Goal: Task Accomplishment & Management: Use online tool/utility

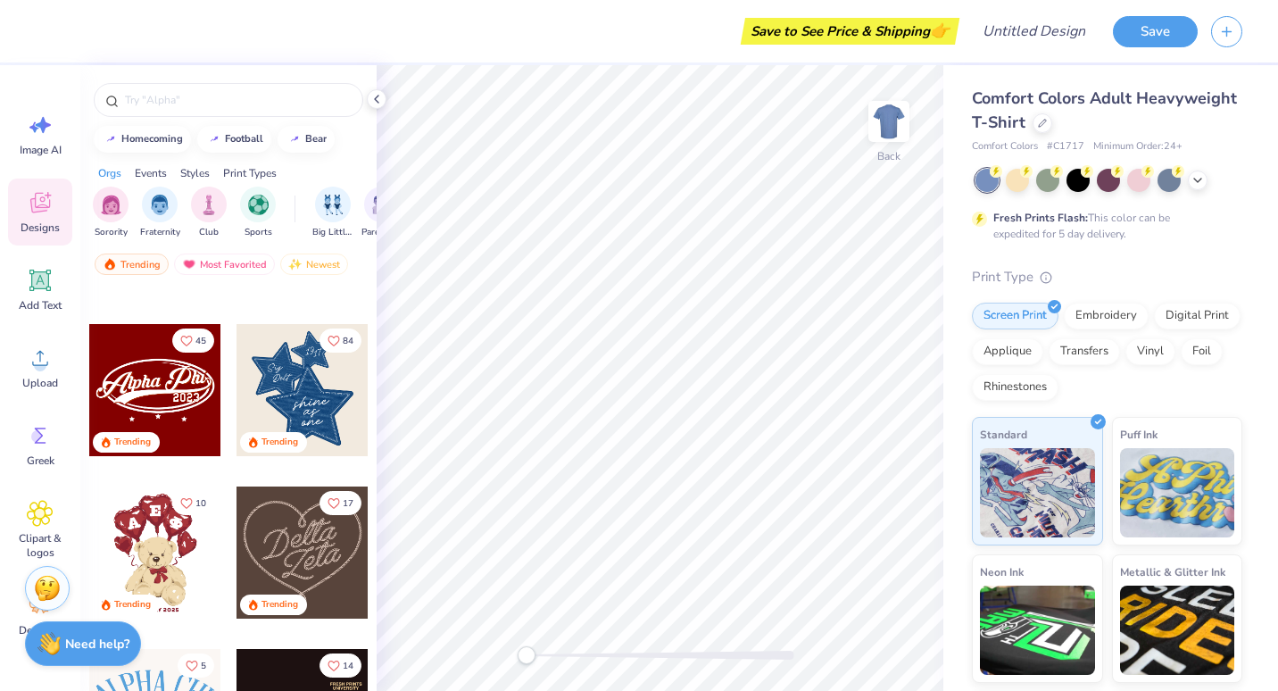
scroll to position [292, 0]
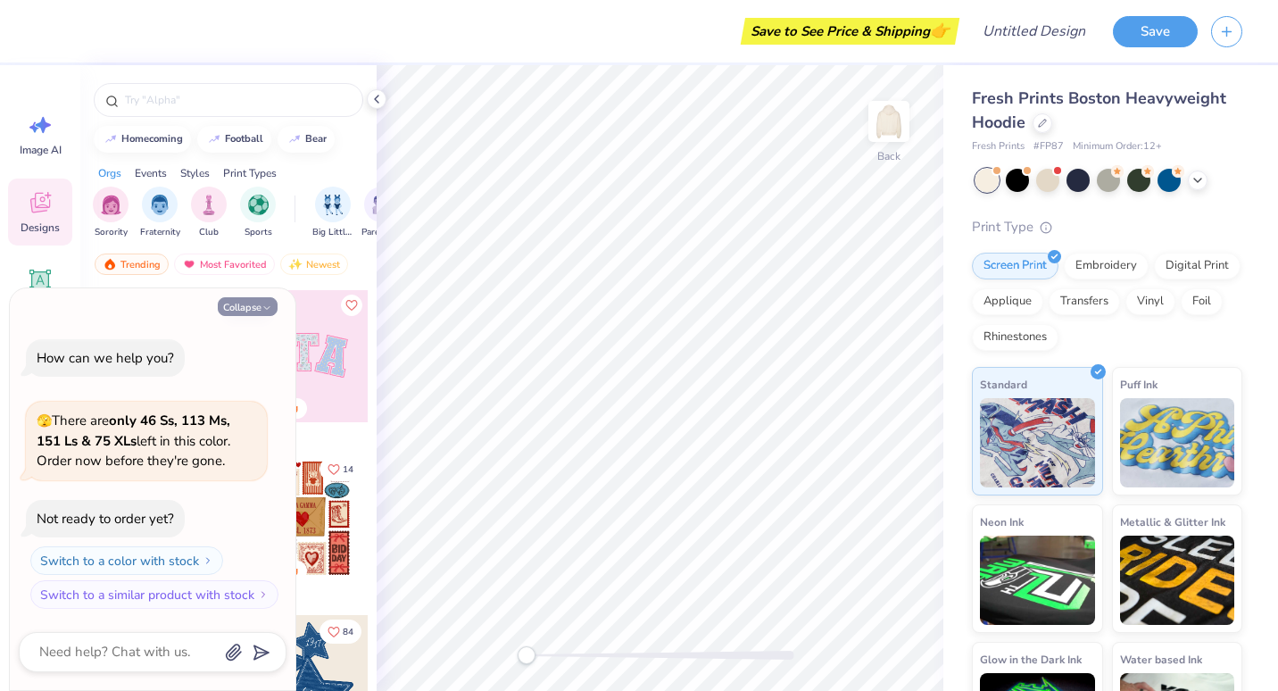
click at [253, 303] on button "Collapse" at bounding box center [248, 306] width 60 height 19
type textarea "x"
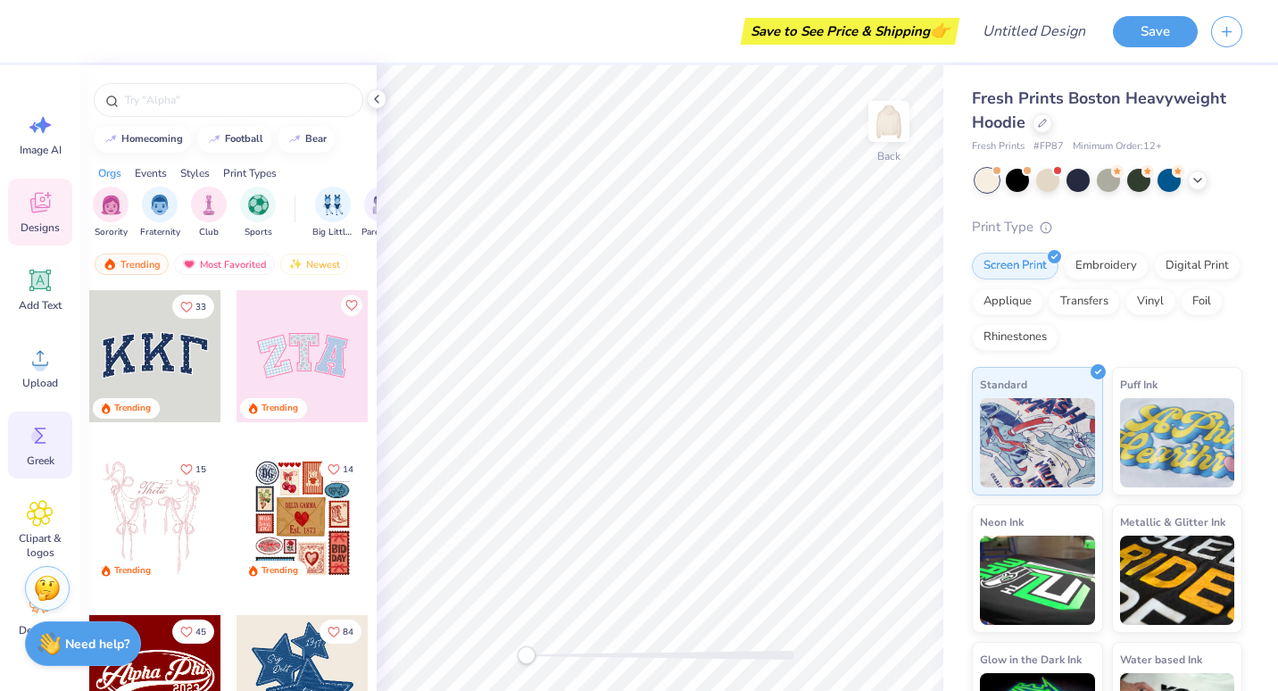
click at [38, 445] on icon at bounding box center [40, 435] width 27 height 27
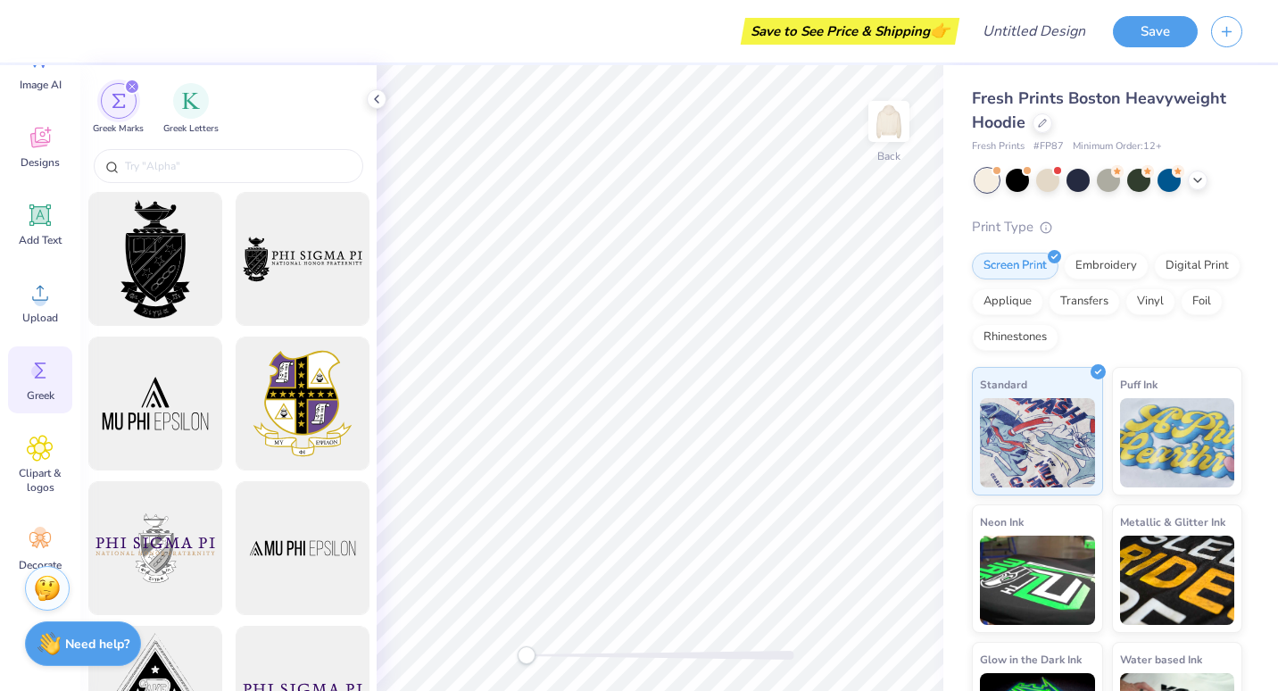
scroll to position [91, 0]
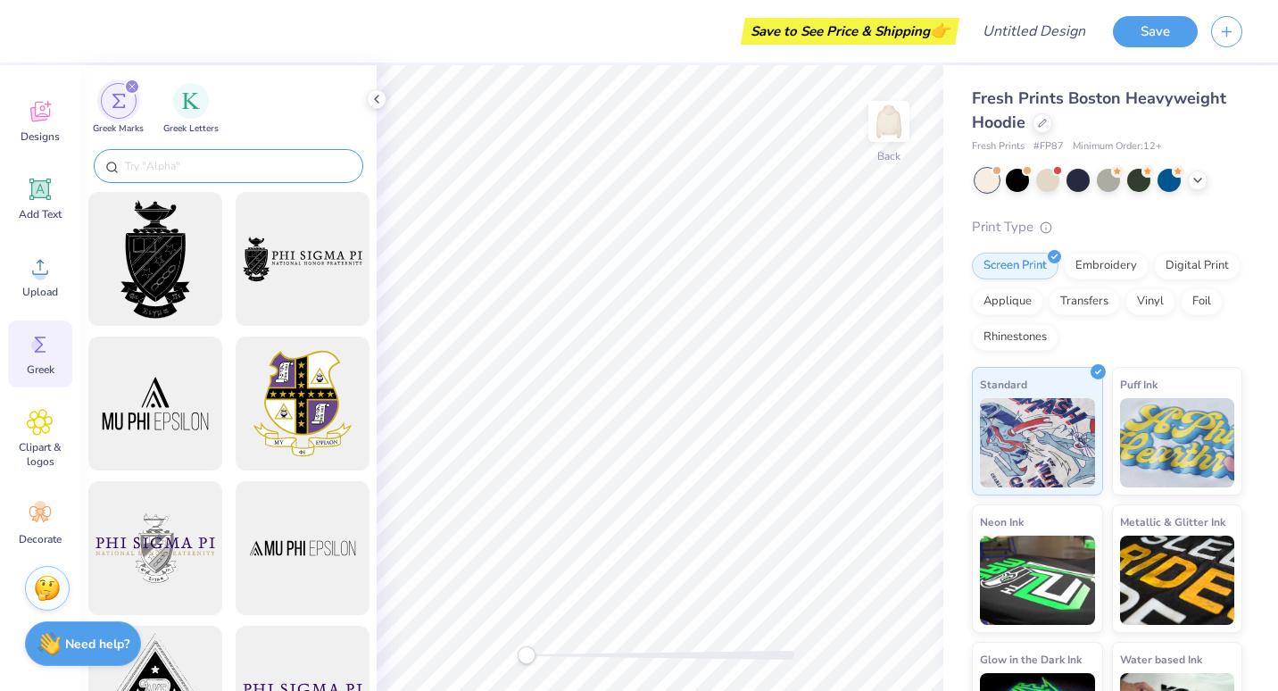
click at [166, 173] on input "text" at bounding box center [237, 166] width 228 height 18
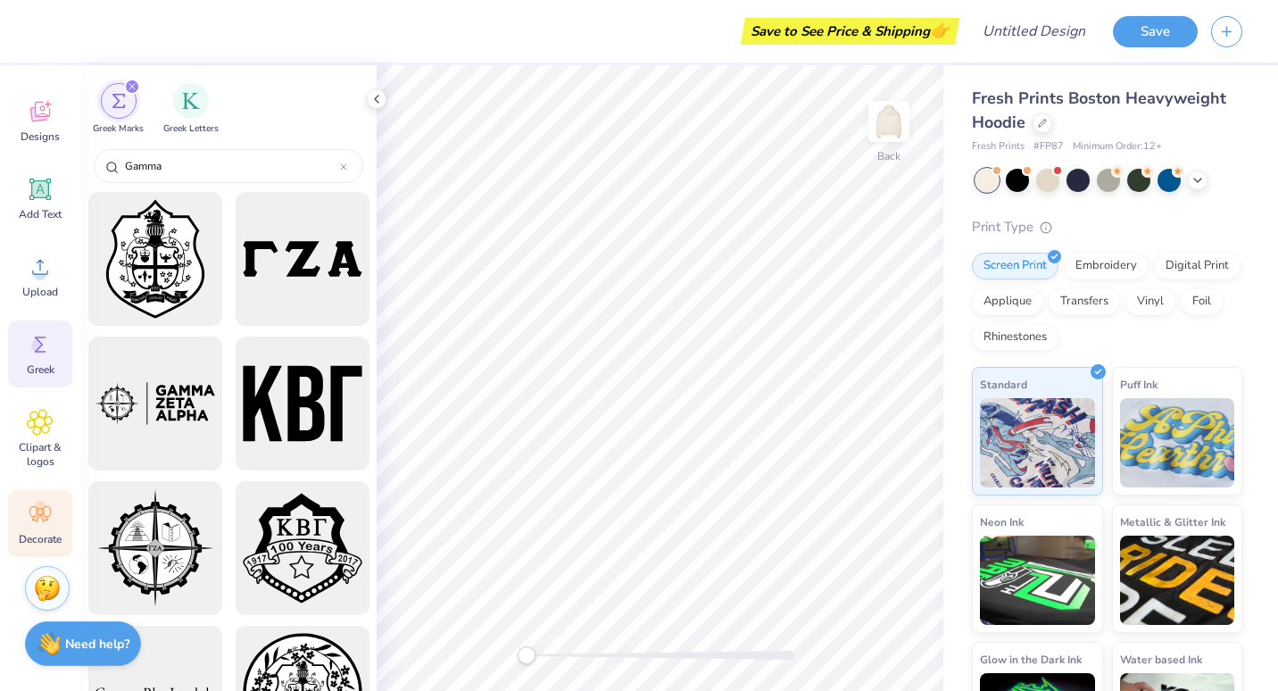
type input "Gamma"
click at [45, 511] on icon at bounding box center [40, 514] width 27 height 27
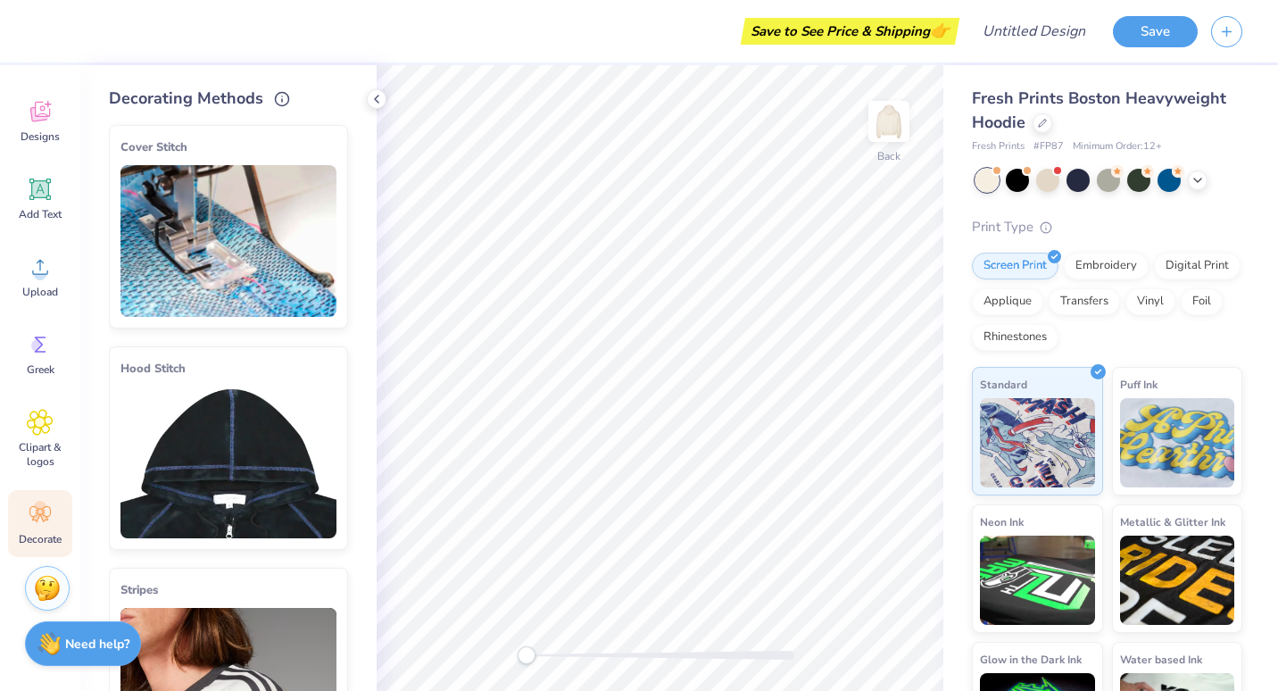
click at [240, 440] on img at bounding box center [228, 462] width 216 height 152
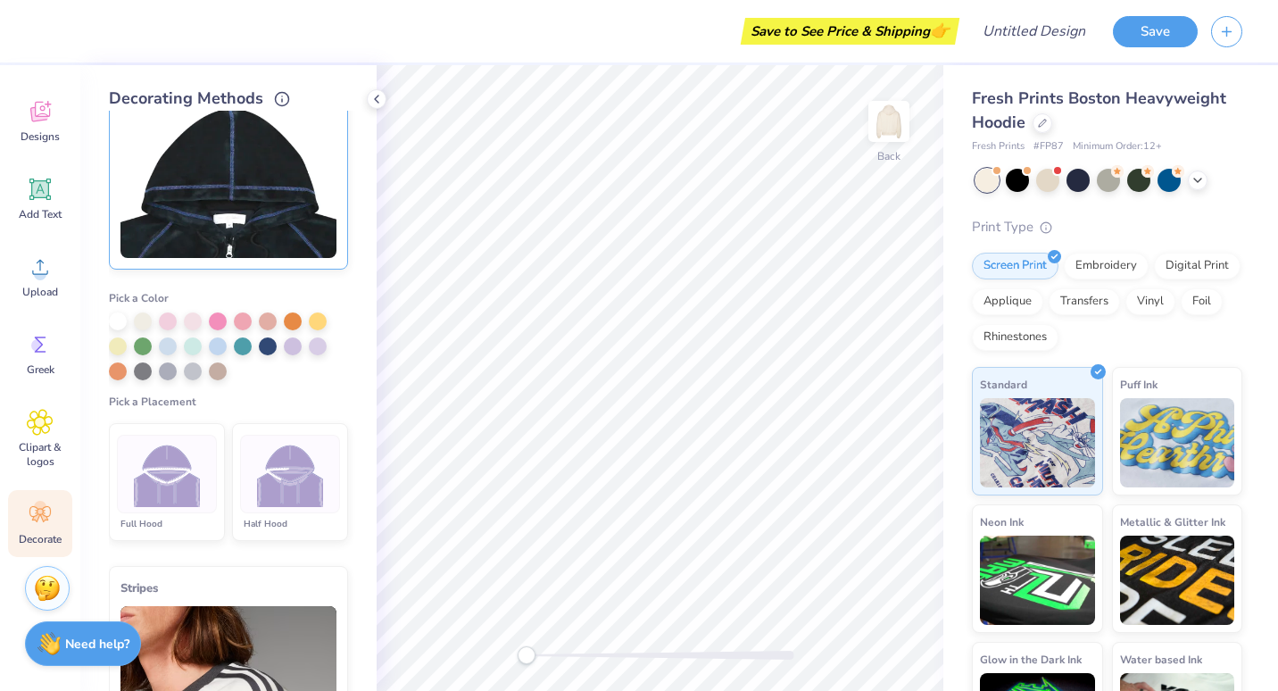
scroll to position [282, 0]
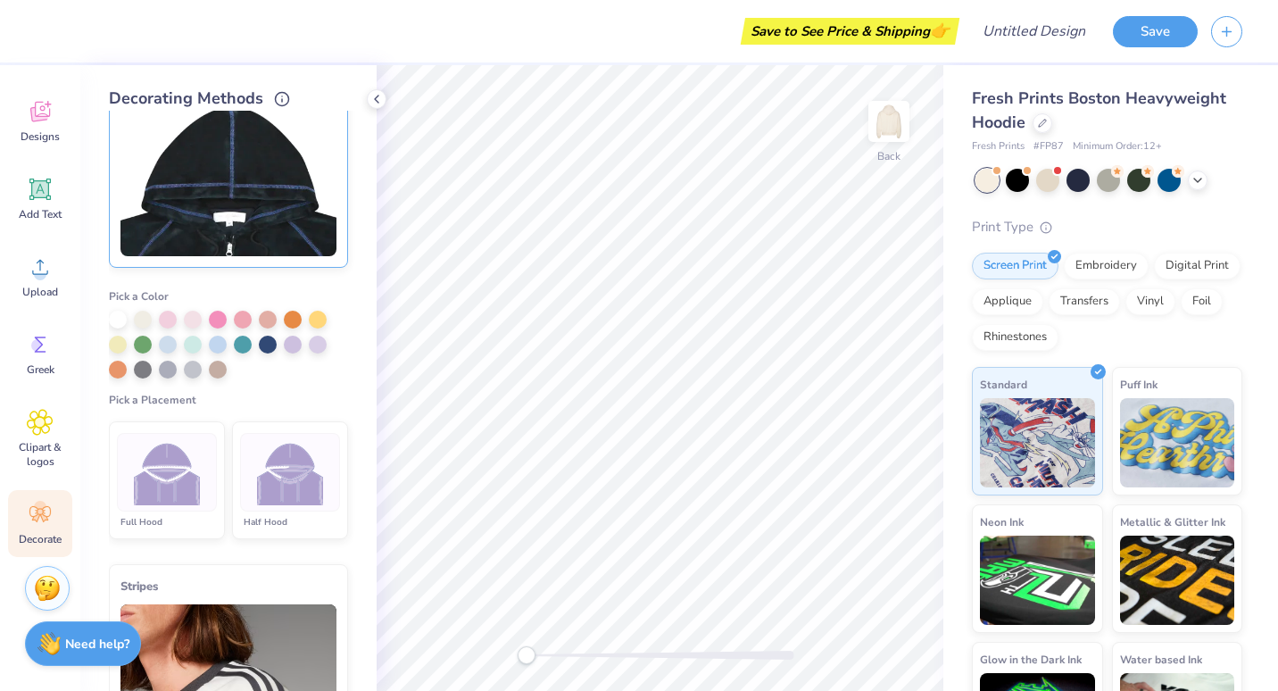
click at [277, 476] on img at bounding box center [290, 472] width 67 height 67
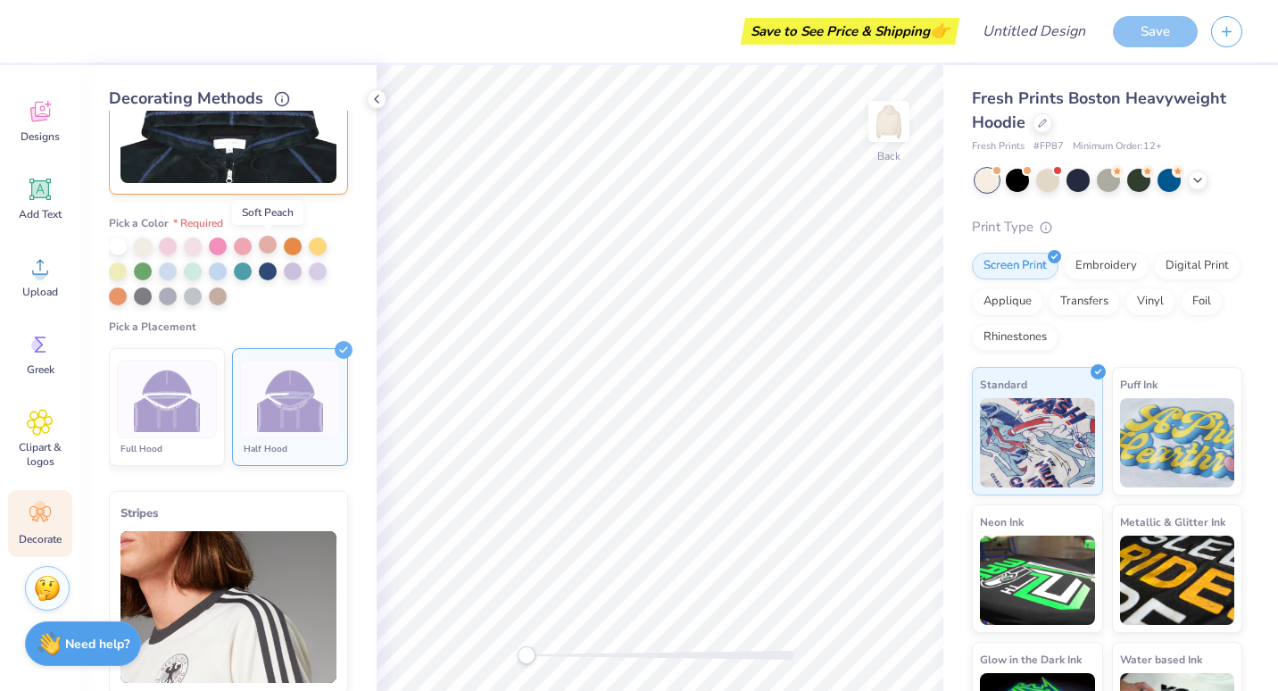
scroll to position [353, 0]
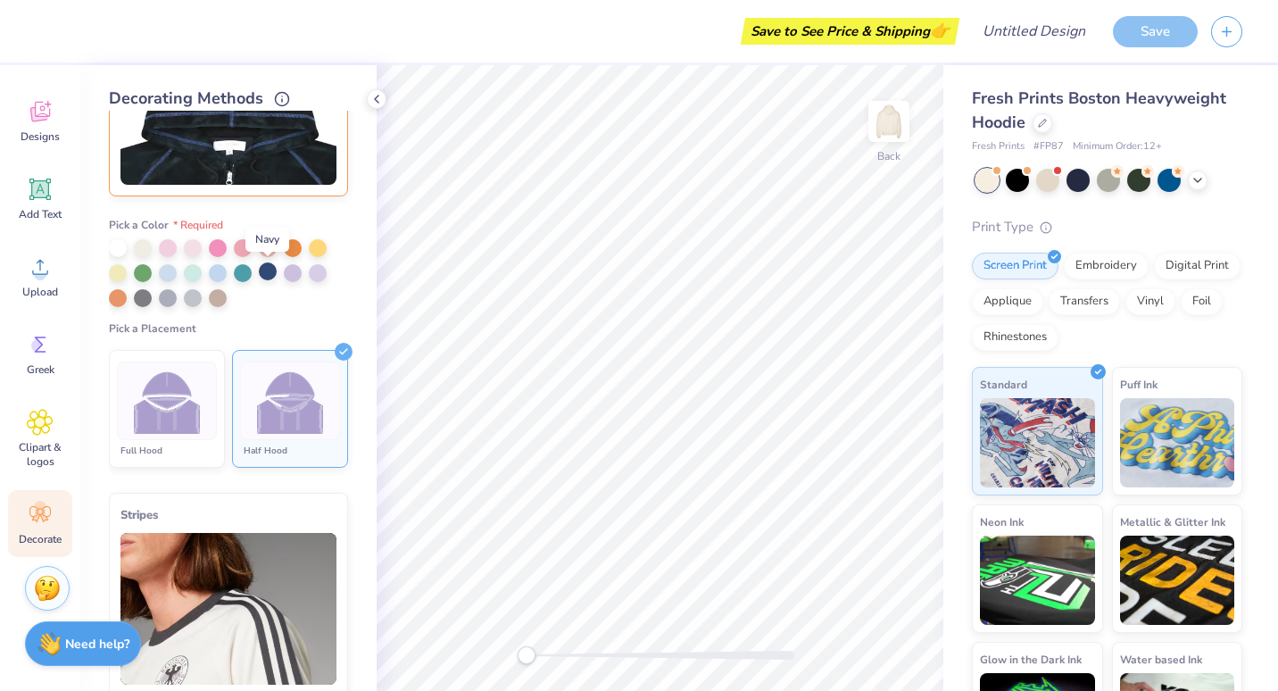
click at [264, 274] on div at bounding box center [268, 271] width 18 height 18
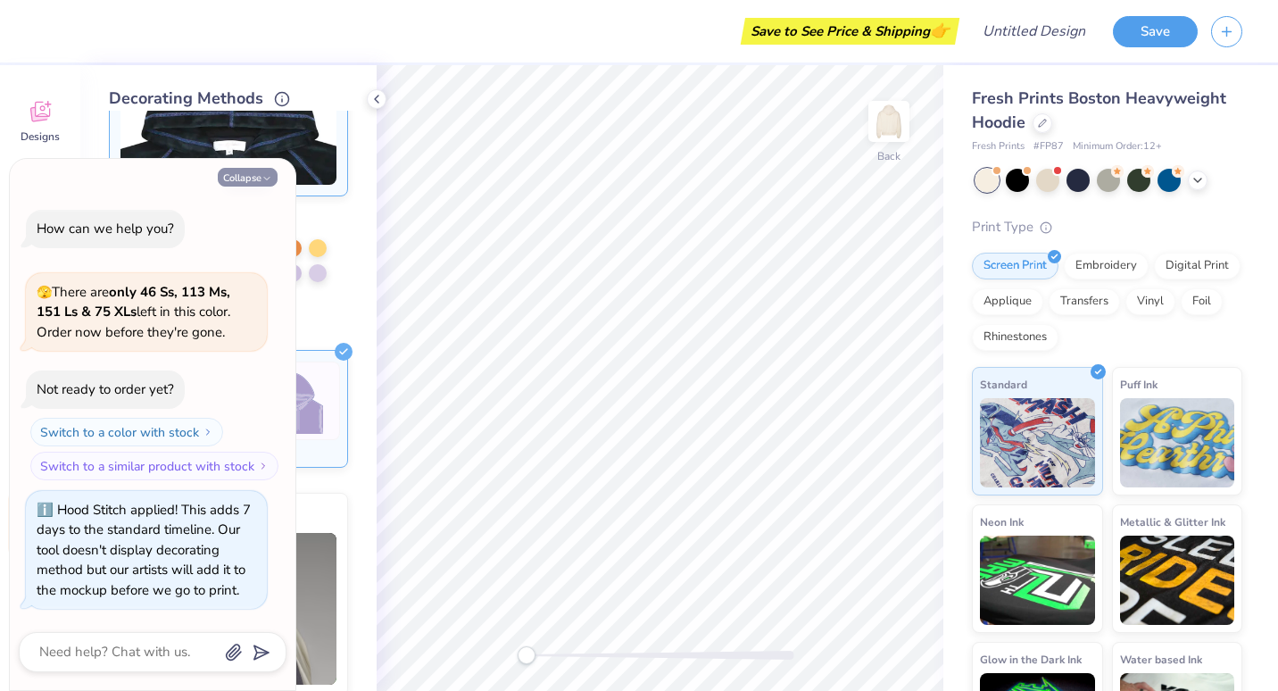
click at [254, 170] on button "Collapse" at bounding box center [248, 177] width 60 height 19
type textarea "x"
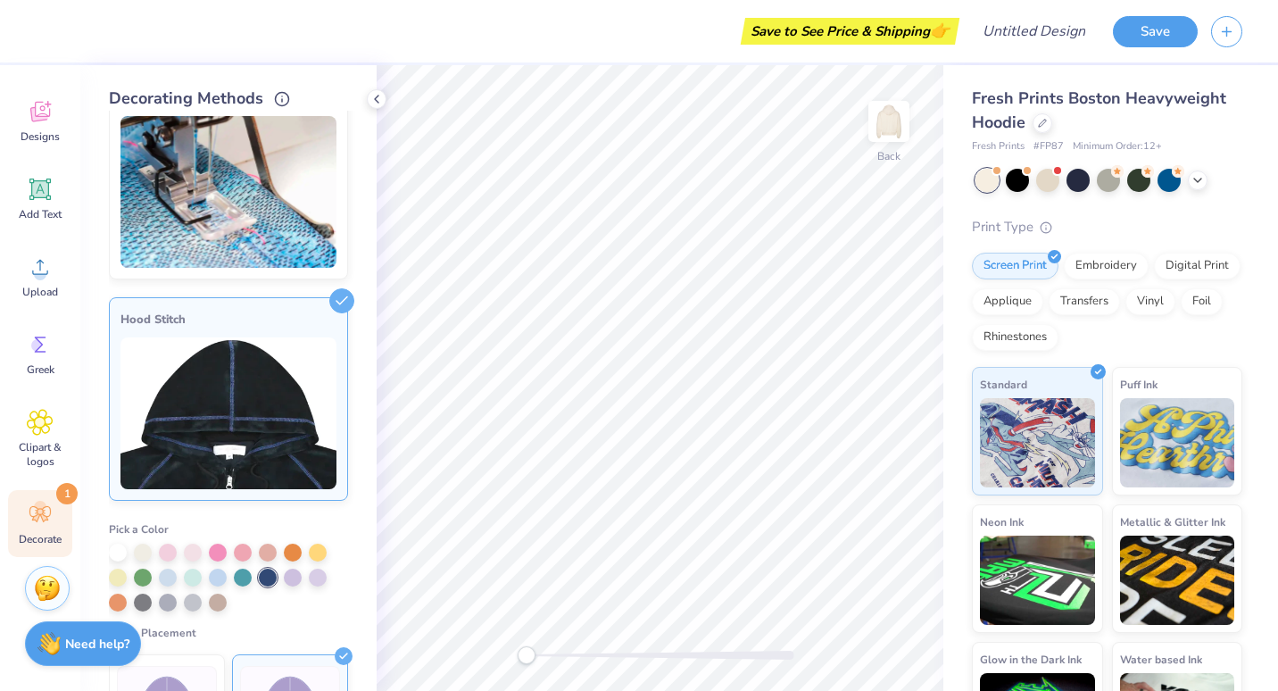
scroll to position [0, 0]
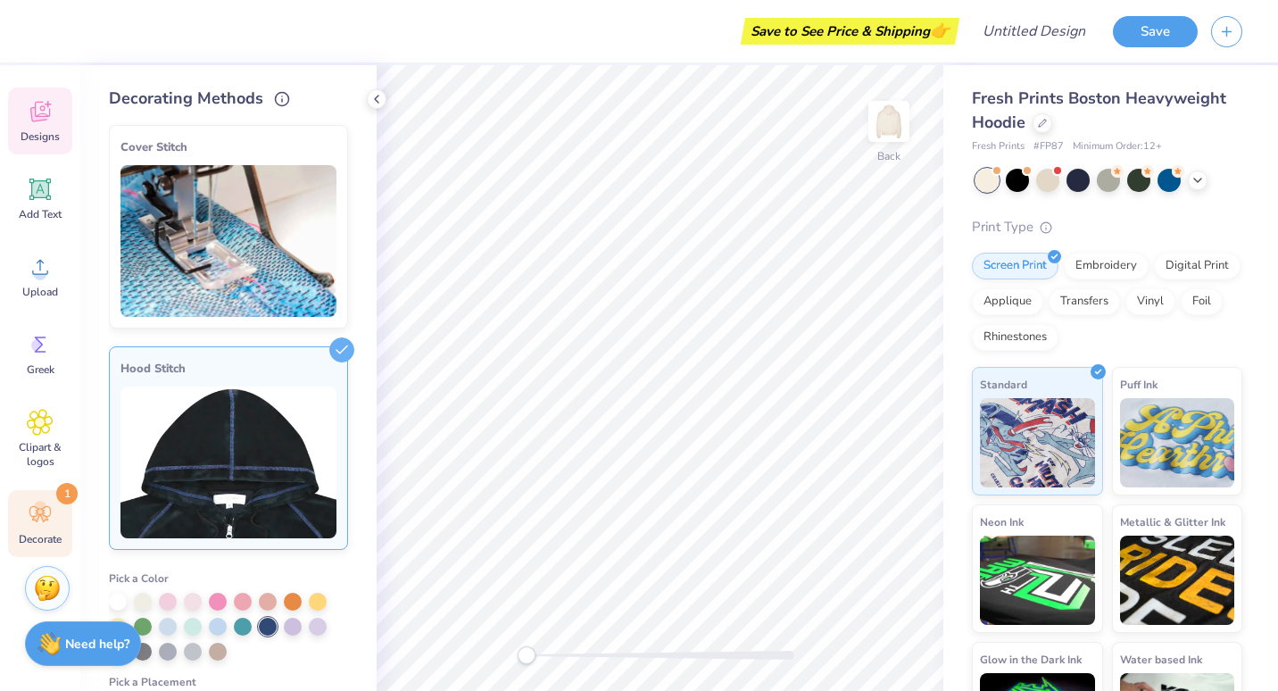
click at [35, 124] on icon at bounding box center [40, 111] width 27 height 27
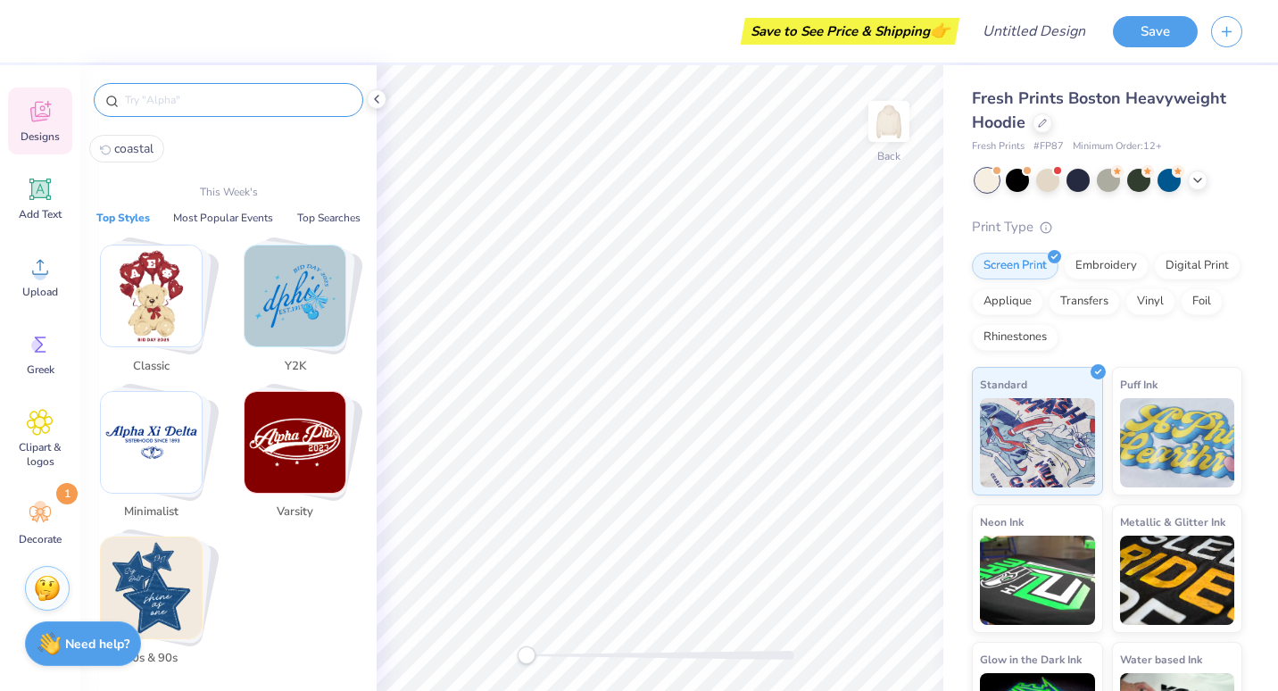
click at [192, 95] on input "text" at bounding box center [237, 100] width 228 height 18
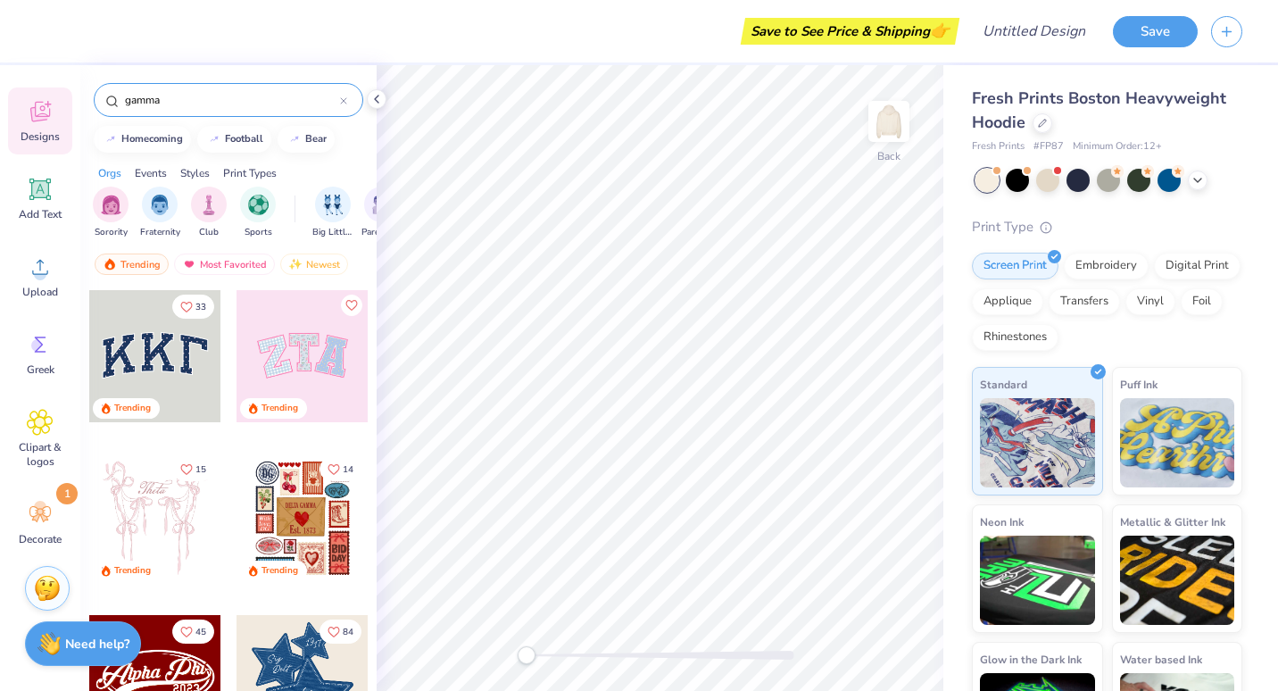
type input "gamma"
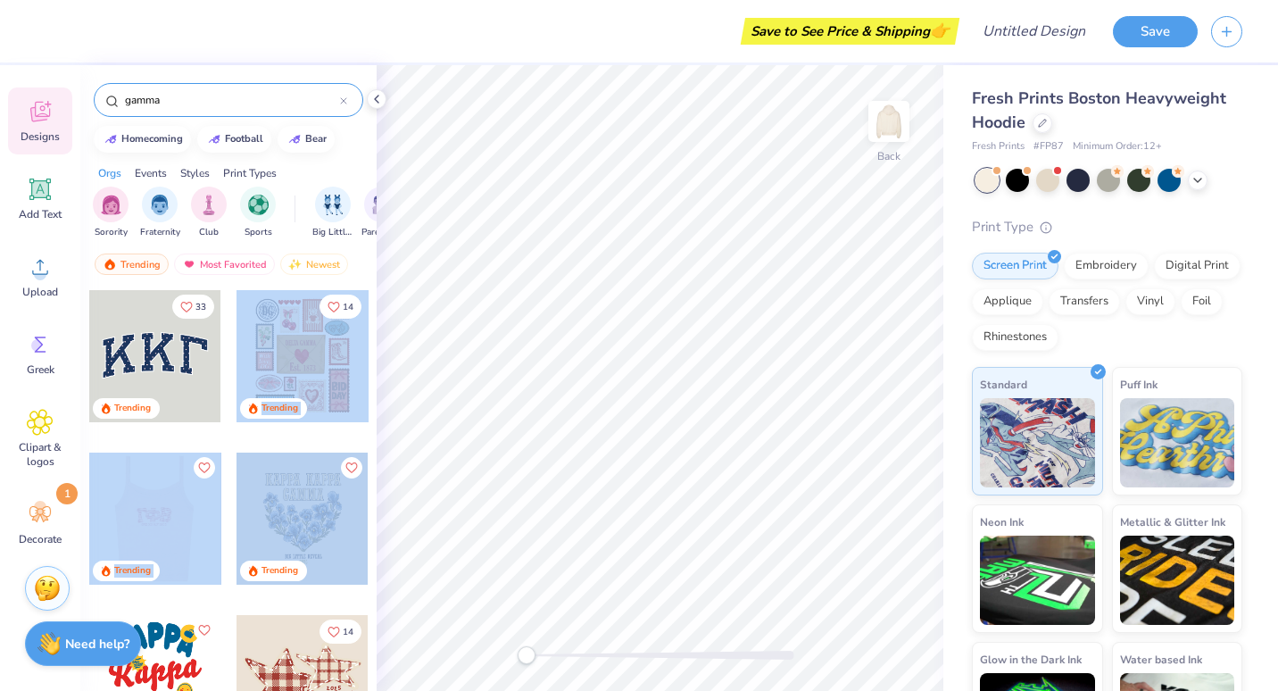
drag, startPoint x: 259, startPoint y: 351, endPoint x: 276, endPoint y: 526, distance: 175.8
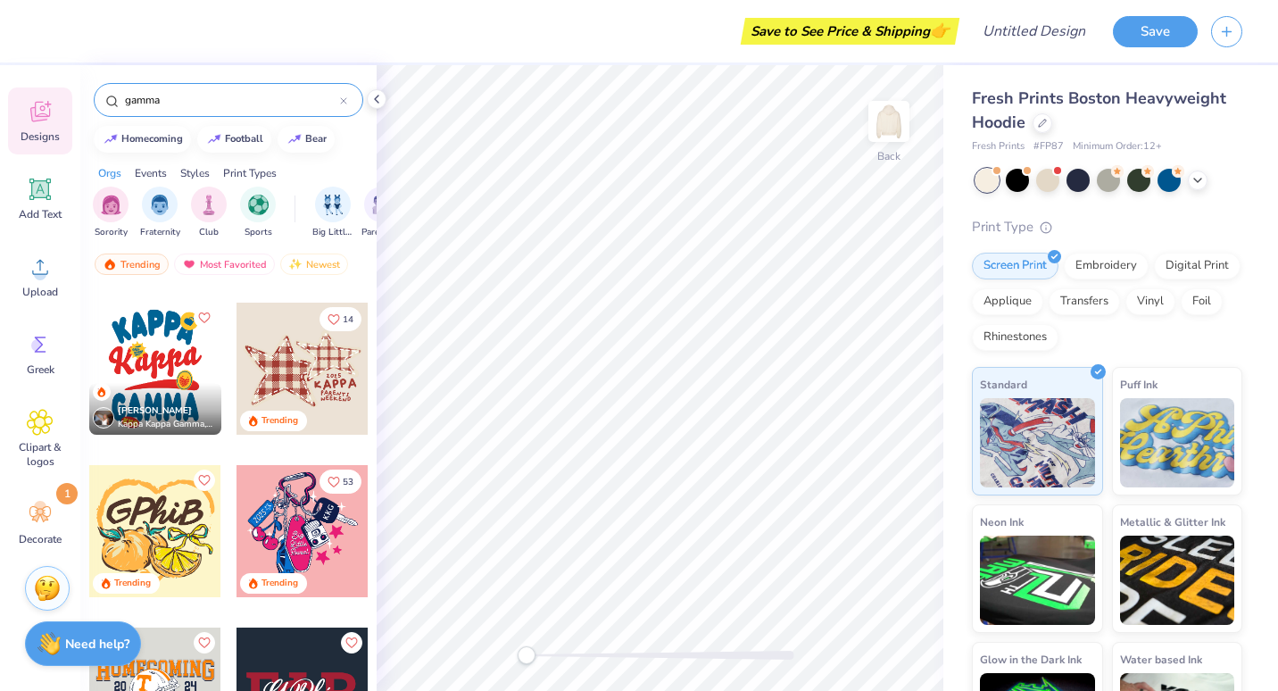
scroll to position [337, 0]
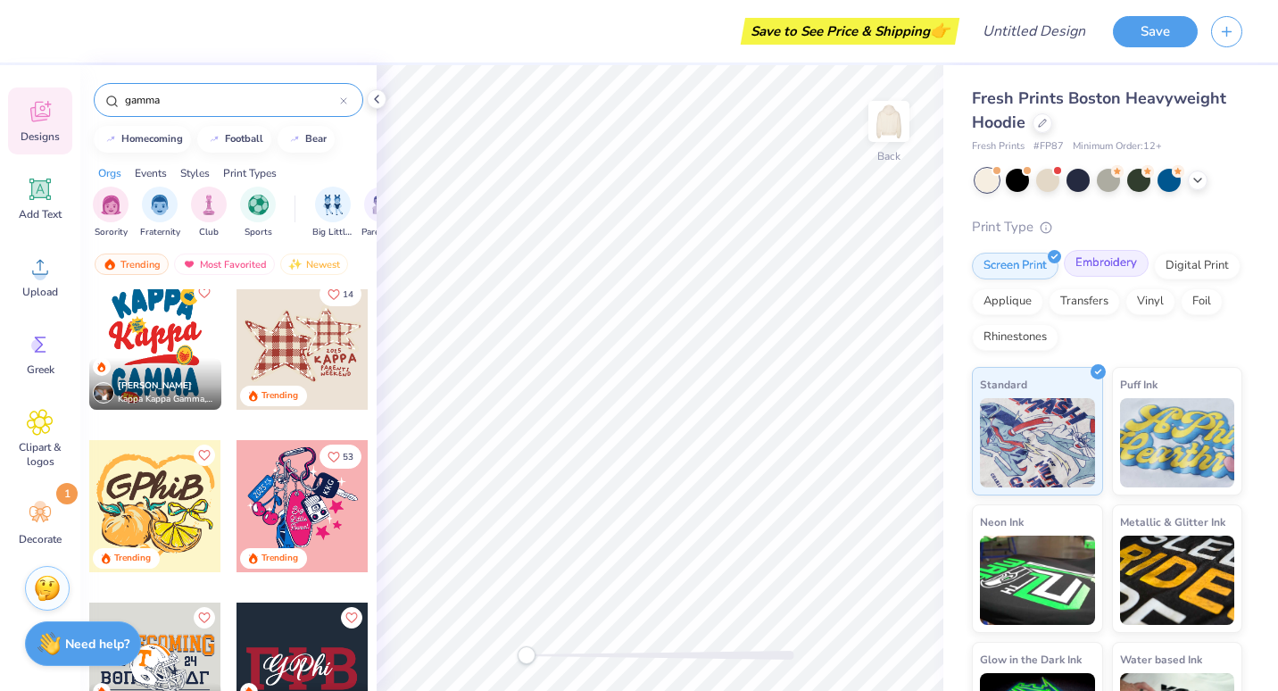
click at [1088, 264] on div "Embroidery" at bounding box center [1106, 263] width 85 height 27
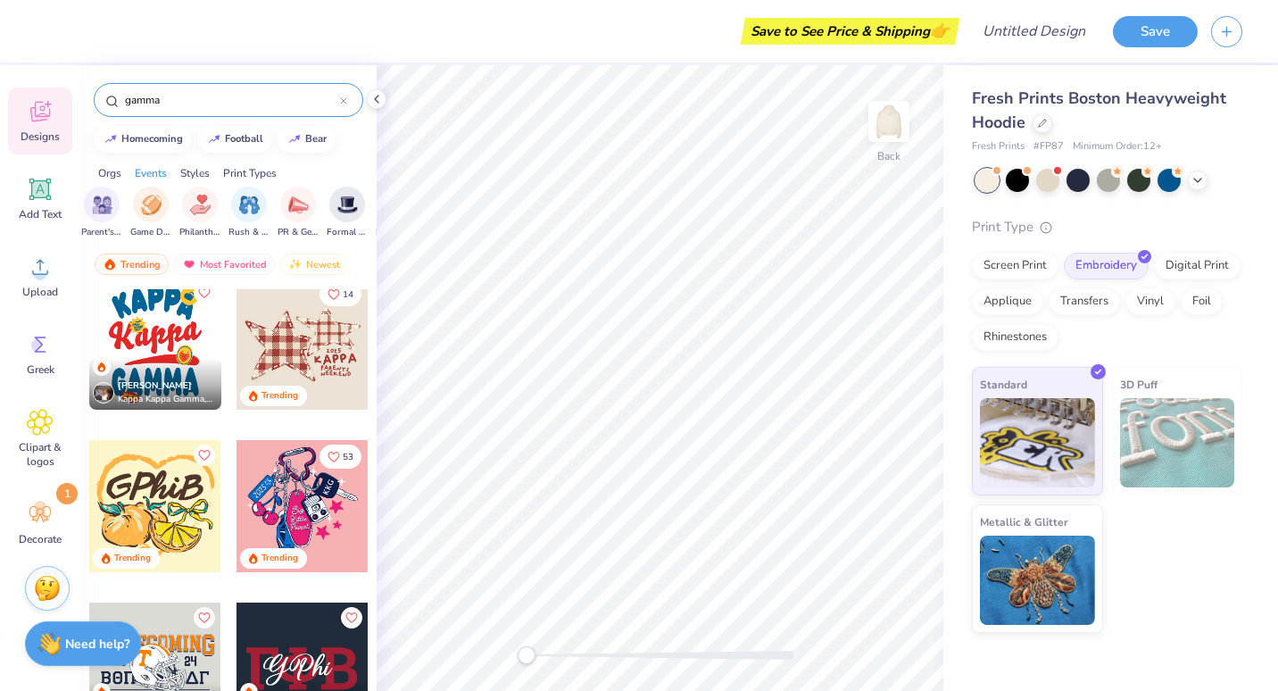
scroll to position [0, 281]
click at [42, 350] on icon at bounding box center [40, 344] width 27 height 27
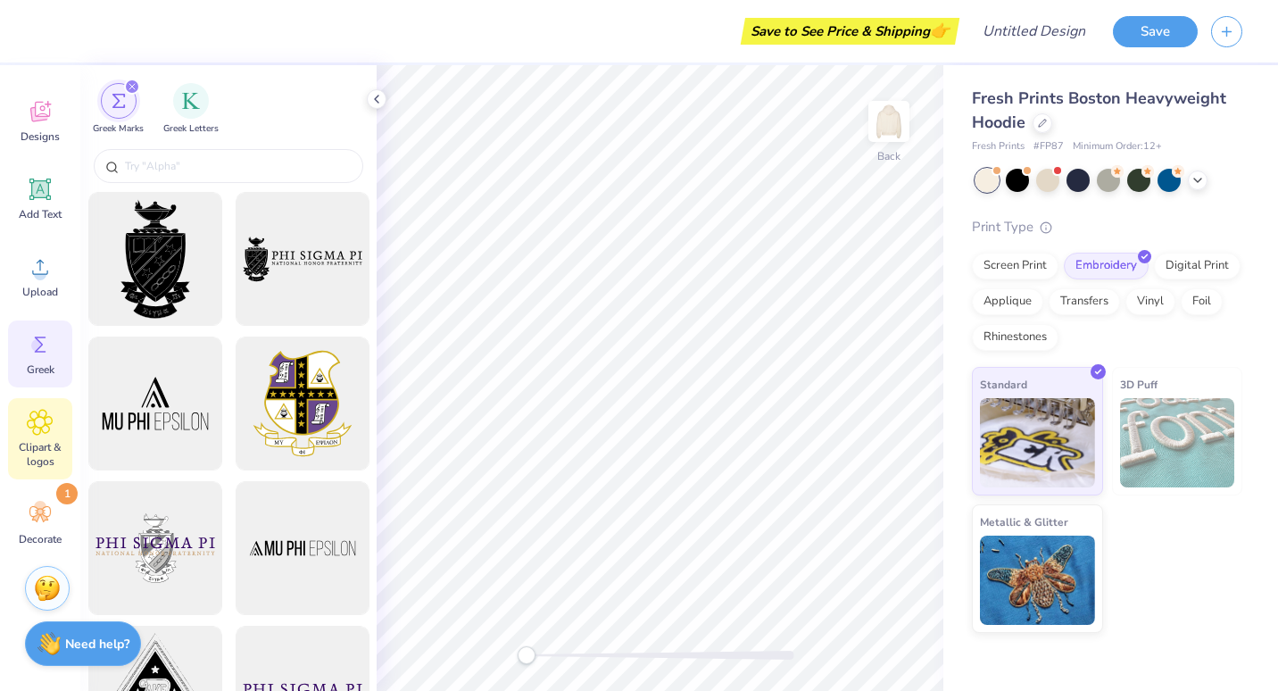
click at [41, 438] on div "Clipart & logos" at bounding box center [40, 438] width 64 height 81
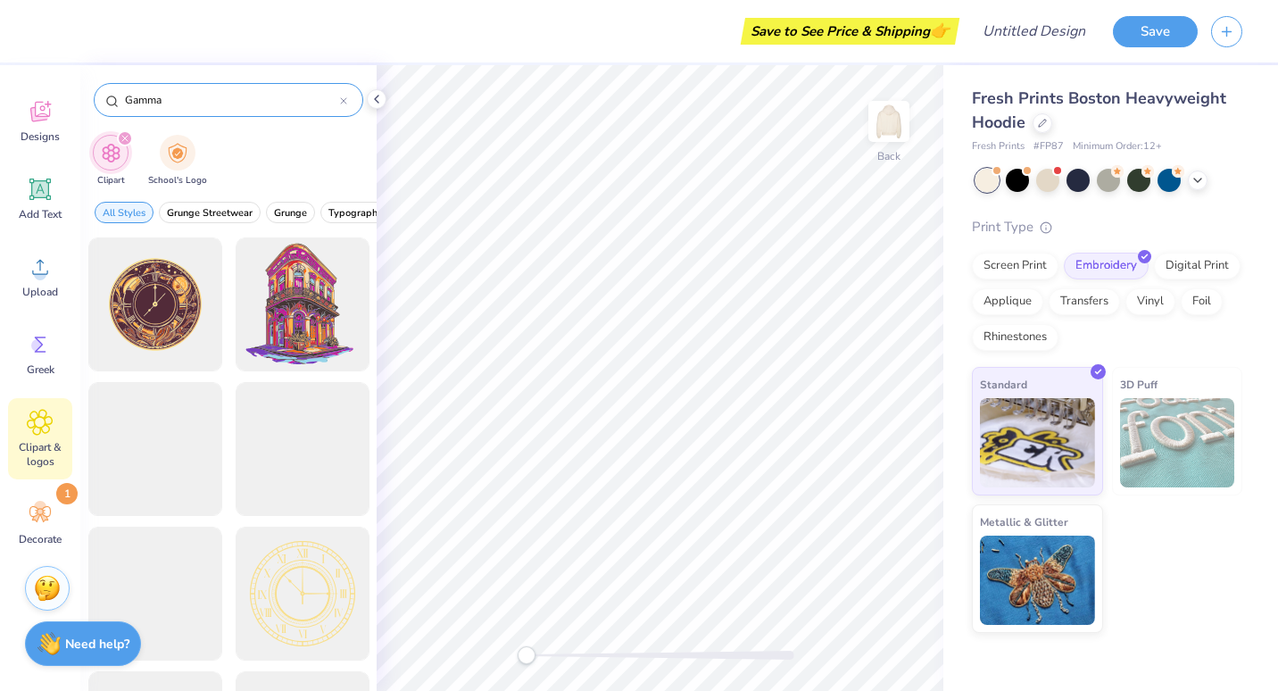
type input "Gamma"
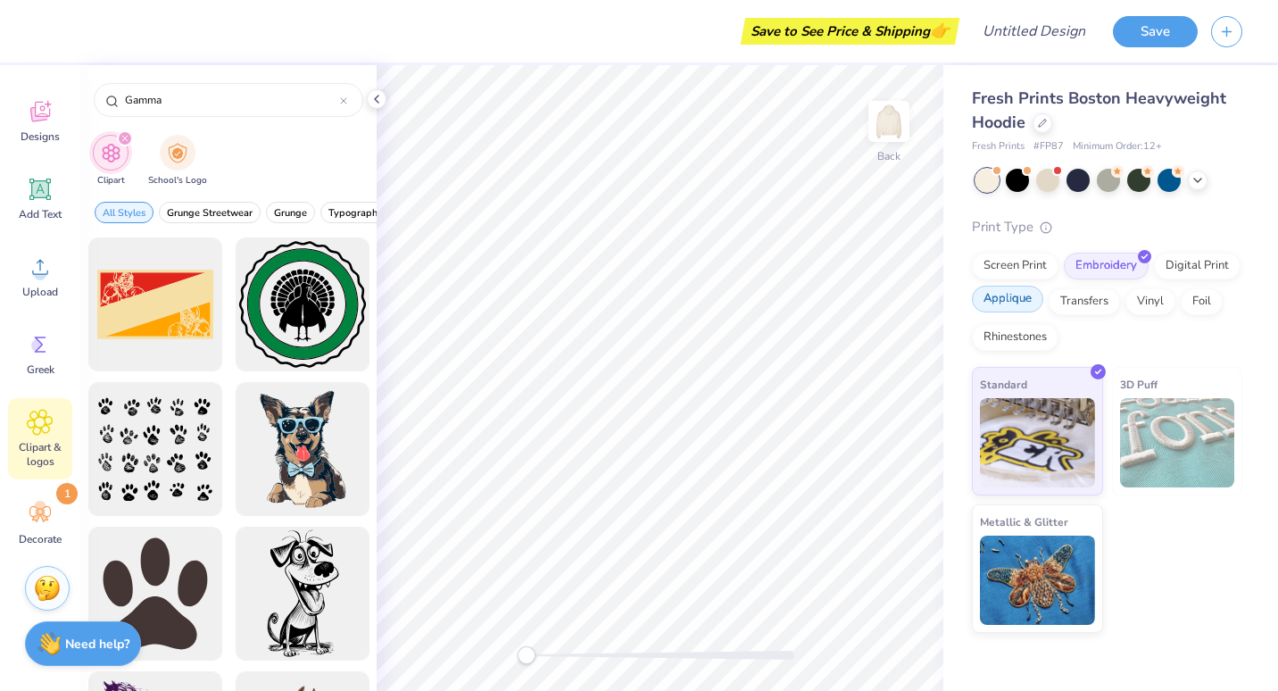
click at [1028, 309] on div "Applique" at bounding box center [1007, 299] width 71 height 27
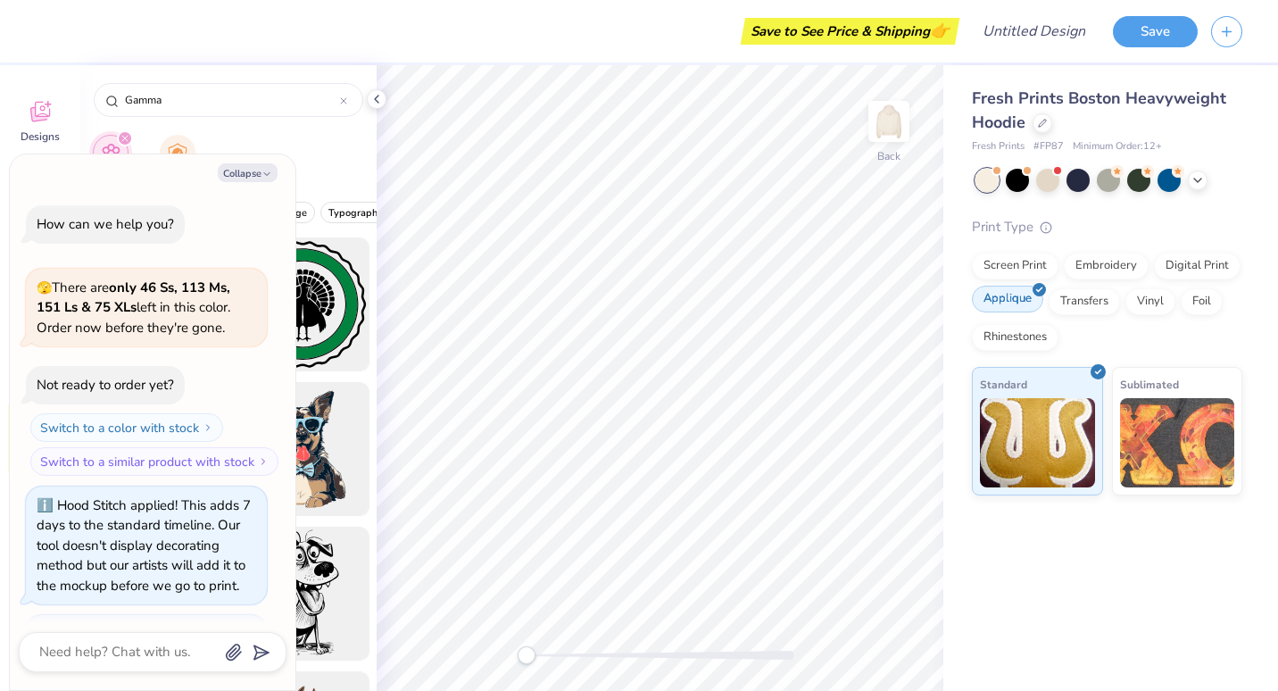
scroll to position [104, 0]
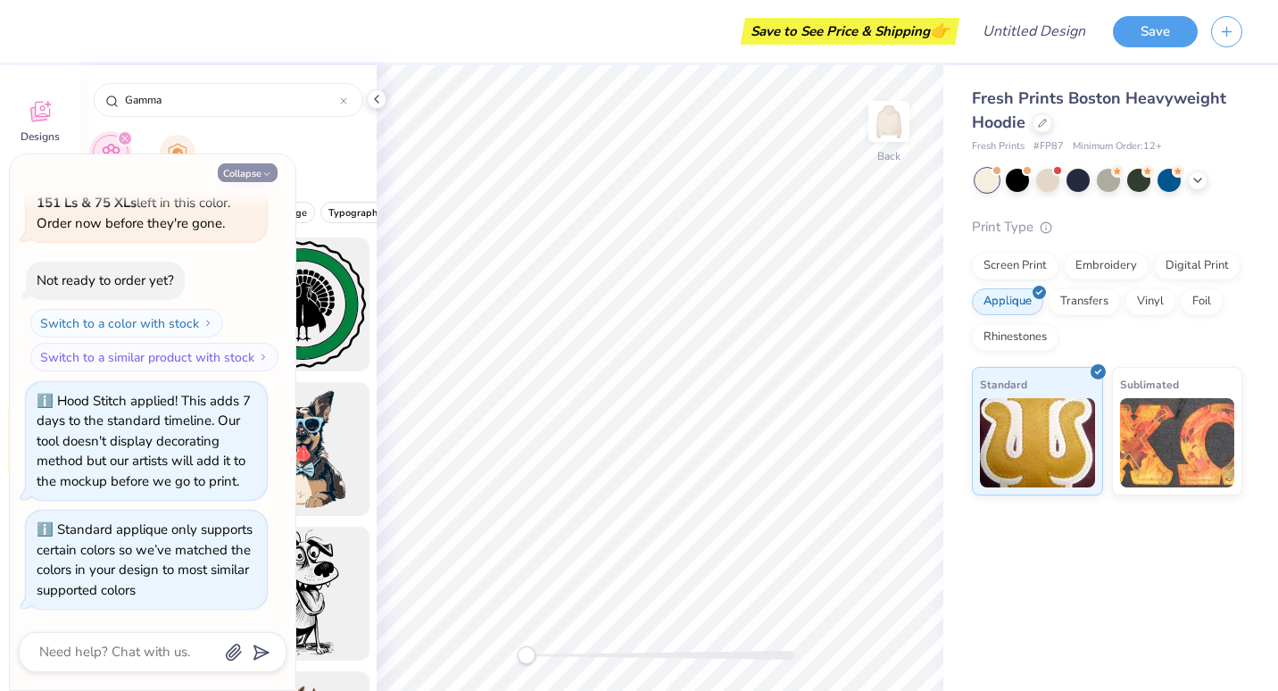
click at [258, 170] on button "Collapse" at bounding box center [248, 172] width 60 height 19
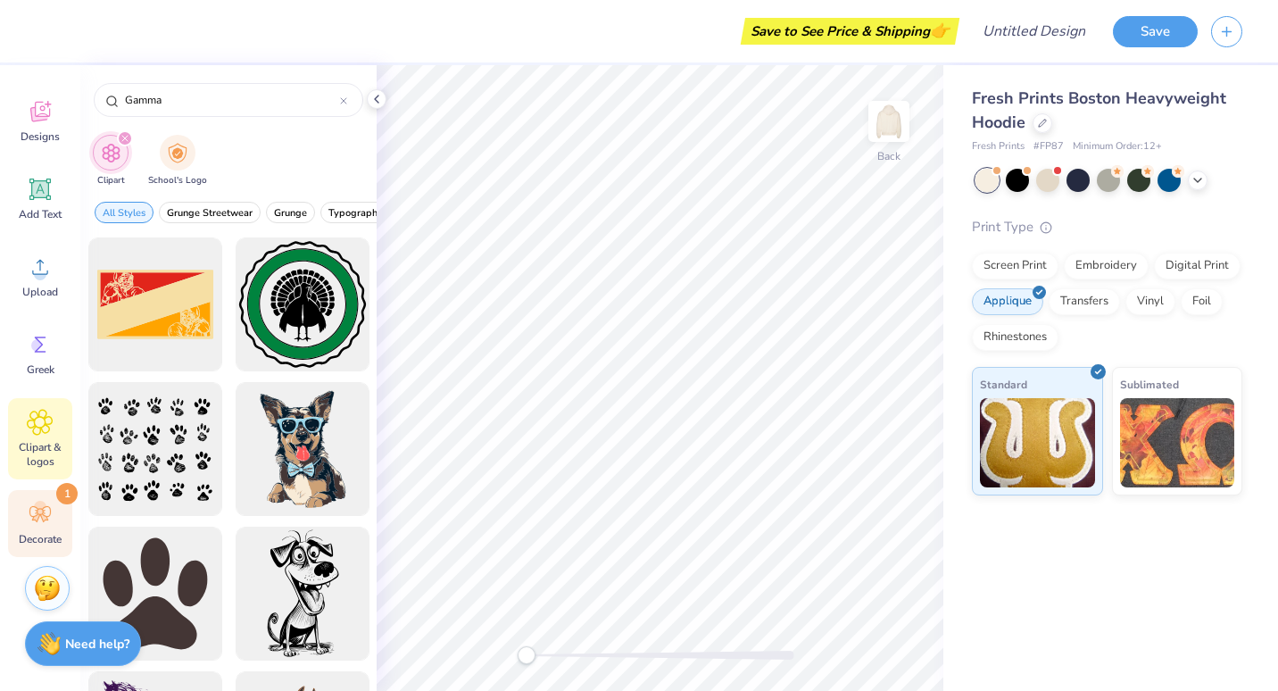
click at [35, 513] on icon at bounding box center [39, 514] width 21 height 16
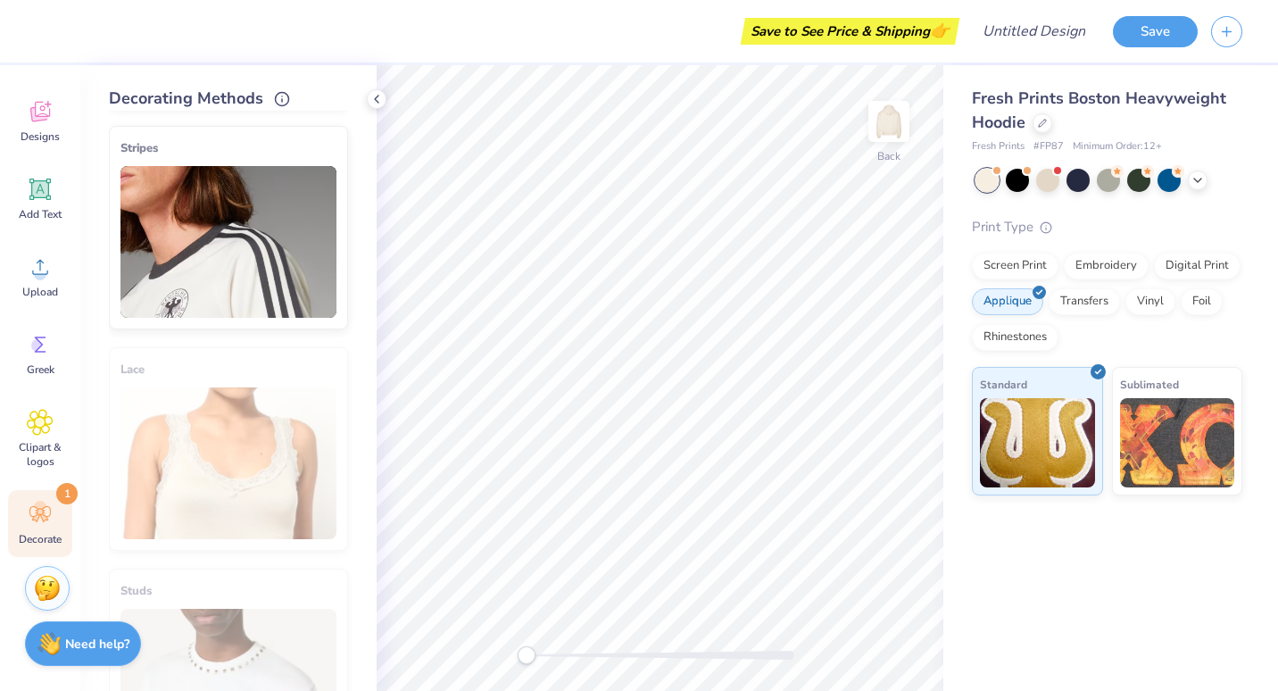
scroll to position [984, 0]
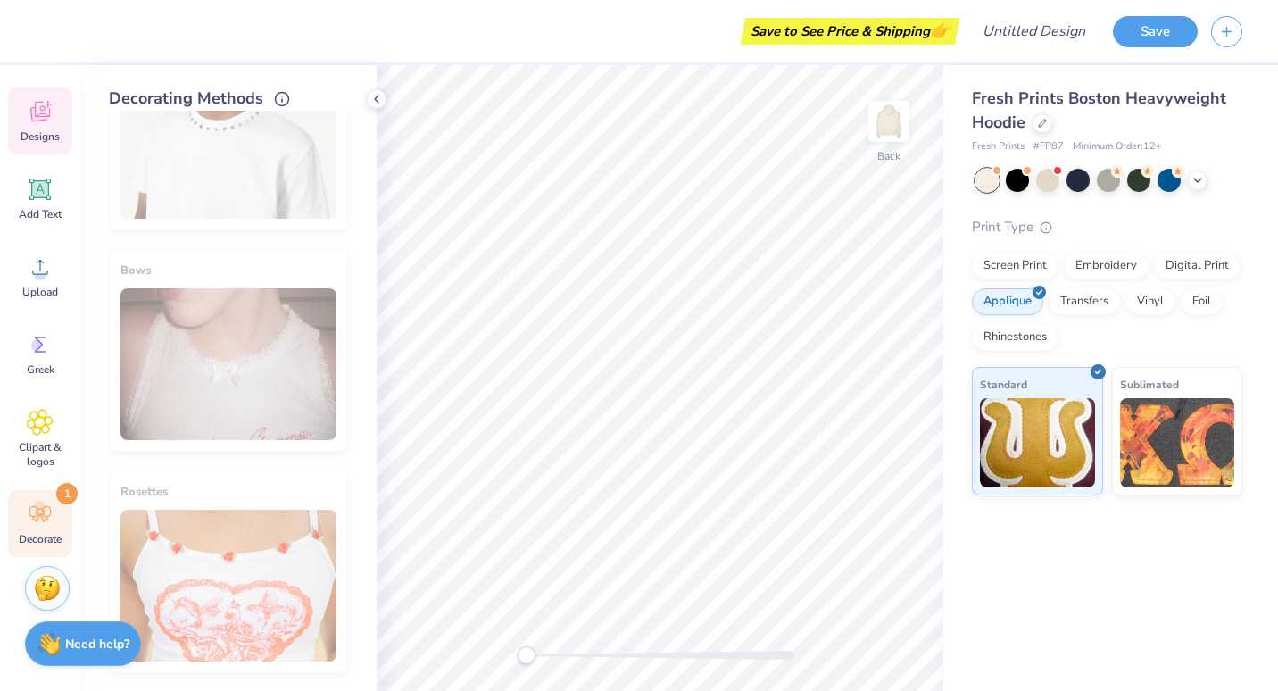
click at [46, 123] on icon at bounding box center [40, 111] width 27 height 27
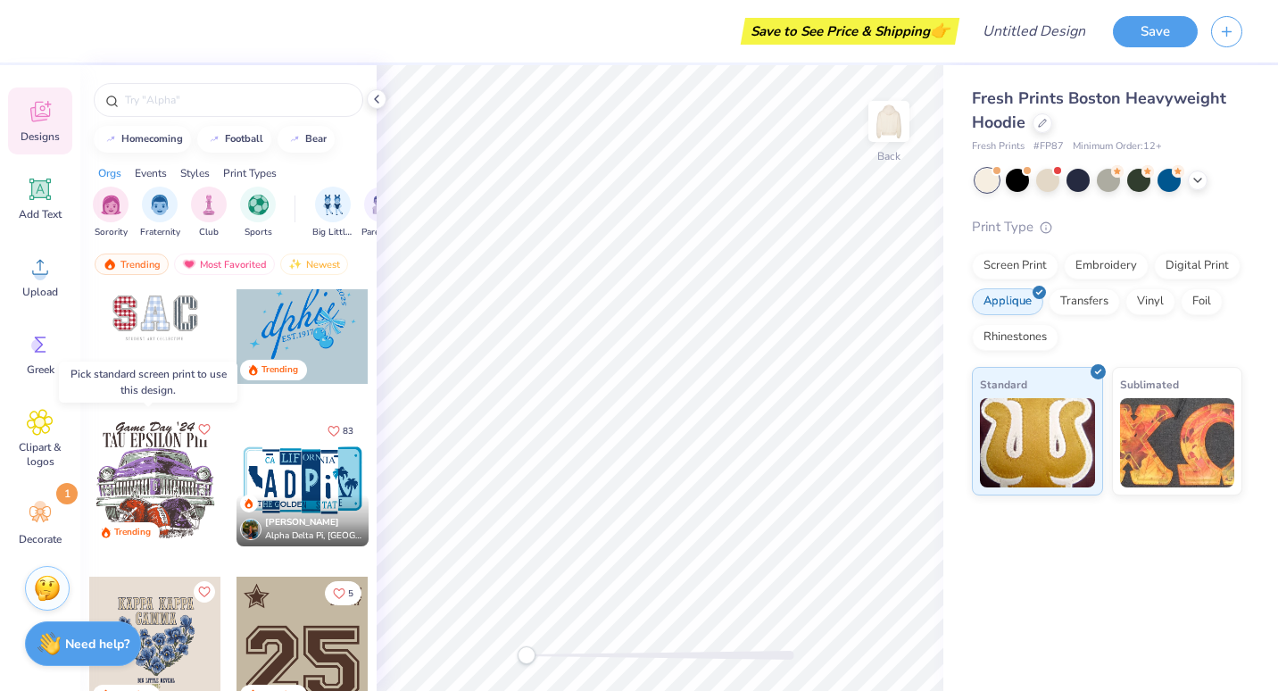
scroll to position [2149, 0]
click at [155, 330] on div at bounding box center [155, 319] width 132 height 132
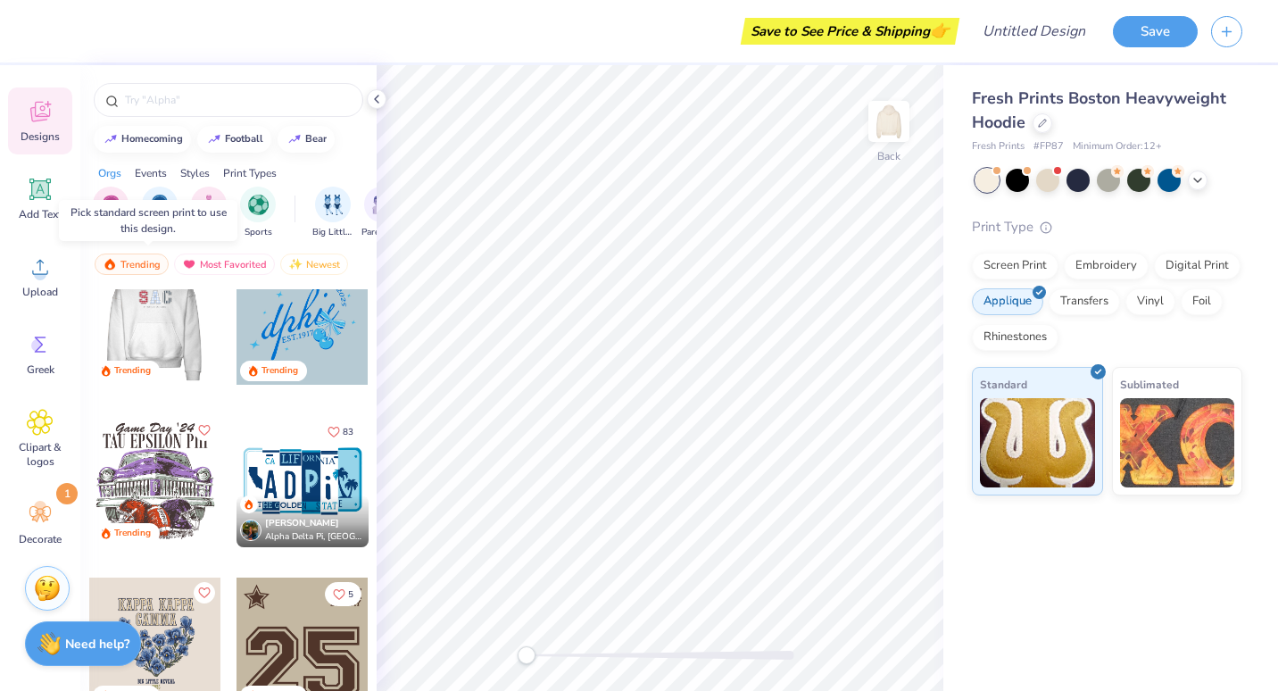
click at [147, 320] on div at bounding box center [154, 319] width 132 height 132
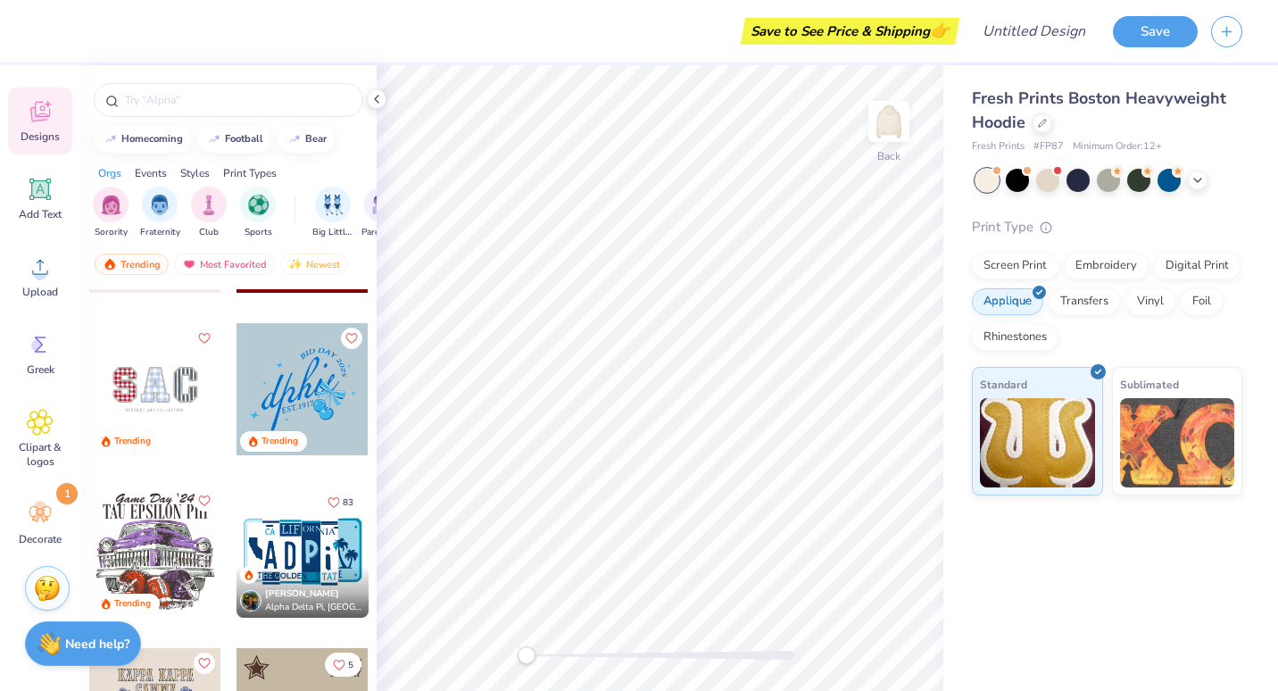
scroll to position [2078, 0]
click at [1011, 263] on div "Screen Print" at bounding box center [1015, 263] width 87 height 27
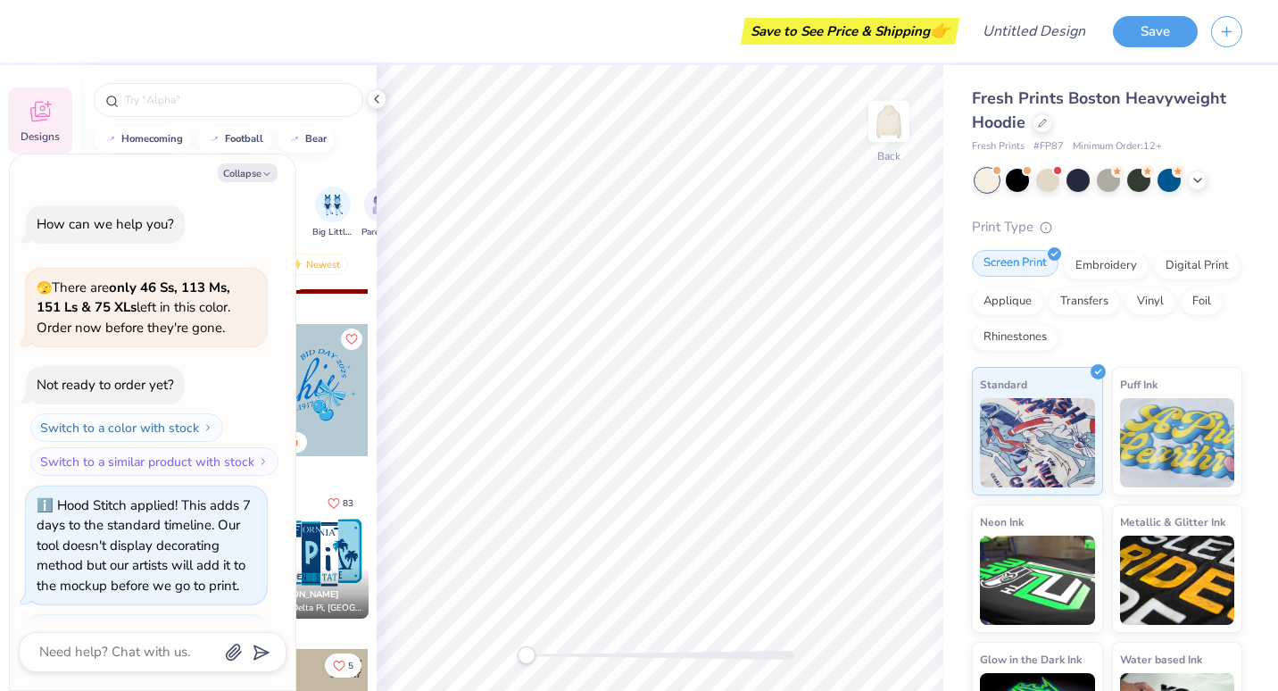
scroll to position [213, 0]
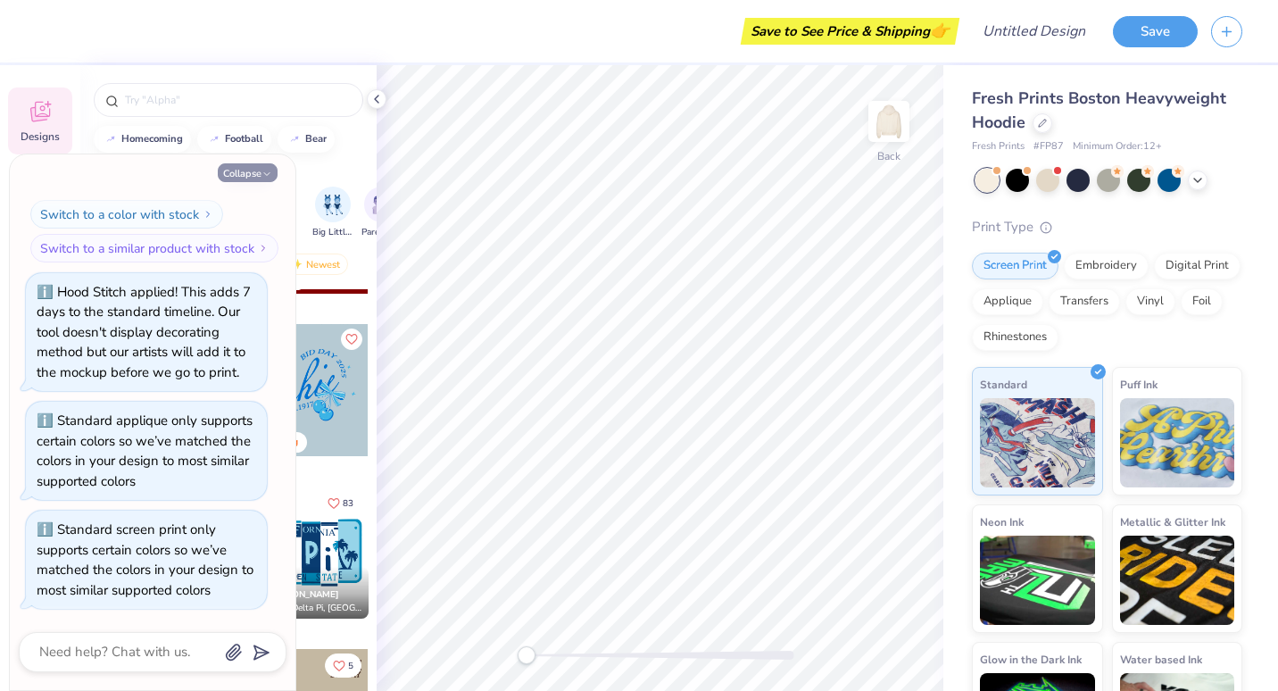
click at [257, 170] on button "Collapse" at bounding box center [248, 172] width 60 height 19
type textarea "x"
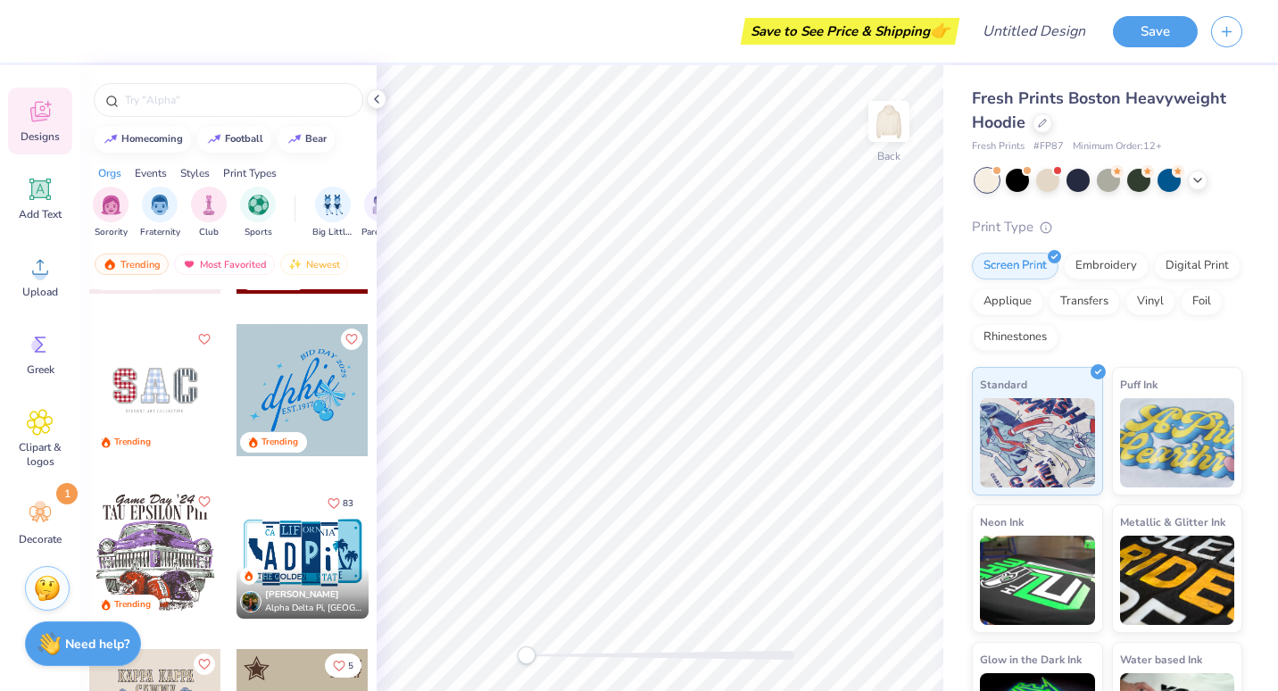
click at [119, 394] on div at bounding box center [155, 390] width 132 height 132
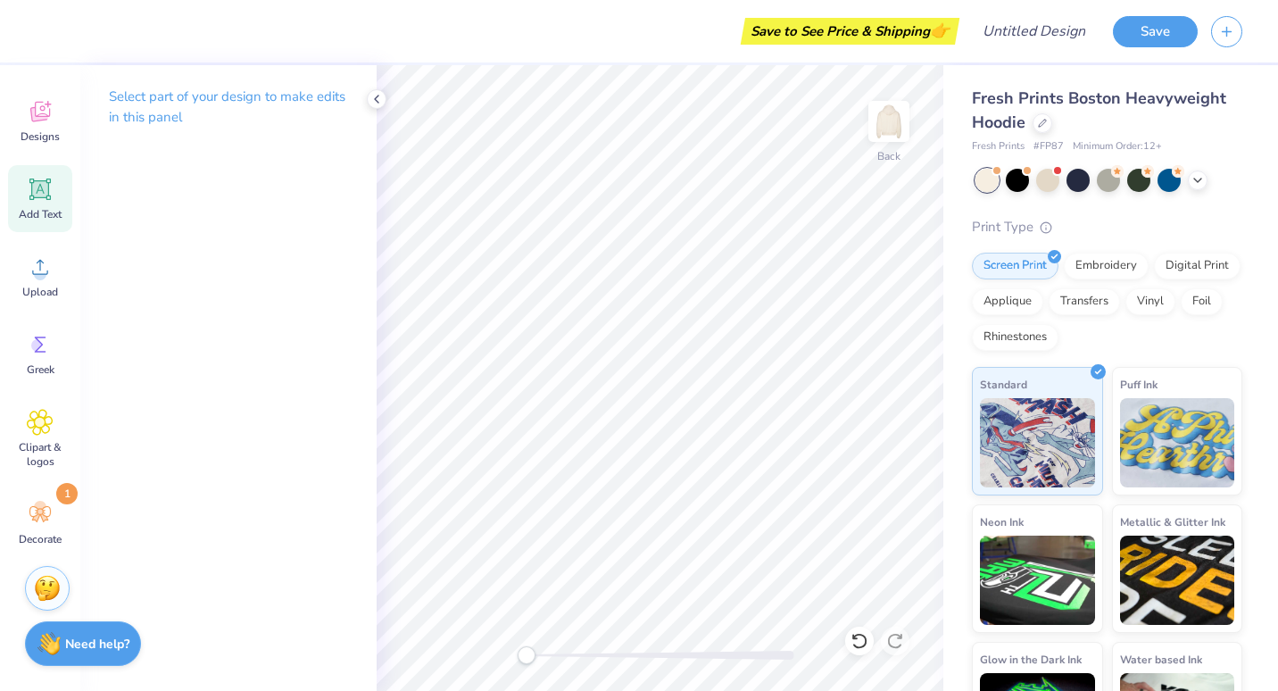
click at [42, 186] on icon at bounding box center [40, 189] width 17 height 17
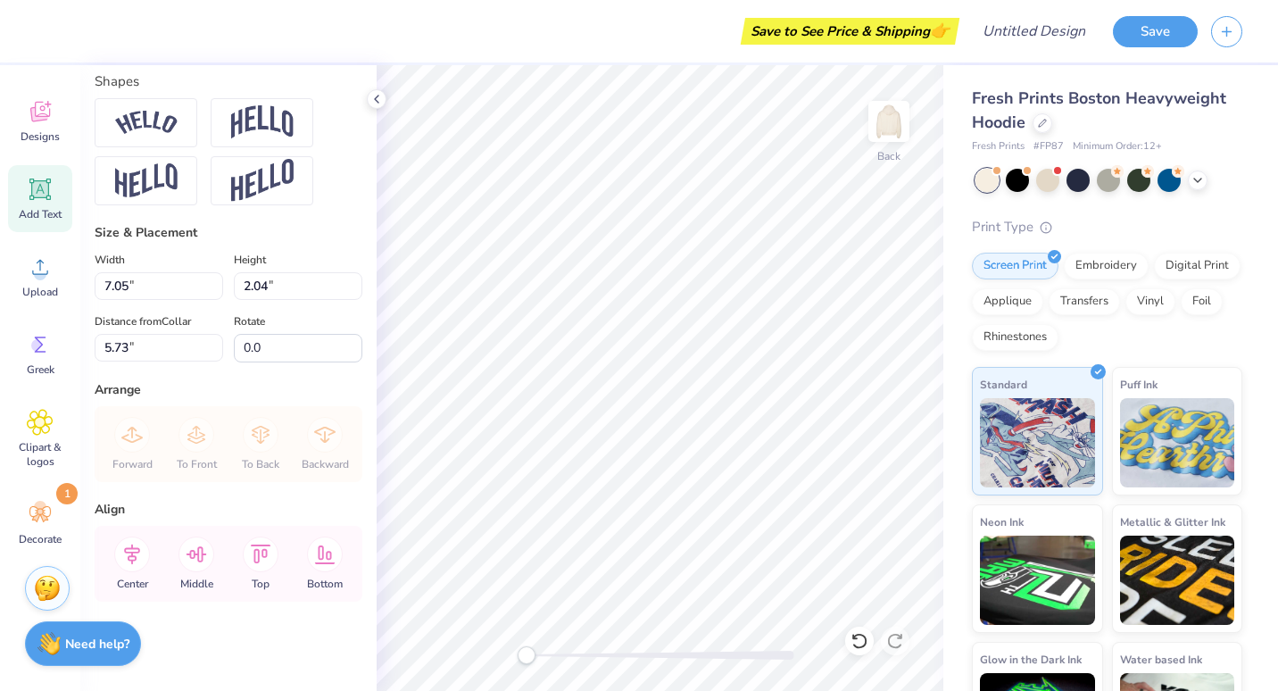
scroll to position [14, 2]
type textarea "G"
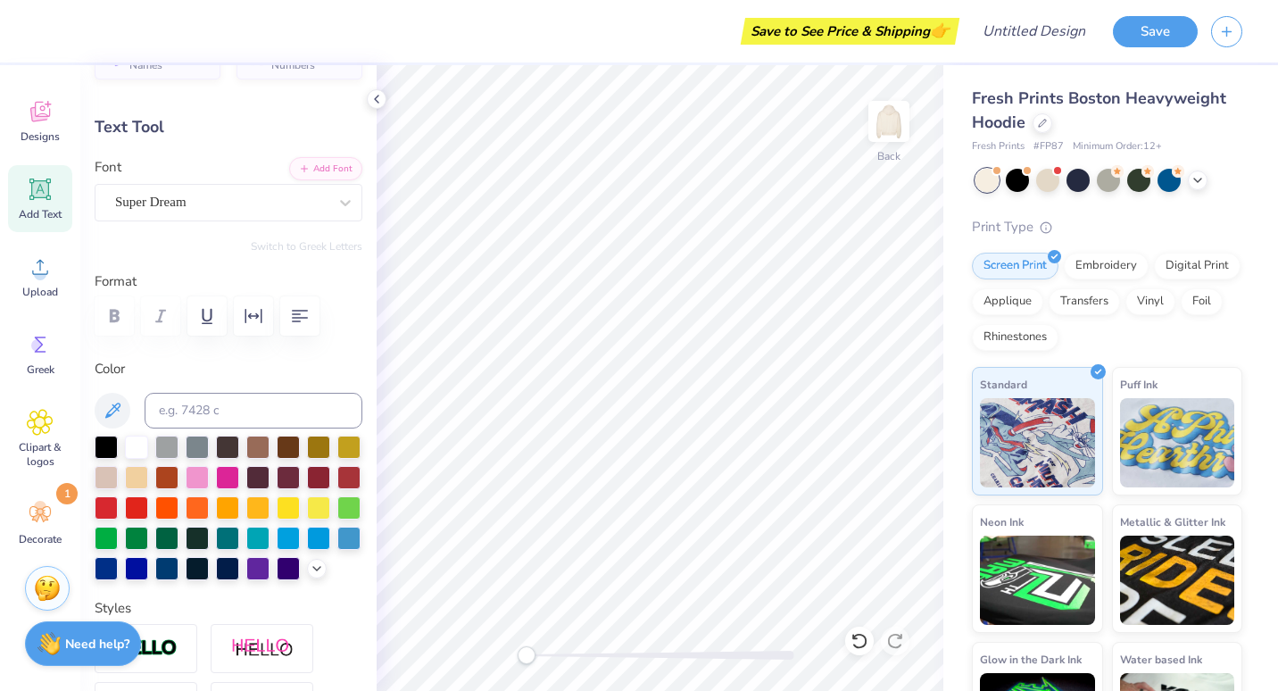
scroll to position [0, 0]
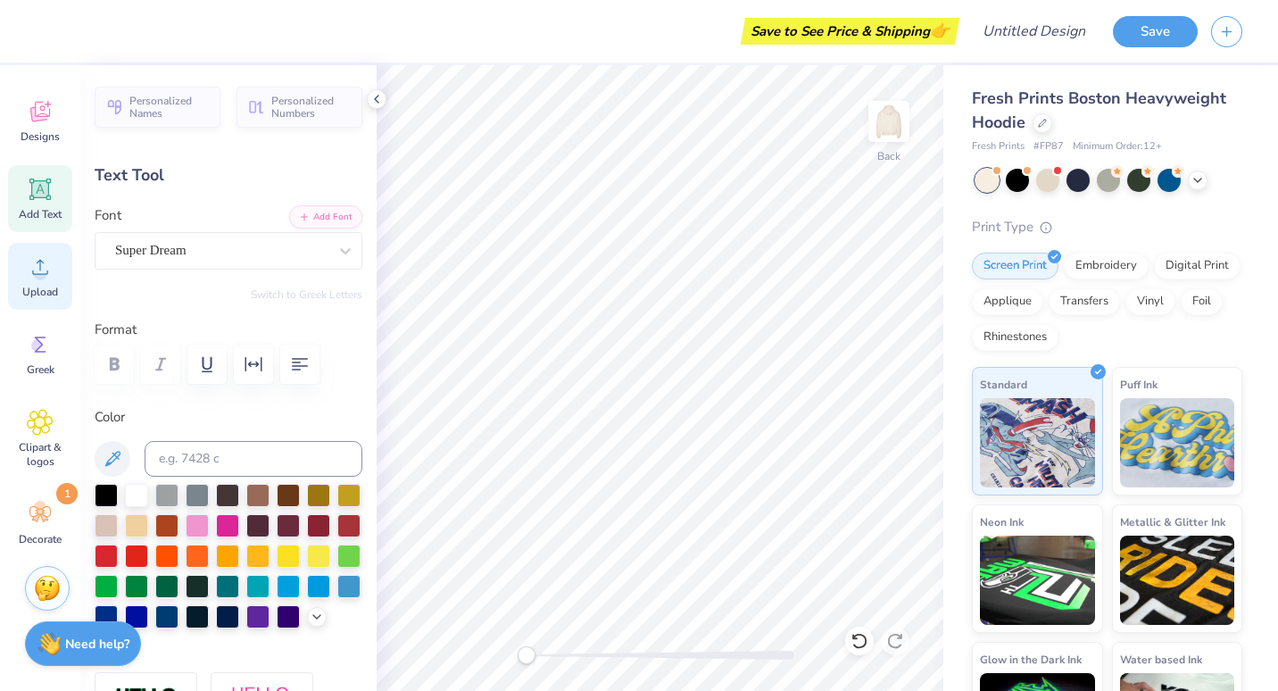
click at [37, 288] on span "Upload" at bounding box center [40, 292] width 36 height 14
click at [52, 114] on icon at bounding box center [40, 111] width 27 height 27
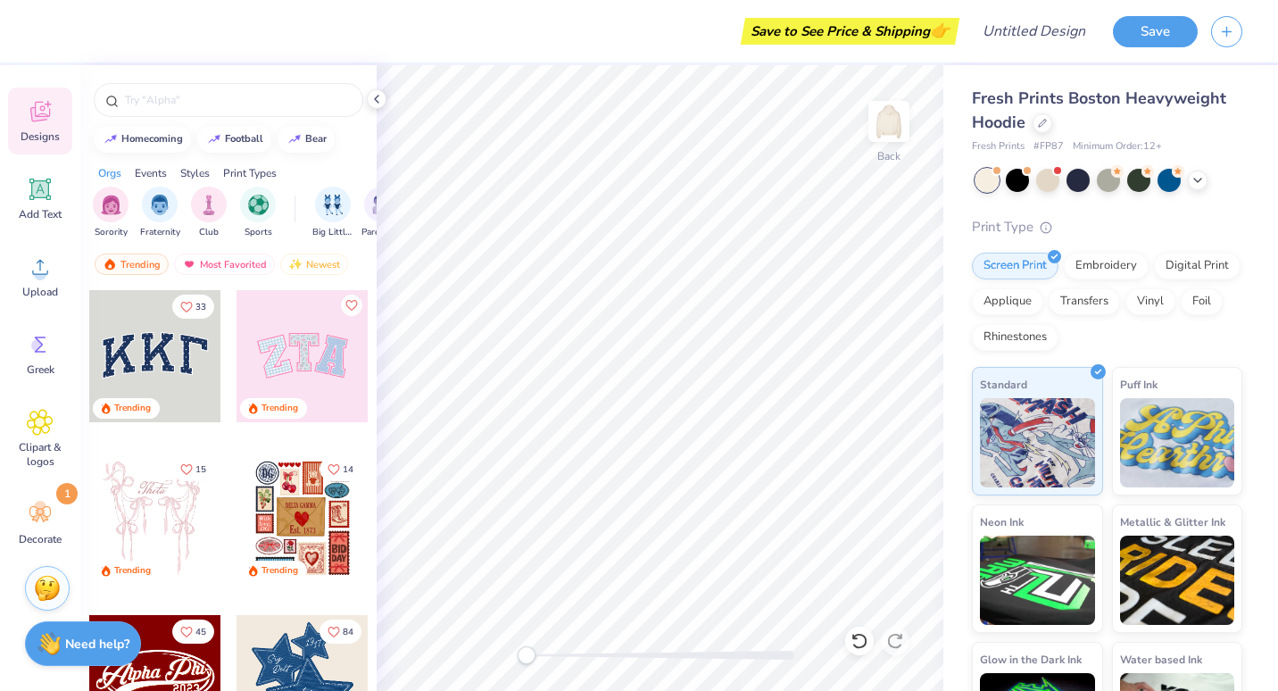
click at [162, 358] on div at bounding box center [155, 356] width 132 height 132
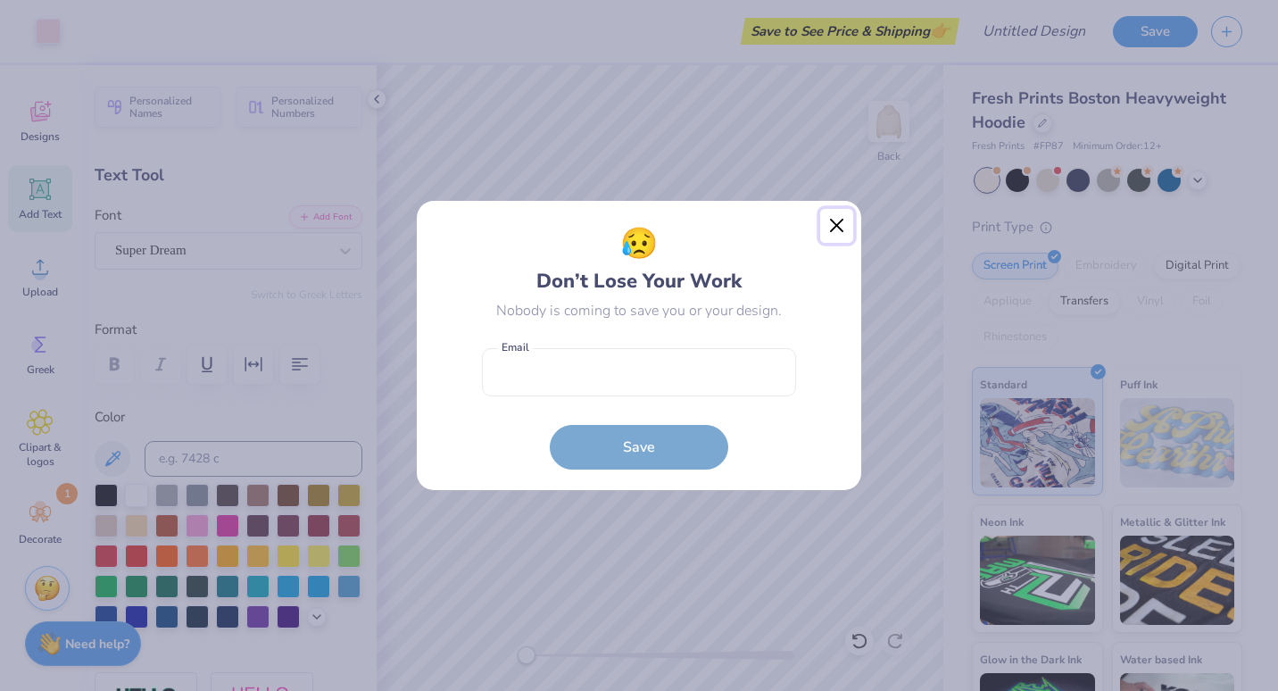
click at [831, 220] on button "Close" at bounding box center [837, 226] width 34 height 34
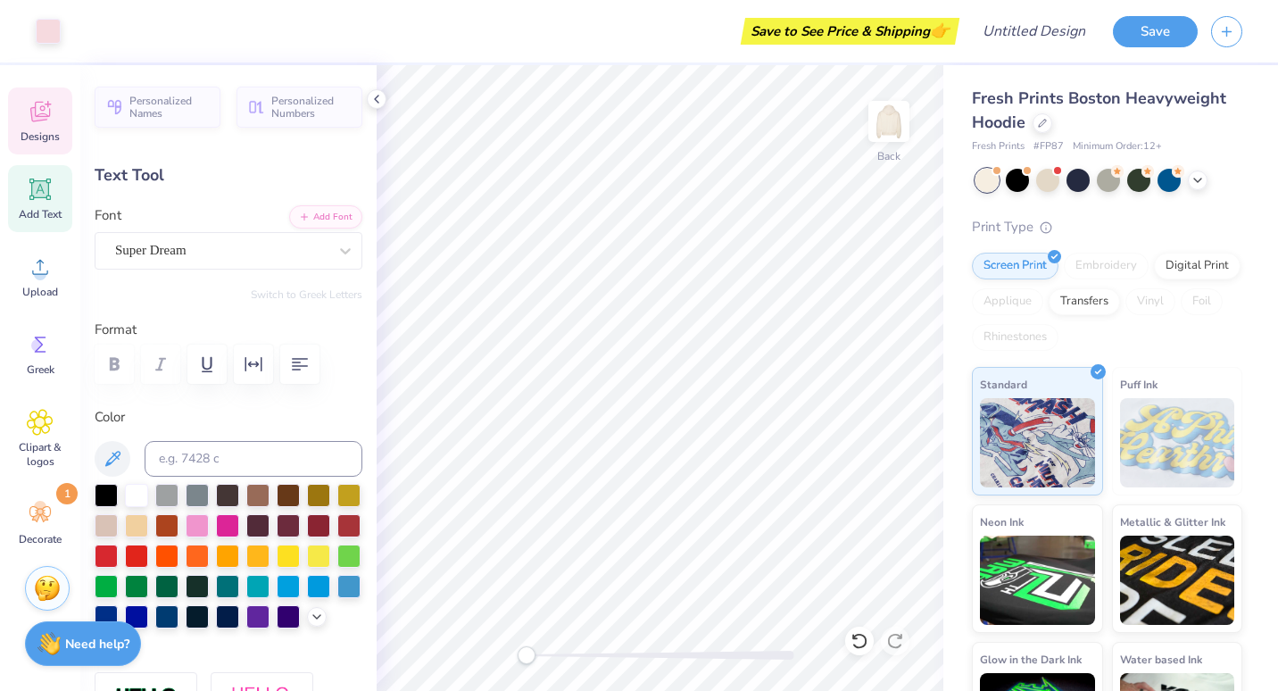
click at [40, 122] on icon at bounding box center [40, 111] width 27 height 27
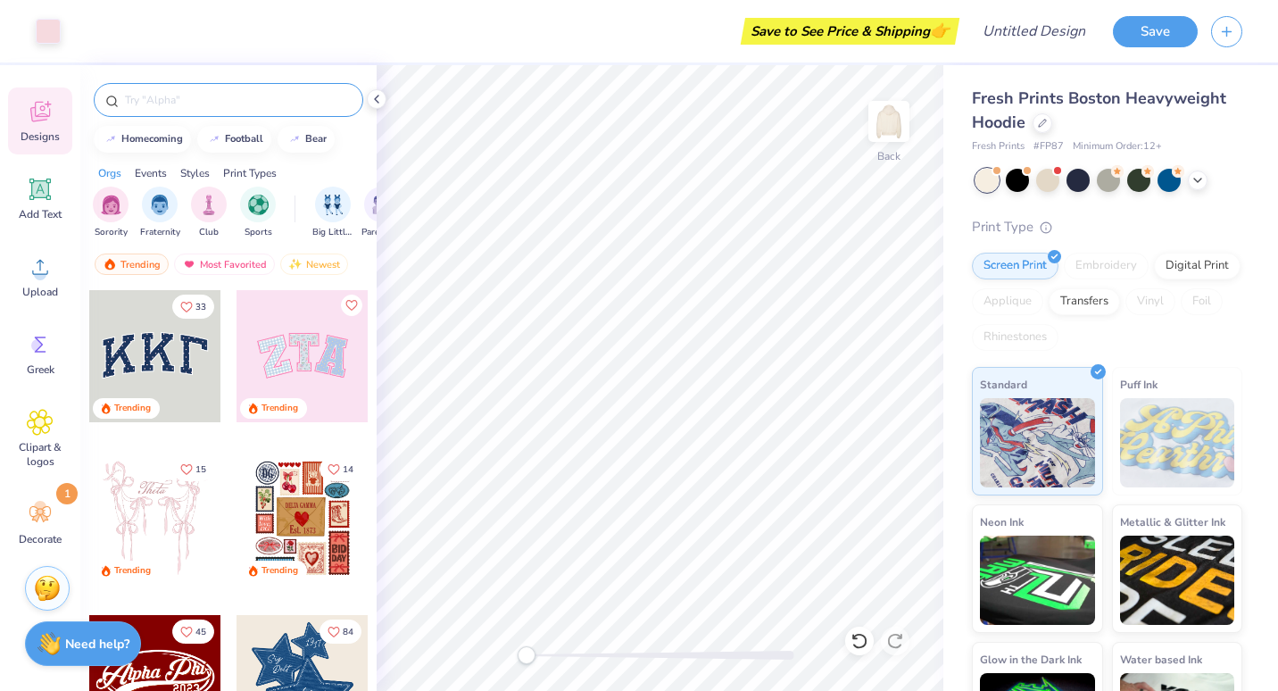
click at [180, 101] on input "text" at bounding box center [237, 100] width 228 height 18
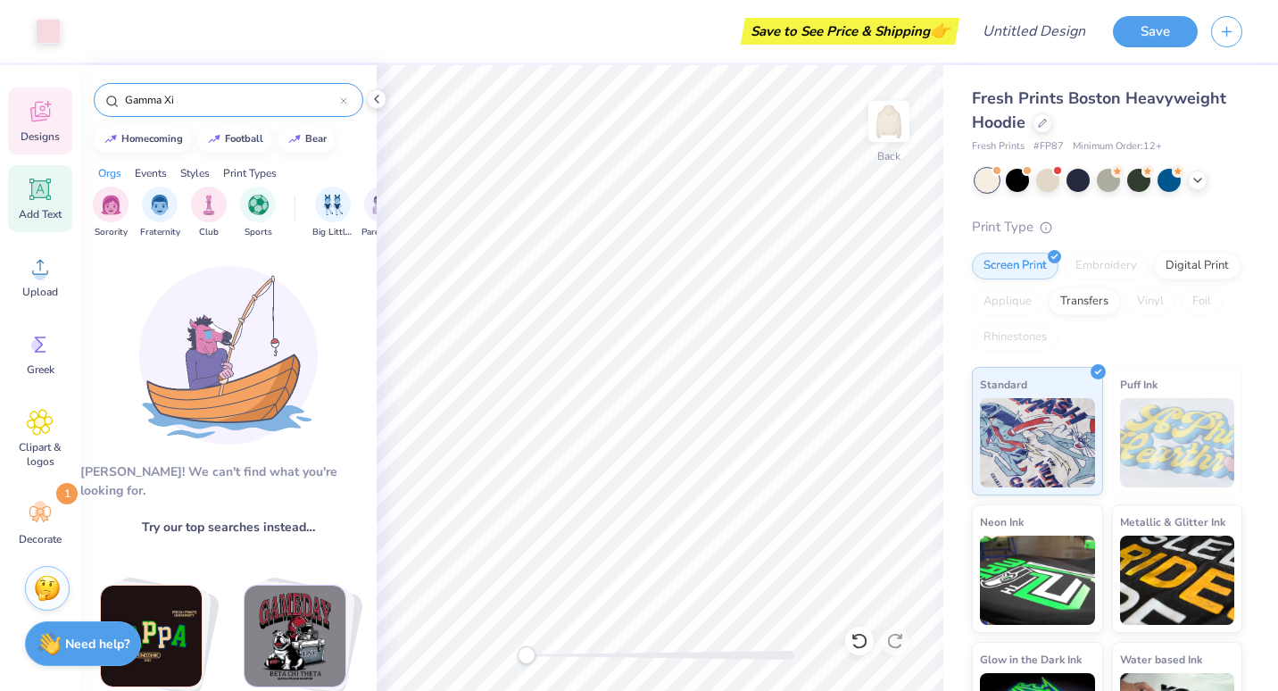
type input "Gamma Xi"
click at [54, 208] on span "Add Text" at bounding box center [40, 214] width 43 height 14
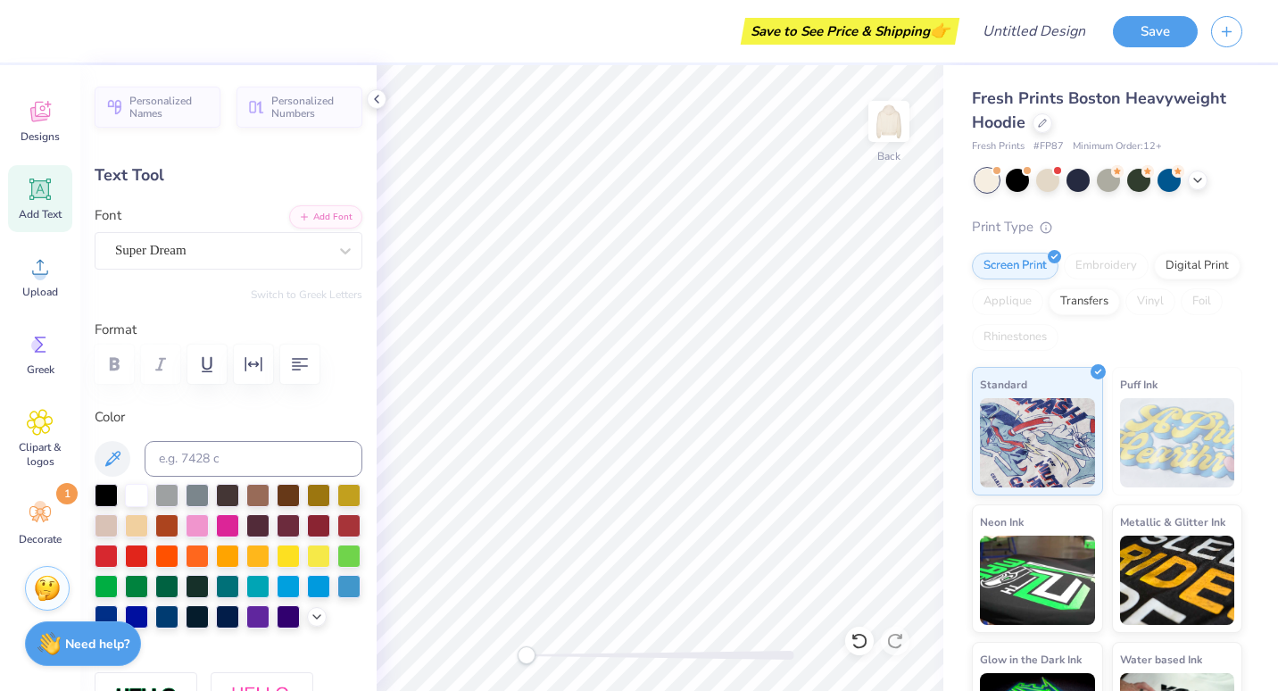
scroll to position [14, 4]
type textarea "Gamma"
click at [254, 255] on div "Super Dream" at bounding box center [221, 251] width 216 height 28
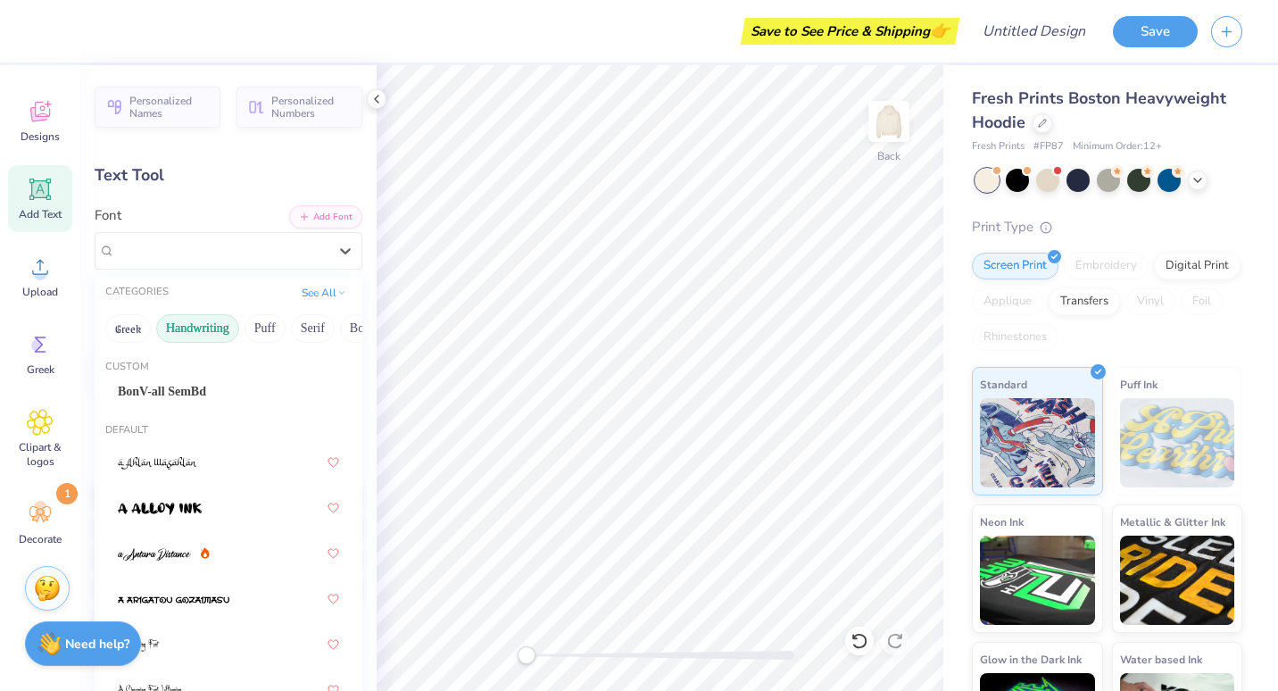
click at [215, 328] on button "Handwriting" at bounding box center [197, 328] width 83 height 29
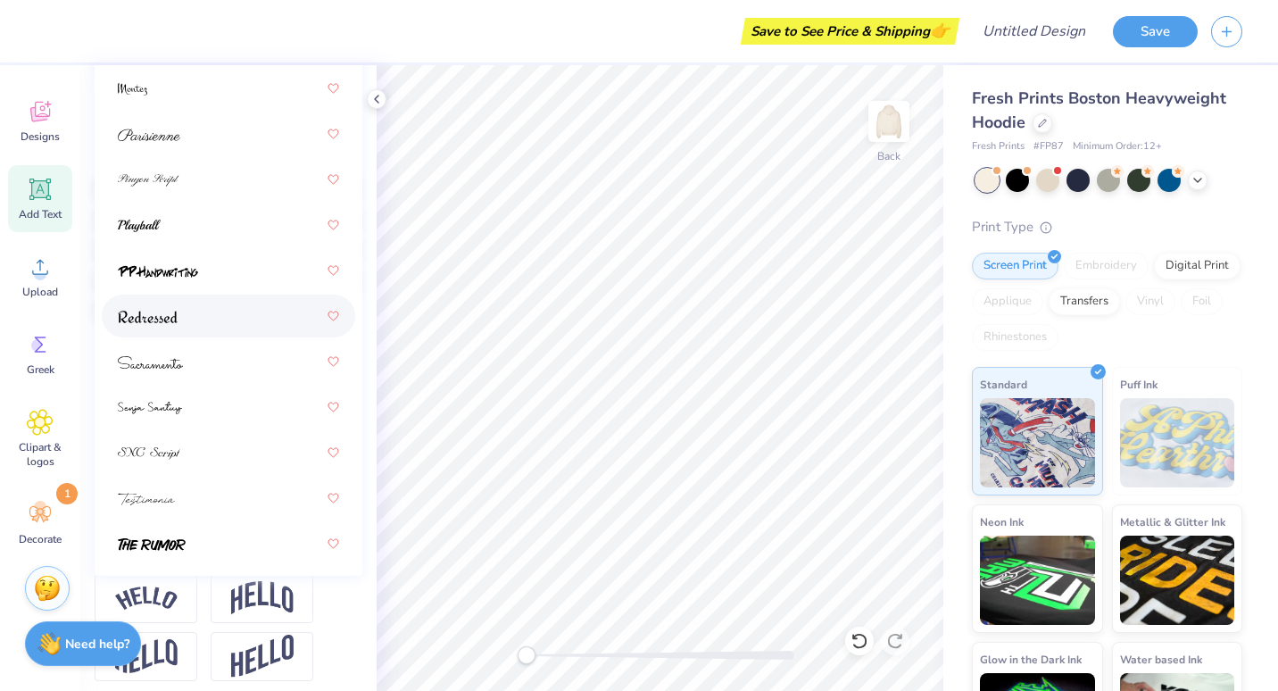
scroll to position [727, 0]
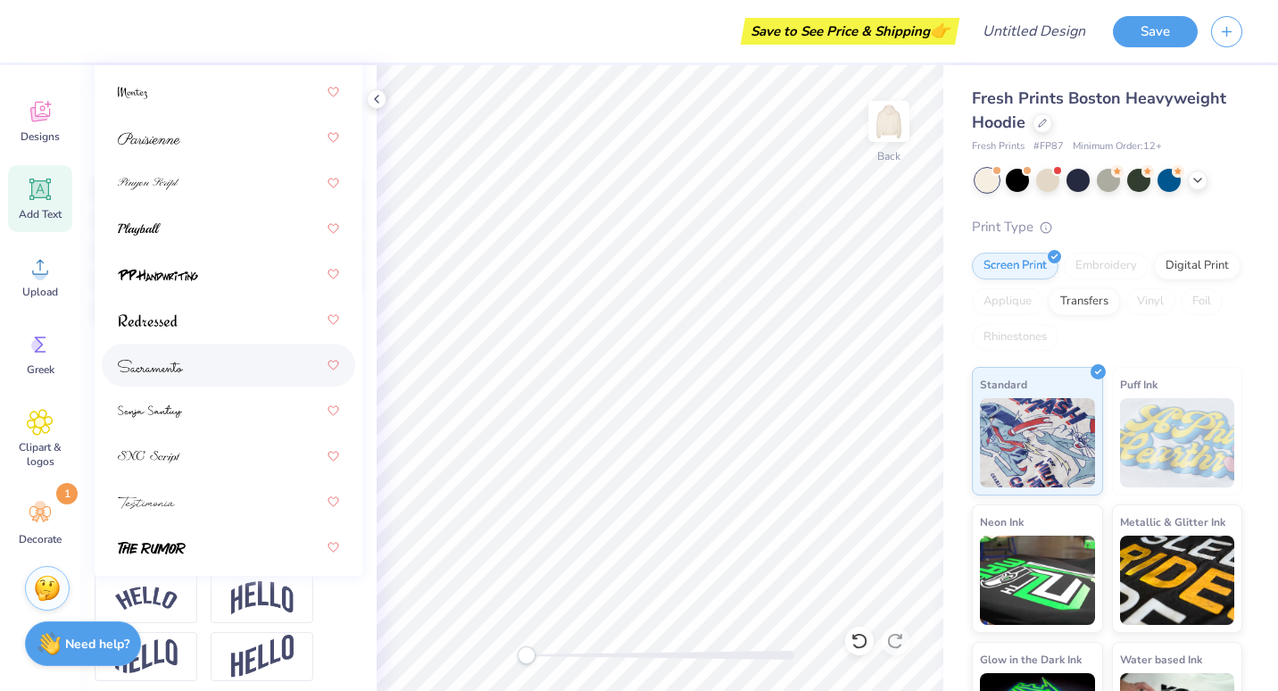
click at [174, 377] on div at bounding box center [228, 365] width 221 height 32
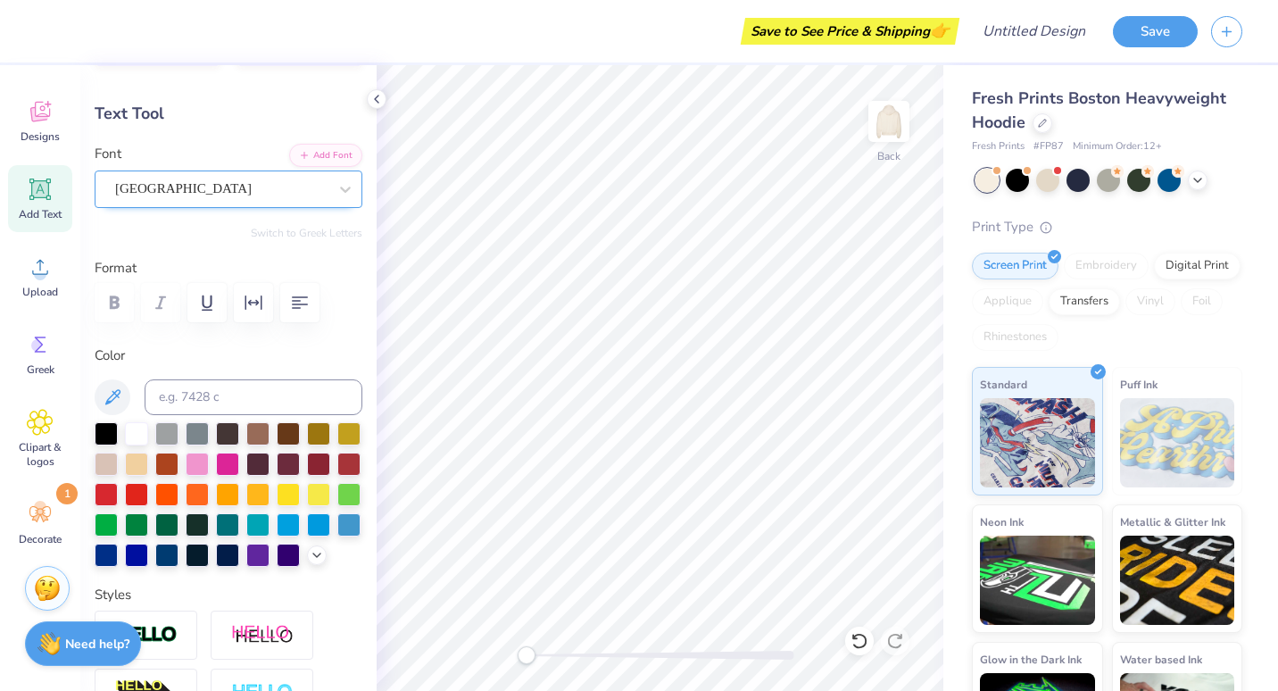
scroll to position [58, 0]
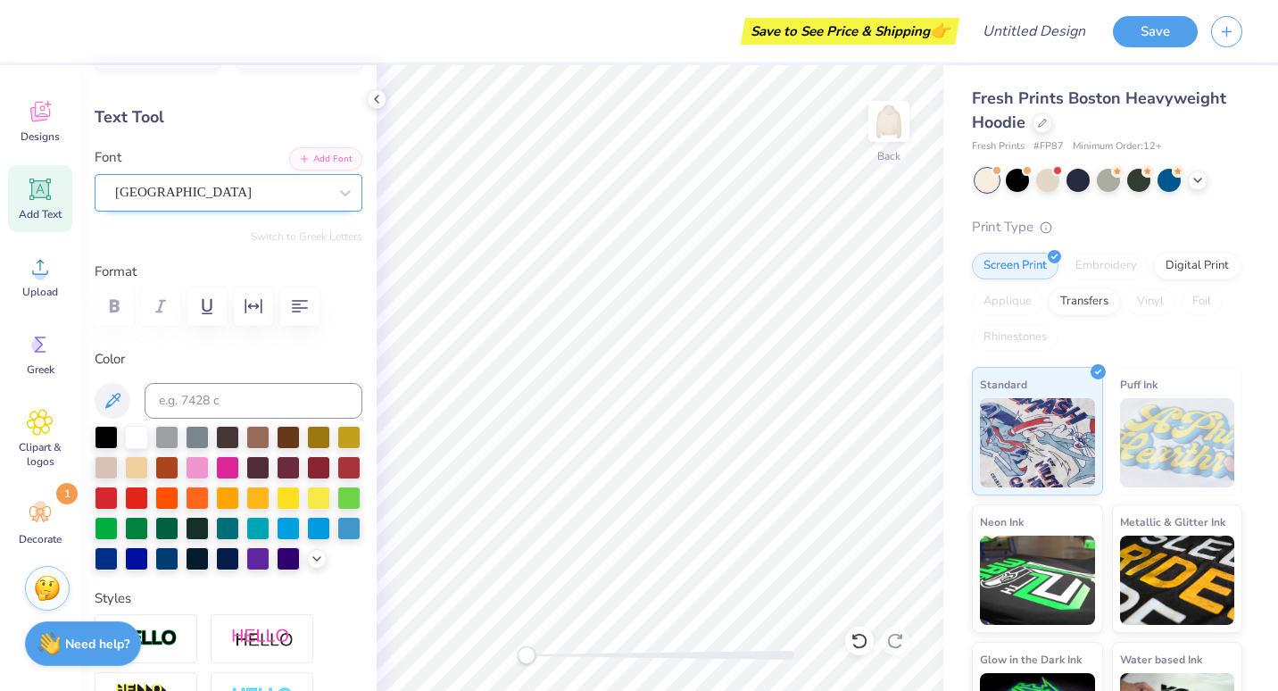
click at [170, 187] on div "[GEOGRAPHIC_DATA]" at bounding box center [221, 193] width 216 height 28
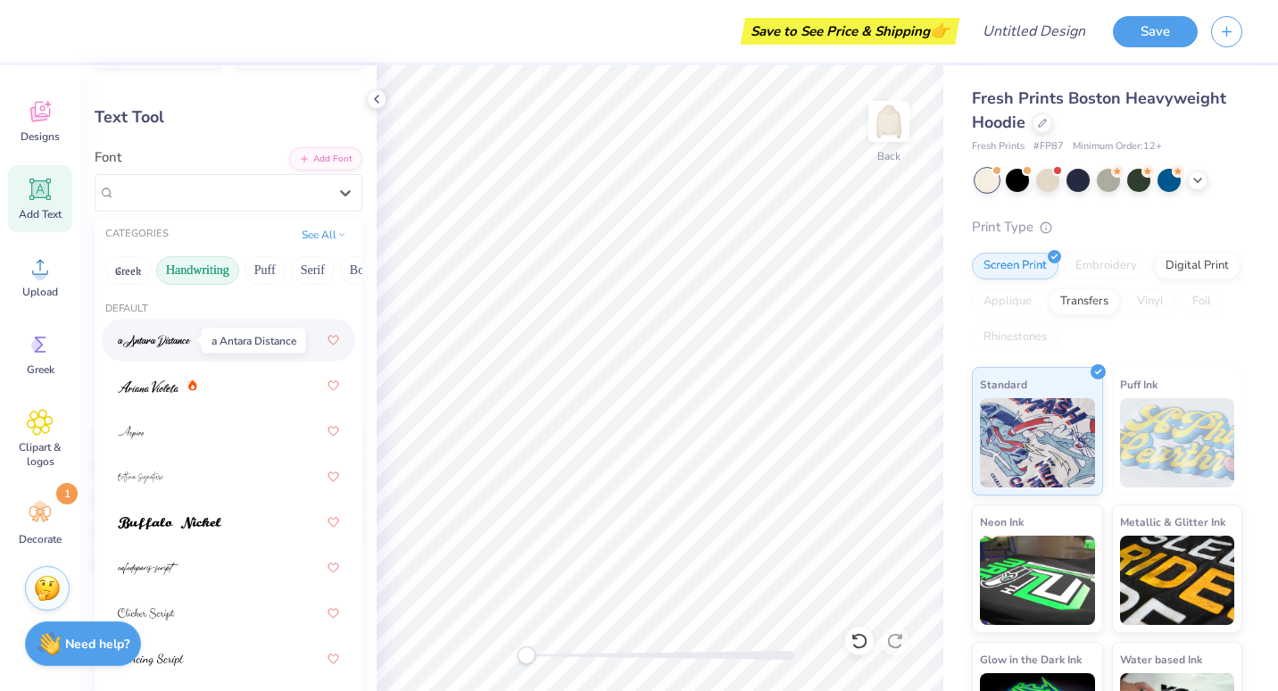
click at [158, 348] on span at bounding box center [154, 340] width 73 height 19
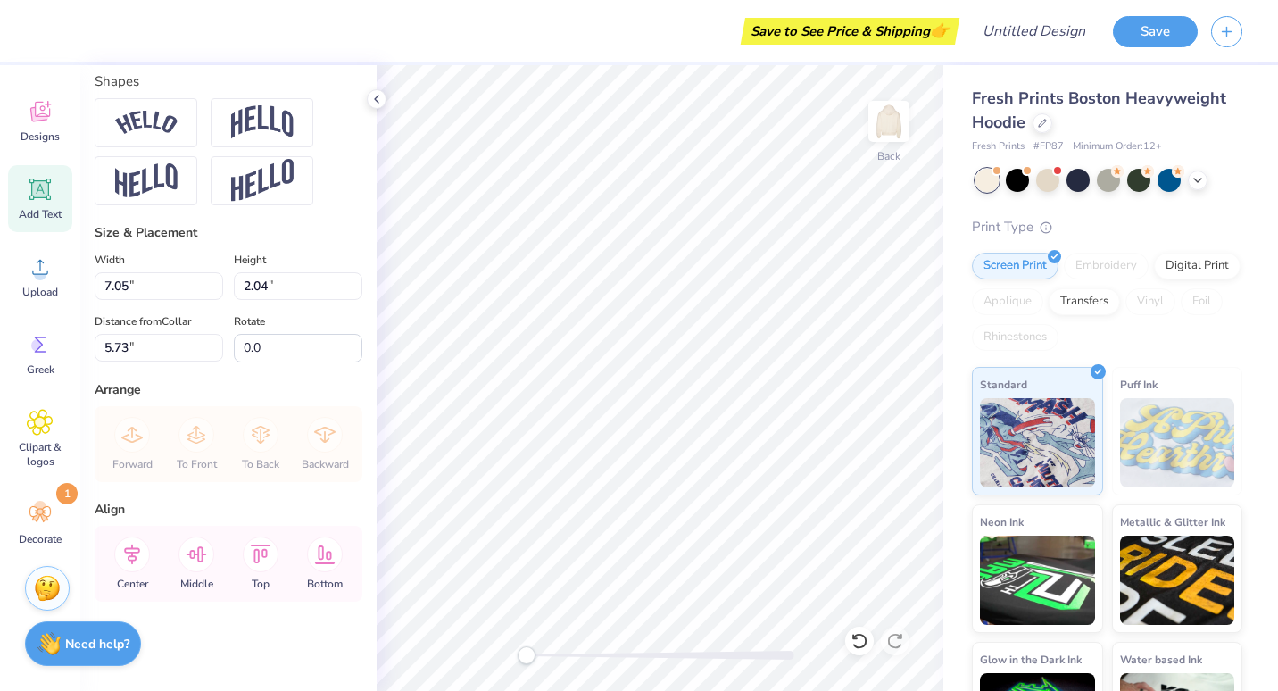
scroll to position [813, 0]
type input "6.73"
type input "3.16"
type input "5.17"
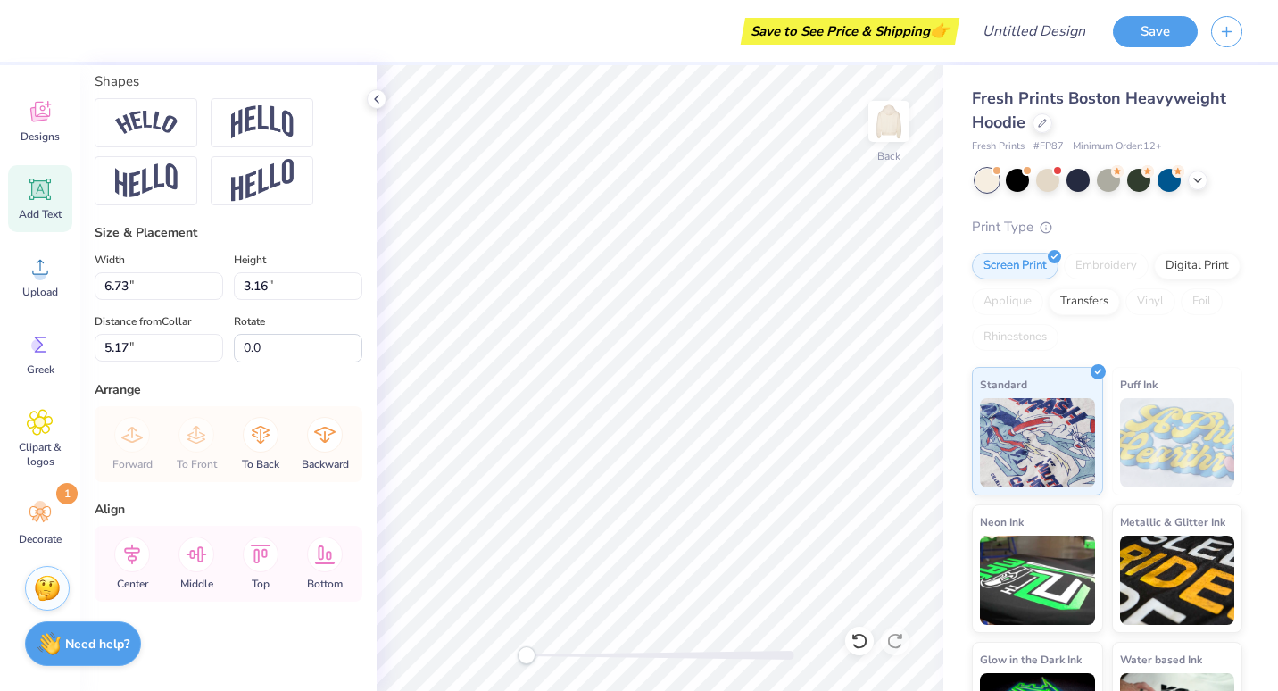
type input "-24.5"
type input "8.44"
type input "6.40"
type input "4.05"
type input "0.0"
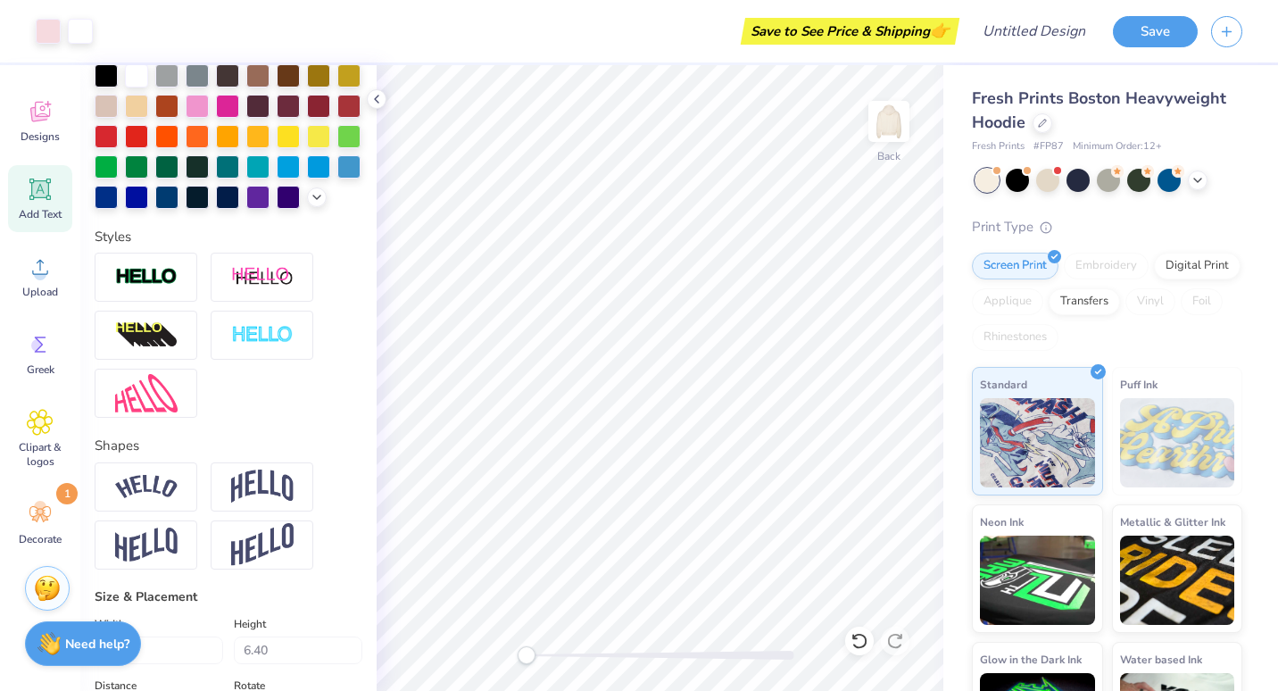
scroll to position [415, 0]
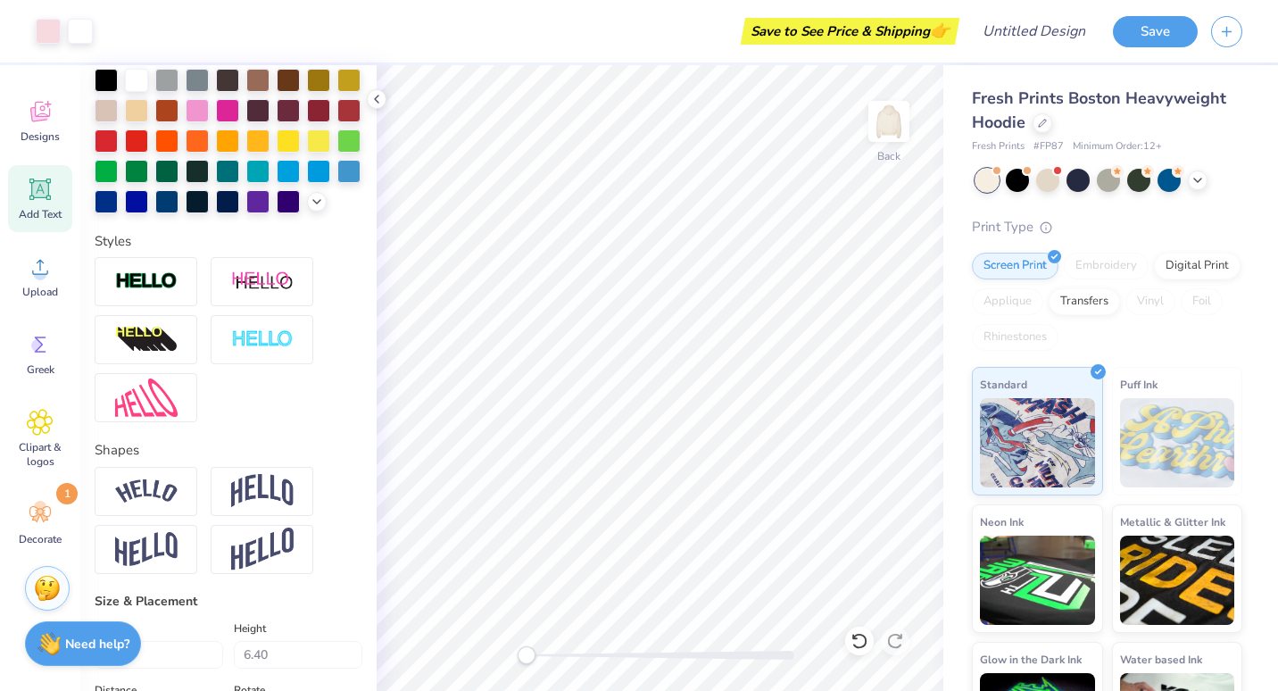
click at [49, 194] on icon at bounding box center [39, 189] width 21 height 21
type input "7.05"
type input "2.04"
type input "5.73"
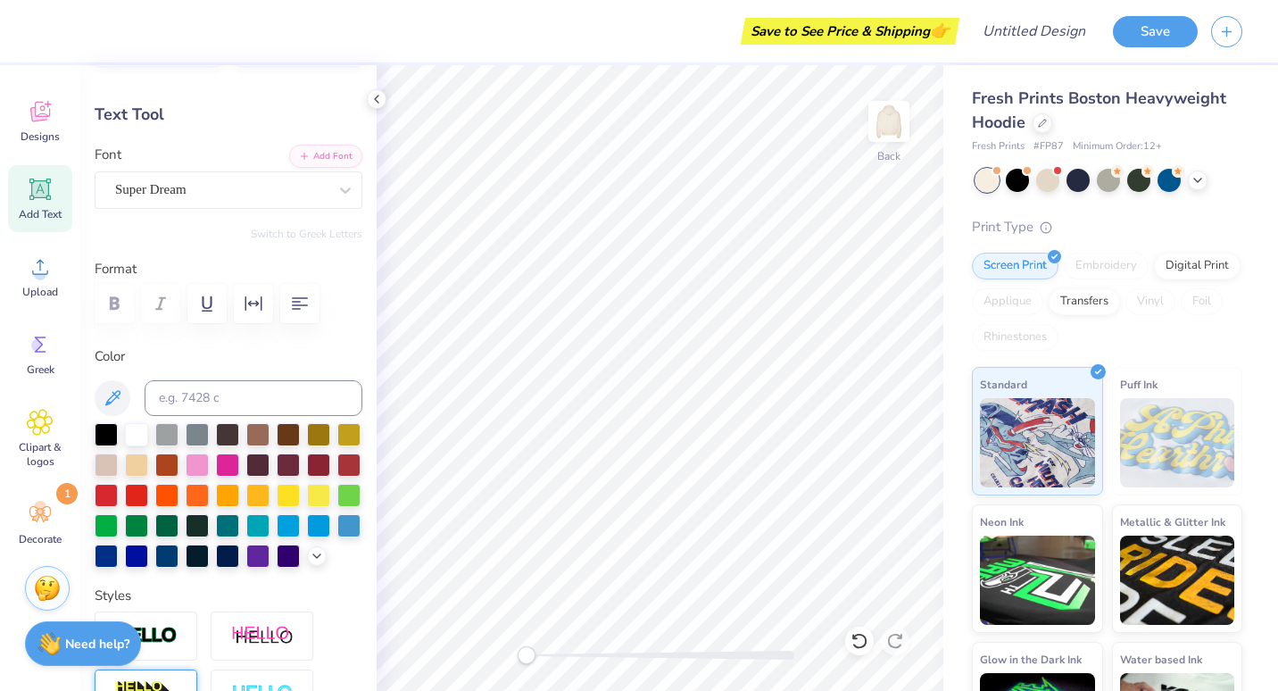
scroll to position [0, 0]
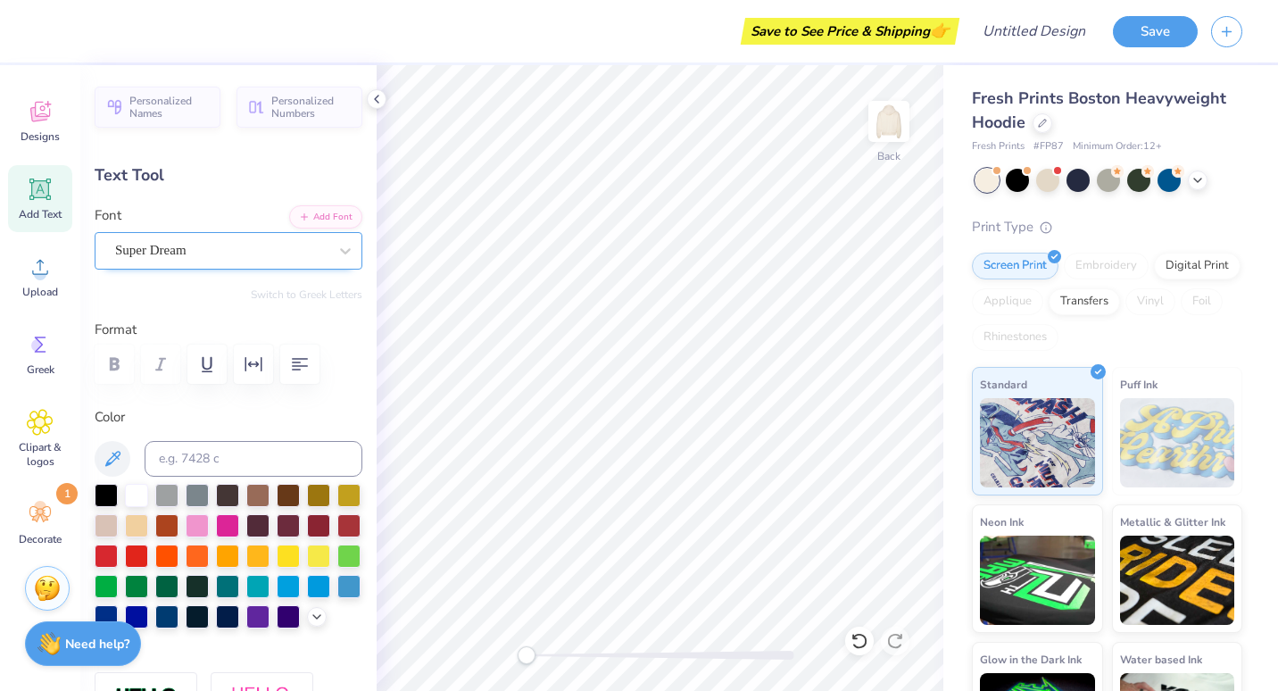
type textarea "[PERSON_NAME]"
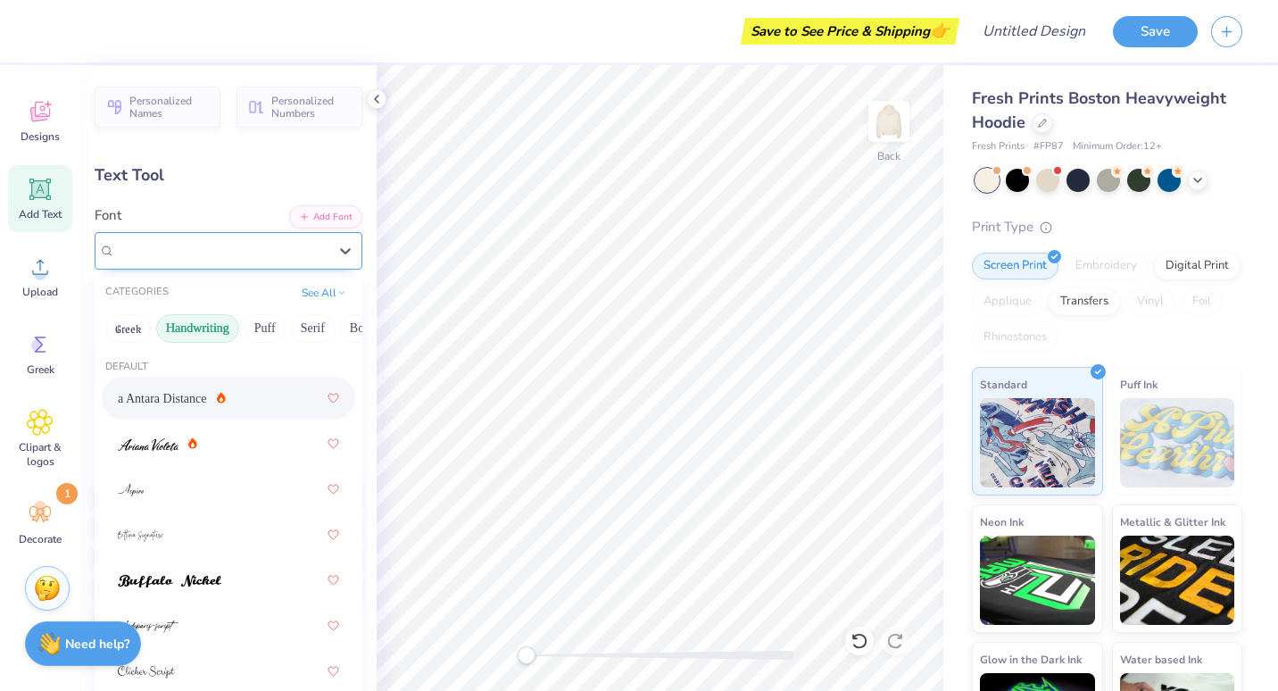
click at [215, 262] on div at bounding box center [221, 250] width 212 height 24
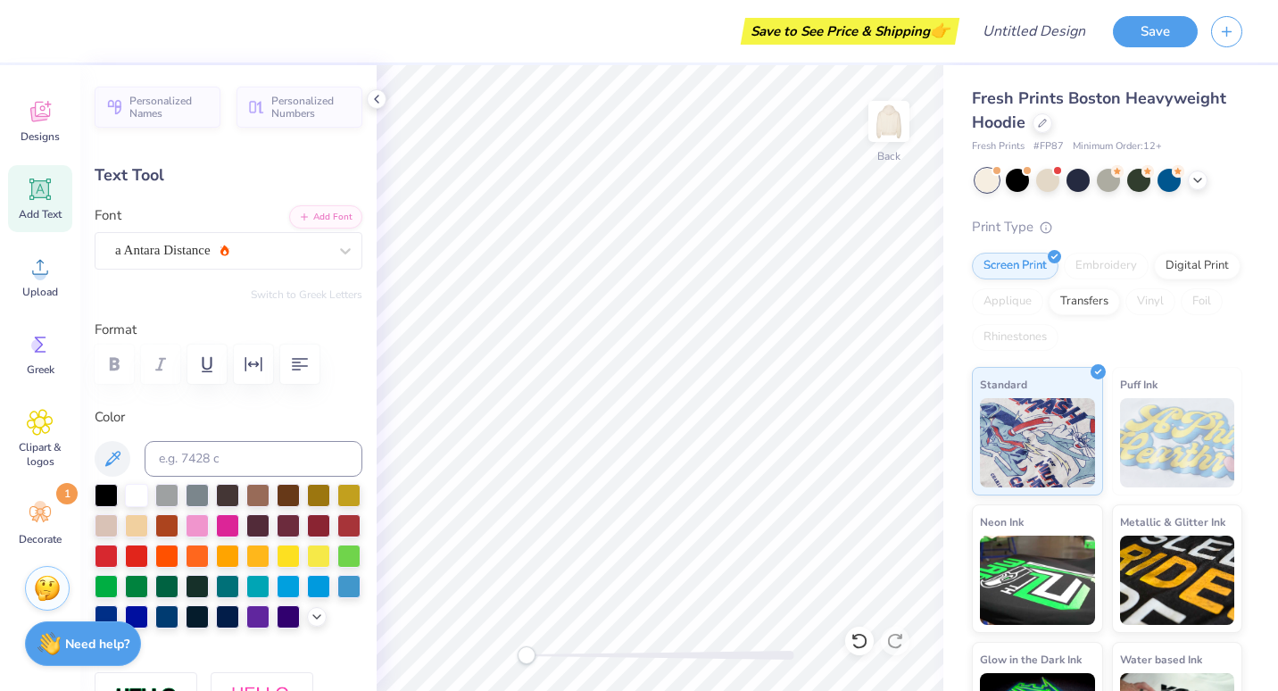
type input "8.44"
type input "6.40"
type input "5.82"
type input "-24.5"
type input "2.64"
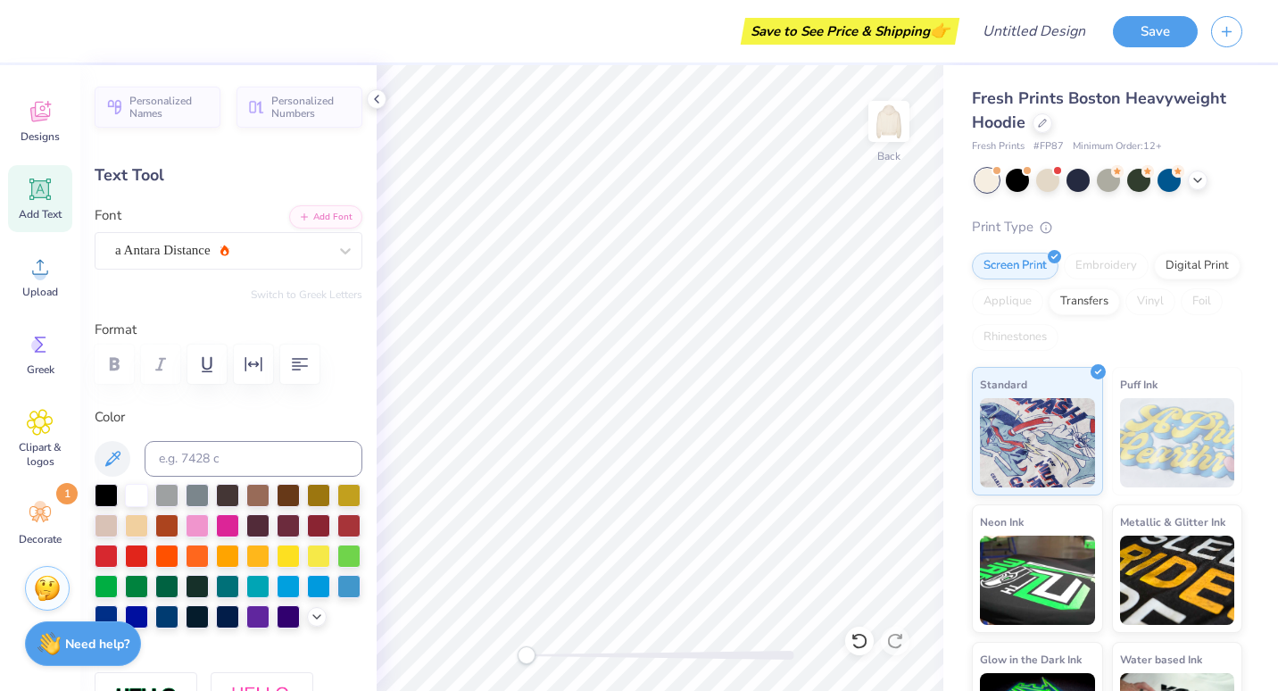
type input "2.03"
type input "5.73"
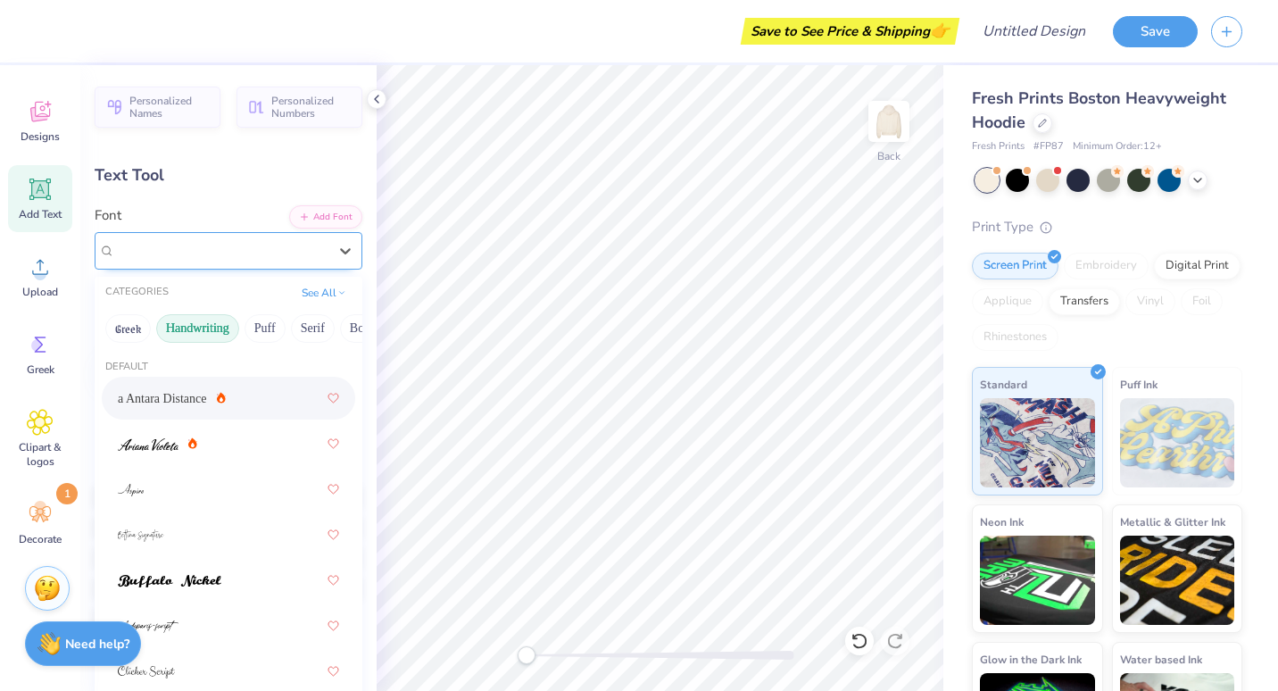
click at [262, 241] on div "Super Dream" at bounding box center [221, 251] width 216 height 28
click at [176, 396] on span "a Antara Distance" at bounding box center [162, 398] width 89 height 19
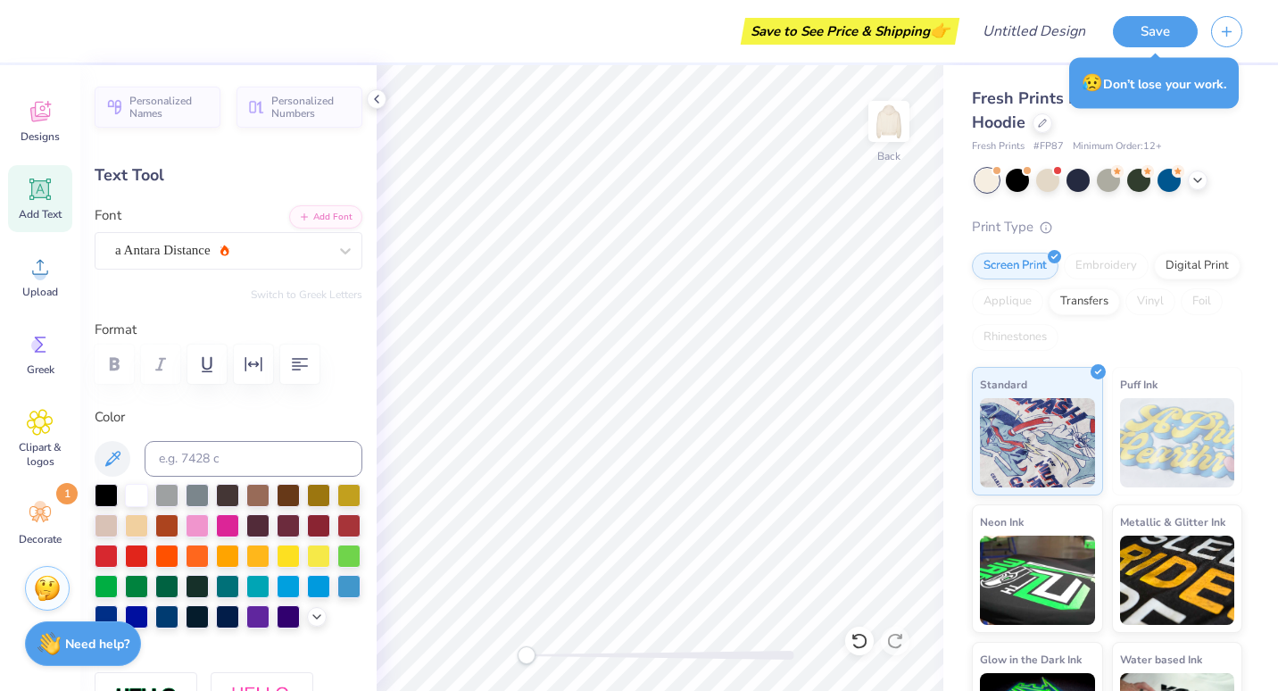
type input "0.0"
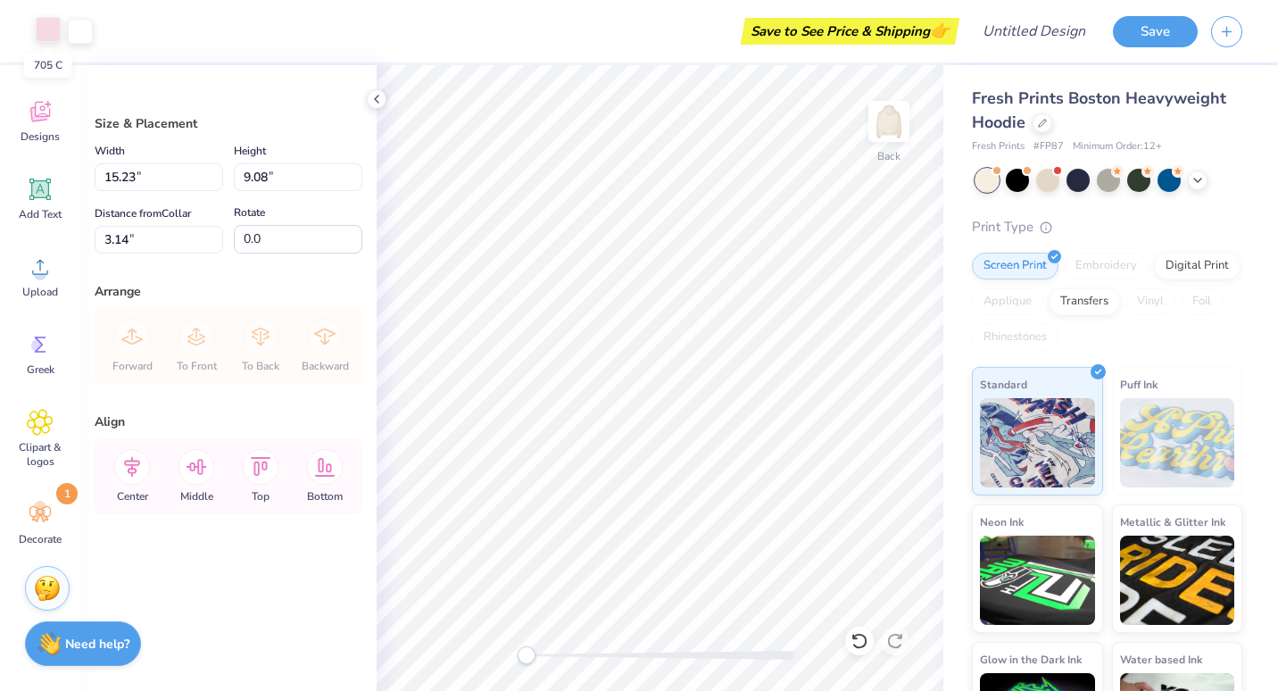
click at [50, 32] on div at bounding box center [48, 29] width 25 height 25
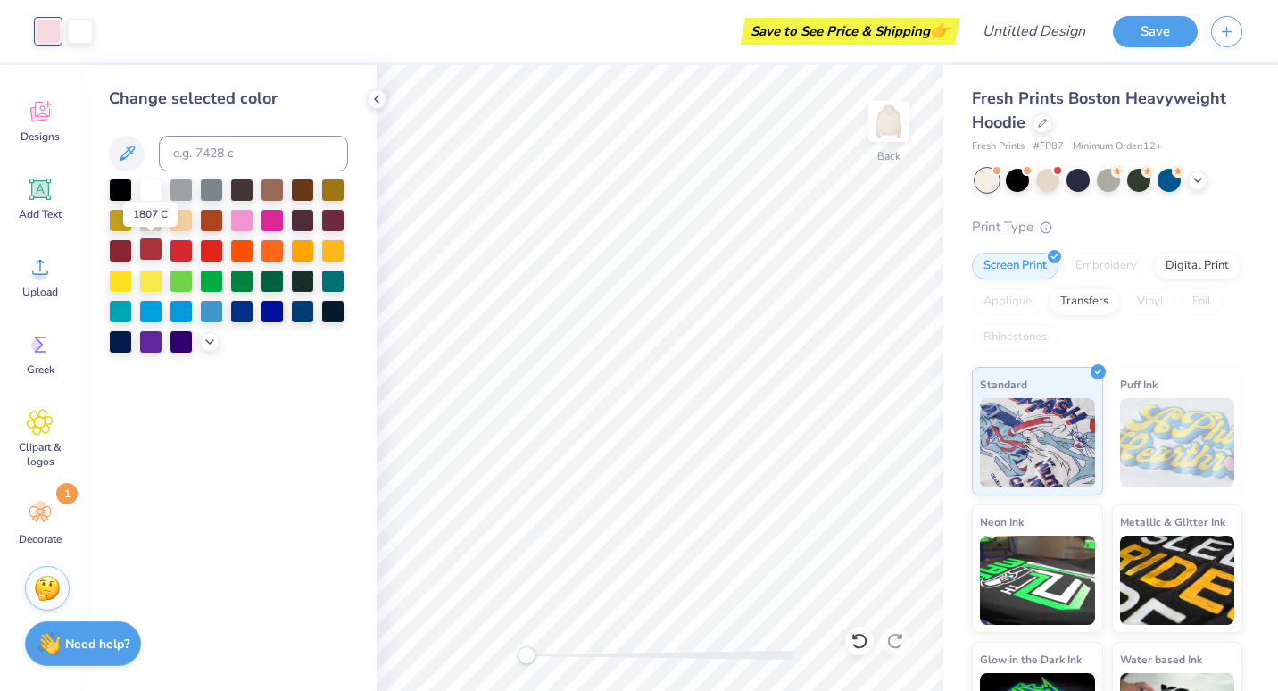
click at [148, 251] on div at bounding box center [150, 248] width 23 height 23
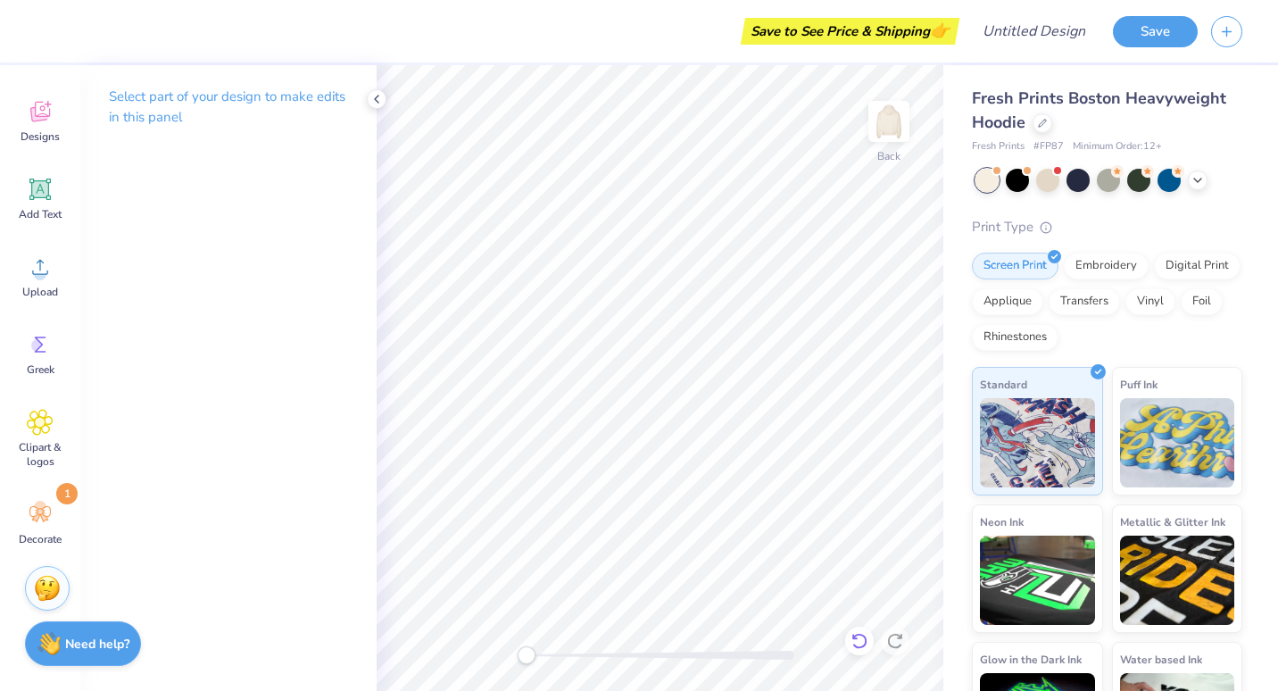
click at [855, 640] on icon at bounding box center [860, 641] width 18 height 18
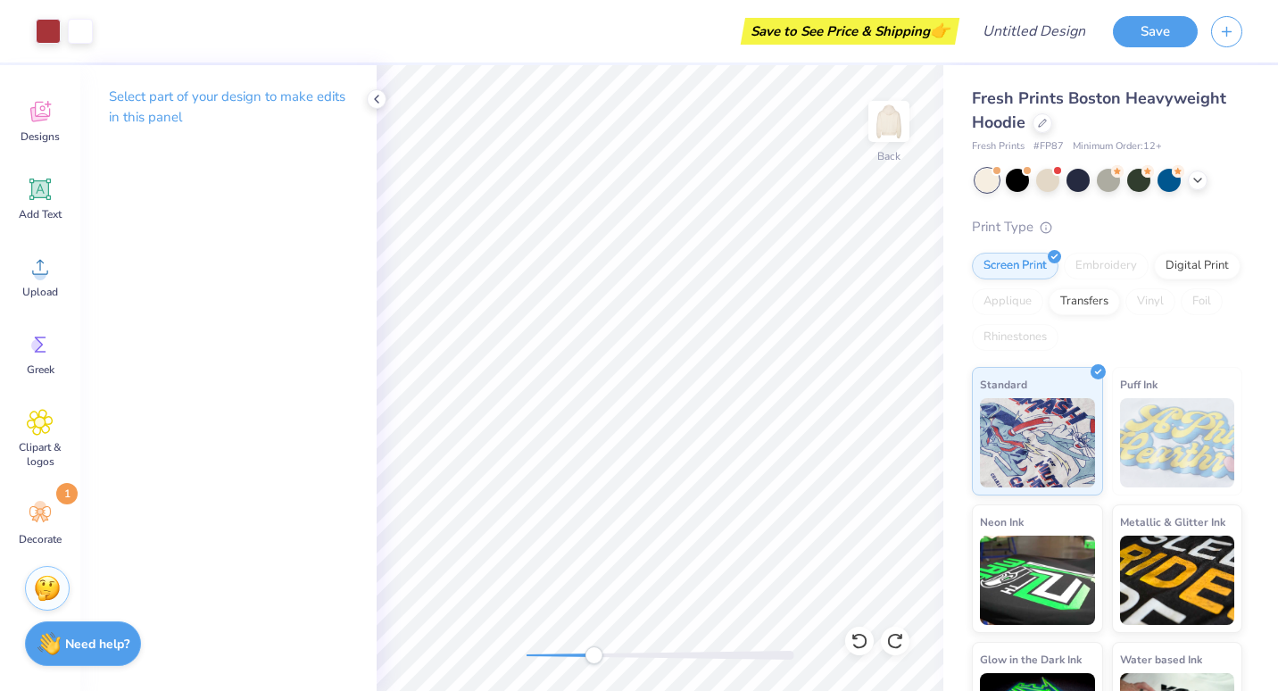
drag, startPoint x: 525, startPoint y: 651, endPoint x: 594, endPoint y: 651, distance: 68.7
click at [594, 651] on div "Accessibility label" at bounding box center [594, 655] width 18 height 18
click at [46, 131] on span "Designs" at bounding box center [40, 136] width 39 height 14
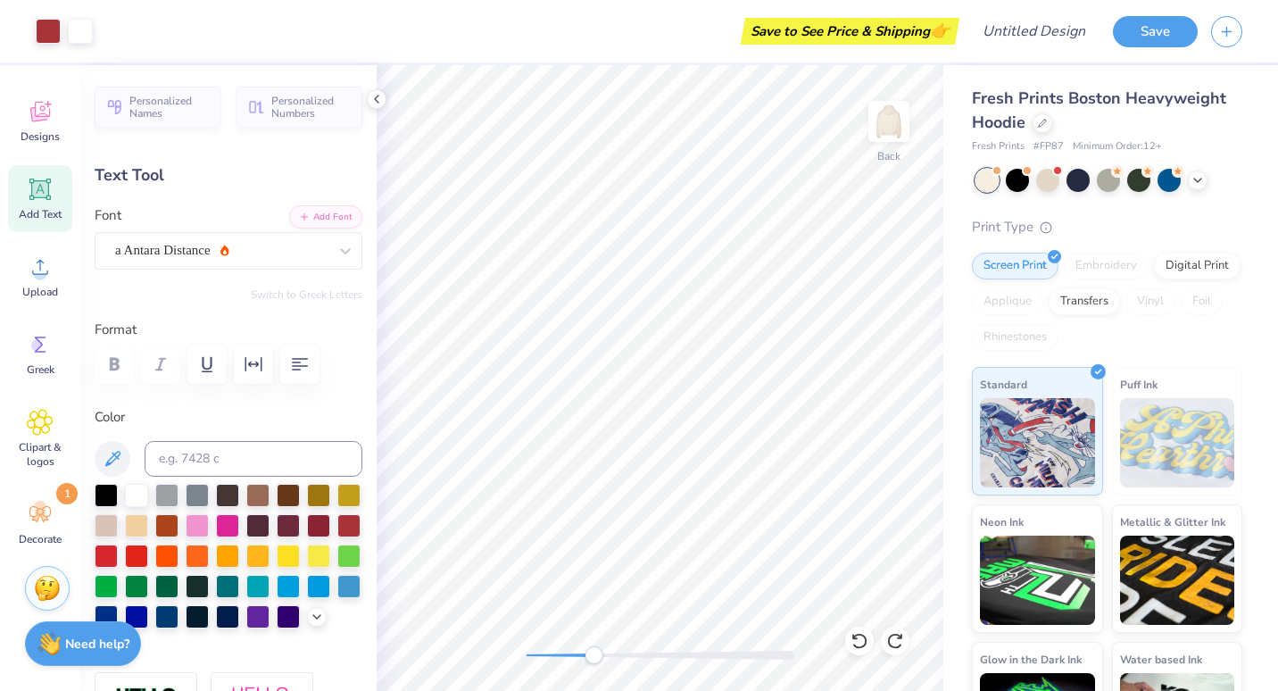
type input "0.0"
click at [51, 116] on icon at bounding box center [40, 111] width 27 height 27
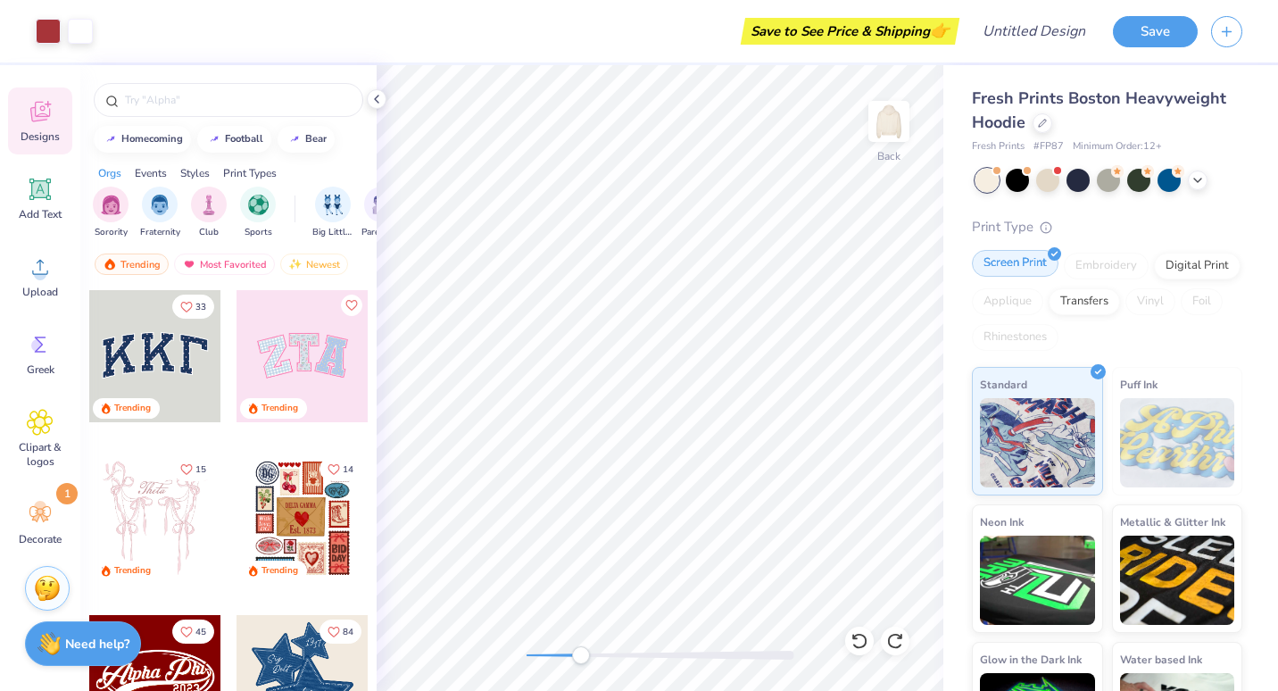
click at [1032, 257] on div "Screen Print" at bounding box center [1015, 263] width 87 height 27
click at [48, 36] on div at bounding box center [48, 29] width 25 height 25
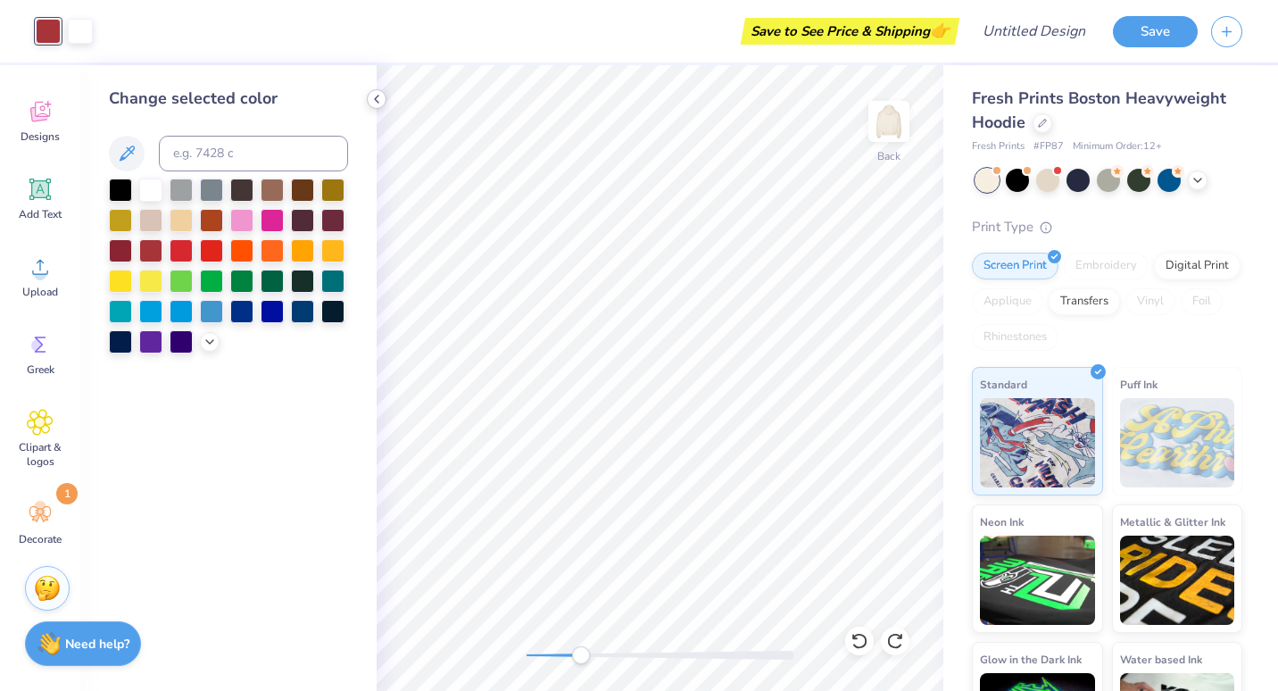
click at [377, 100] on icon at bounding box center [377, 99] width 14 height 14
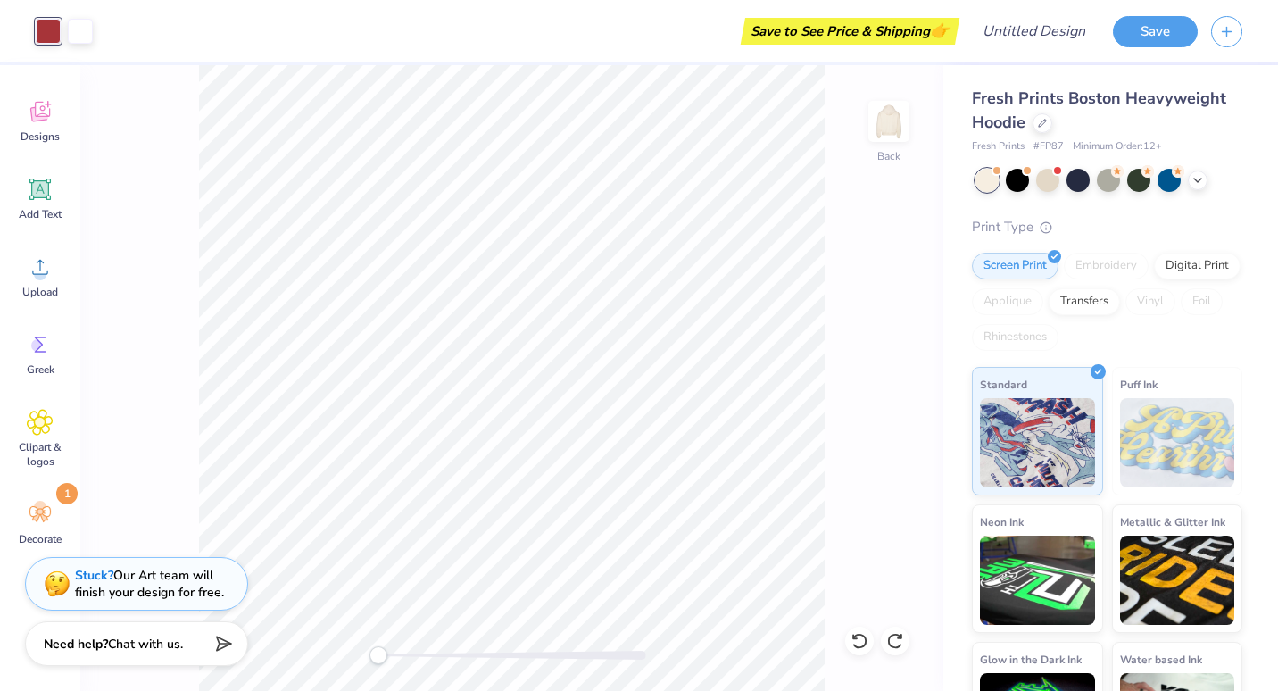
click at [336, 642] on div "Back" at bounding box center [511, 378] width 863 height 626
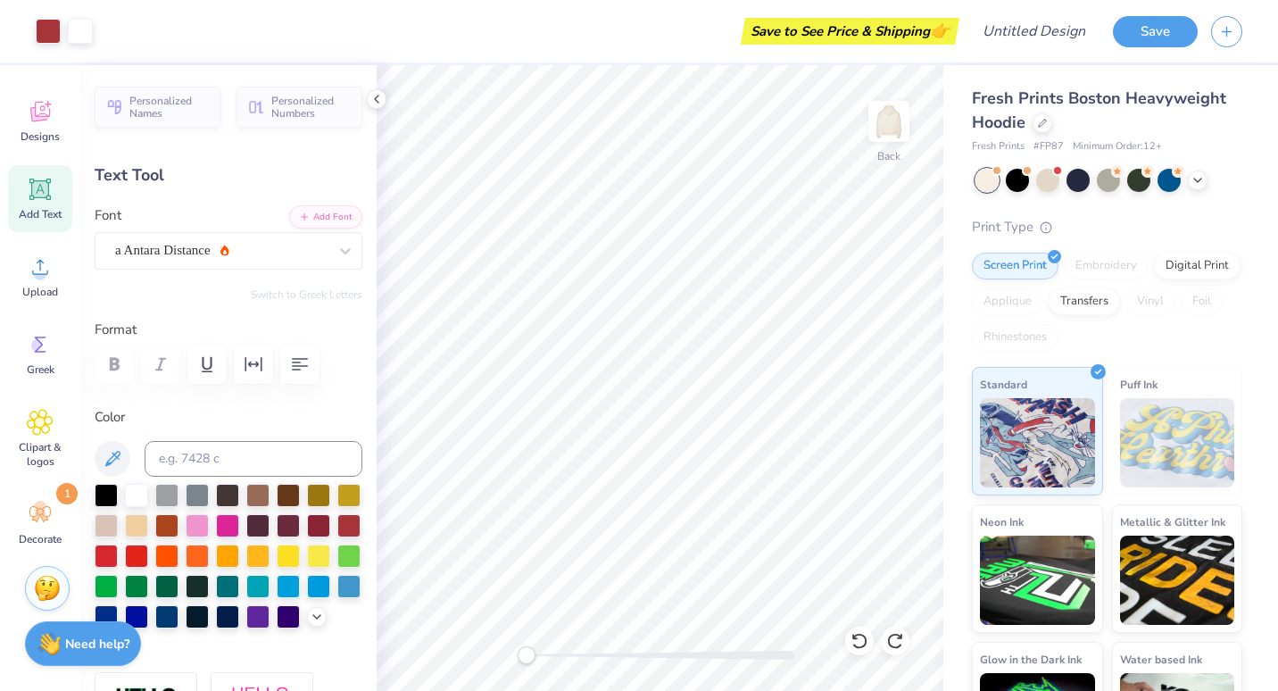
type input "0.0"
type input "8.44"
type input "6.40"
type input "5.82"
type input "0.0"
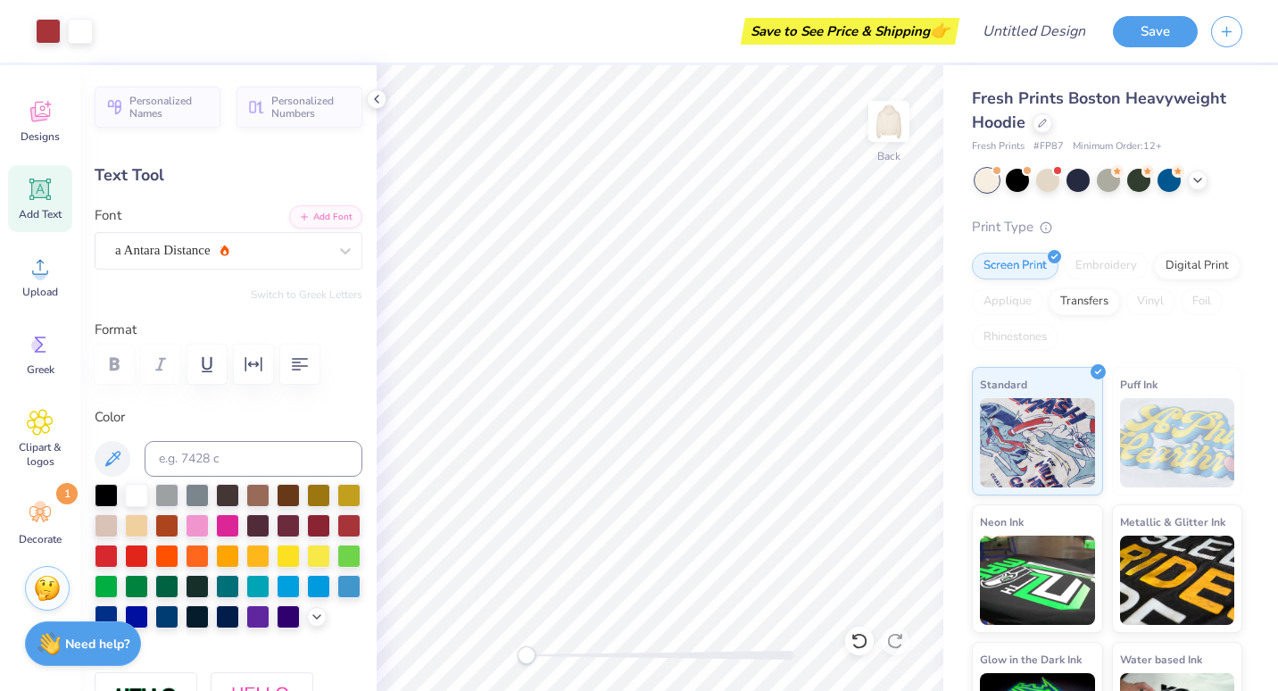
type input "3.19"
type input "3.65"
type input "7.90"
type input "0.0"
click at [38, 139] on span "Designs" at bounding box center [40, 136] width 39 height 14
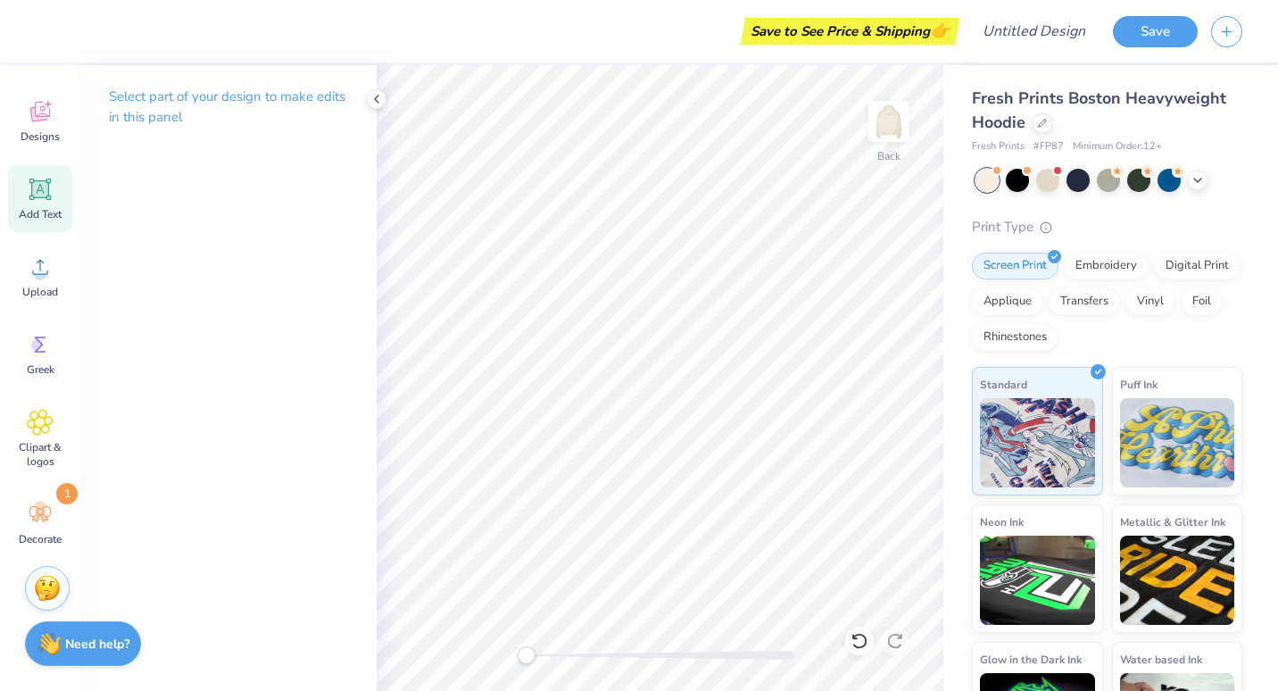
click at [37, 198] on icon at bounding box center [39, 189] width 21 height 21
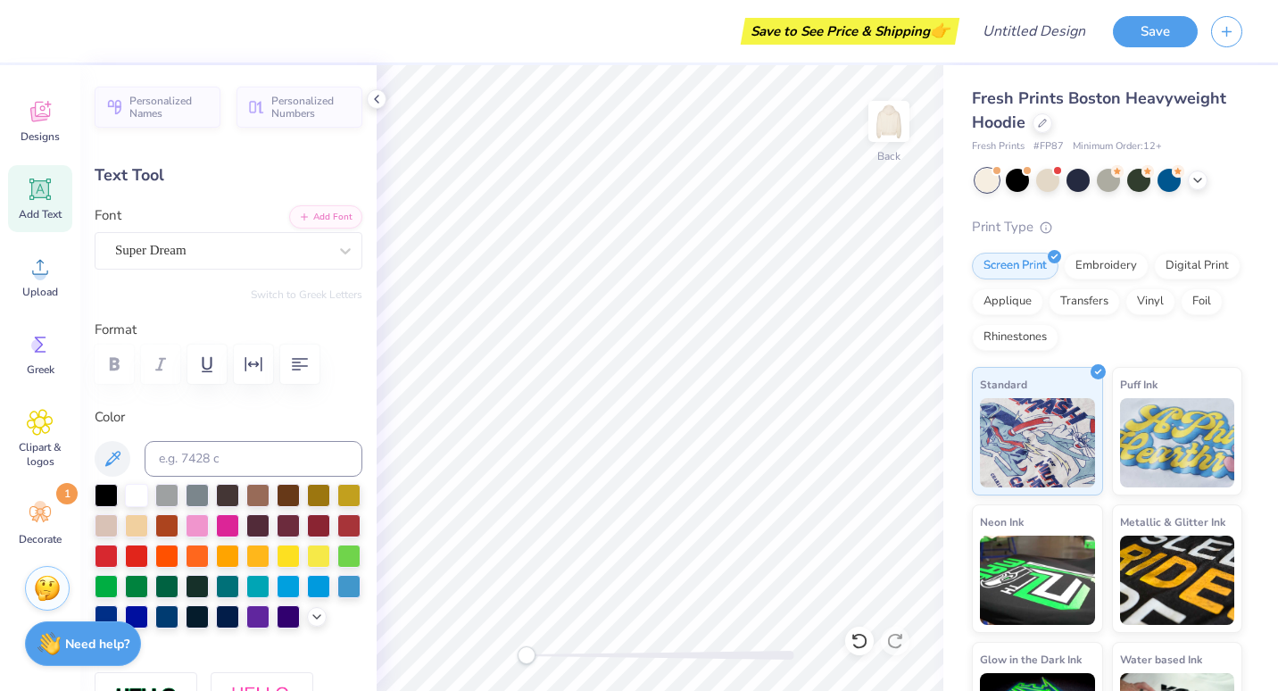
scroll to position [14, 4]
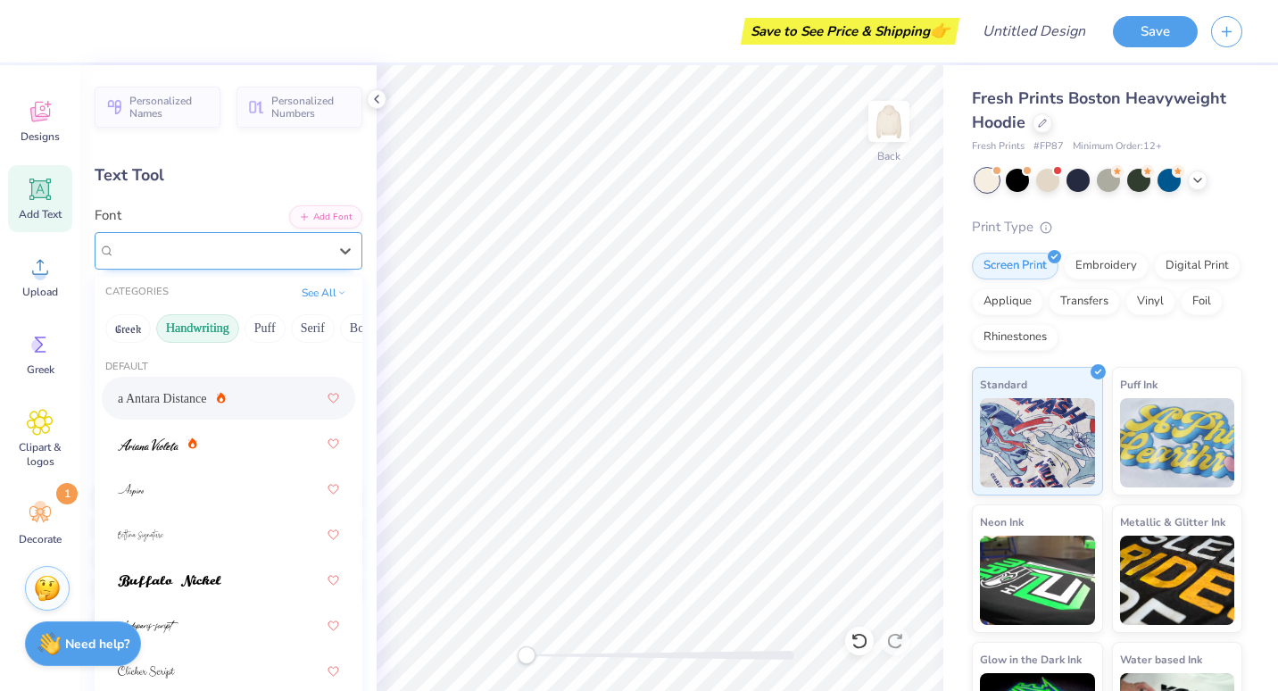
click at [262, 261] on div at bounding box center [221, 250] width 212 height 24
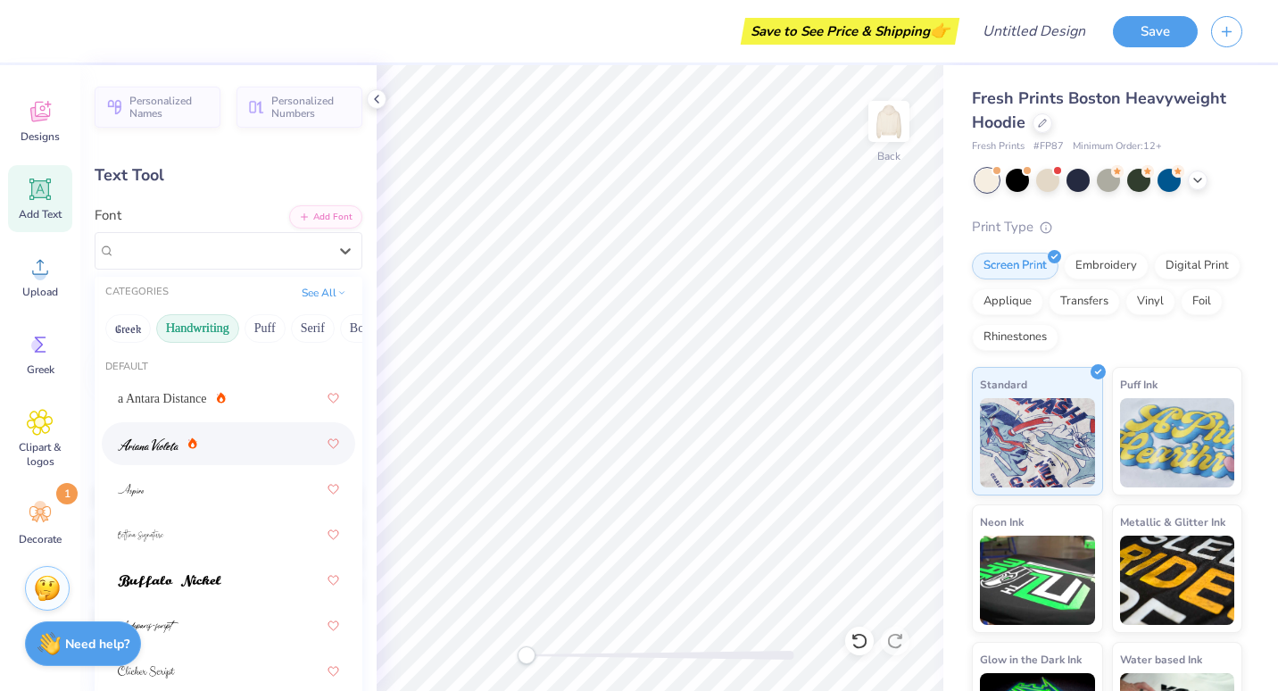
click at [170, 449] on img at bounding box center [148, 444] width 61 height 12
click at [235, 257] on div "[PERSON_NAME]" at bounding box center [221, 251] width 216 height 28
click at [171, 480] on div at bounding box center [228, 489] width 221 height 32
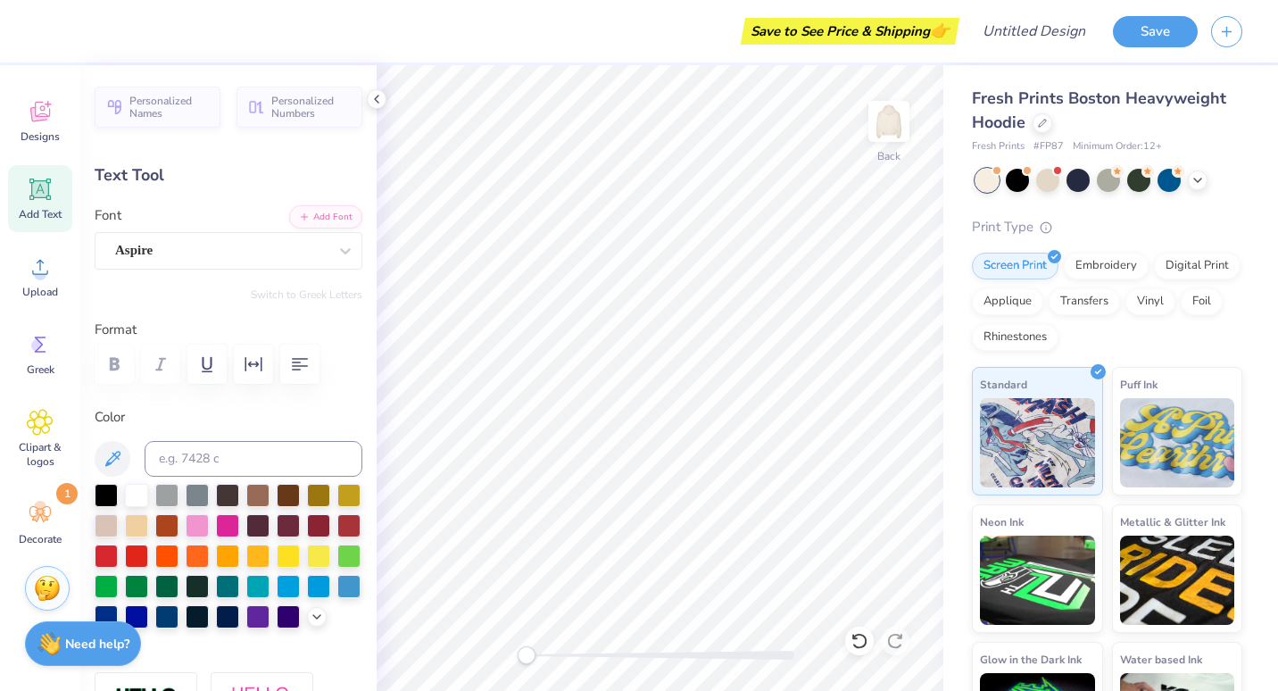
scroll to position [14, 2]
type textarea "Gamma"
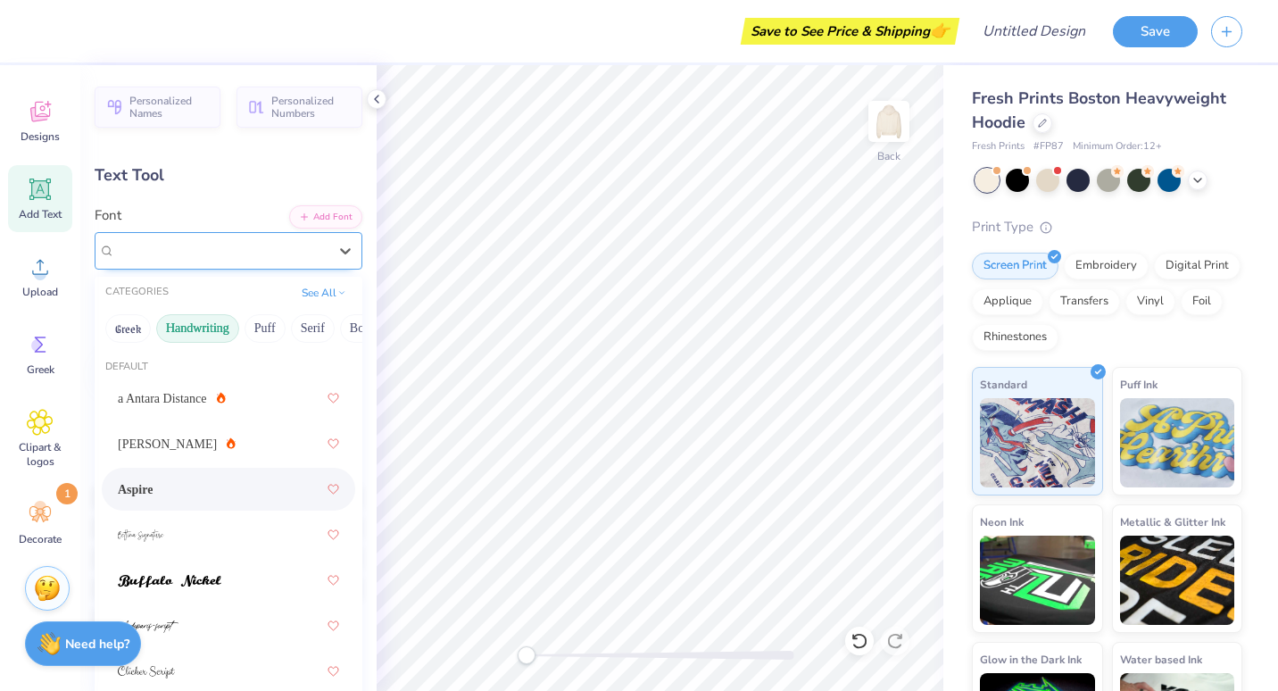
click at [282, 256] on div "Aspire" at bounding box center [221, 251] width 216 height 28
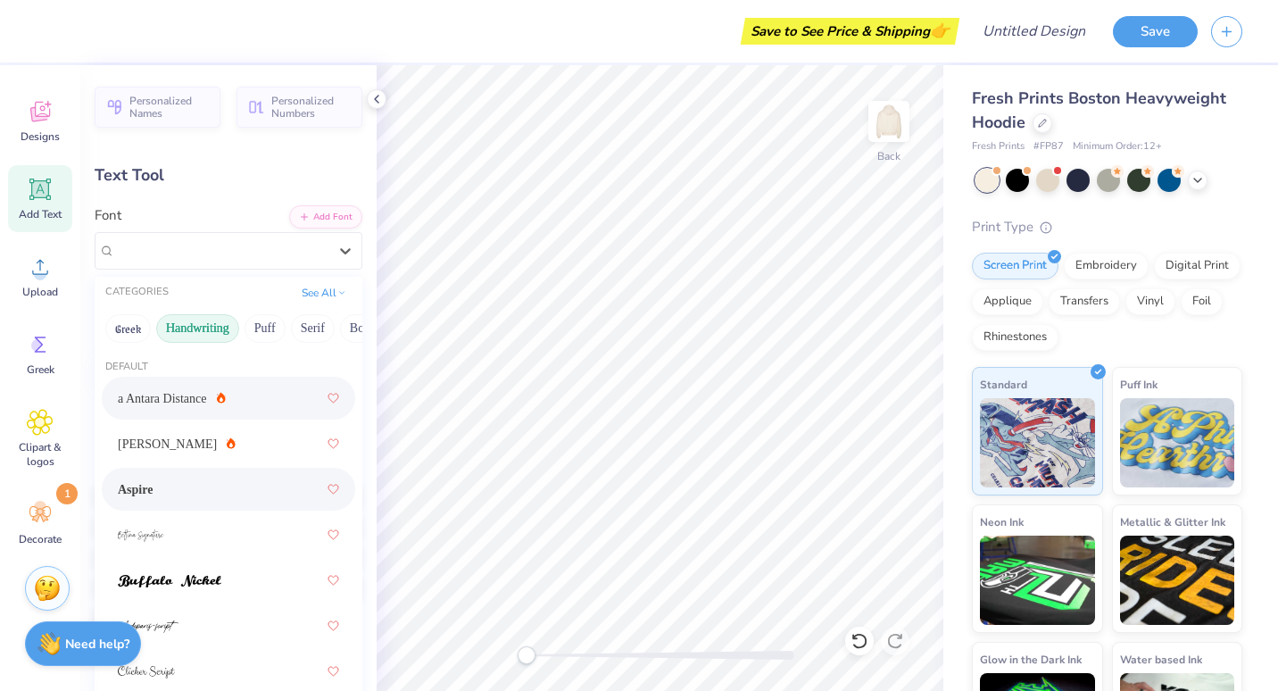
click at [182, 399] on span "a Antara Distance" at bounding box center [162, 398] width 89 height 19
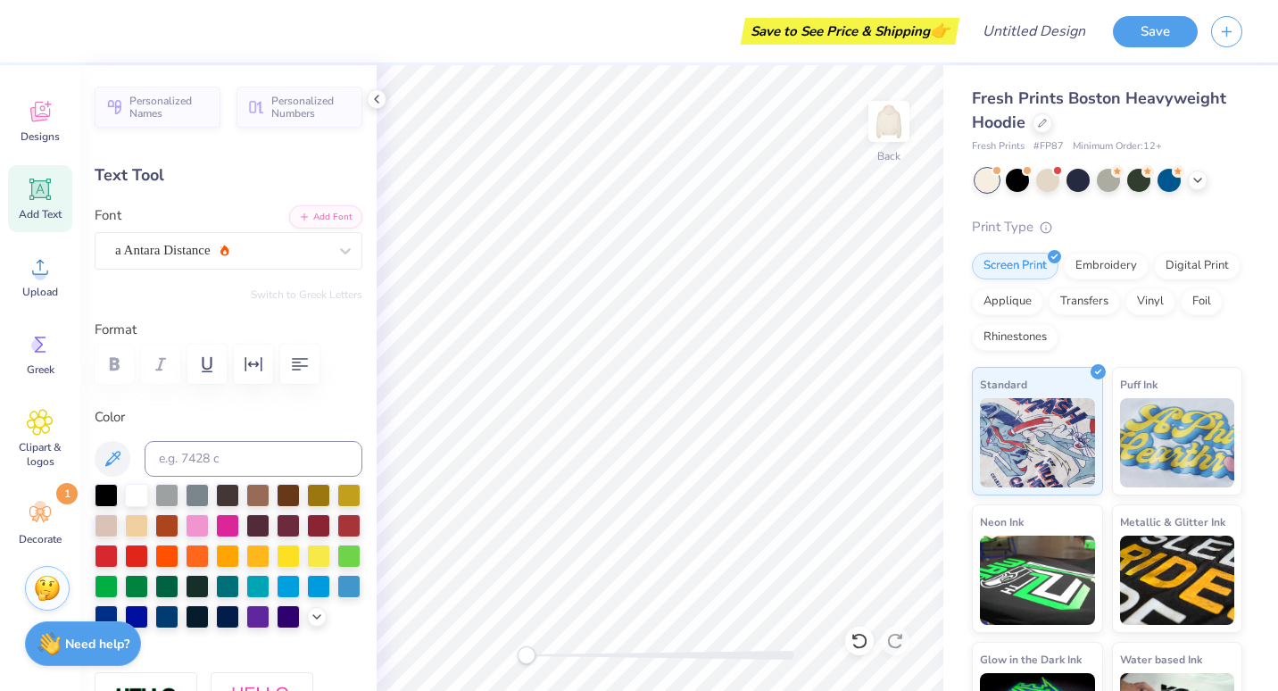
click at [232, 277] on div "Personalized Names Personalized Numbers Text Tool Add Font Font a Antara Distan…" at bounding box center [228, 378] width 296 height 626
click at [219, 255] on div "a Antara Distance" at bounding box center [221, 251] width 216 height 28
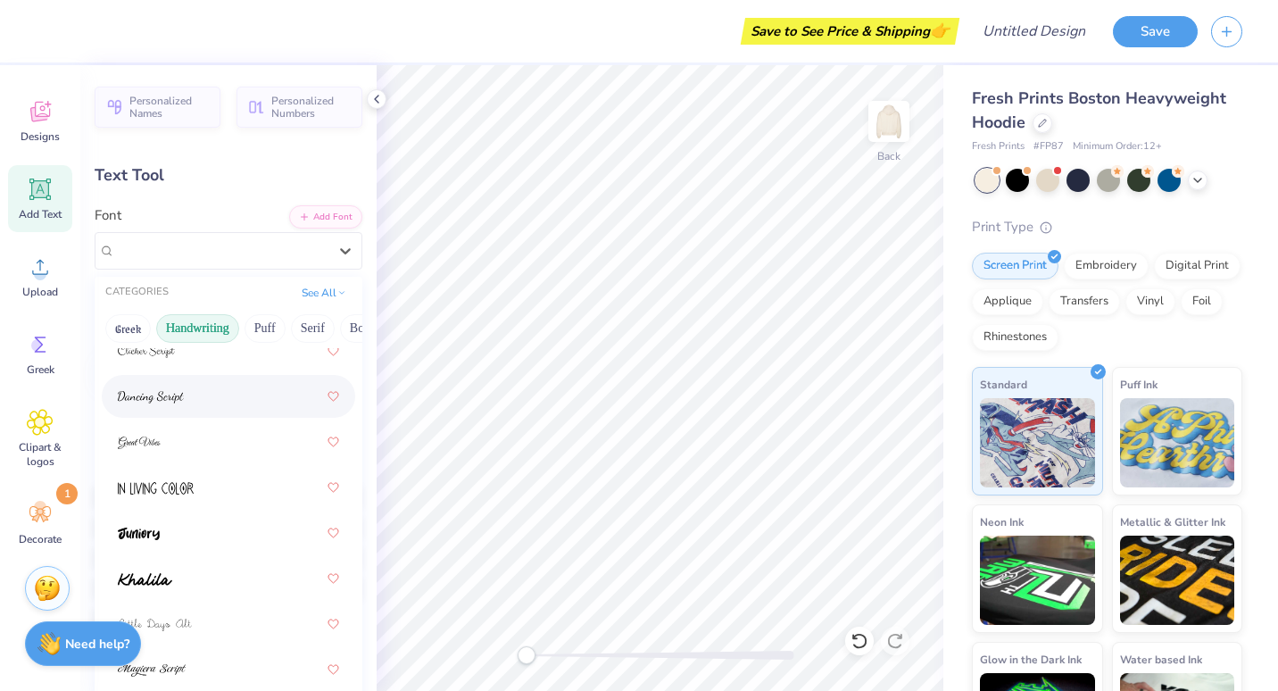
scroll to position [321, 0]
click at [161, 433] on div at bounding box center [228, 441] width 221 height 32
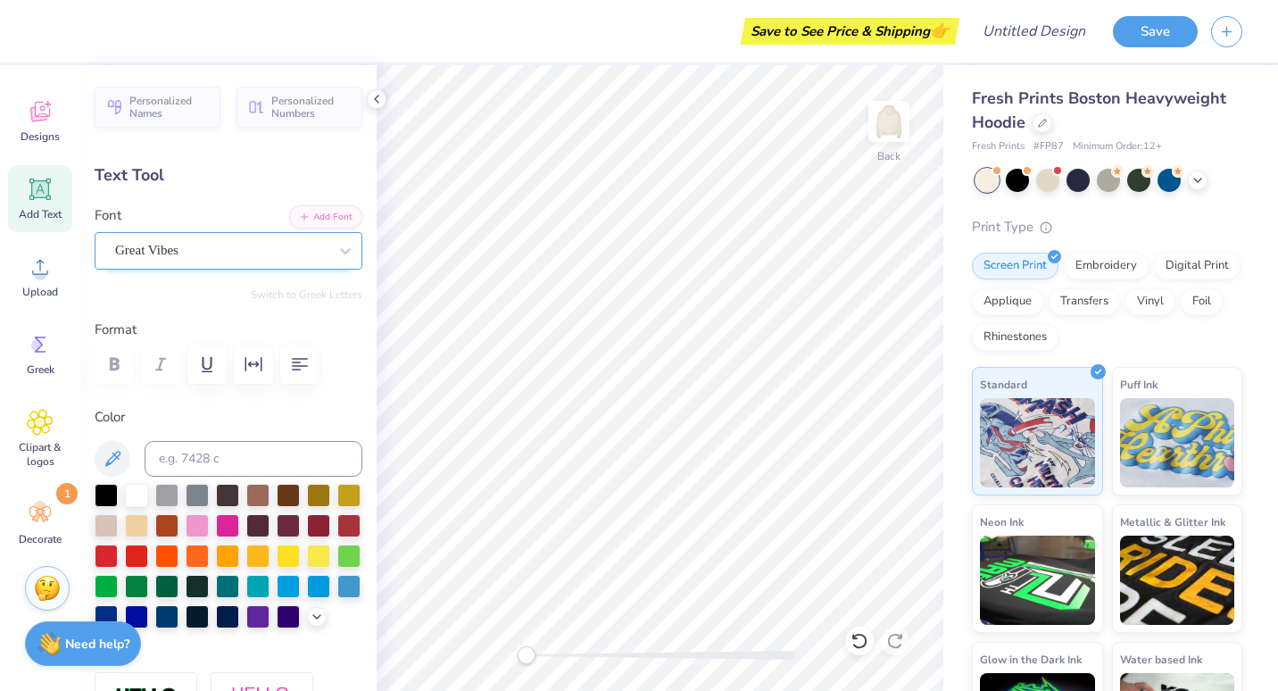
click at [215, 243] on div "Great Vibes" at bounding box center [221, 251] width 216 height 28
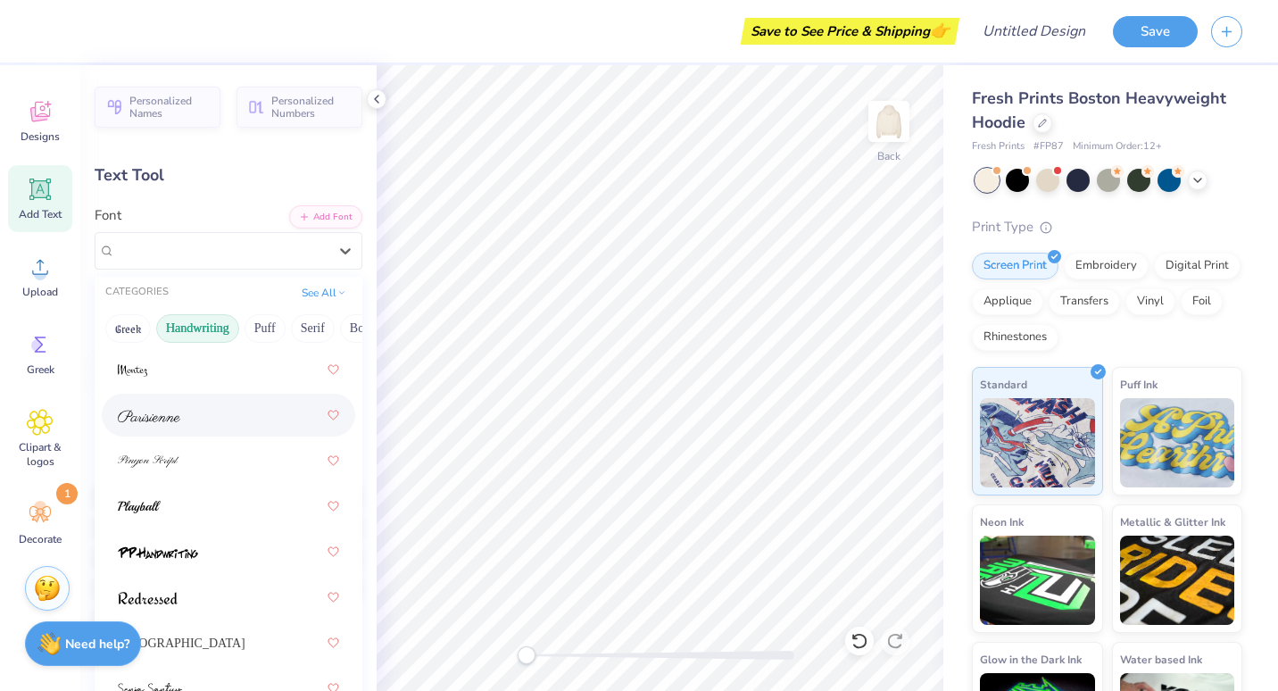
scroll to position [760, 0]
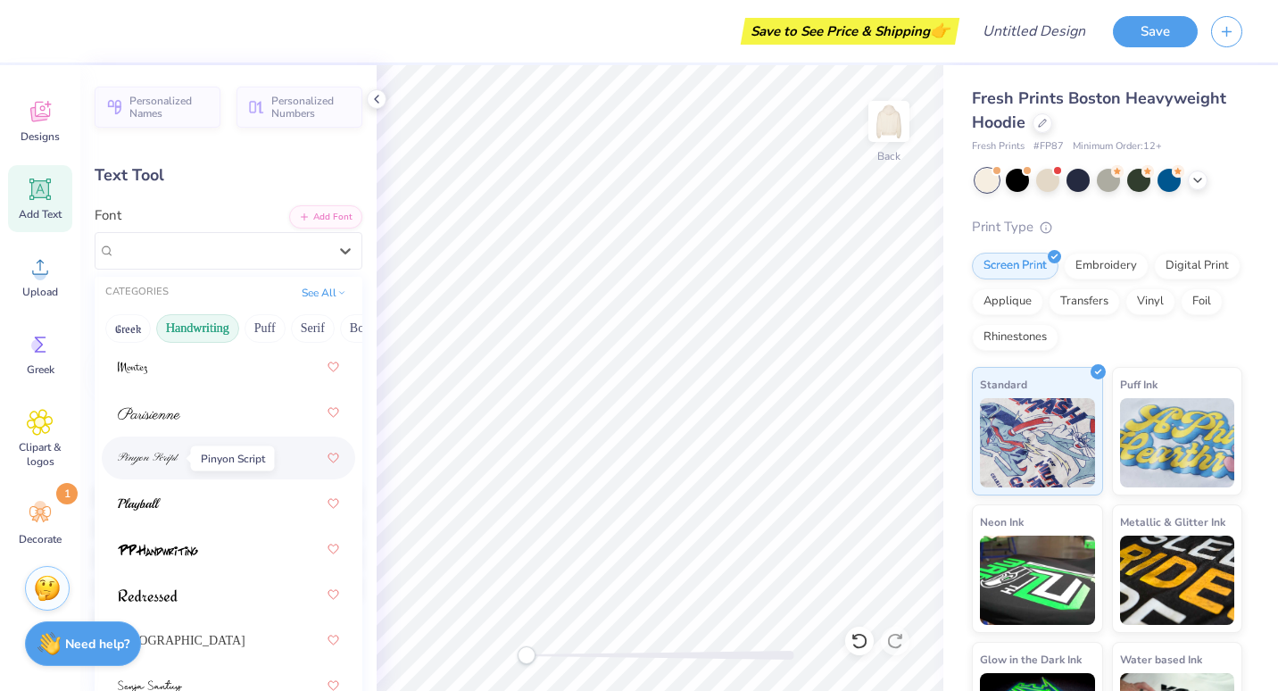
click at [167, 459] on img at bounding box center [149, 459] width 62 height 12
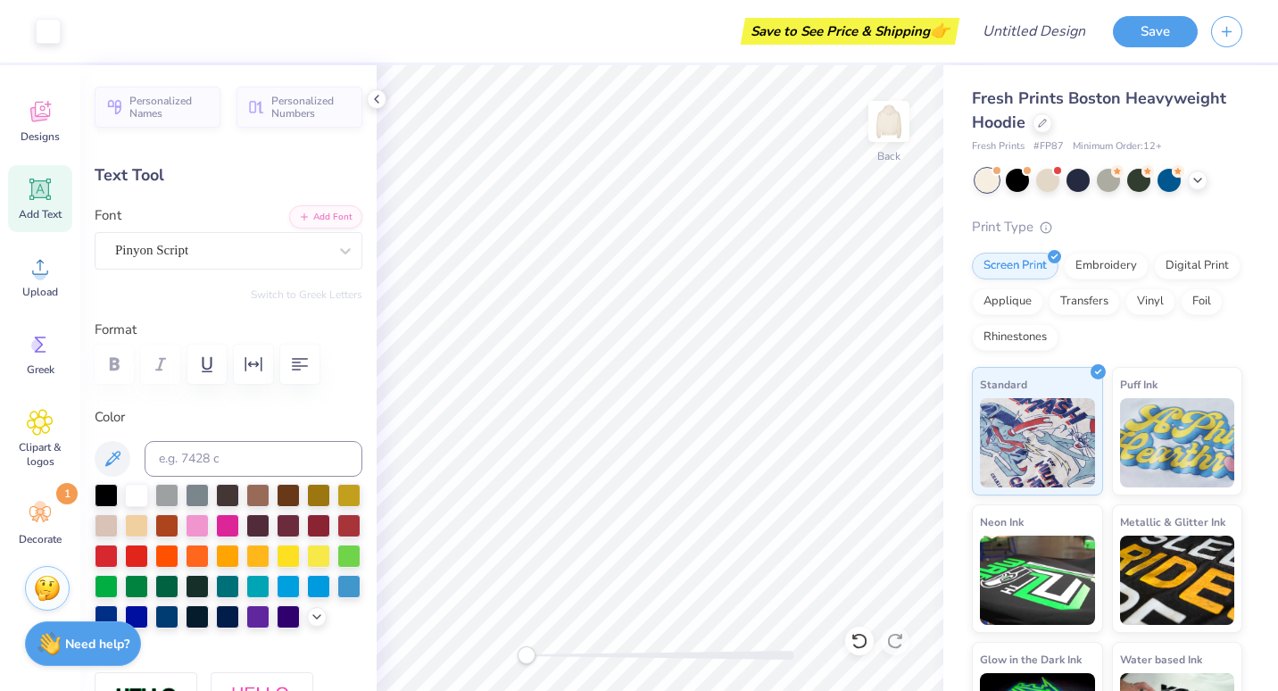
type input "8.50"
type input "2.06"
type input "5.72"
type input "0.0"
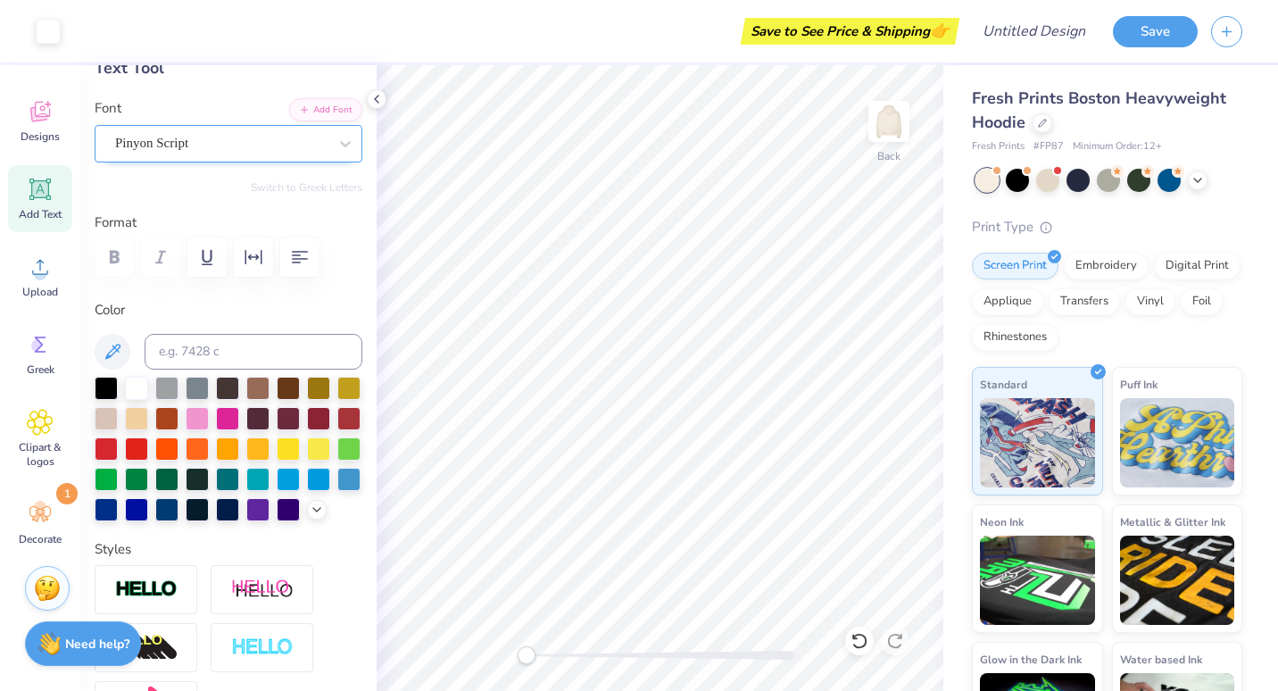
scroll to position [105, 0]
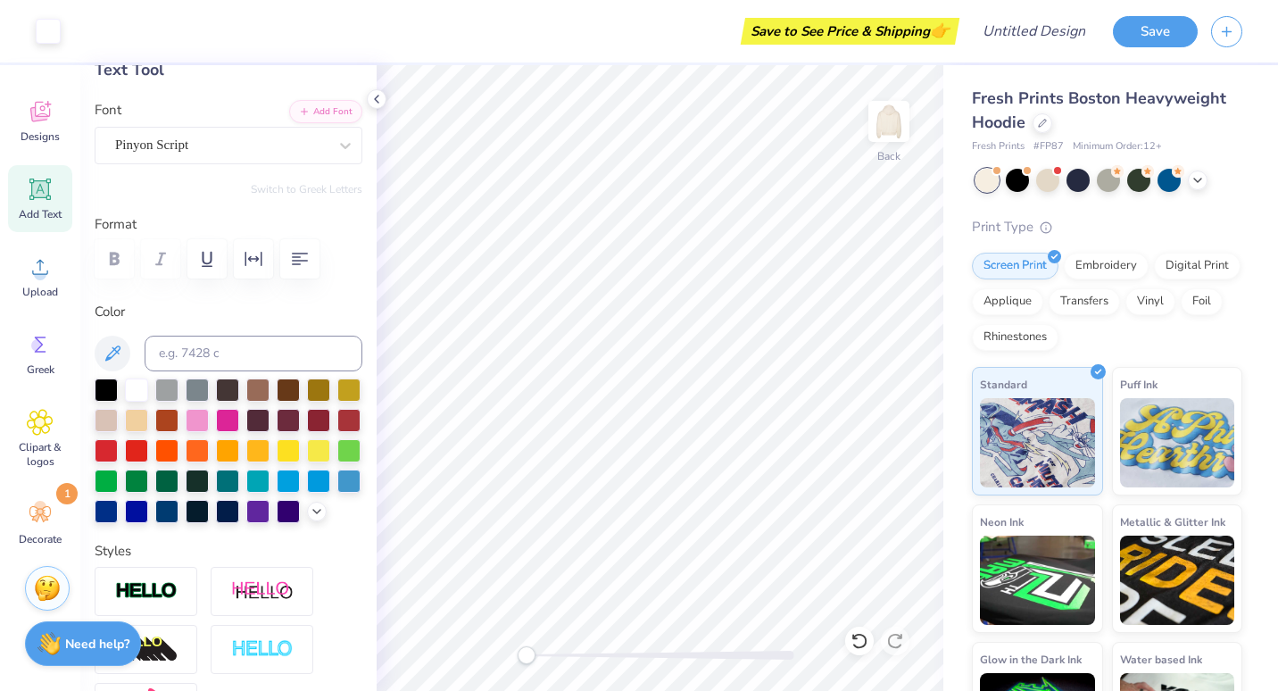
click at [44, 187] on icon at bounding box center [40, 189] width 17 height 17
type input "7.05"
type input "2.04"
type input "5.73"
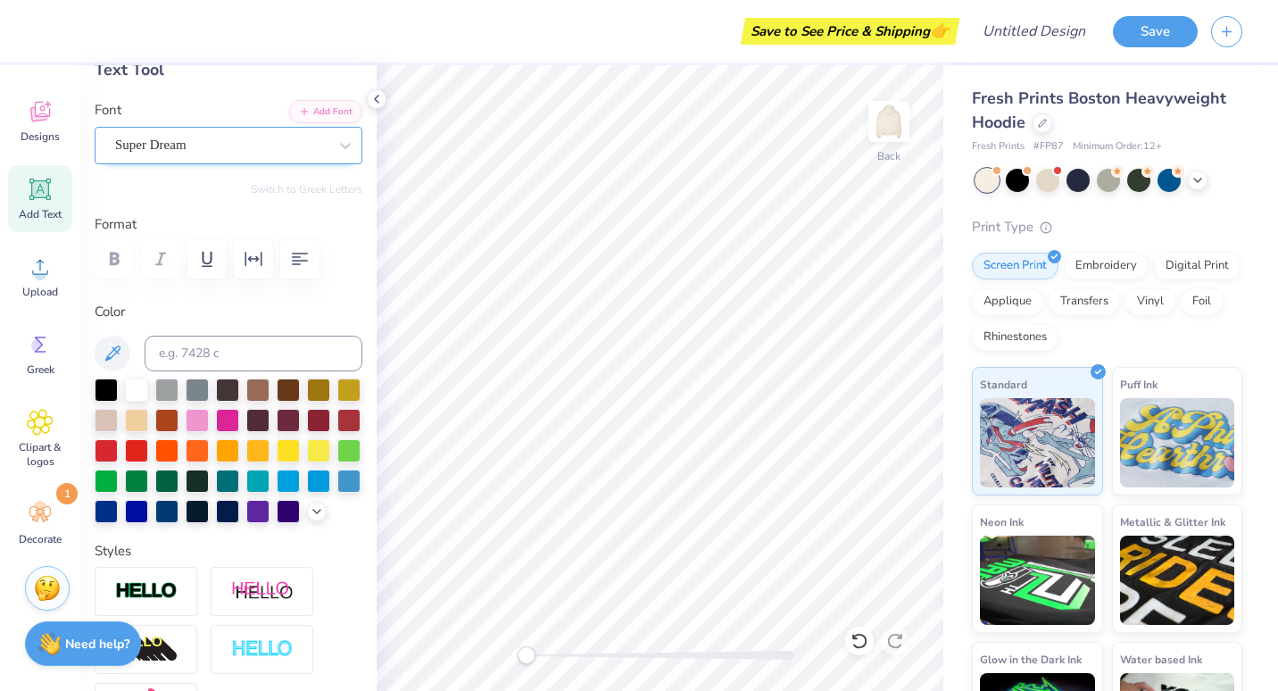
type textarea "[PERSON_NAME]"
click at [293, 151] on div "Super Dream" at bounding box center [221, 145] width 216 height 28
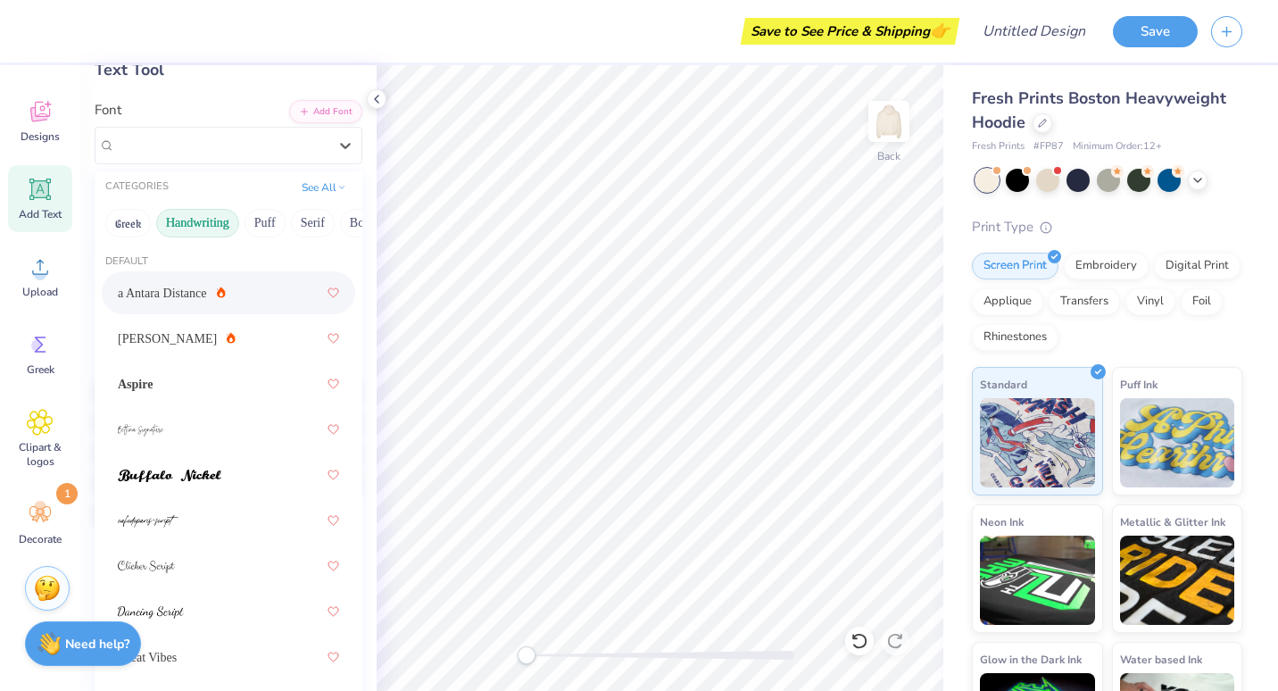
click at [166, 293] on span "a Antara Distance" at bounding box center [162, 293] width 89 height 19
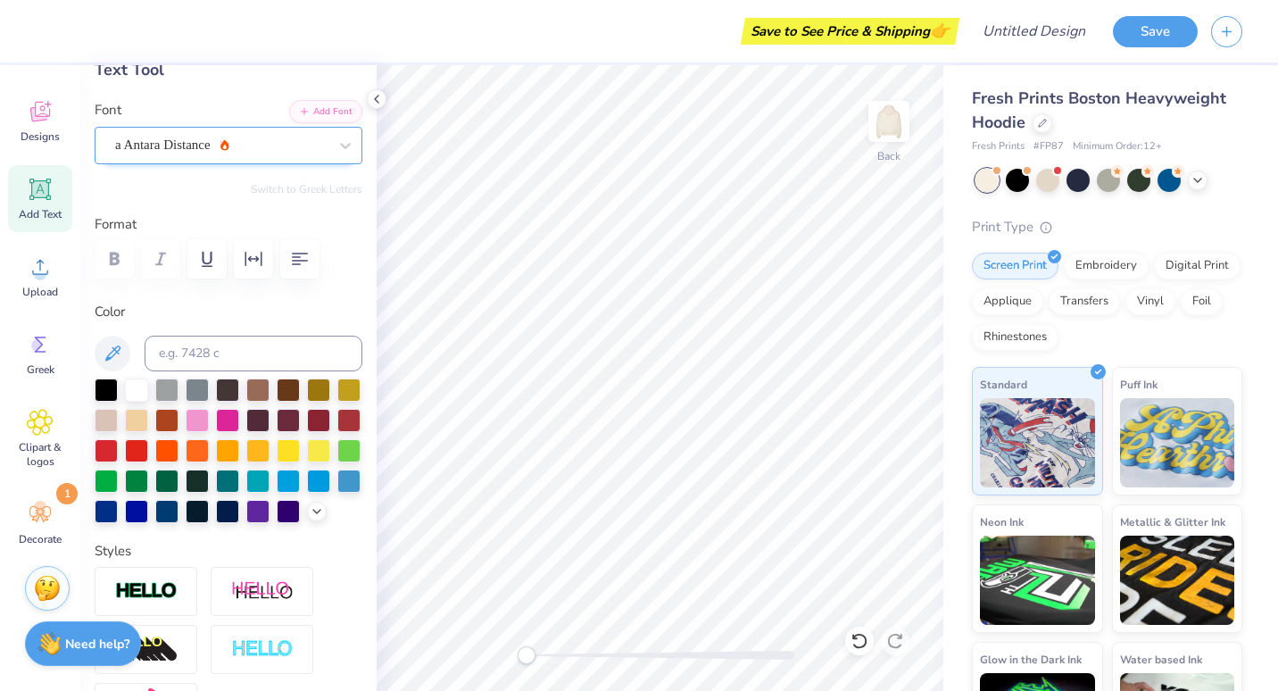
click at [239, 161] on div "a Antara Distance" at bounding box center [229, 145] width 268 height 37
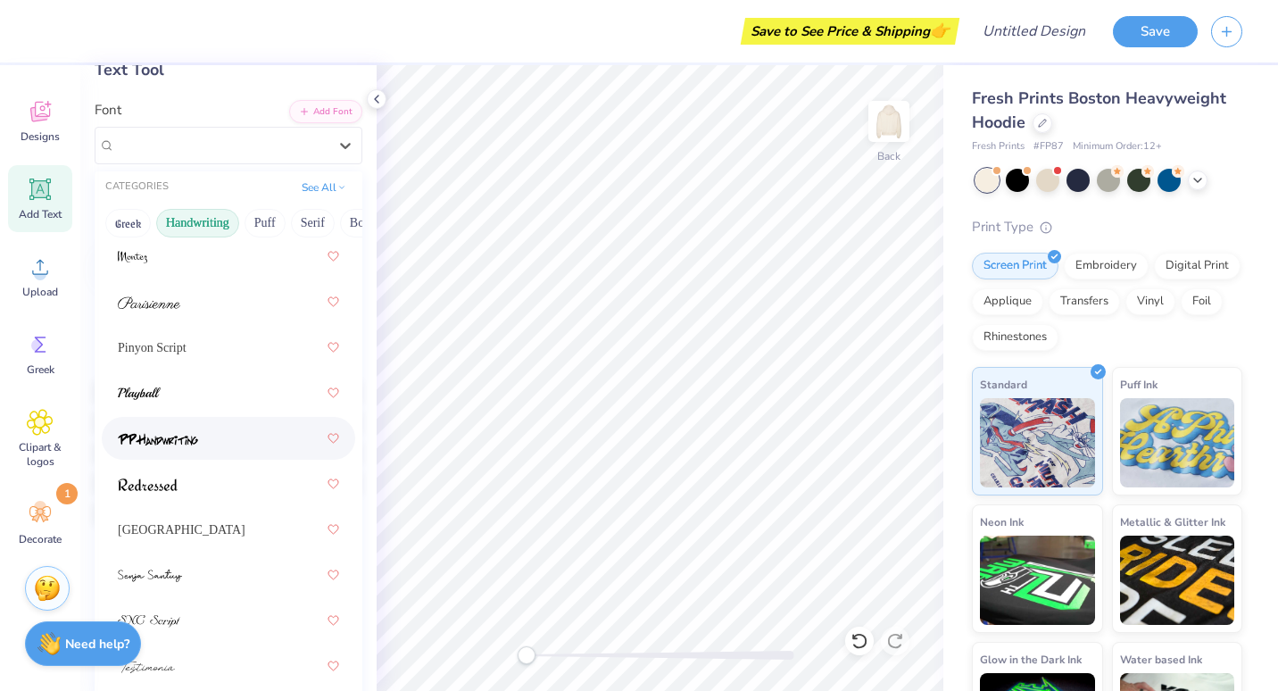
scroll to position [767, 0]
click at [214, 457] on div at bounding box center [228, 436] width 253 height 43
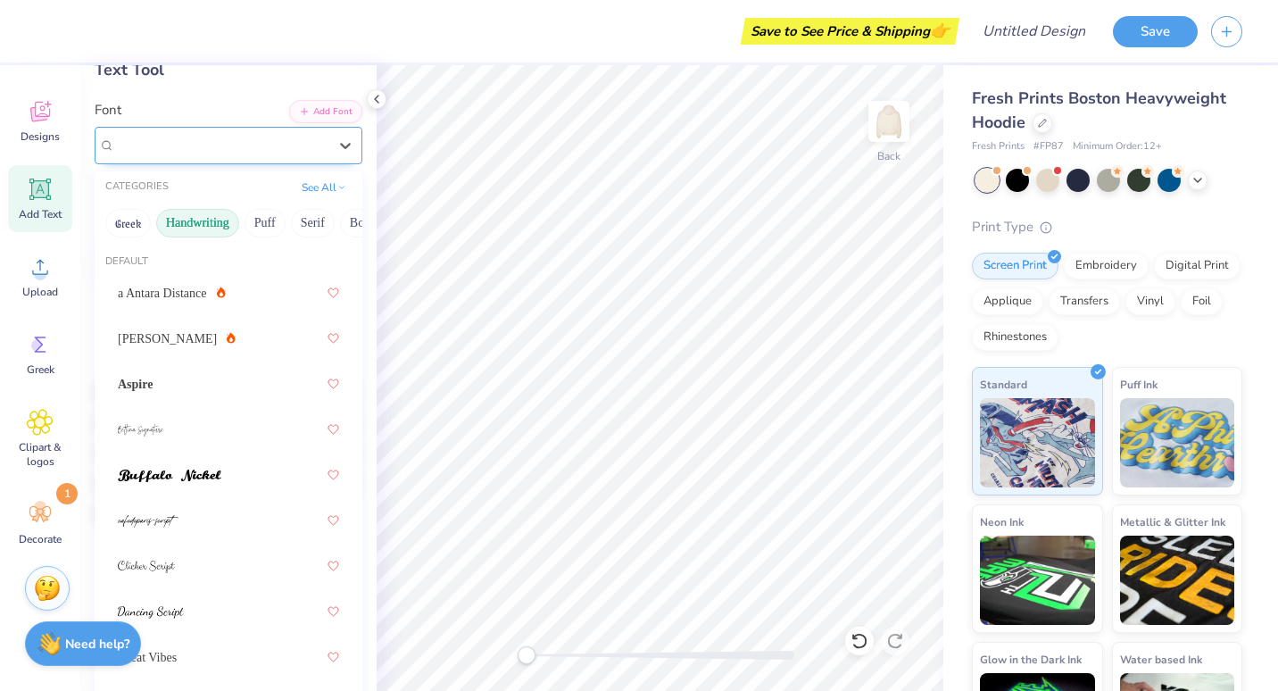
click at [135, 153] on div "PP Handwriting" at bounding box center [221, 145] width 216 height 28
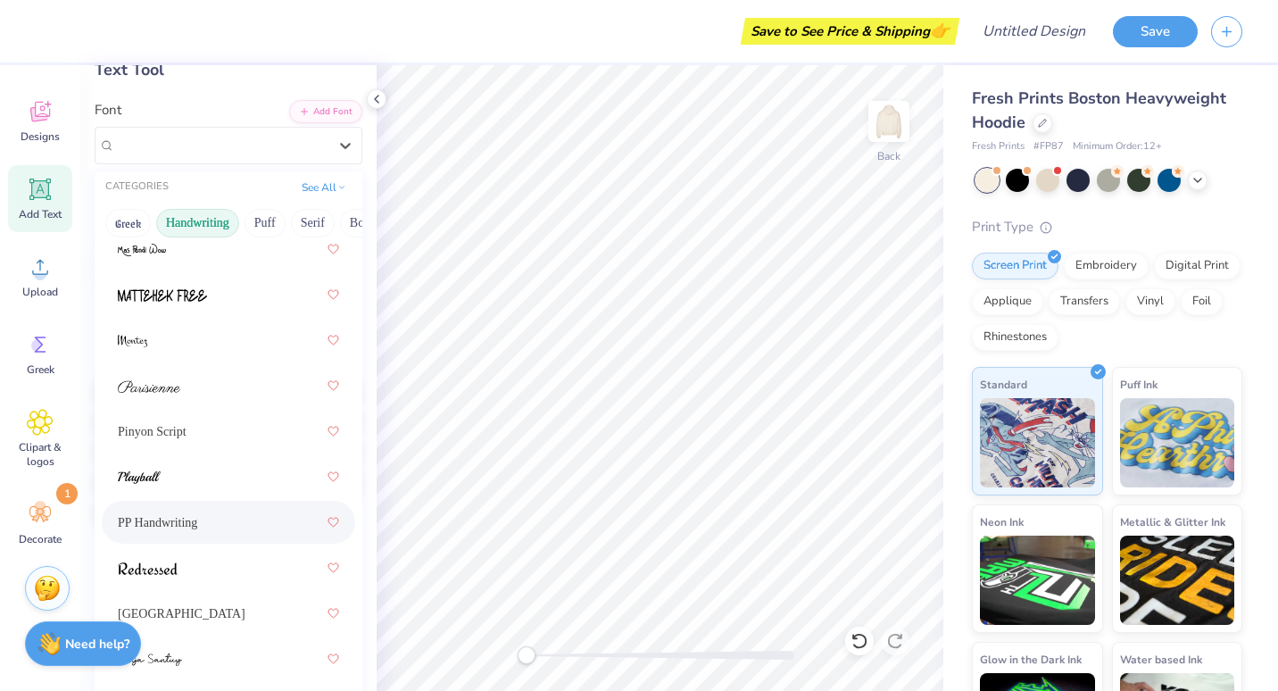
scroll to position [683, 0]
click at [173, 429] on span "Pinyon Script" at bounding box center [152, 429] width 69 height 19
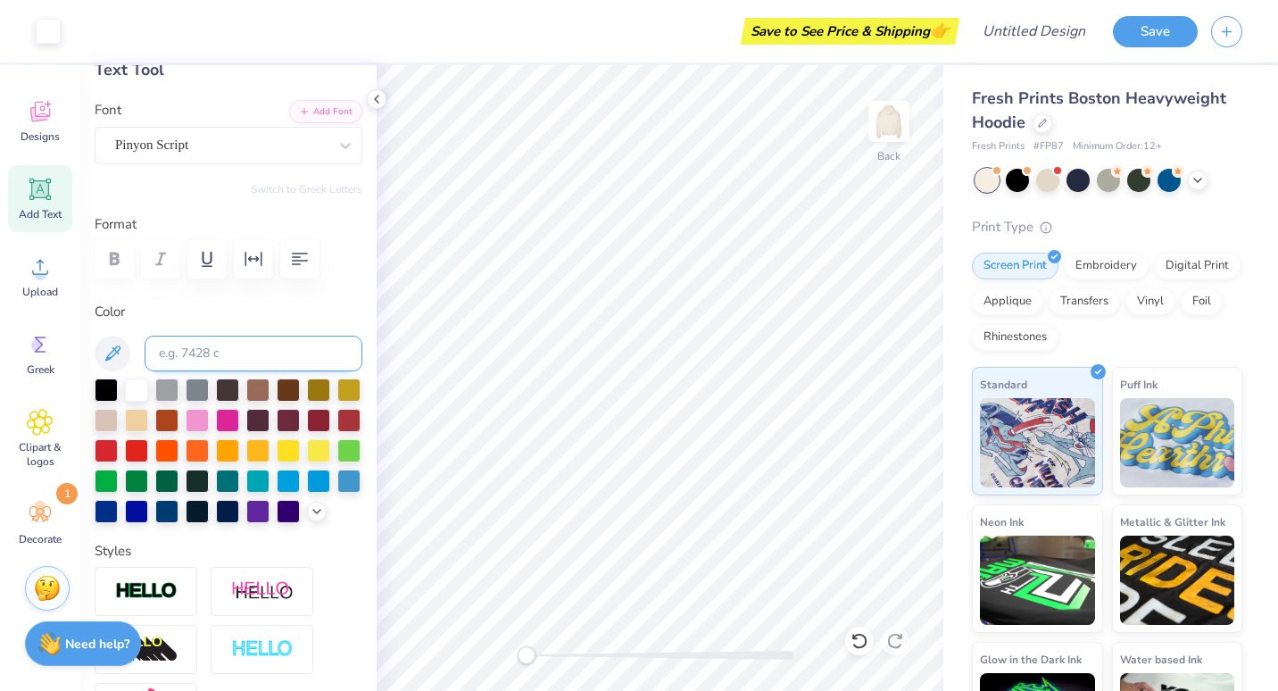
type input "3.43"
type input "2.05"
type input "0.0"
type input "8.03"
type input "3.51"
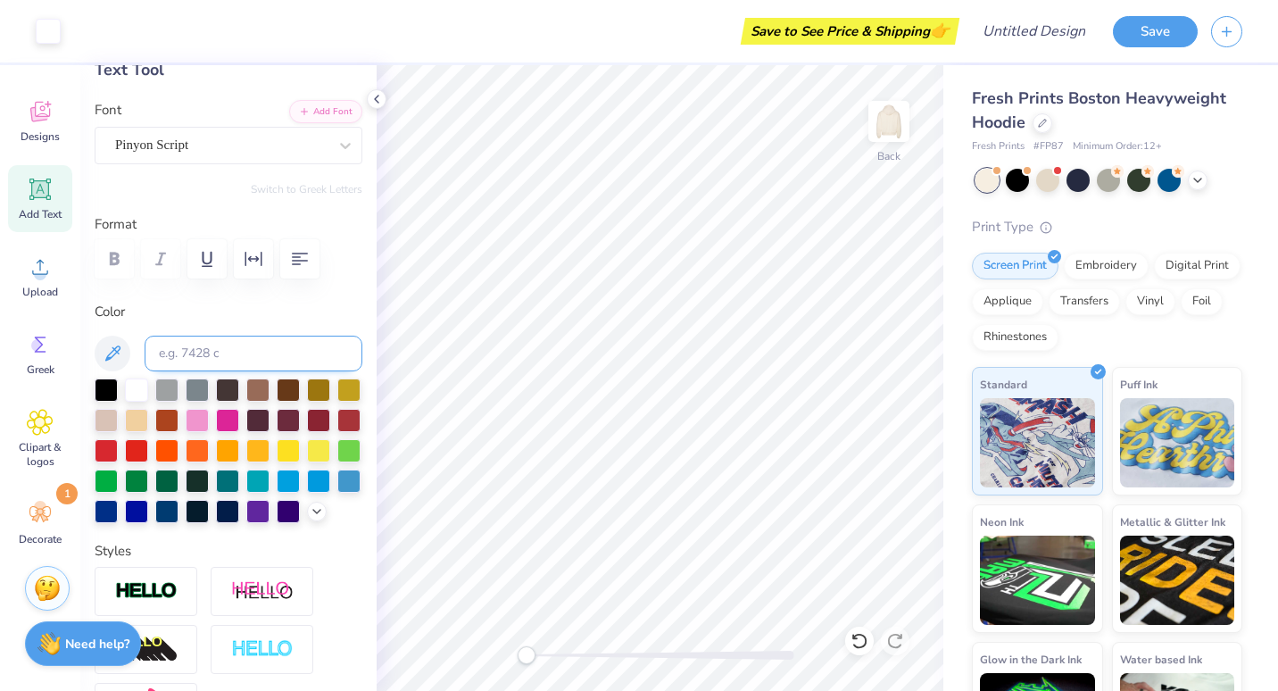
type input "6.73"
type input "-18.8"
type input "9.39"
type input "4.10"
type input "6.12"
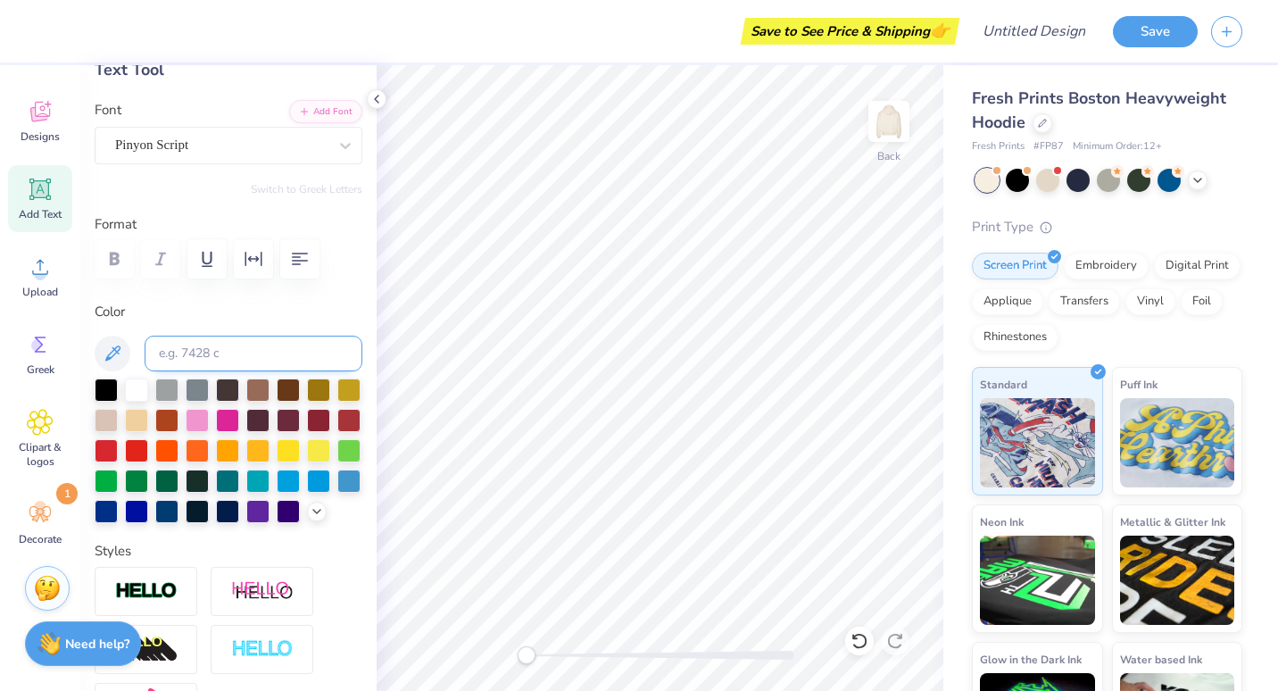
type input "0.0"
type input "3.08"
type input "2.82"
type input "9.29"
type input "-17.3"
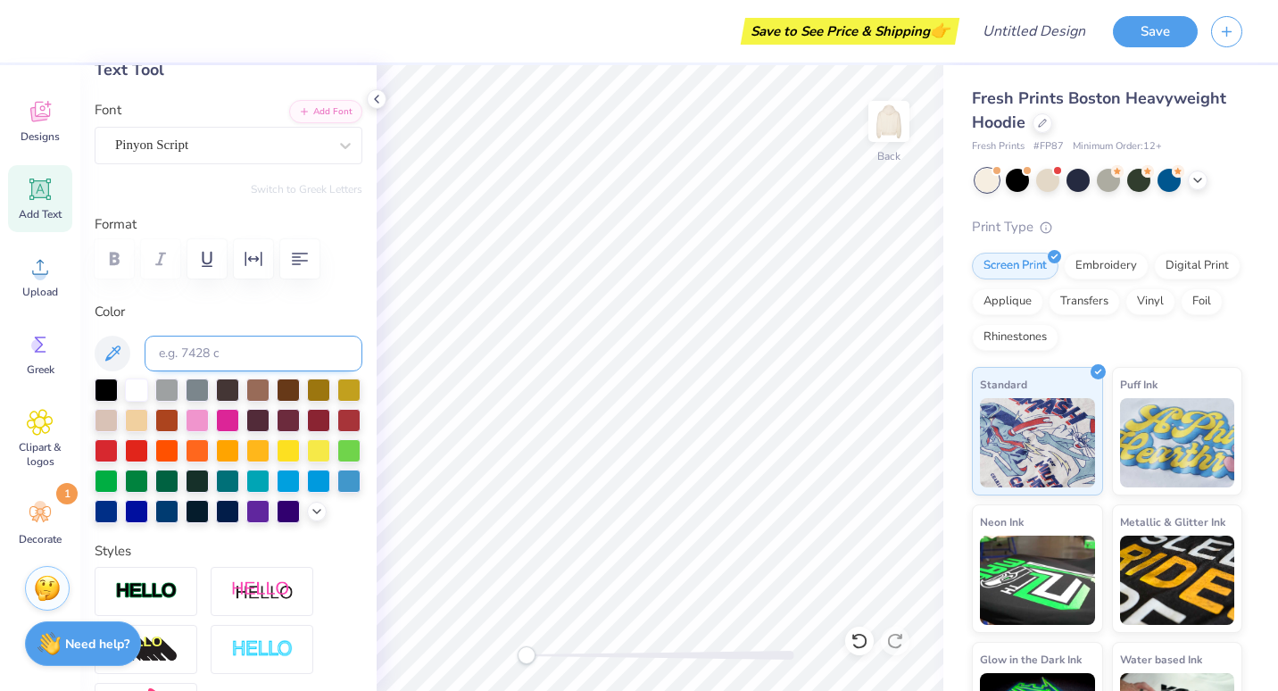
type input "3.67"
type input "3.36"
type input "8.73"
type input "0.0"
click at [31, 439] on div "Clipart & logos" at bounding box center [40, 438] width 64 height 81
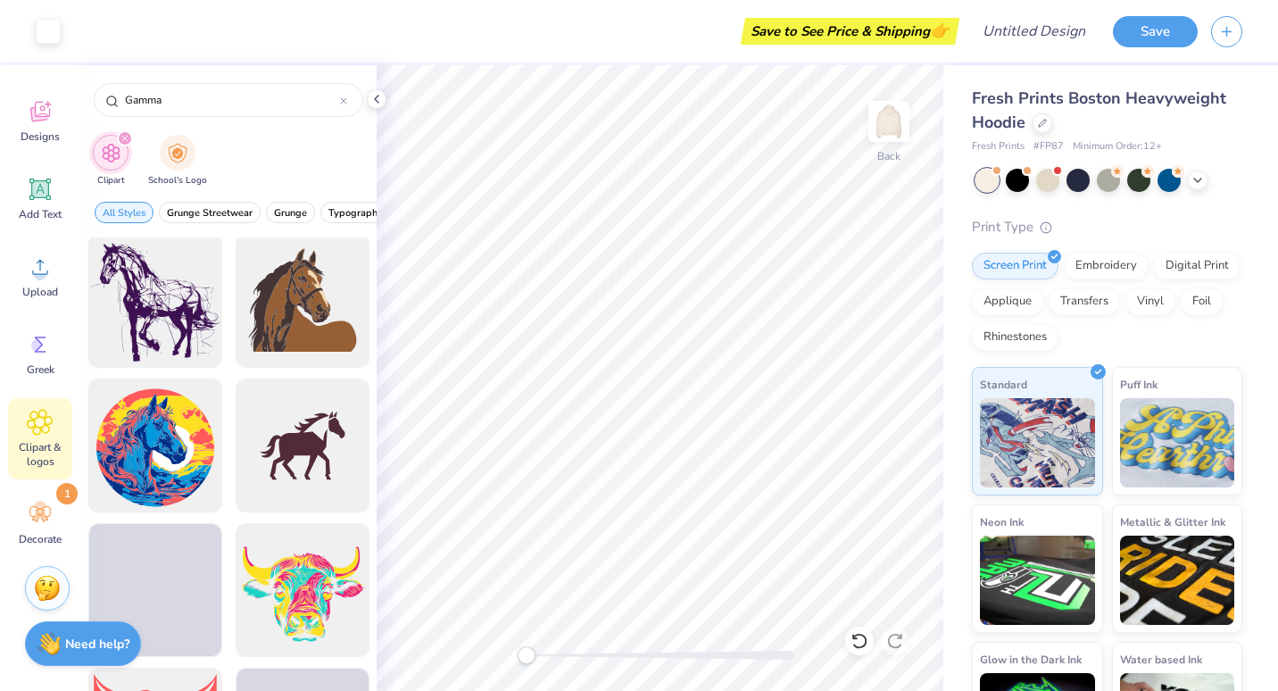
scroll to position [439, 0]
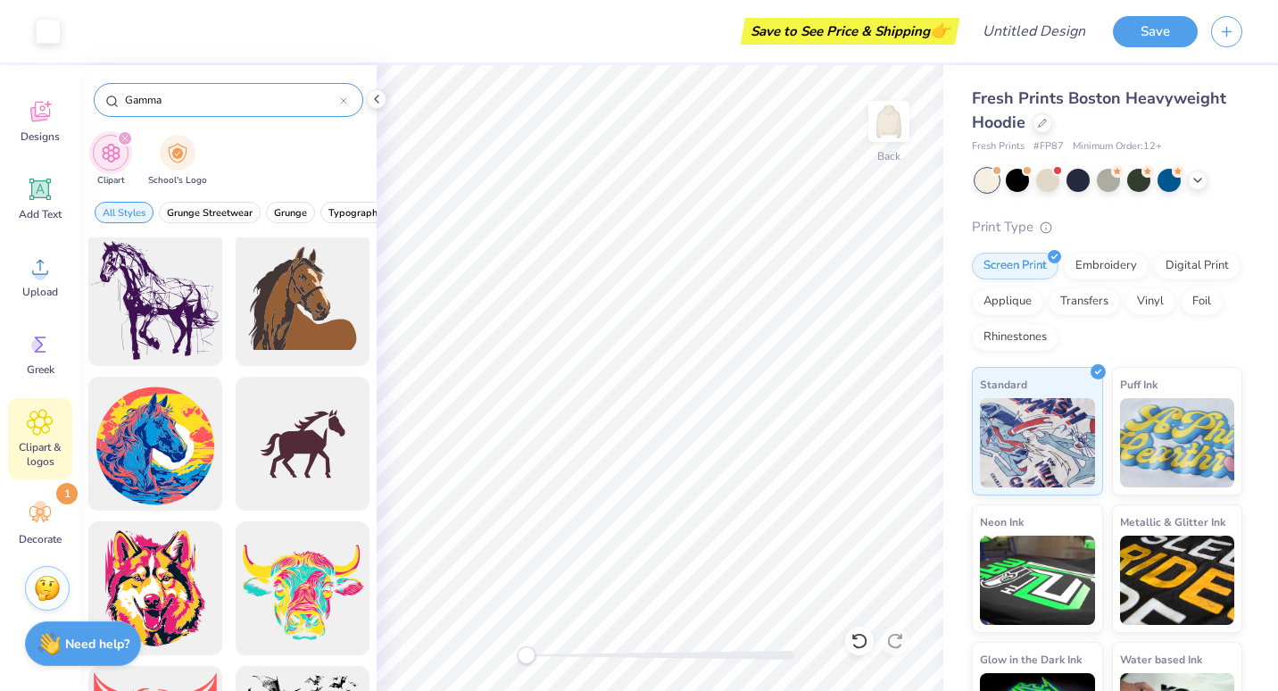
click at [347, 103] on div "Gamma" at bounding box center [229, 100] width 270 height 34
drag, startPoint x: 262, startPoint y: 92, endPoint x: 17, endPoint y: 64, distance: 246.1
click at [17, 64] on div "Art colors Save to See Price & Shipping 👉 Design Title Save Image AI Designs Ad…" at bounding box center [639, 345] width 1278 height 691
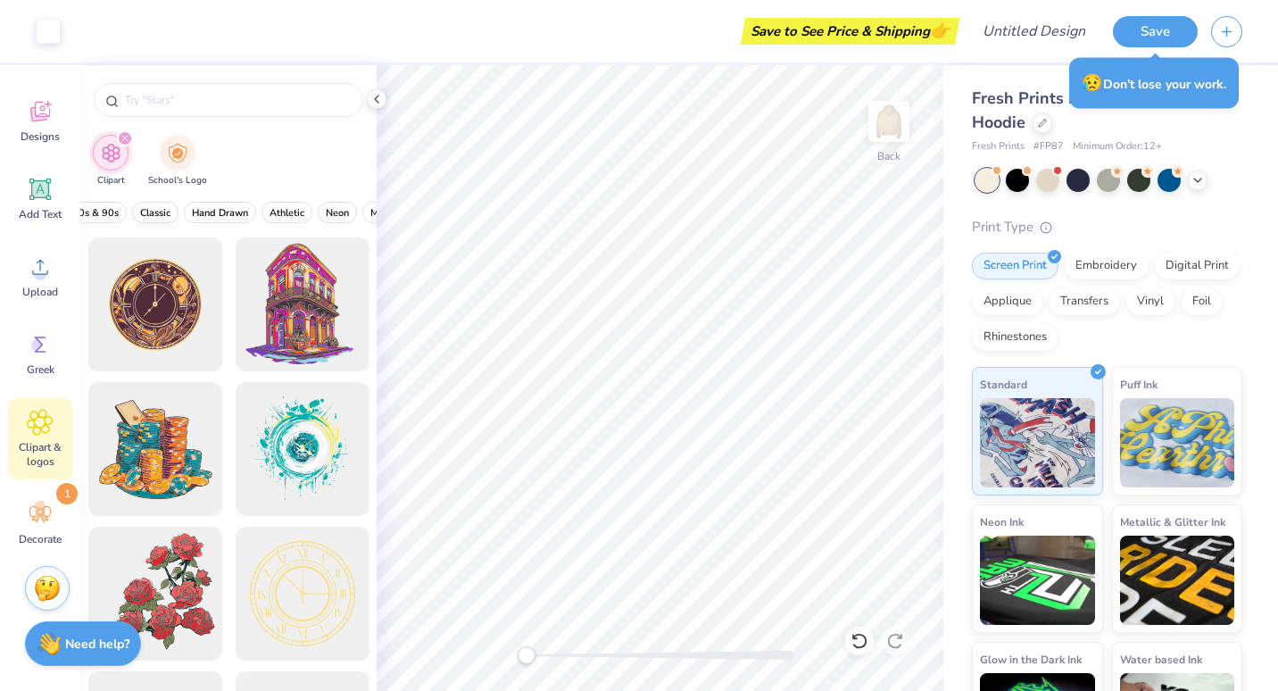
scroll to position [0, 555]
click at [154, 209] on span "Classic" at bounding box center [154, 212] width 30 height 13
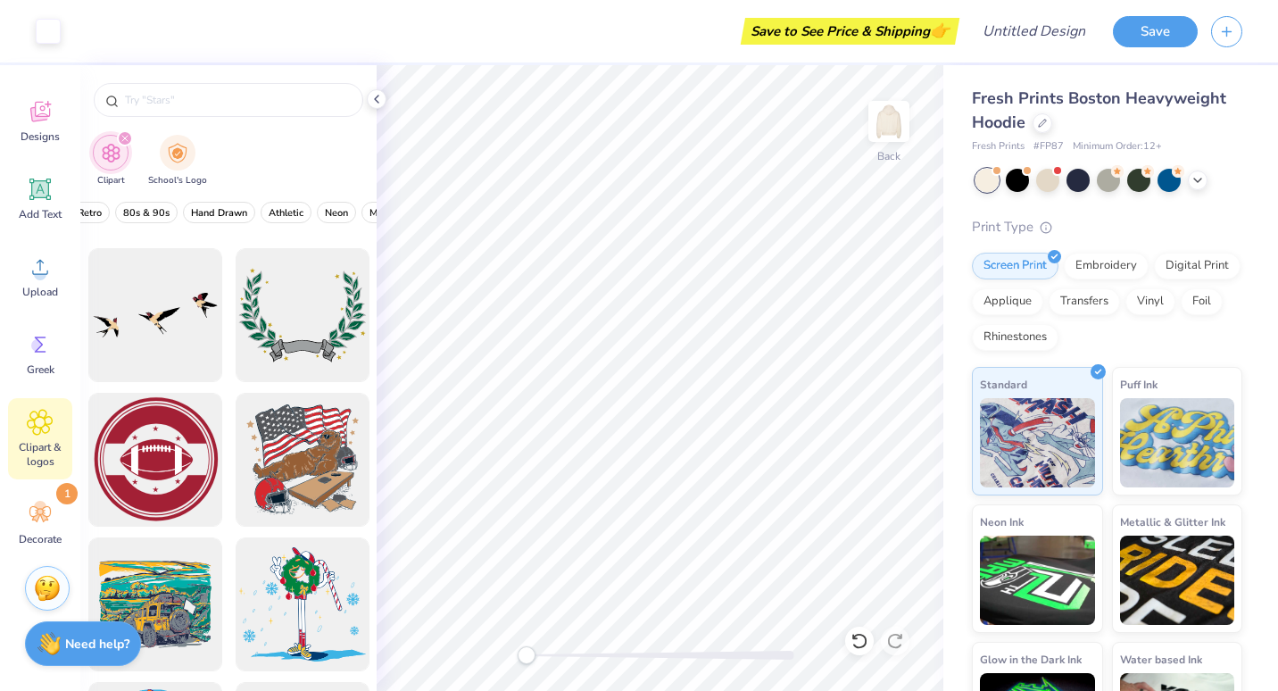
scroll to position [2734, 0]
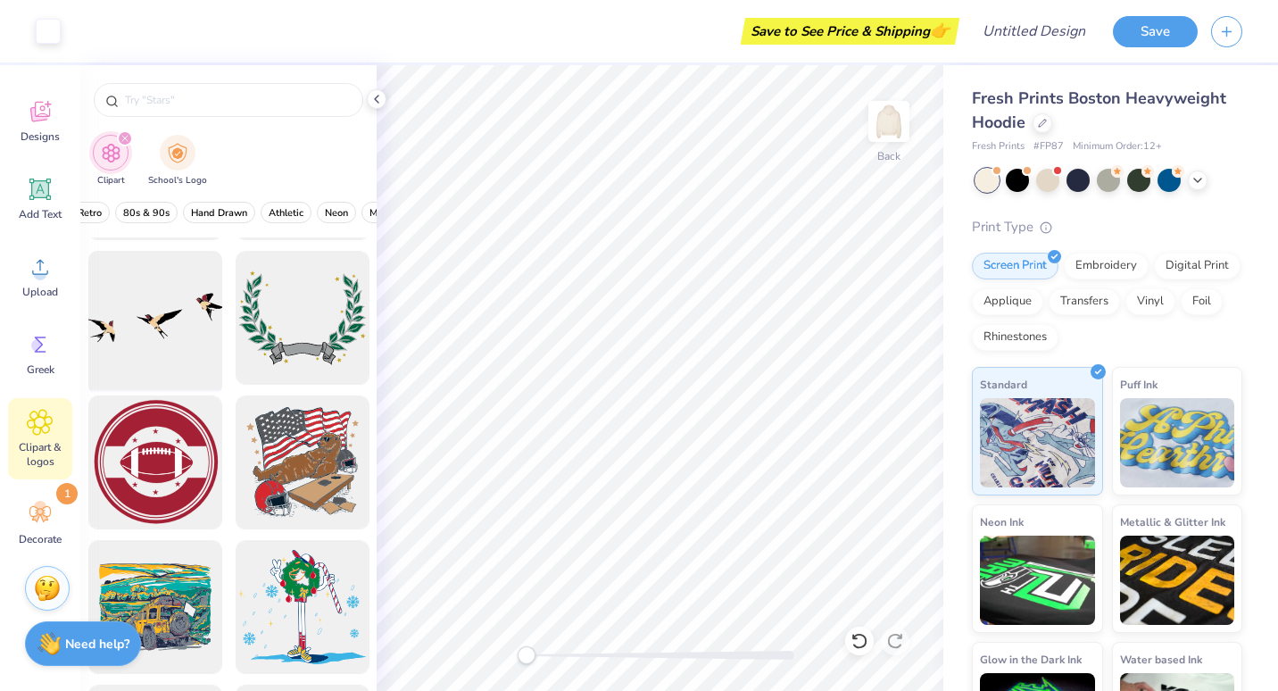
click at [153, 322] on div at bounding box center [154, 318] width 147 height 147
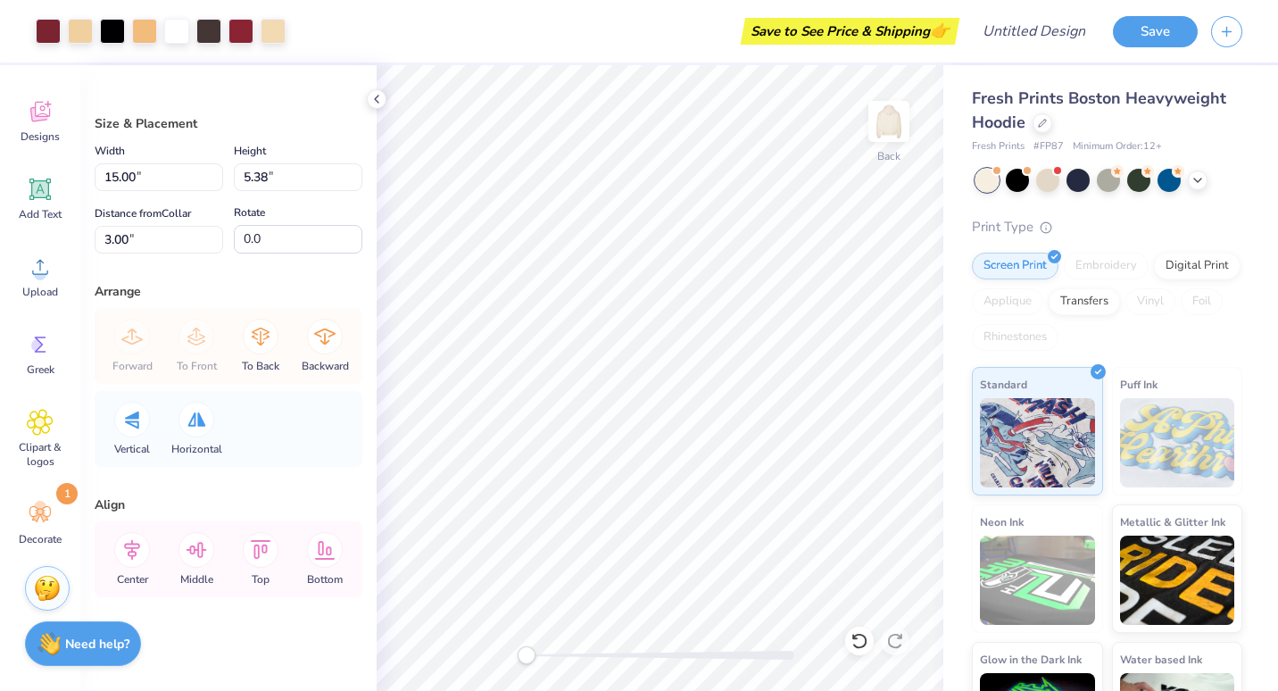
scroll to position [4, 0]
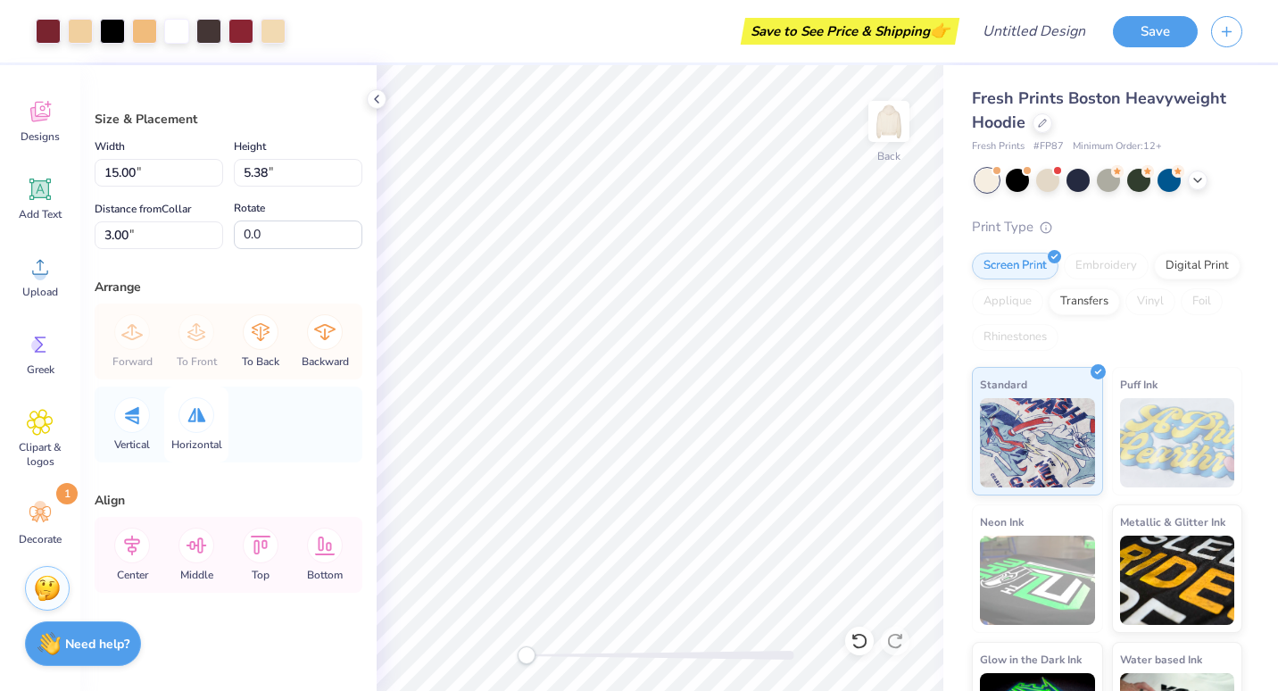
click at [208, 417] on div at bounding box center [197, 415] width 36 height 36
type input "19.6"
type input "8.17"
type input "5.93"
type input "0.94"
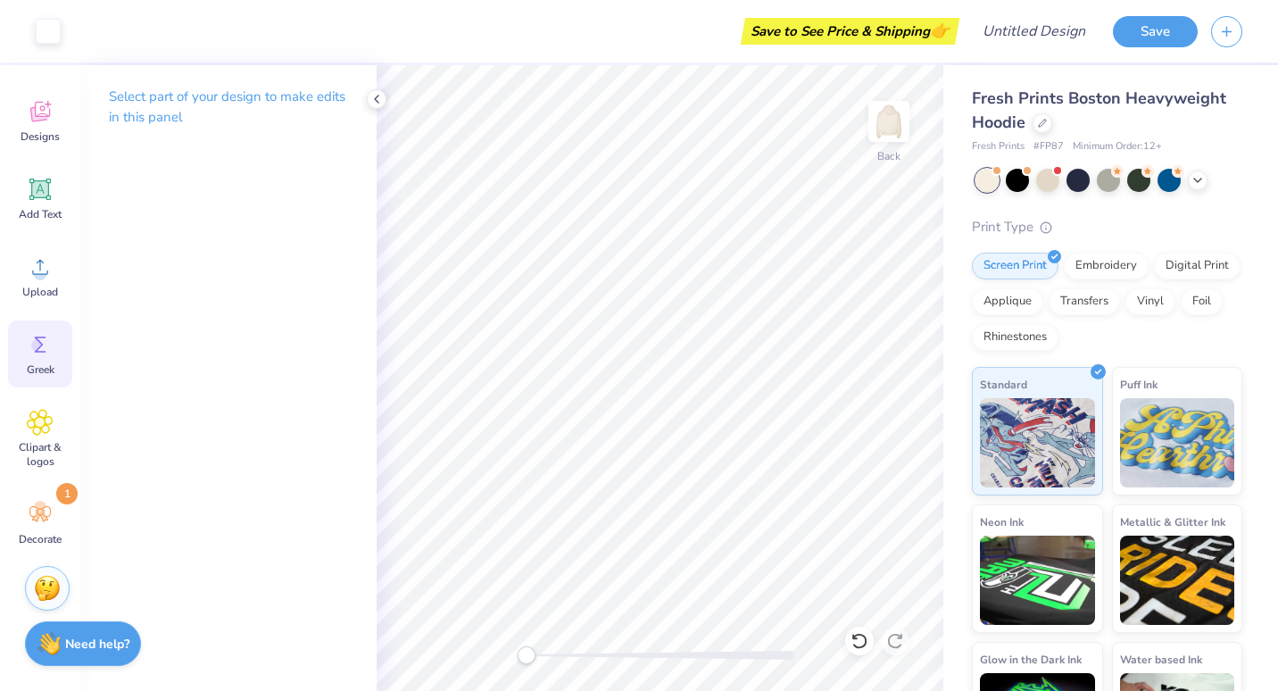
click at [39, 344] on circle at bounding box center [37, 345] width 12 height 12
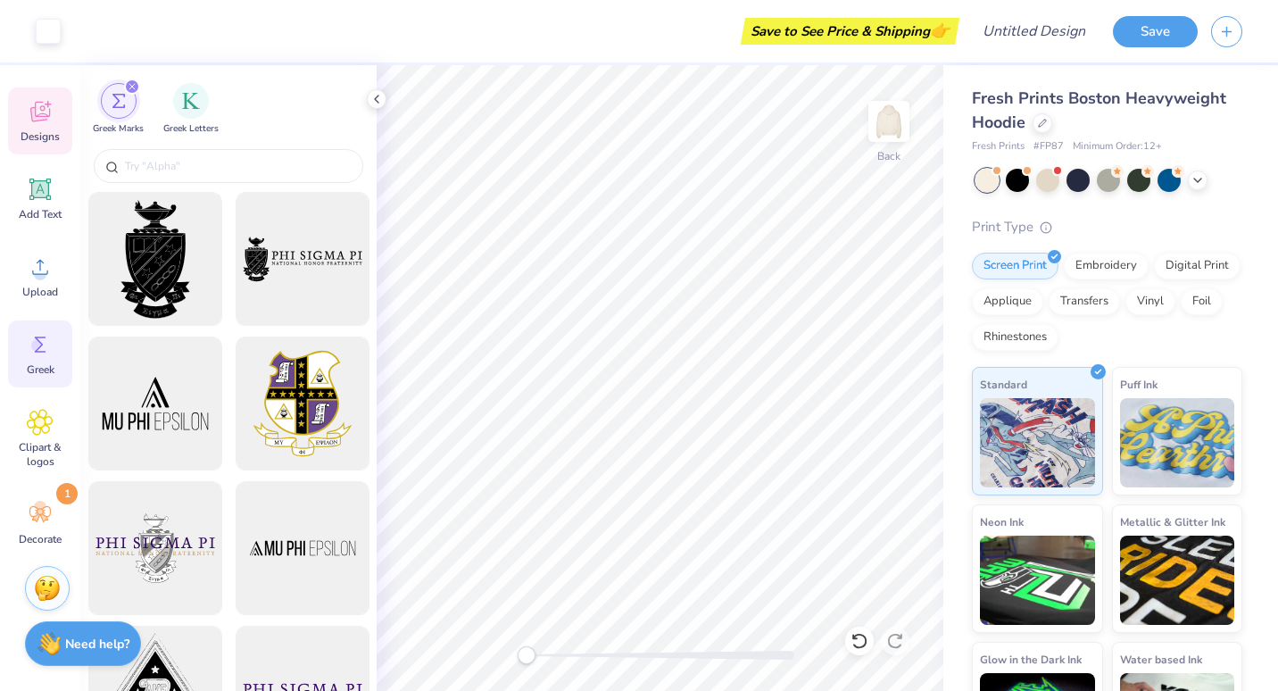
click at [54, 115] on div "Designs" at bounding box center [40, 120] width 64 height 67
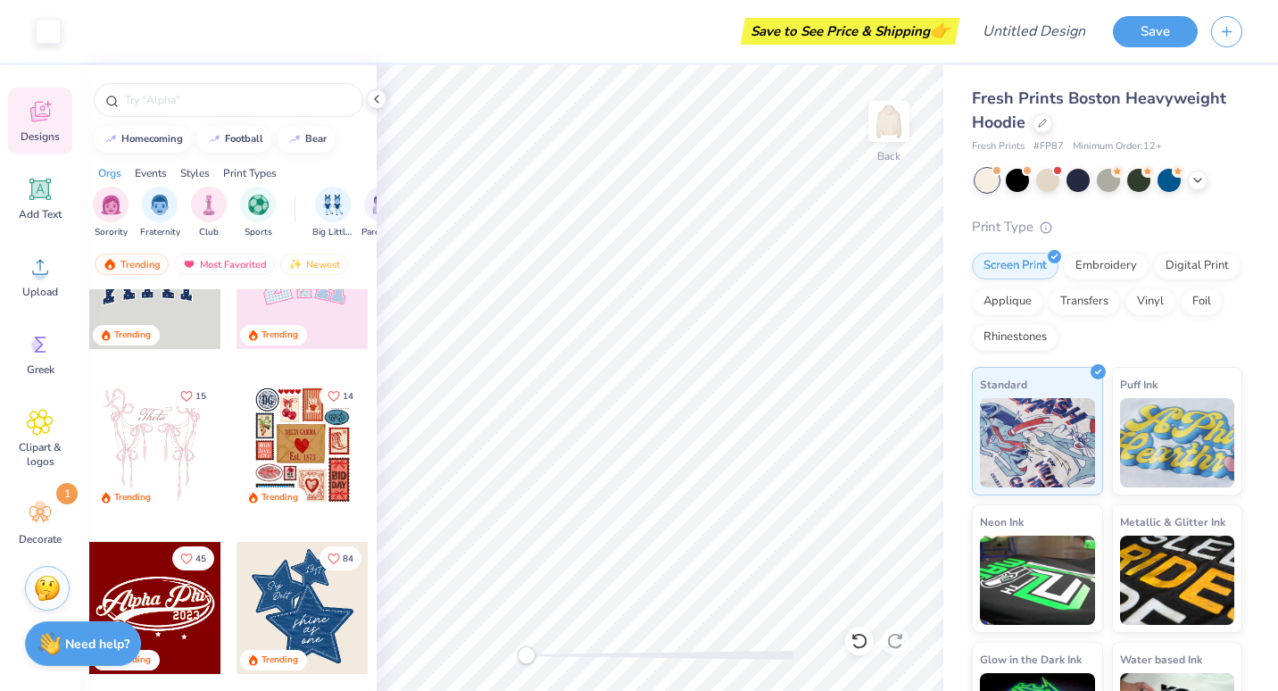
scroll to position [79, 0]
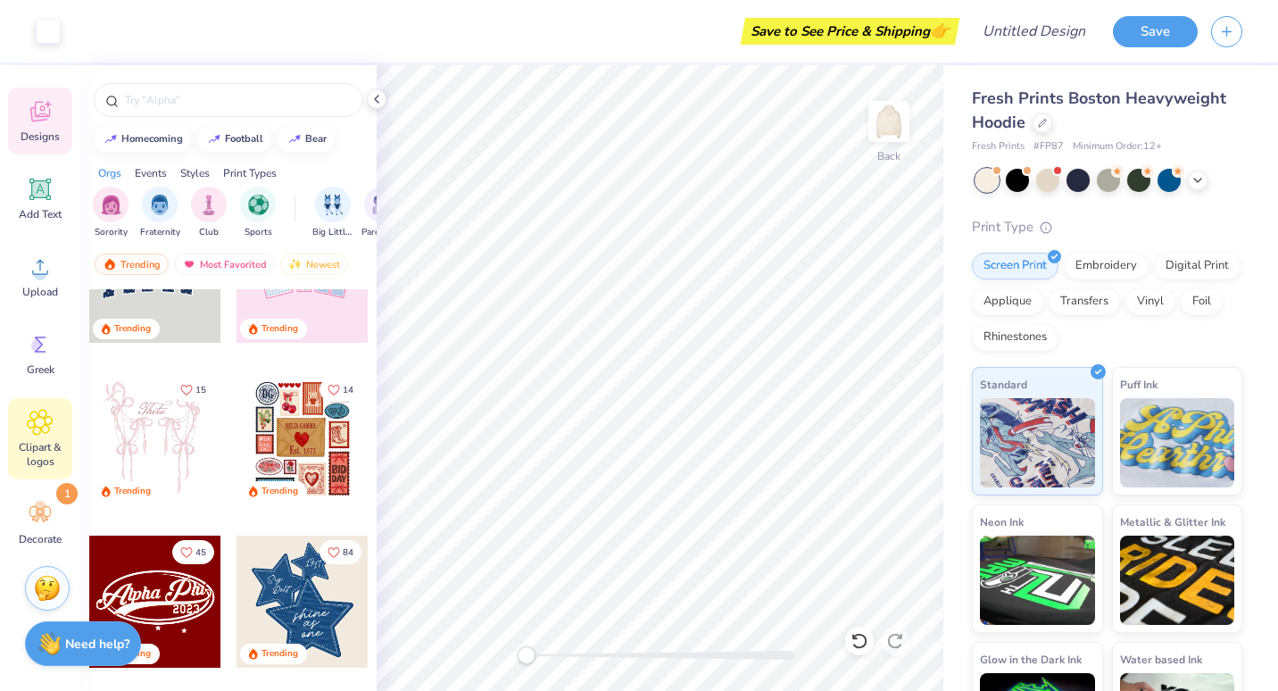
click at [41, 436] on div "Clipart & logos" at bounding box center [40, 438] width 64 height 81
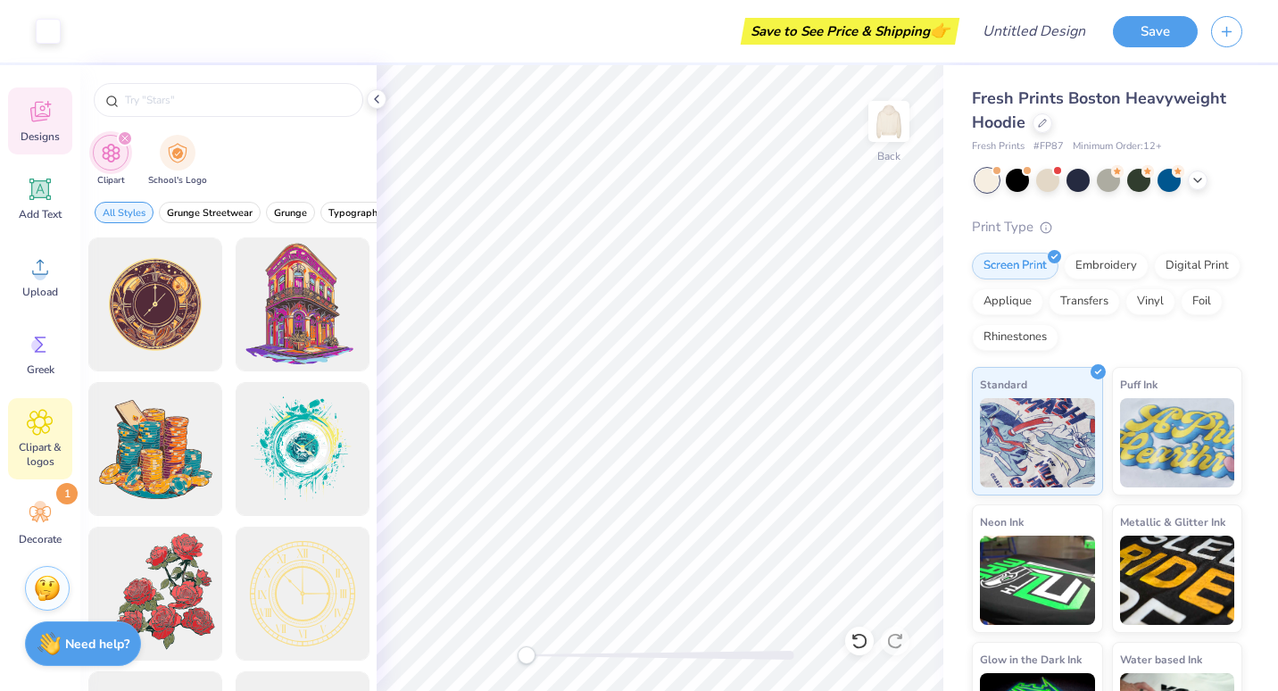
click at [28, 114] on icon at bounding box center [40, 111] width 27 height 27
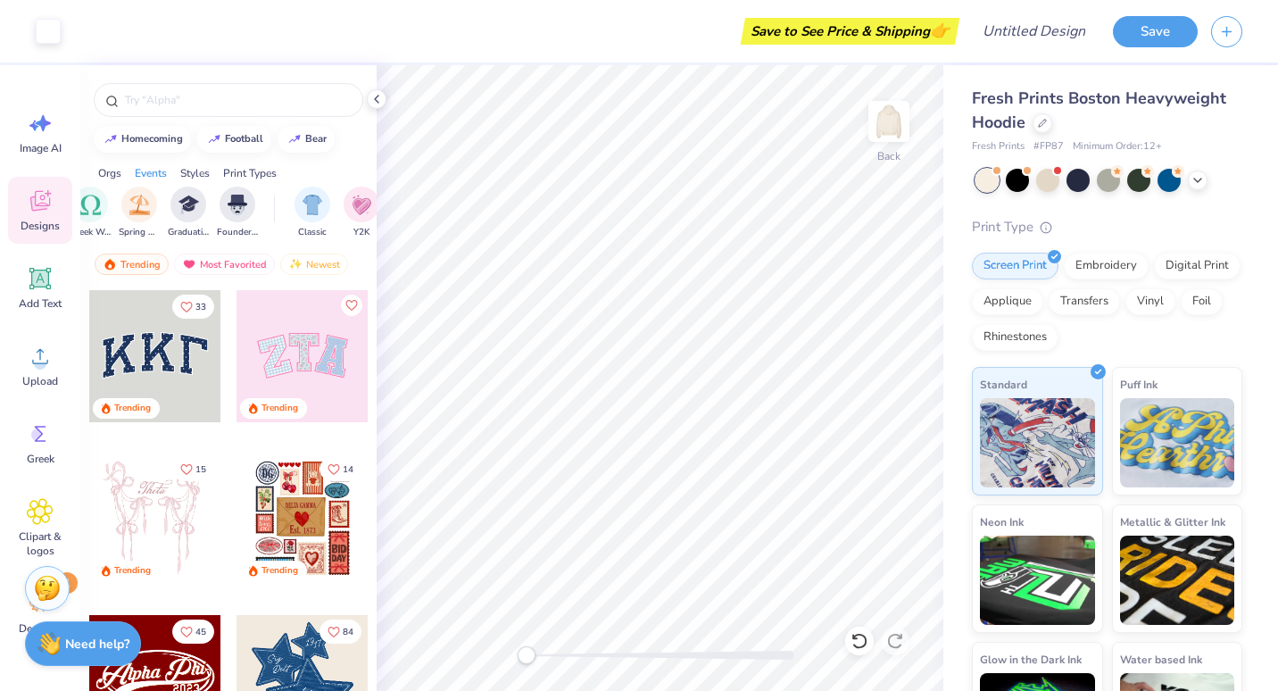
scroll to position [0, 0]
click at [38, 134] on icon at bounding box center [40, 125] width 27 height 27
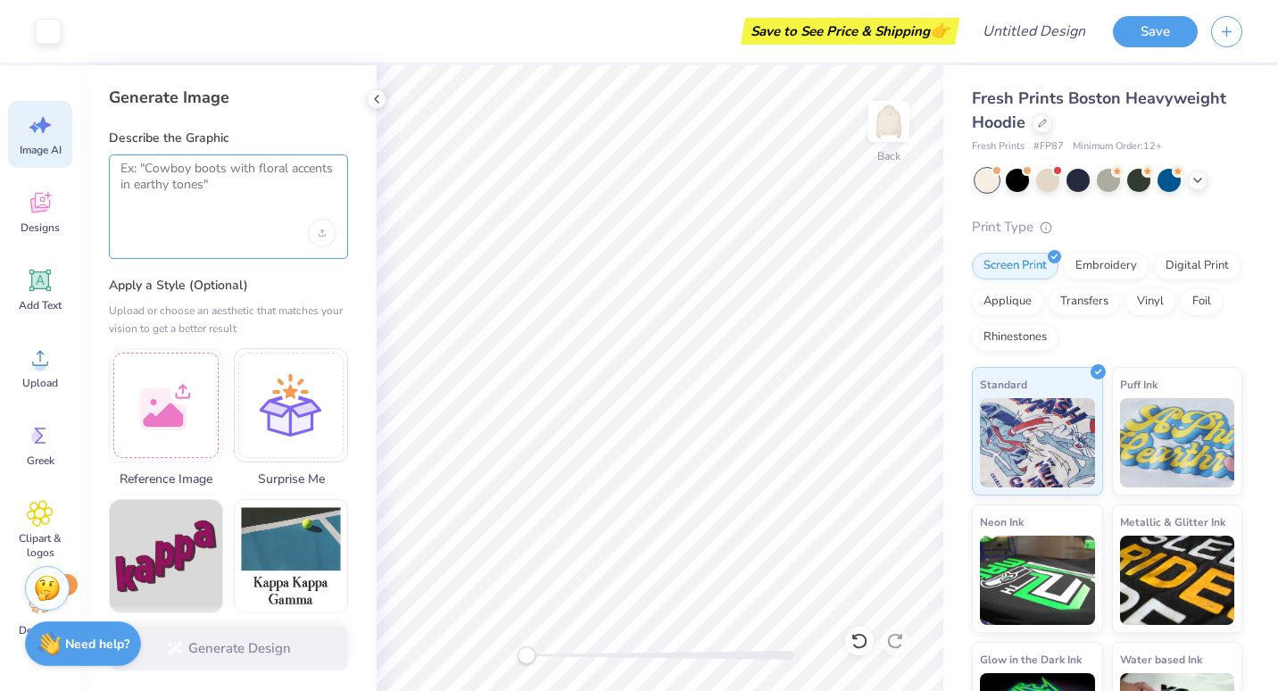
click at [237, 185] on textarea at bounding box center [228, 183] width 216 height 45
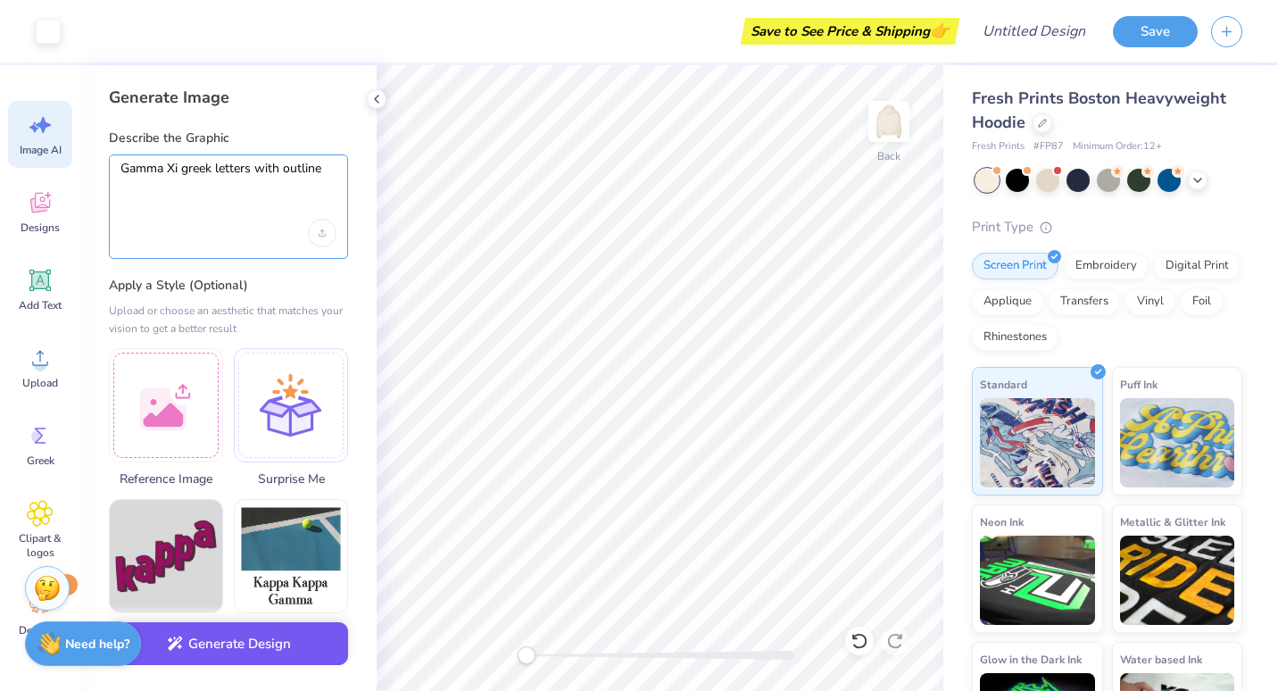
type textarea "Gamma Xi greek letters with outline"
click at [283, 653] on button "Generate Design" at bounding box center [228, 644] width 239 height 44
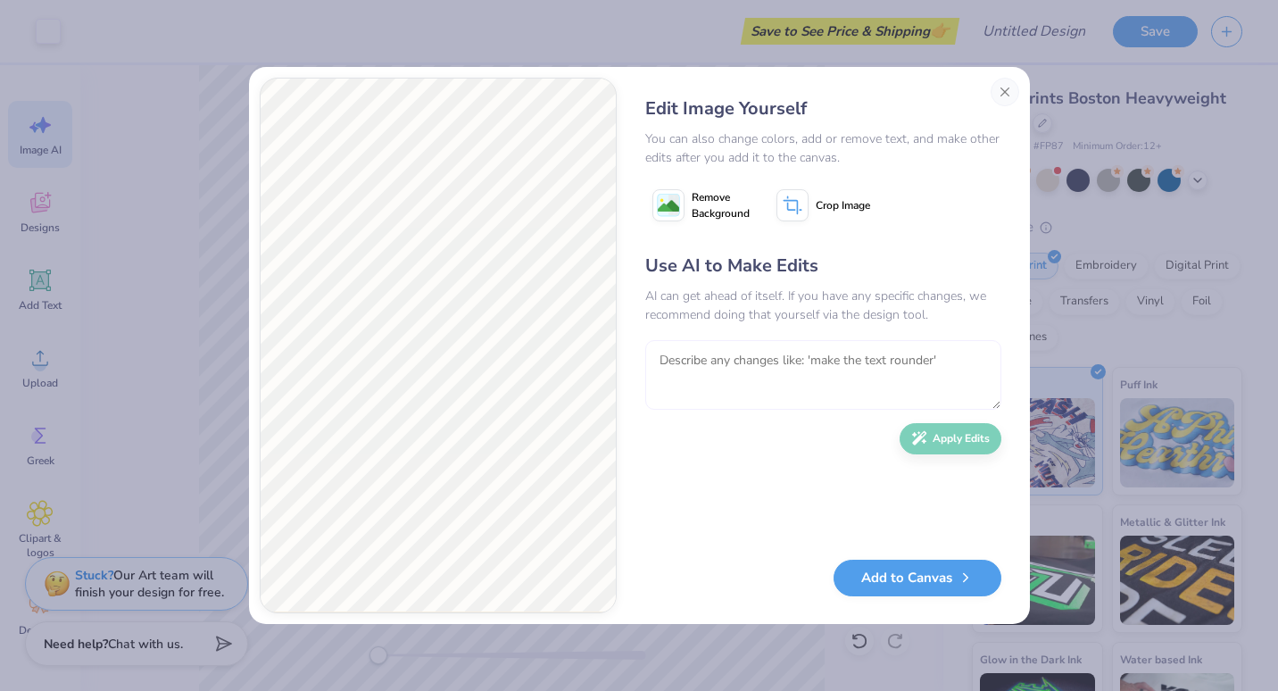
click at [820, 376] on textarea at bounding box center [823, 375] width 356 height 70
type textarea "G"
type textarea "R"
type textarea "m"
type textarea "Remove outline and make the Xi normal"
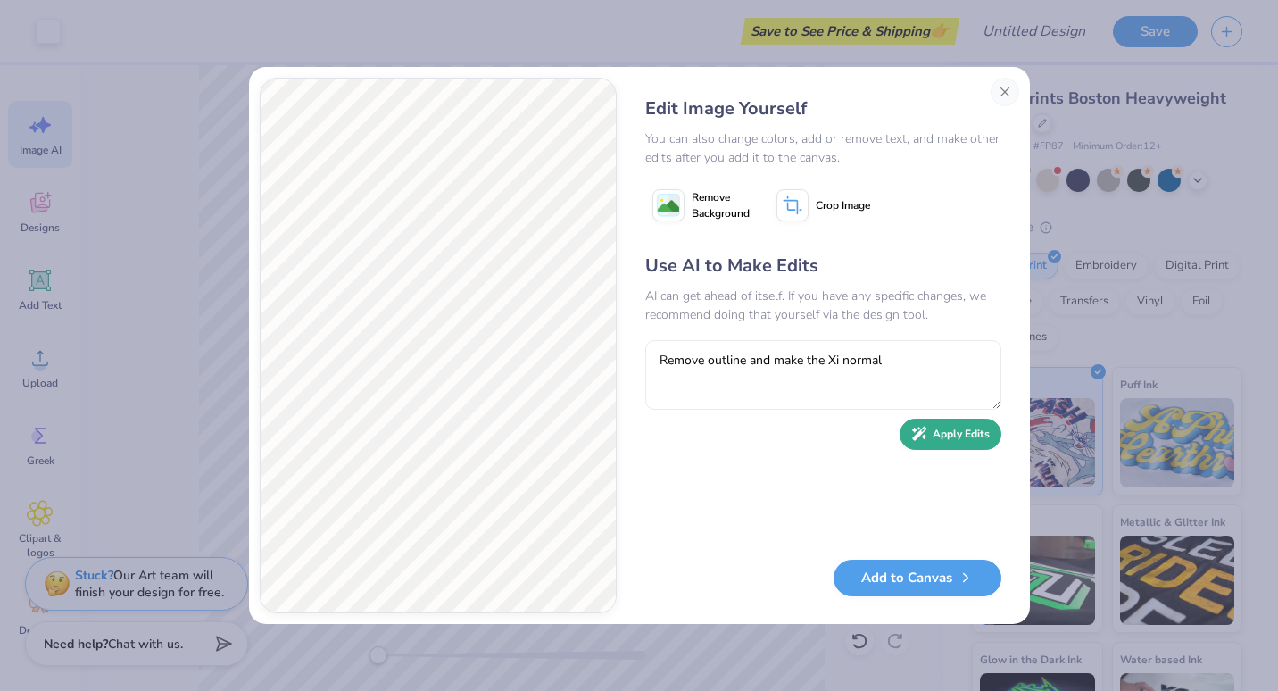
click at [928, 428] on button "Apply Edits" at bounding box center [951, 434] width 102 height 31
click at [727, 367] on textarea at bounding box center [823, 375] width 356 height 70
type textarea "Make the Gamma N"
click at [1006, 85] on button "Close" at bounding box center [1005, 92] width 29 height 29
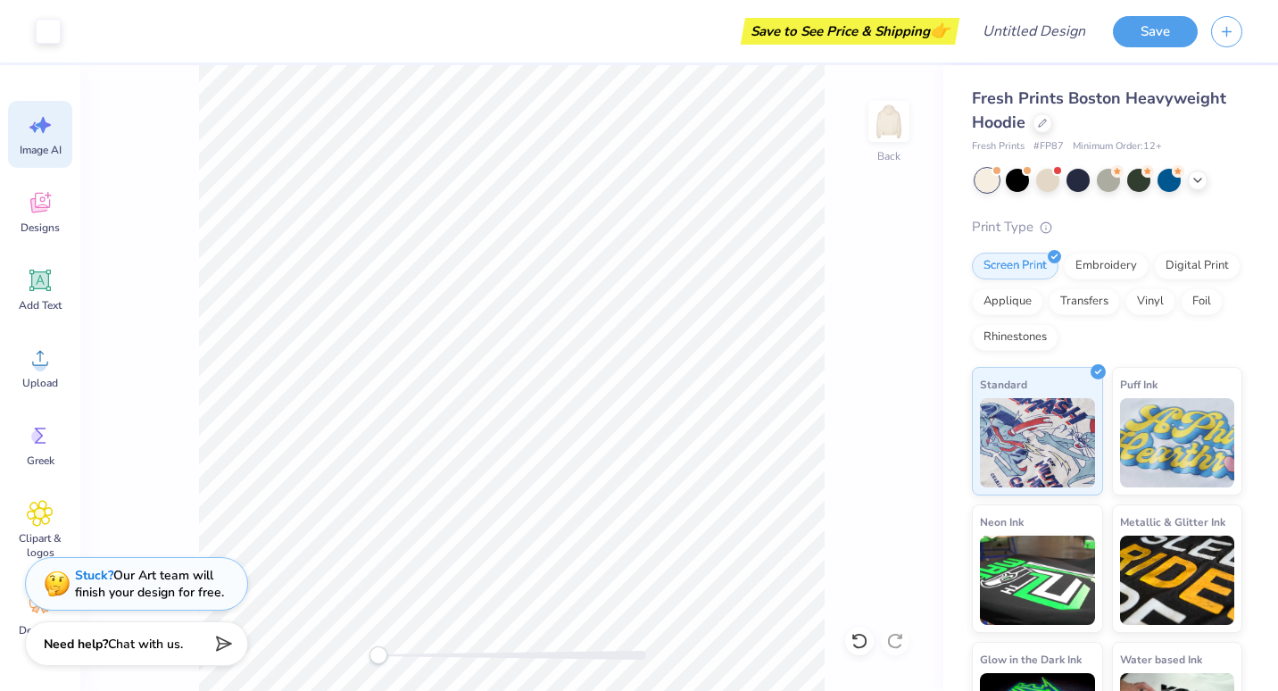
scroll to position [0, 40]
click at [43, 448] on icon at bounding box center [40, 435] width 27 height 27
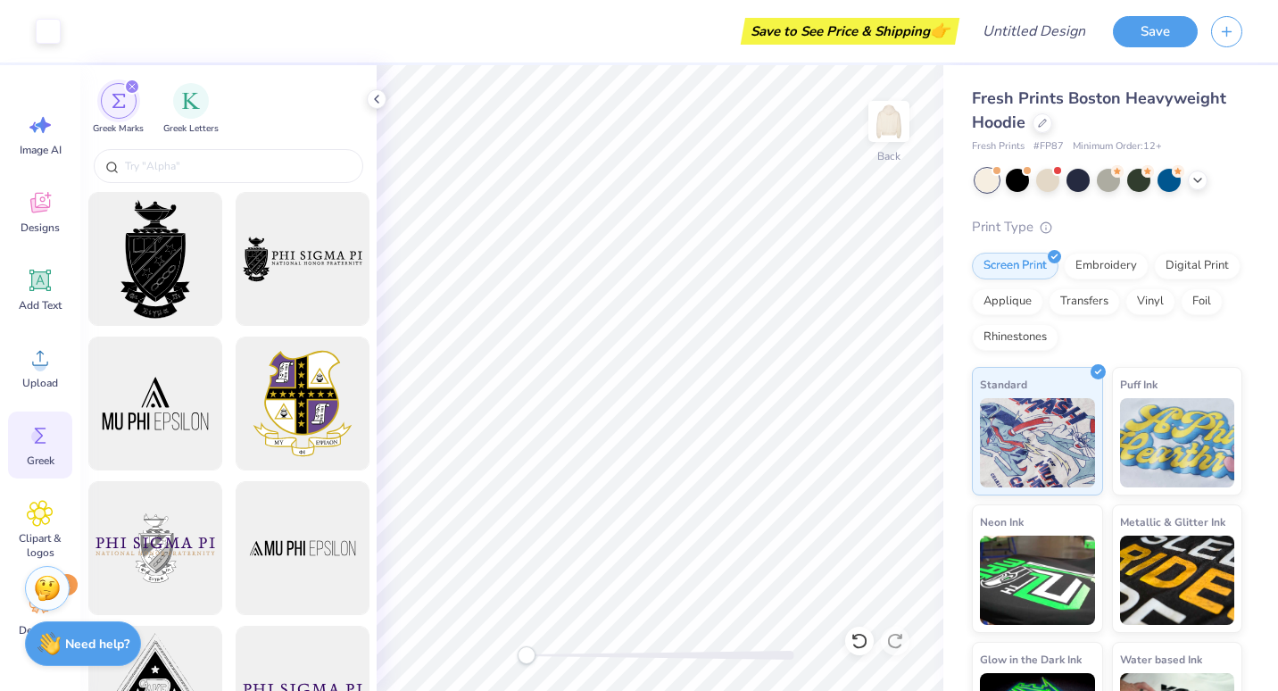
scroll to position [0, 0]
click at [169, 101] on div "Greek Letters" at bounding box center [190, 107] width 55 height 53
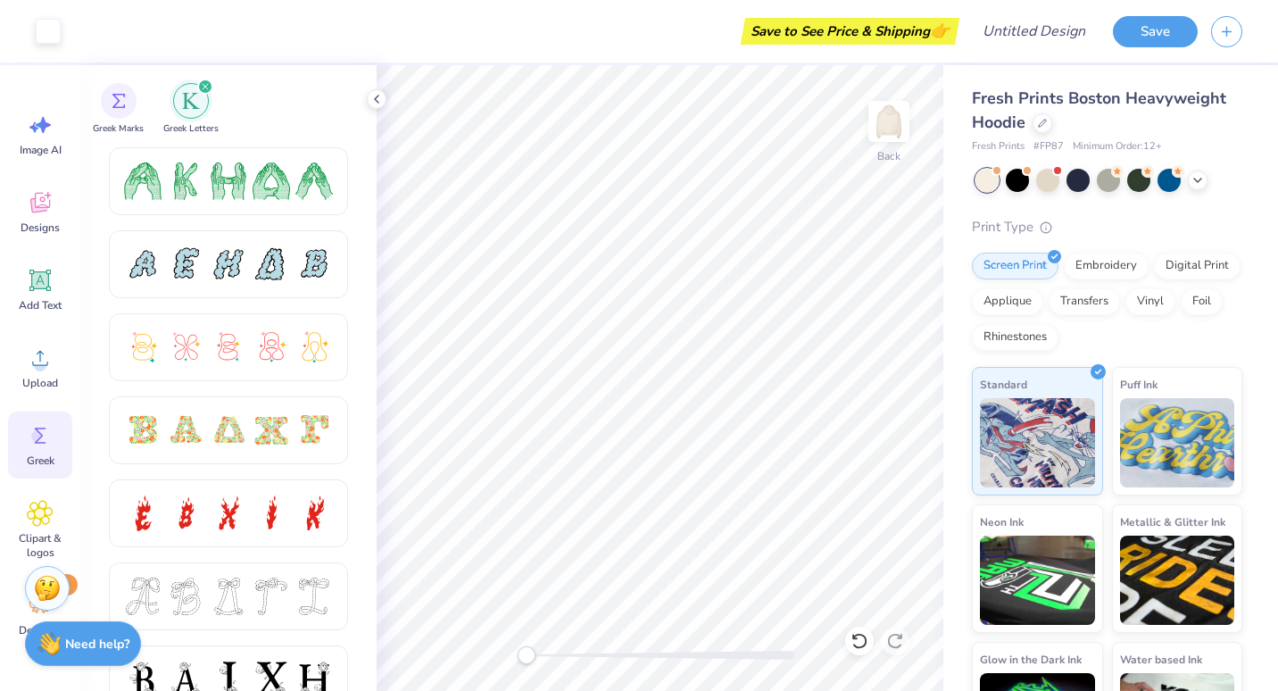
scroll to position [223, 0]
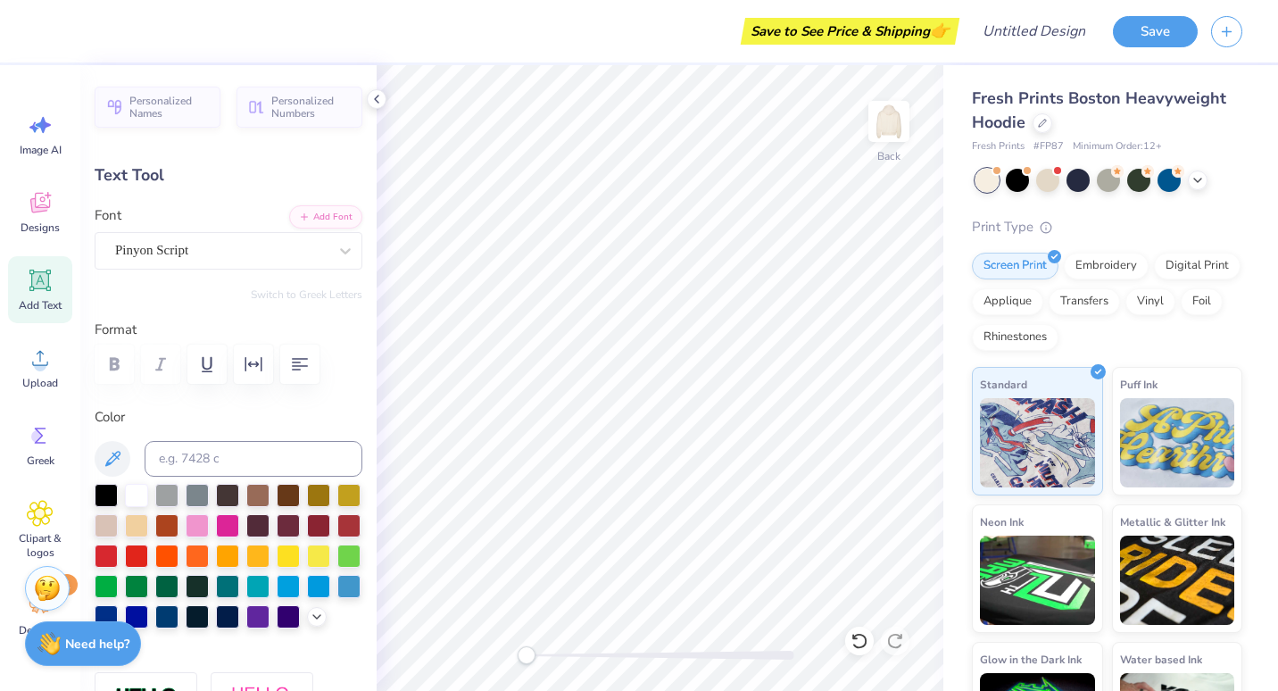
type input "0.0"
type input "3.67"
type input "3.36"
type input "8.73"
type input "0.0"
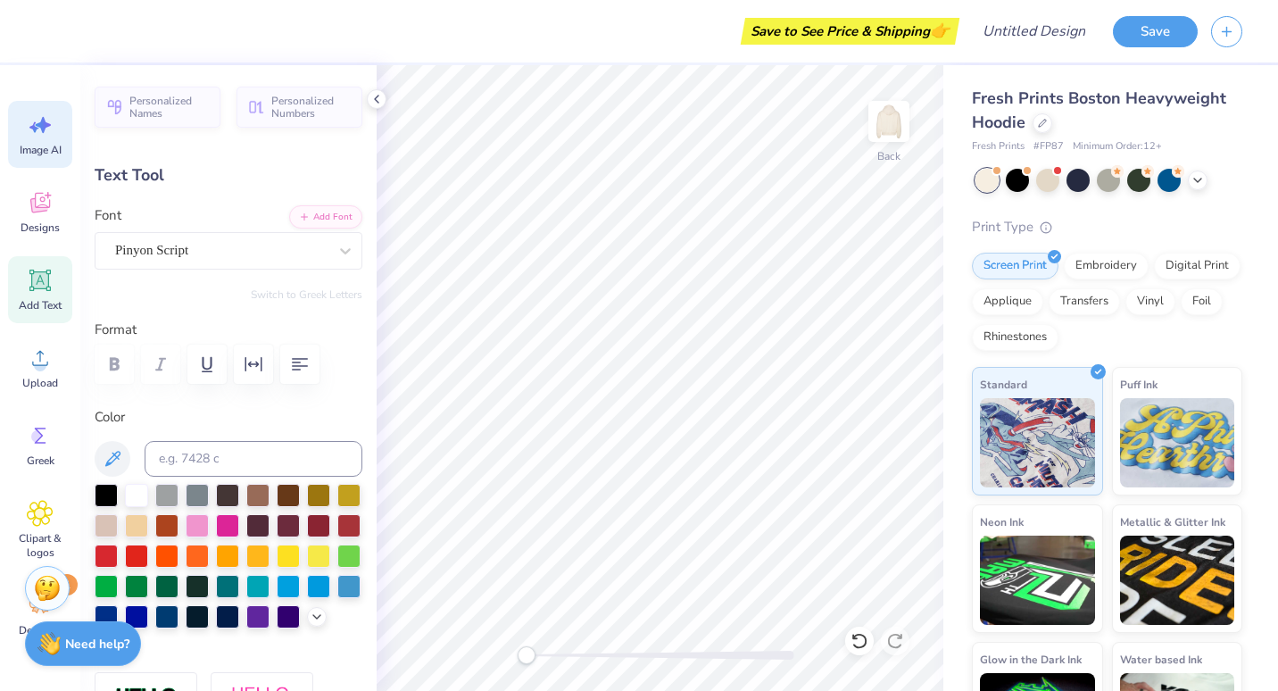
click at [34, 154] on span "Image AI" at bounding box center [41, 150] width 42 height 14
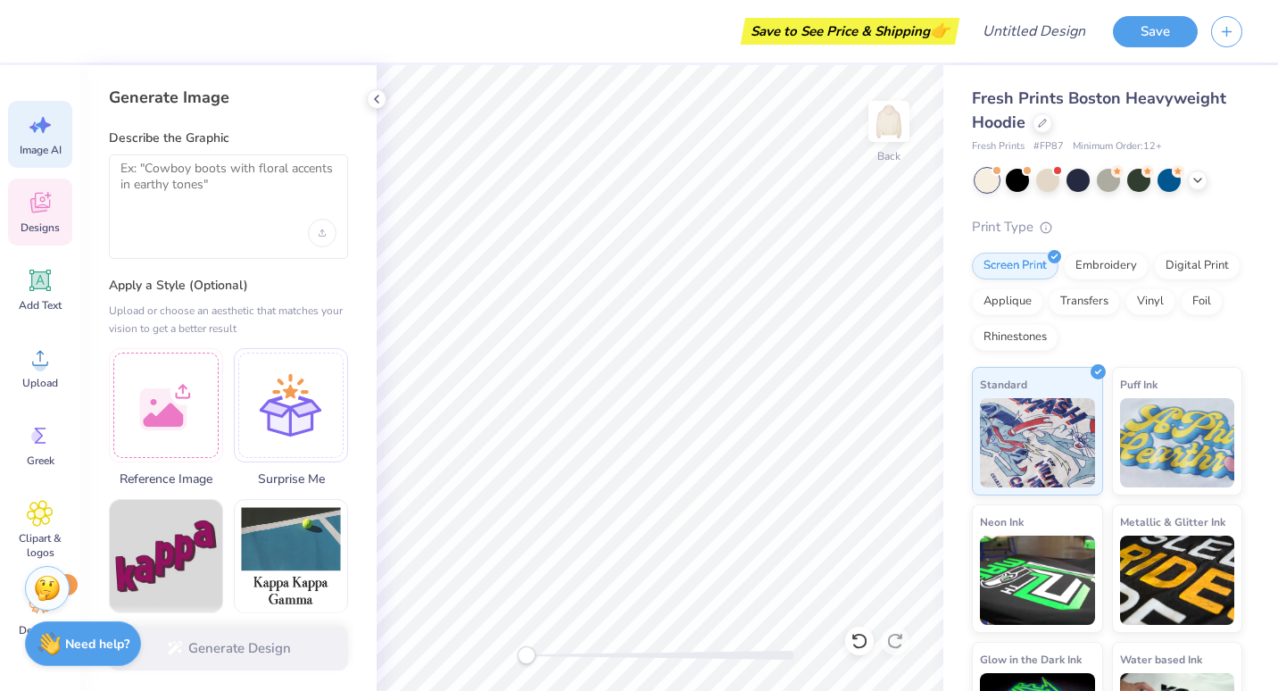
click at [39, 207] on icon at bounding box center [40, 203] width 20 height 21
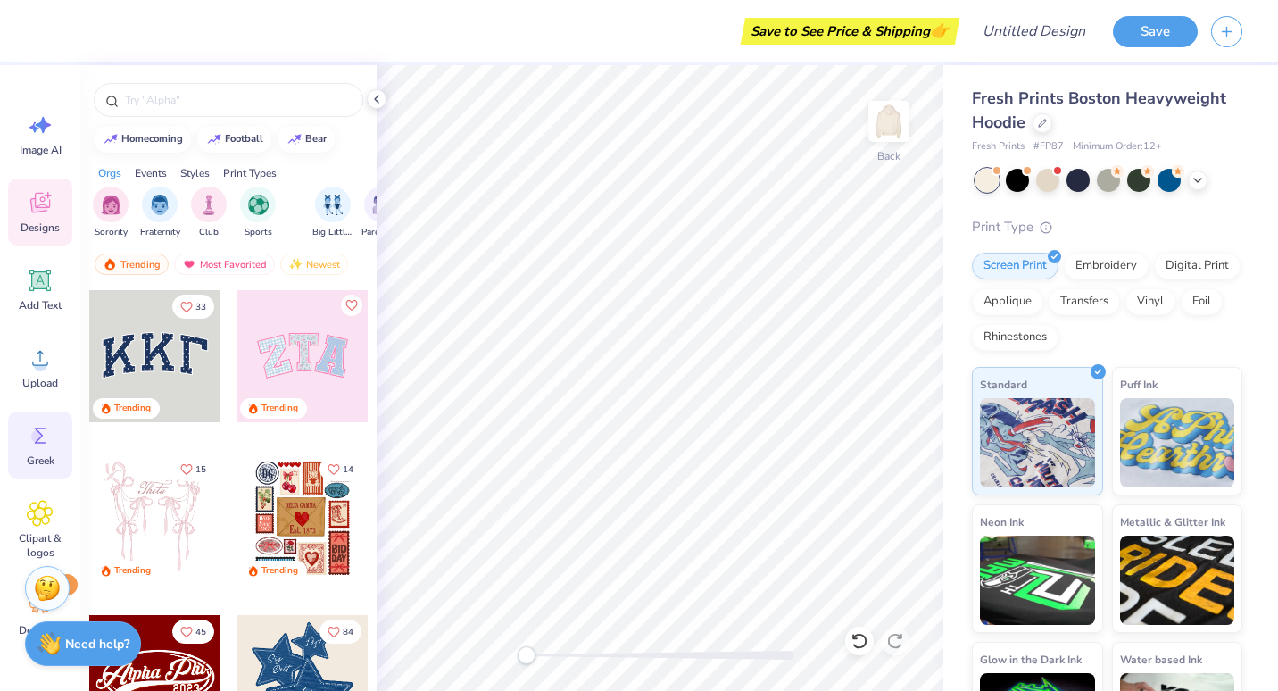
click at [36, 453] on div "Greek" at bounding box center [40, 444] width 64 height 67
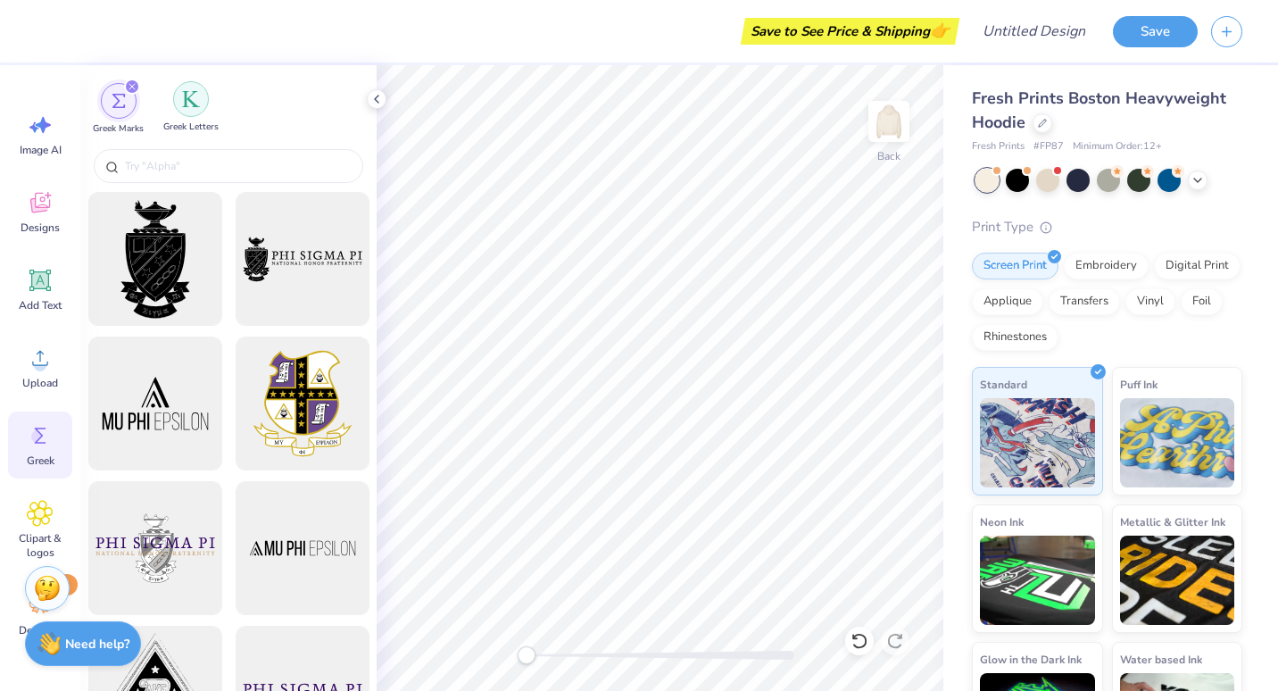
click at [200, 110] on div "filter for Greek Letters" at bounding box center [191, 99] width 36 height 36
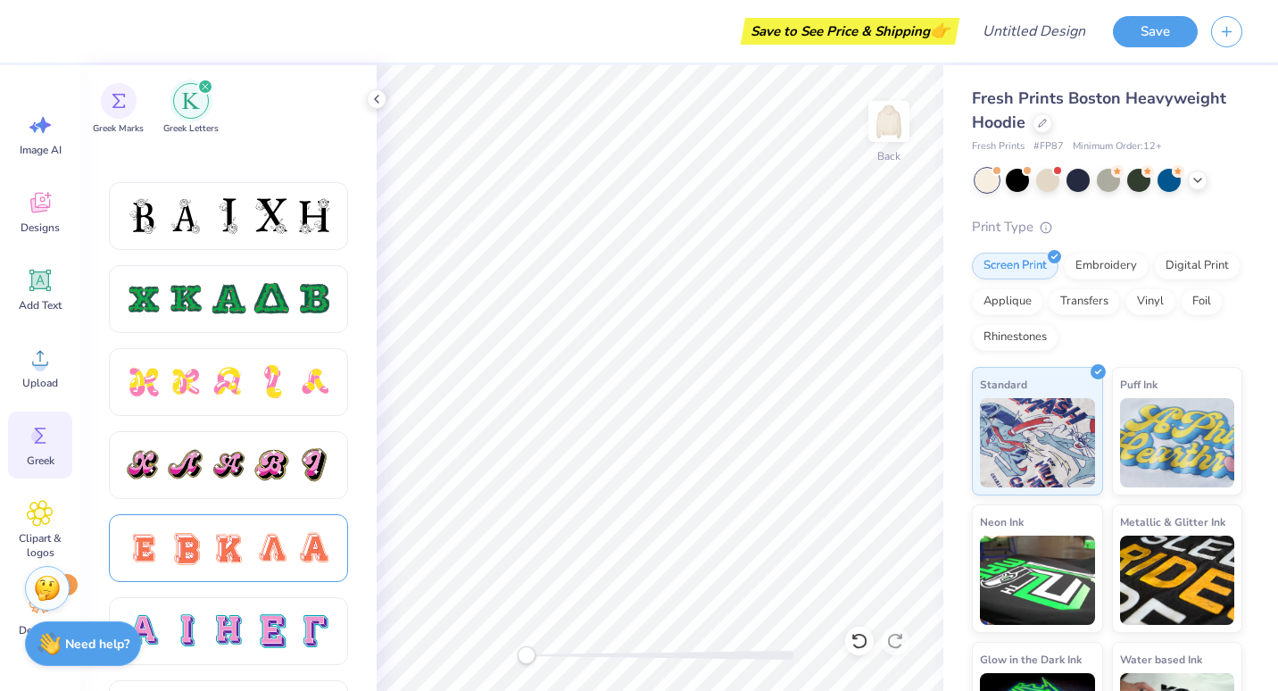
scroll to position [958, 0]
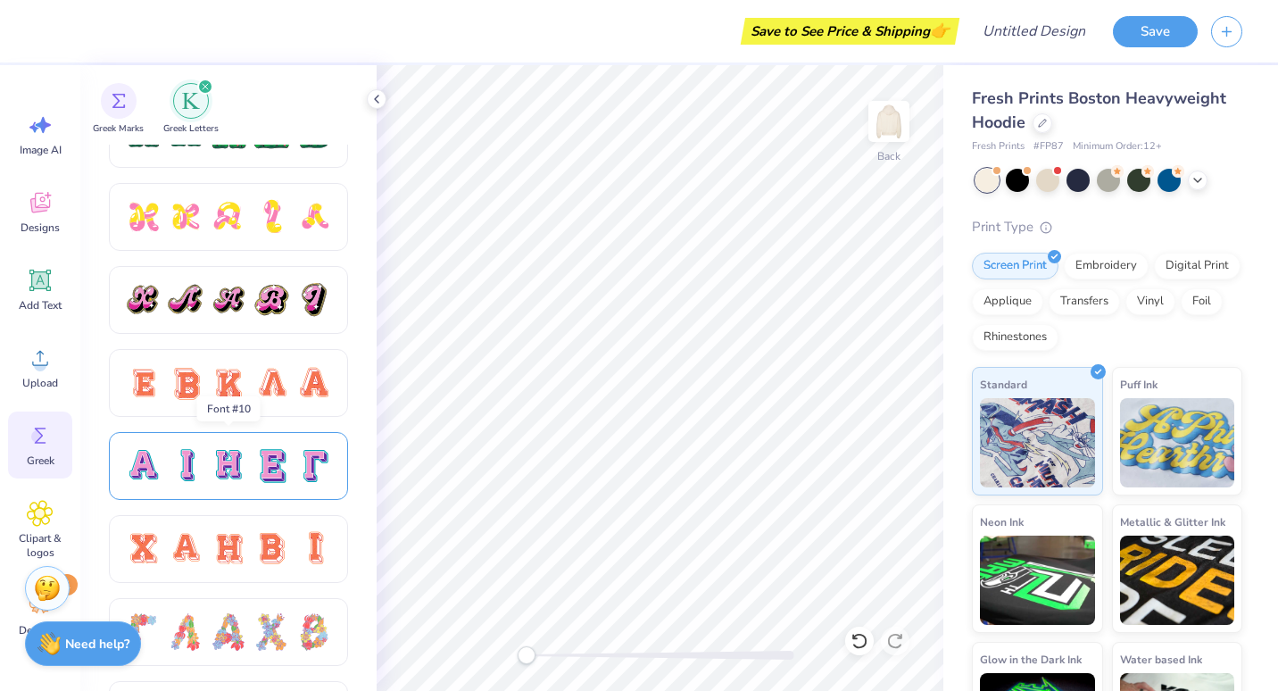
click at [265, 466] on div at bounding box center [271, 465] width 37 height 37
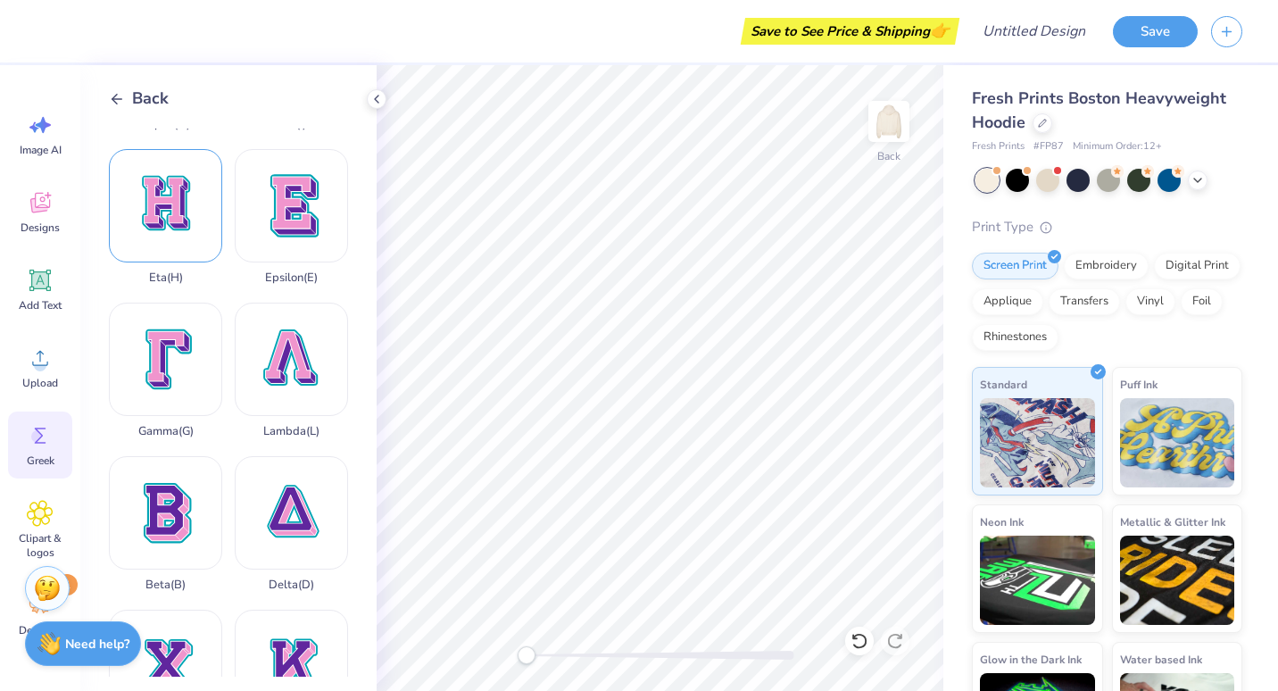
scroll to position [141, 0]
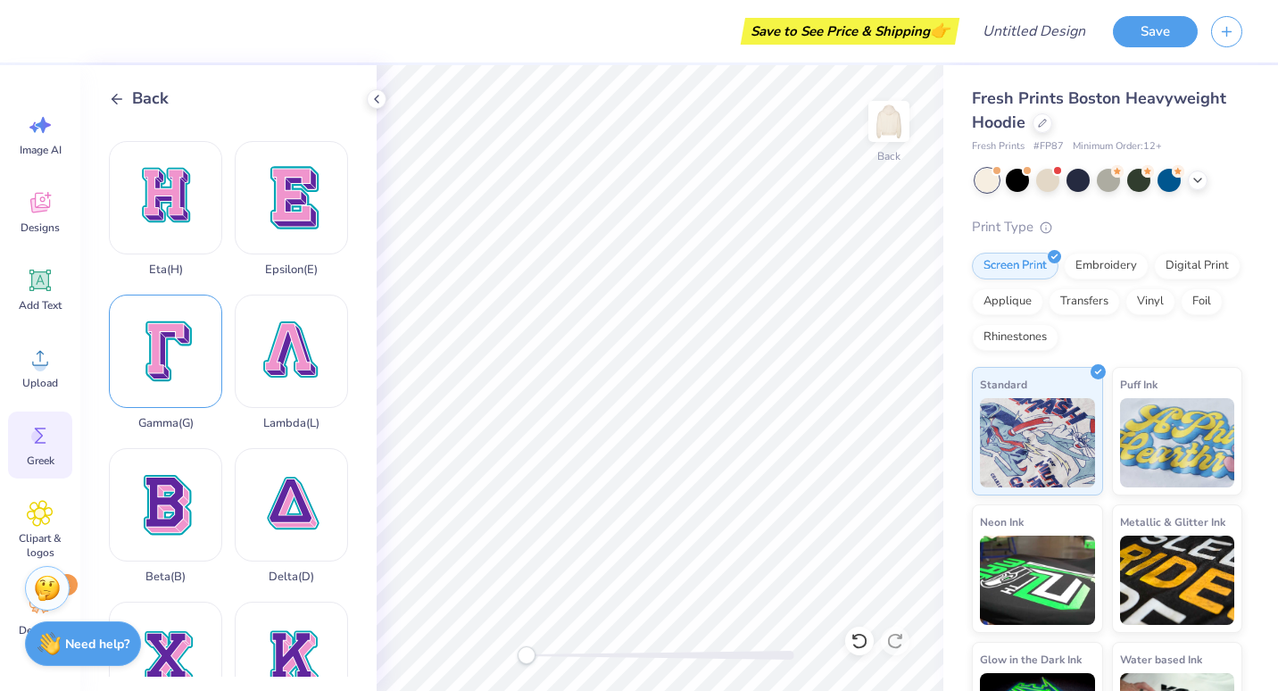
click at [161, 336] on div "Gamma ( G )" at bounding box center [165, 363] width 113 height 136
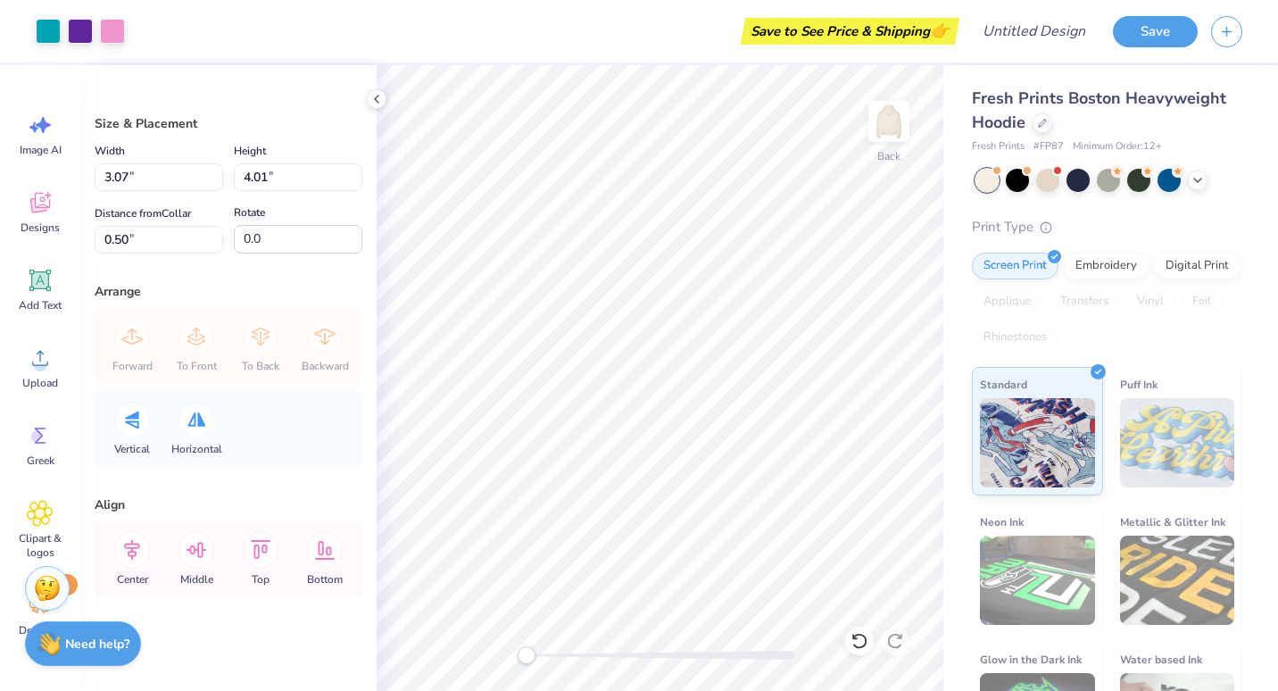
type input "3.07"
type input "4.01"
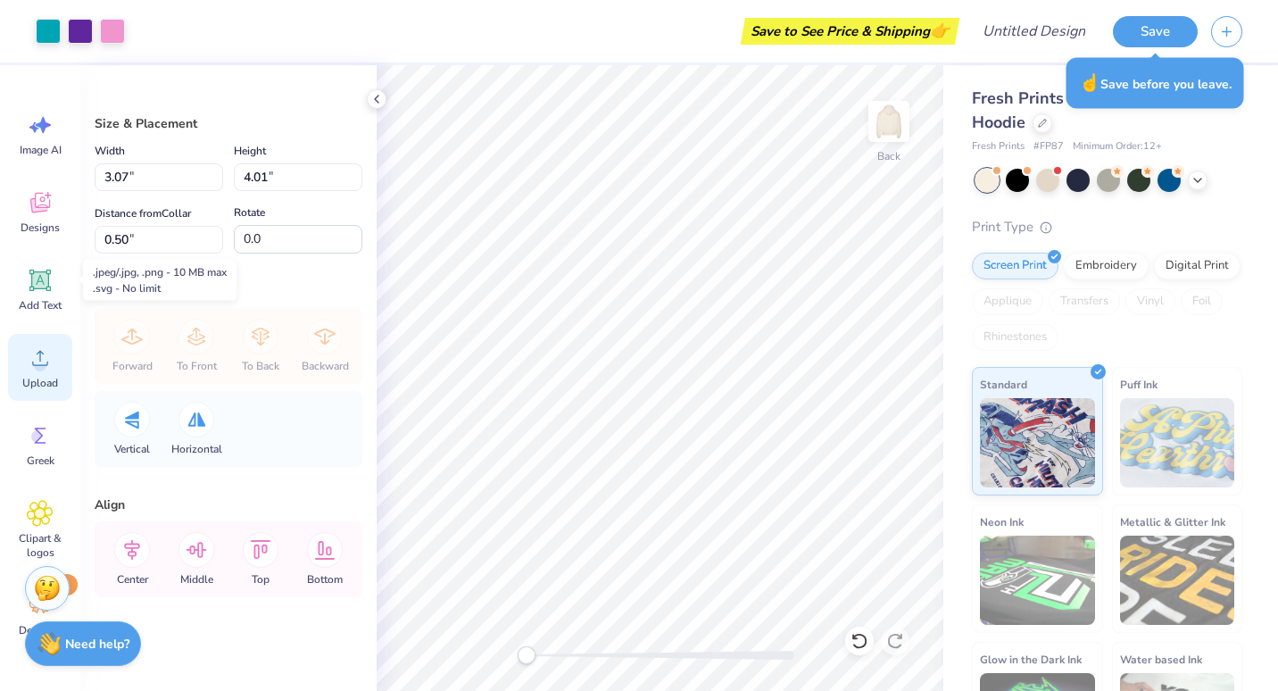
scroll to position [91, 0]
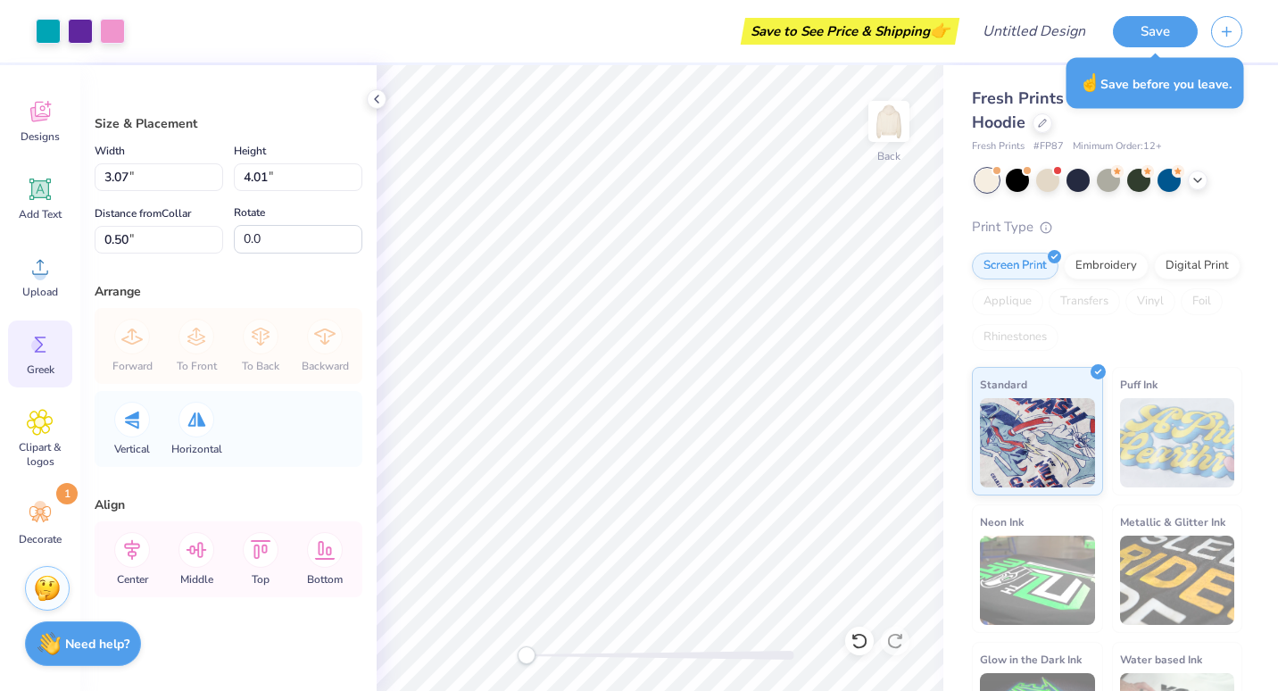
click at [36, 371] on span "Greek" at bounding box center [41, 369] width 28 height 14
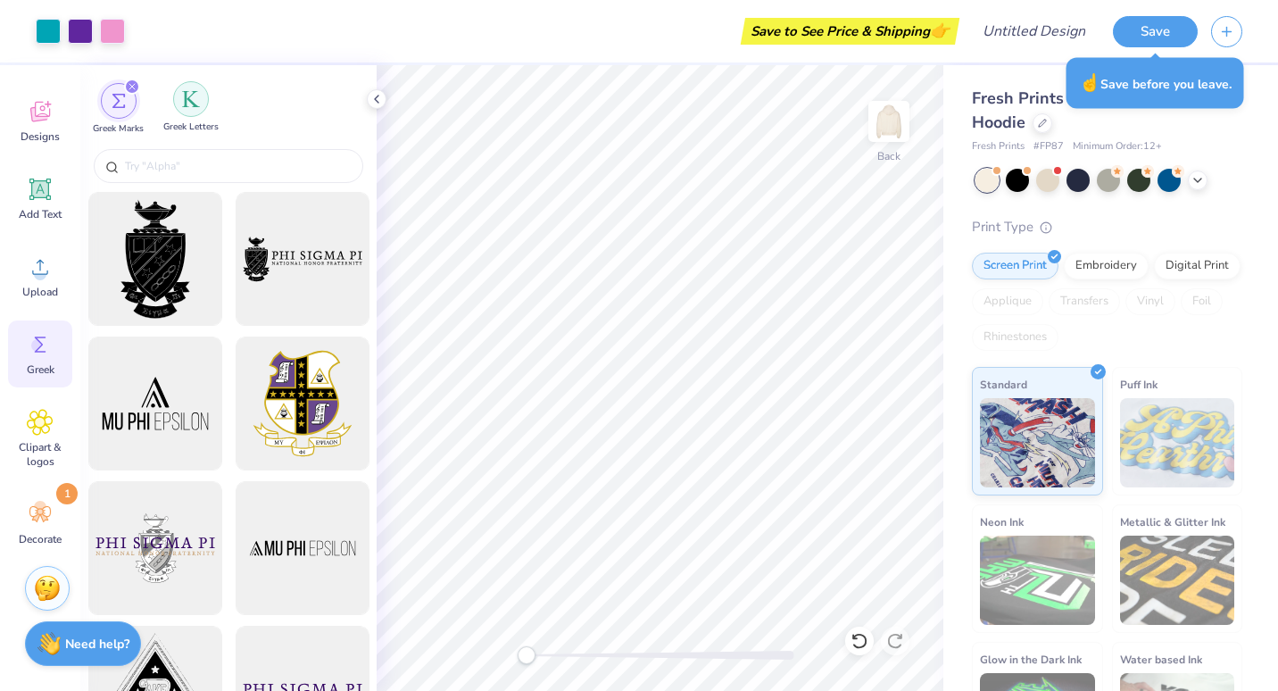
click at [196, 104] on img "filter for Greek Letters" at bounding box center [191, 99] width 18 height 18
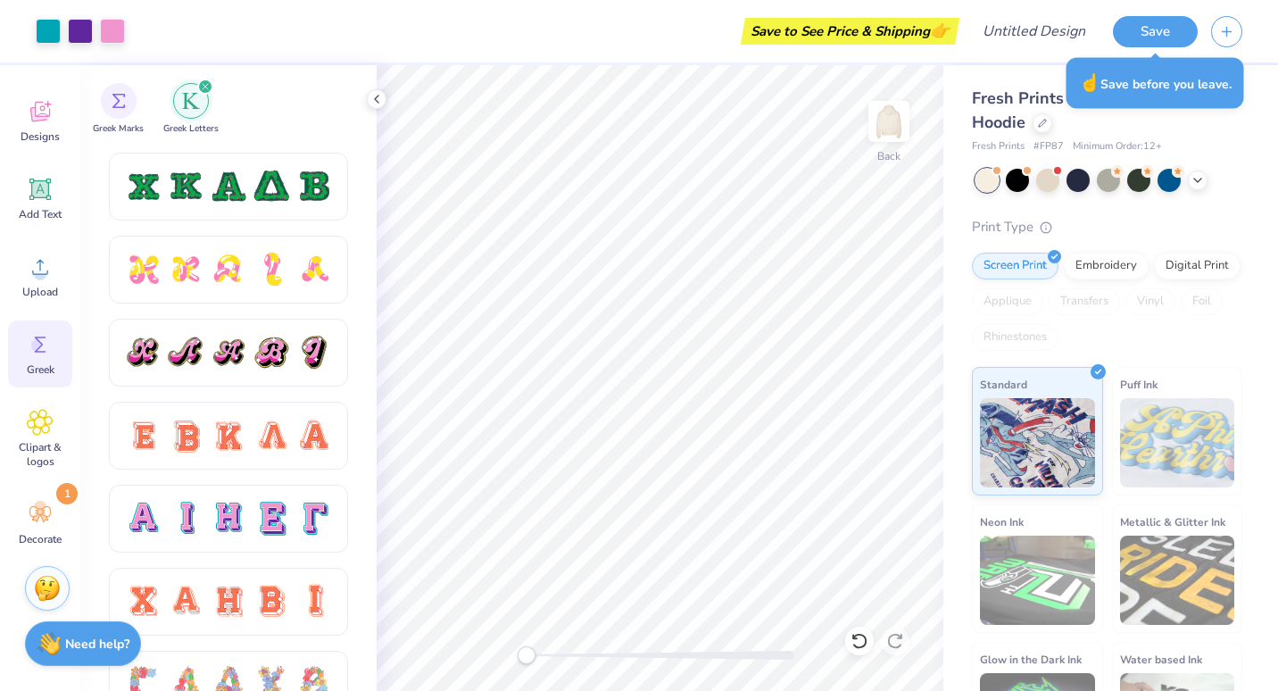
scroll to position [906, 0]
click at [238, 526] on div at bounding box center [228, 517] width 37 height 37
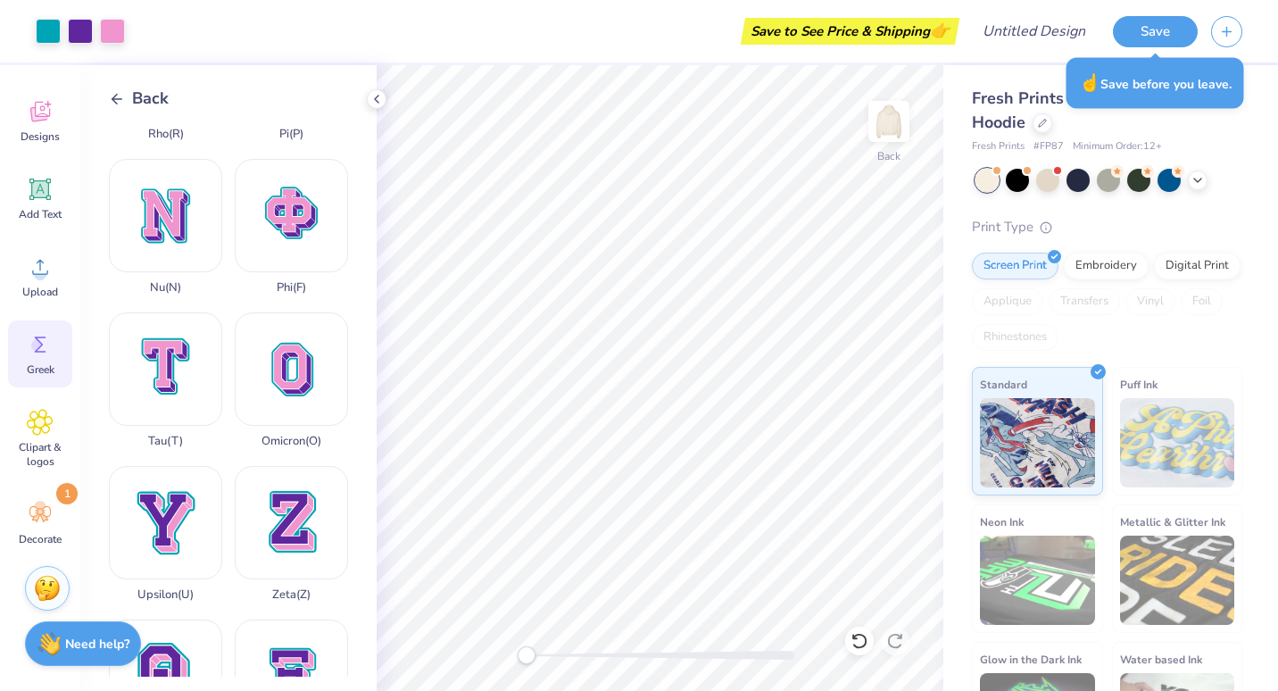
scroll to position [1217, 0]
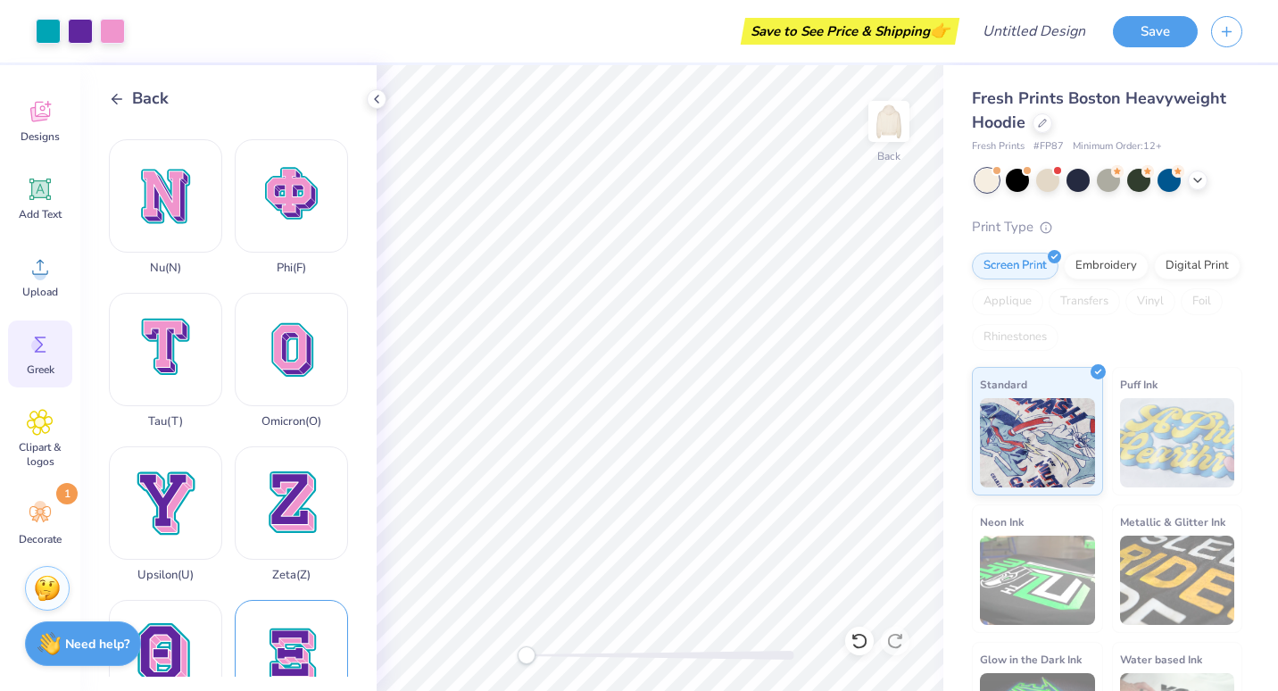
click at [291, 600] on div "Xi ( X )" at bounding box center [291, 668] width 113 height 136
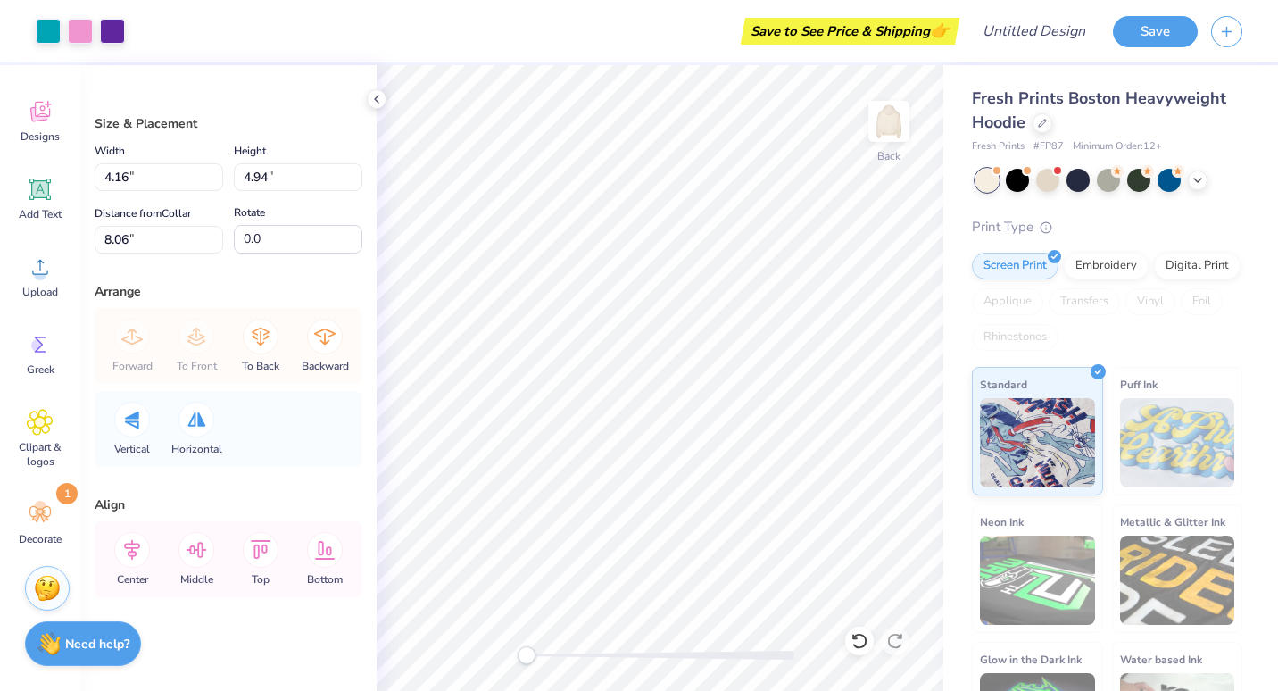
type input "4.16"
type input "4.94"
type input "8.06"
type input "3.50"
type input "4.15"
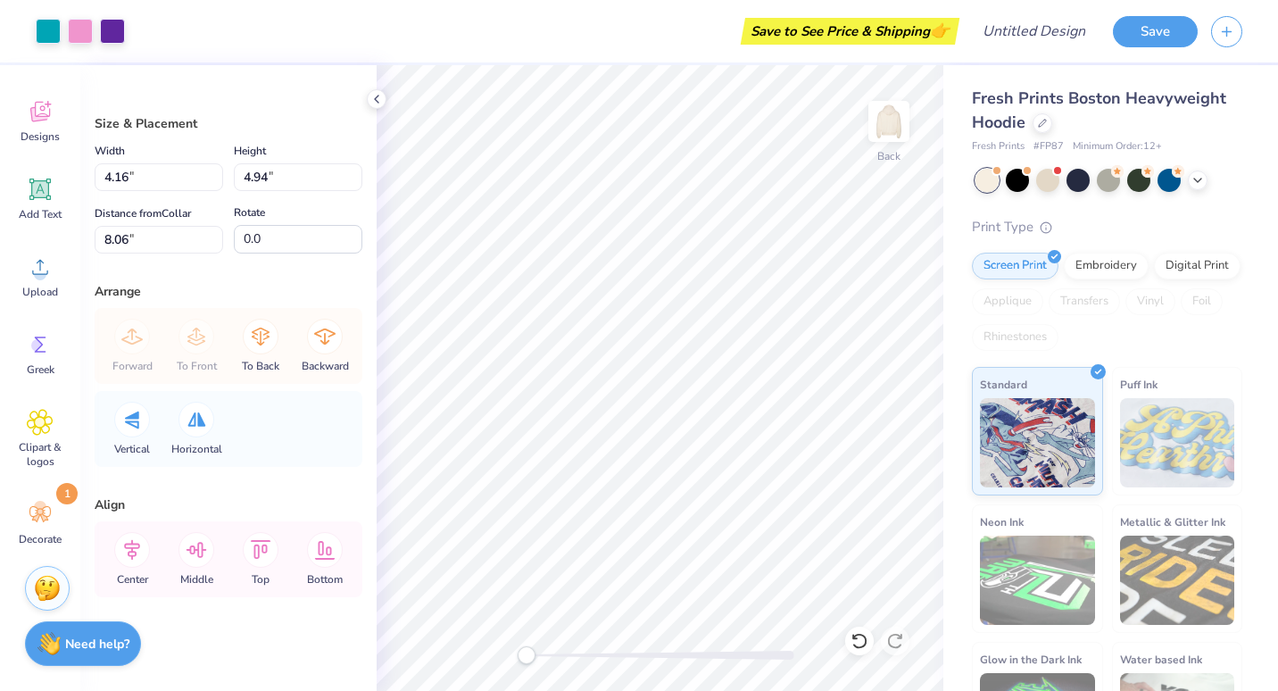
type input "5.40"
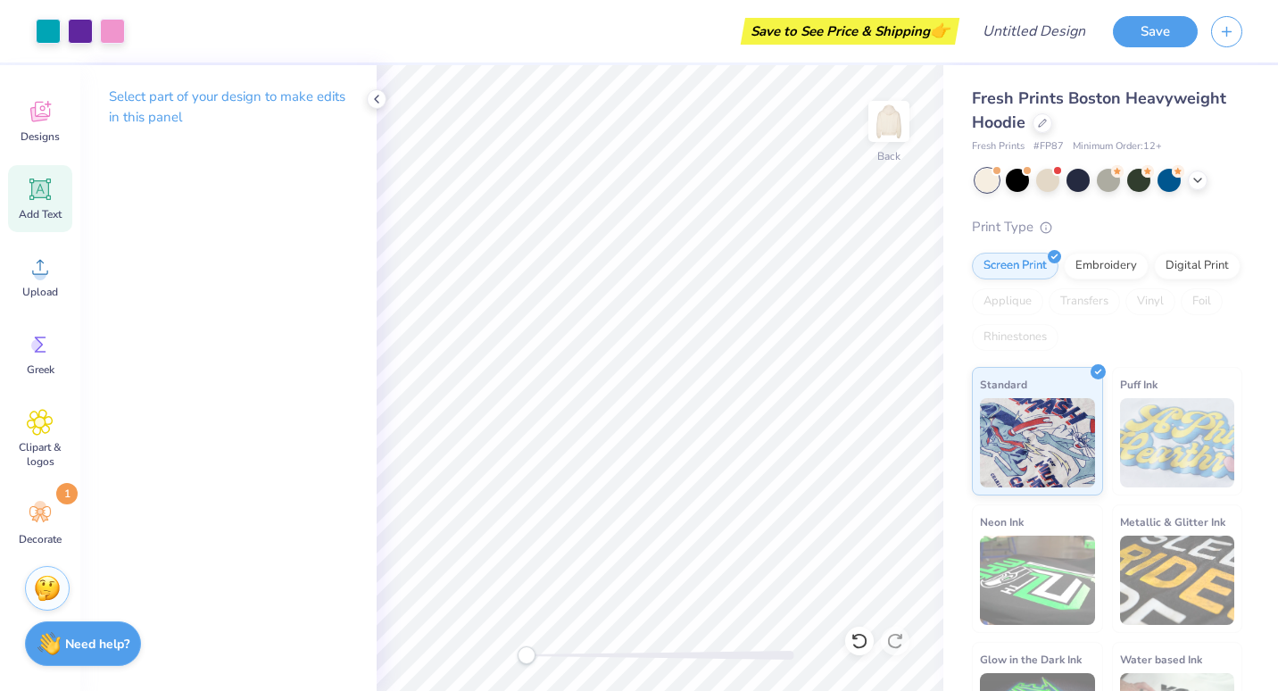
click at [41, 195] on icon at bounding box center [40, 189] width 17 height 17
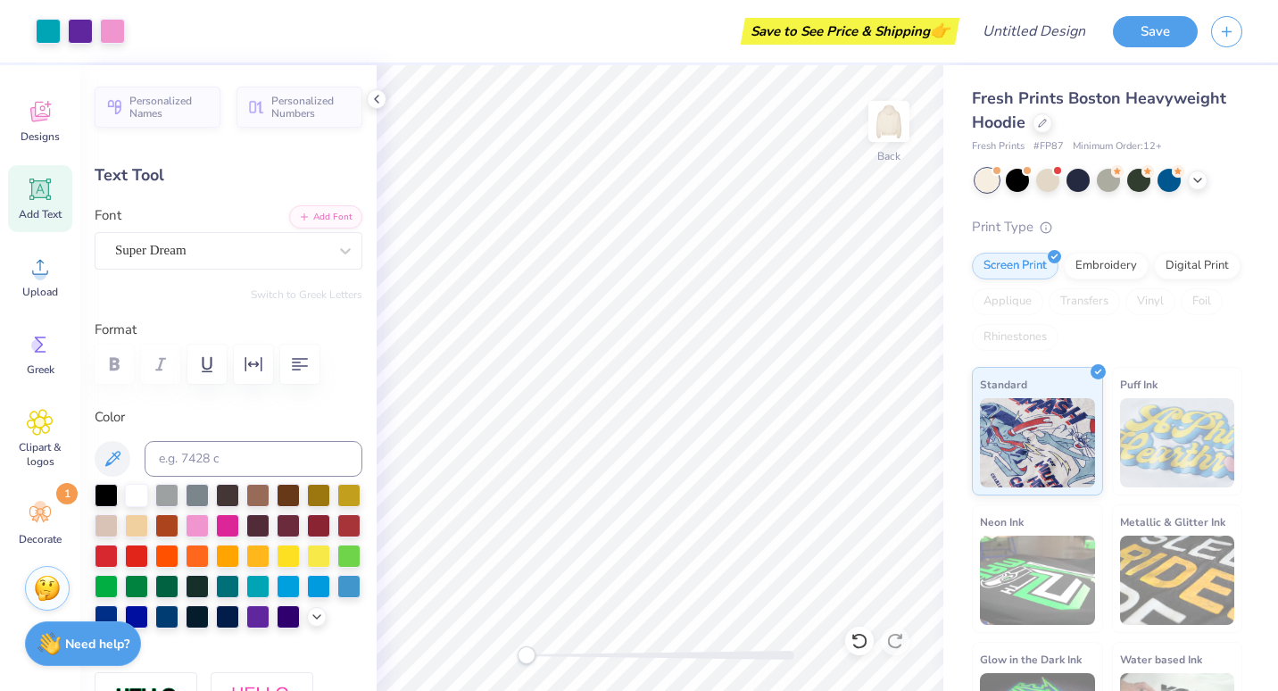
click at [40, 193] on icon at bounding box center [40, 189] width 17 height 17
type textarea "Gamma Xi 1992"
click at [272, 242] on div "Super Dream" at bounding box center [221, 251] width 216 height 28
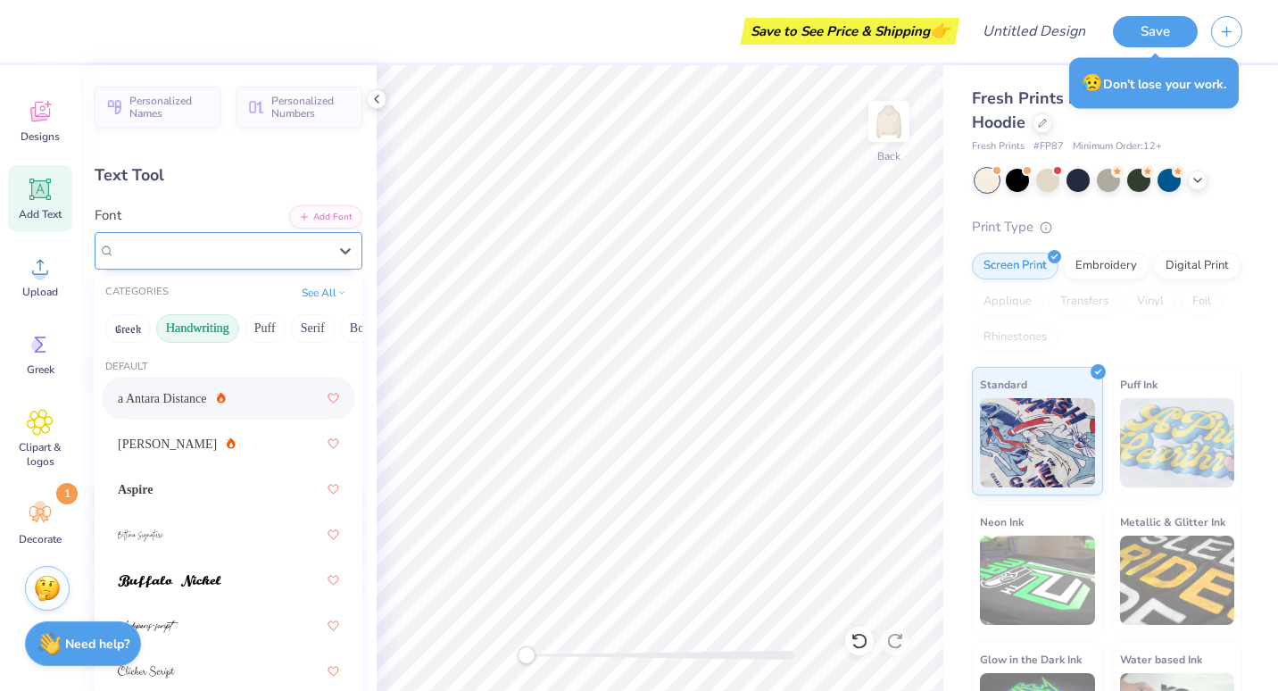
click at [262, 253] on div "Super Dream" at bounding box center [221, 251] width 216 height 28
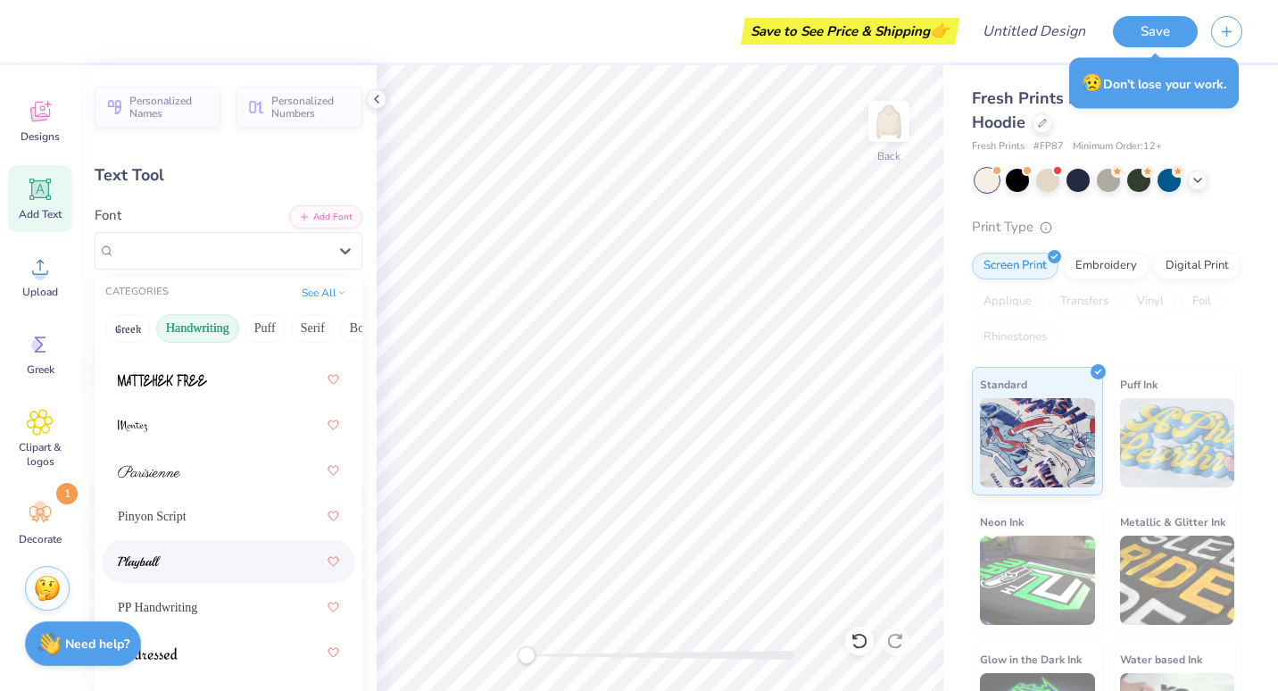
scroll to position [702, 0]
click at [181, 517] on span "Pinyon Script" at bounding box center [152, 516] width 69 height 19
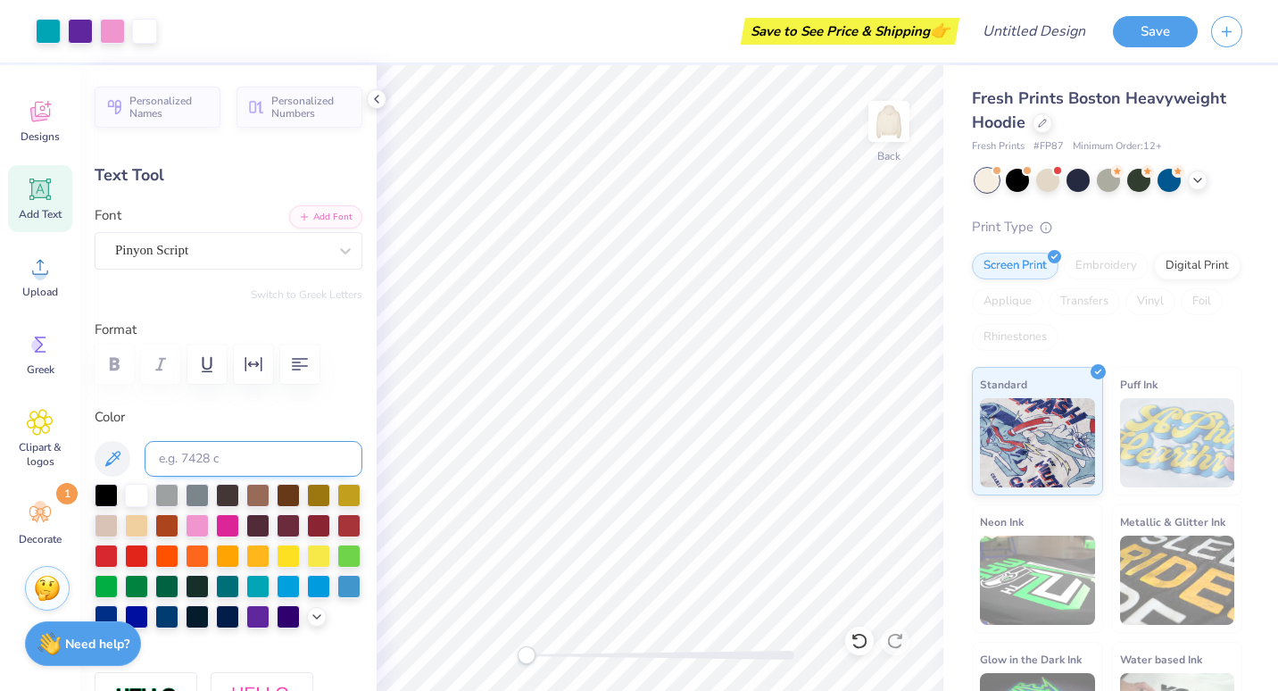
type input "12.51"
type input "5.63"
type input "3.94"
type input "6.27"
type input "2.82"
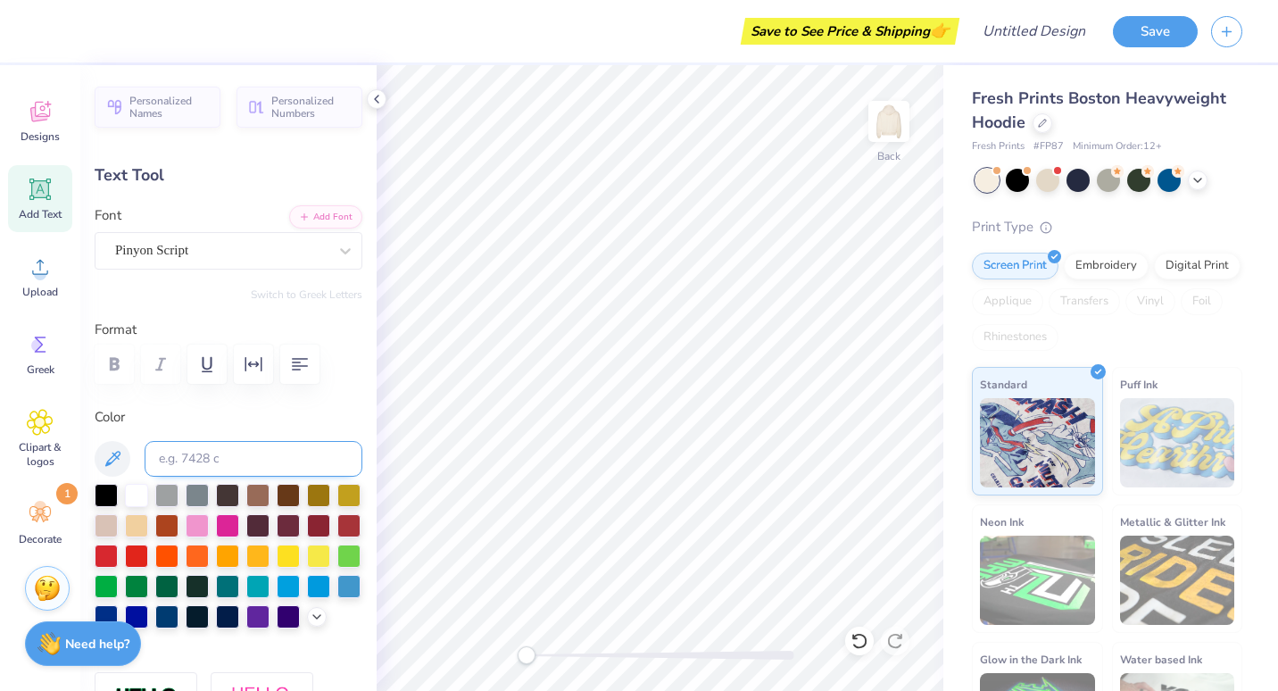
type input "6.74"
type input "4.32"
type input "1.94"
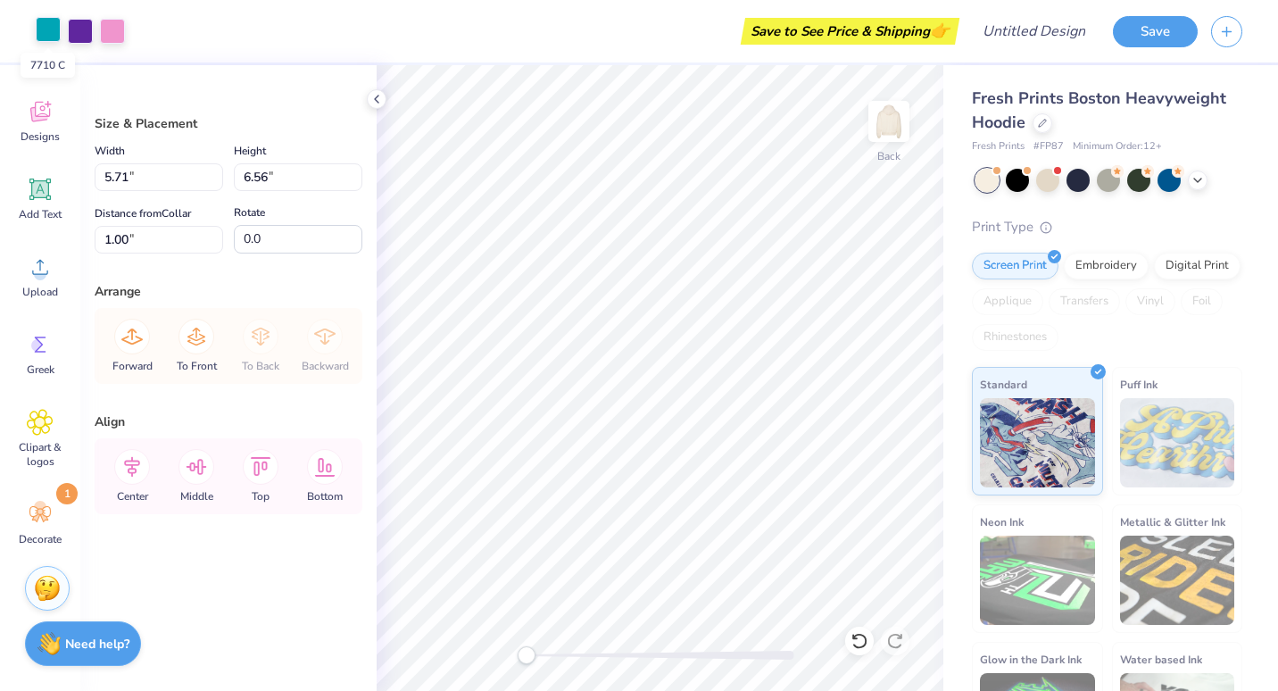
click at [48, 37] on div at bounding box center [48, 29] width 25 height 25
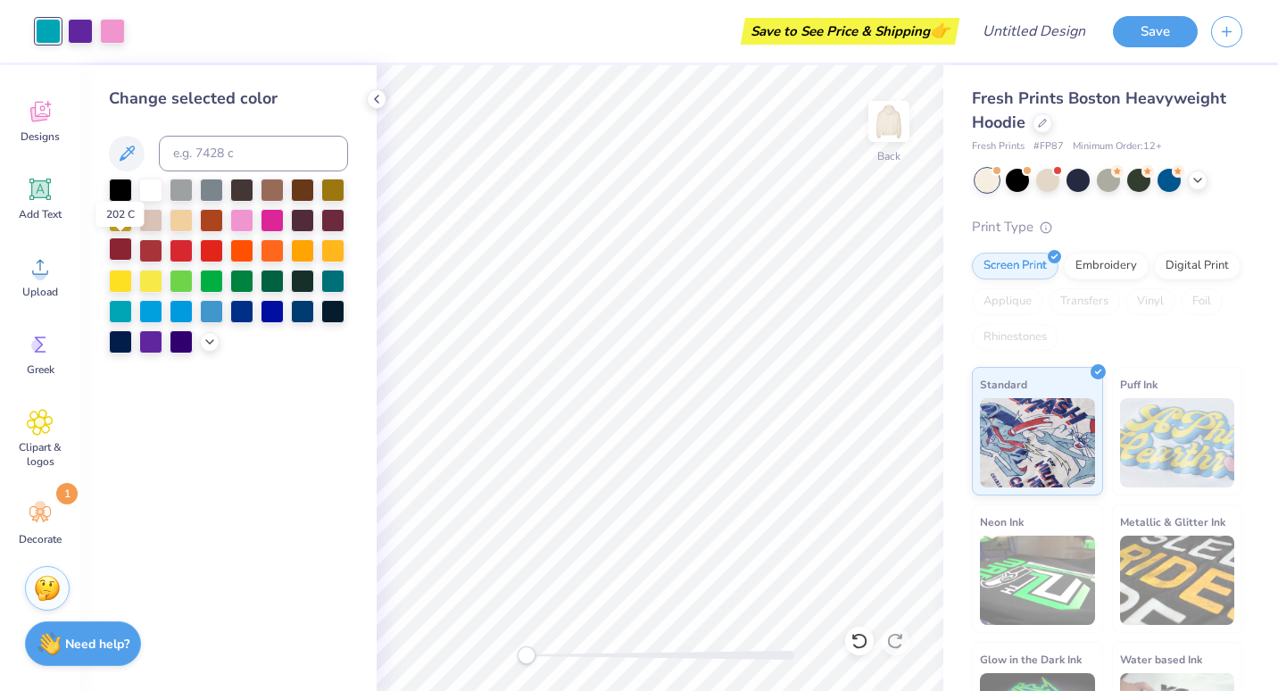
click at [122, 247] on div at bounding box center [120, 248] width 23 height 23
click at [78, 30] on div at bounding box center [80, 29] width 25 height 25
click at [127, 250] on div at bounding box center [120, 248] width 23 height 23
click at [83, 36] on div at bounding box center [80, 29] width 25 height 25
click at [124, 253] on div at bounding box center [120, 248] width 23 height 23
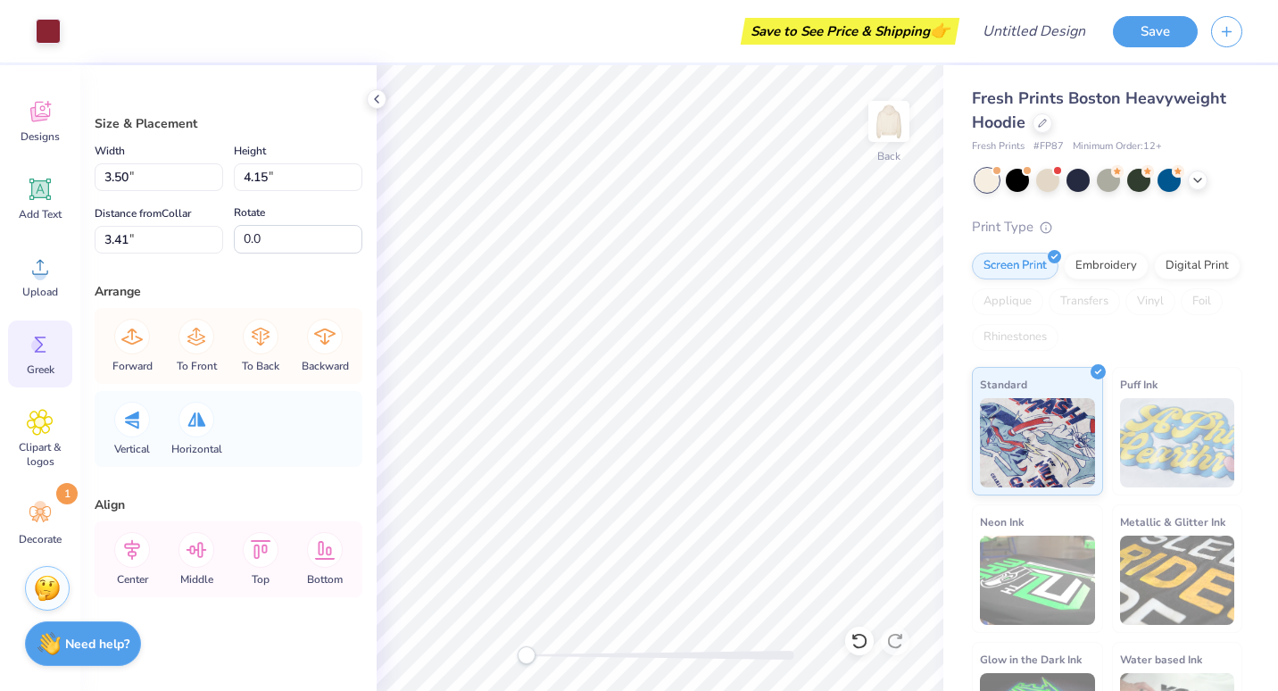
click at [38, 346] on circle at bounding box center [37, 345] width 12 height 12
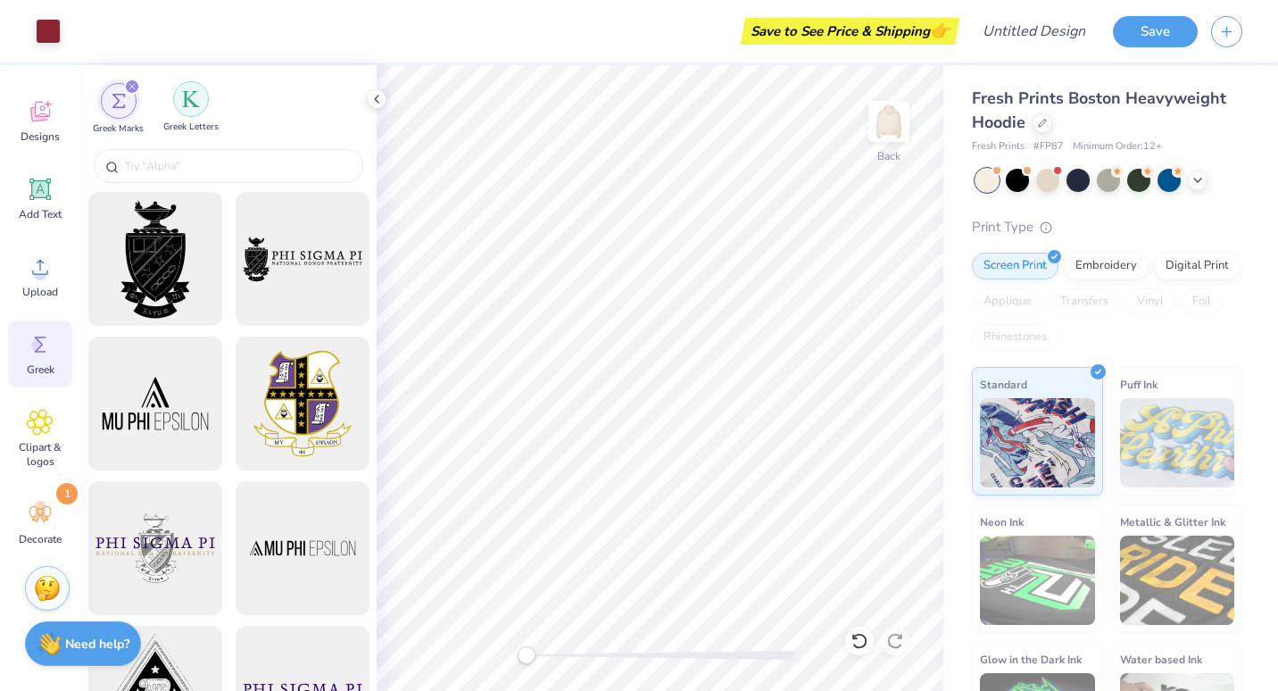
click at [195, 108] on div "filter for Greek Letters" at bounding box center [191, 99] width 36 height 36
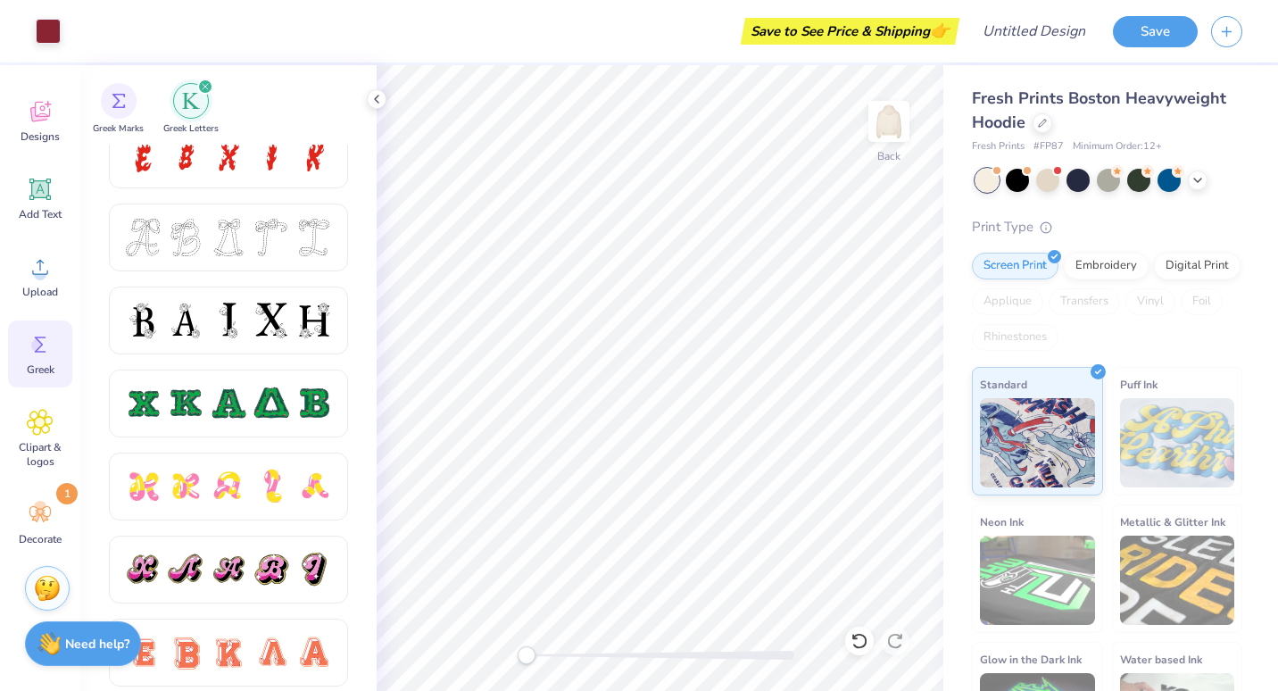
scroll to position [685, 0]
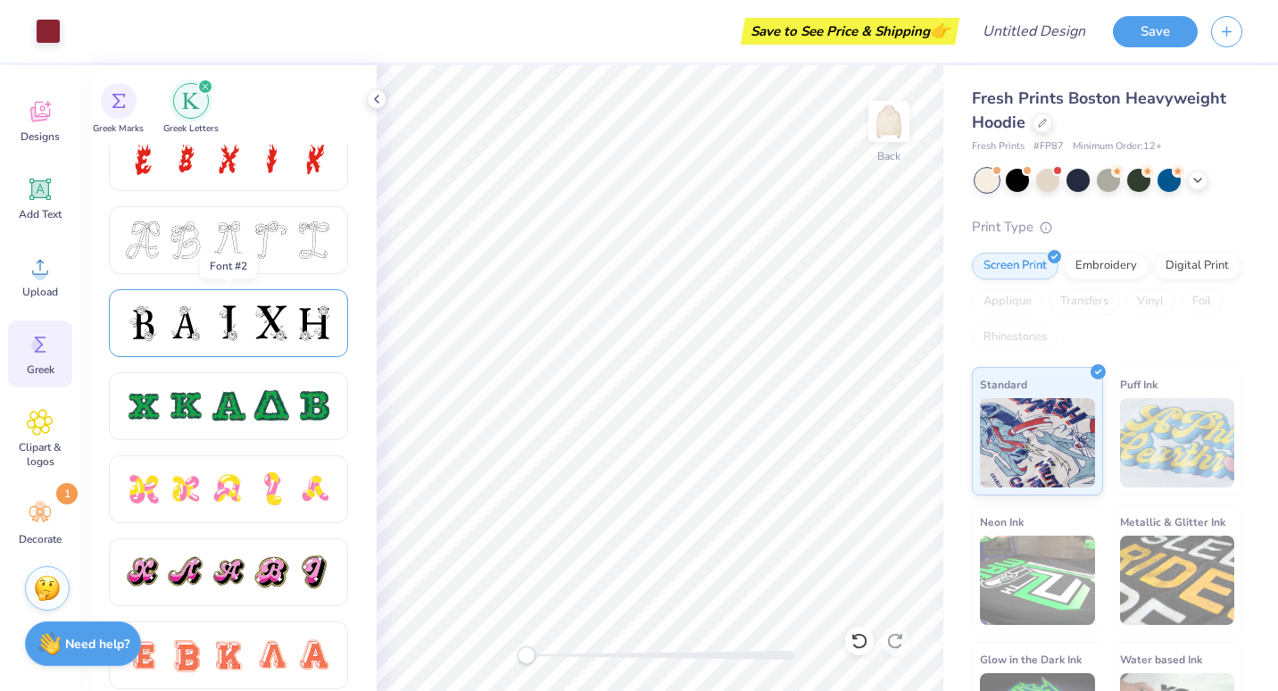
click at [281, 334] on div at bounding box center [271, 322] width 37 height 37
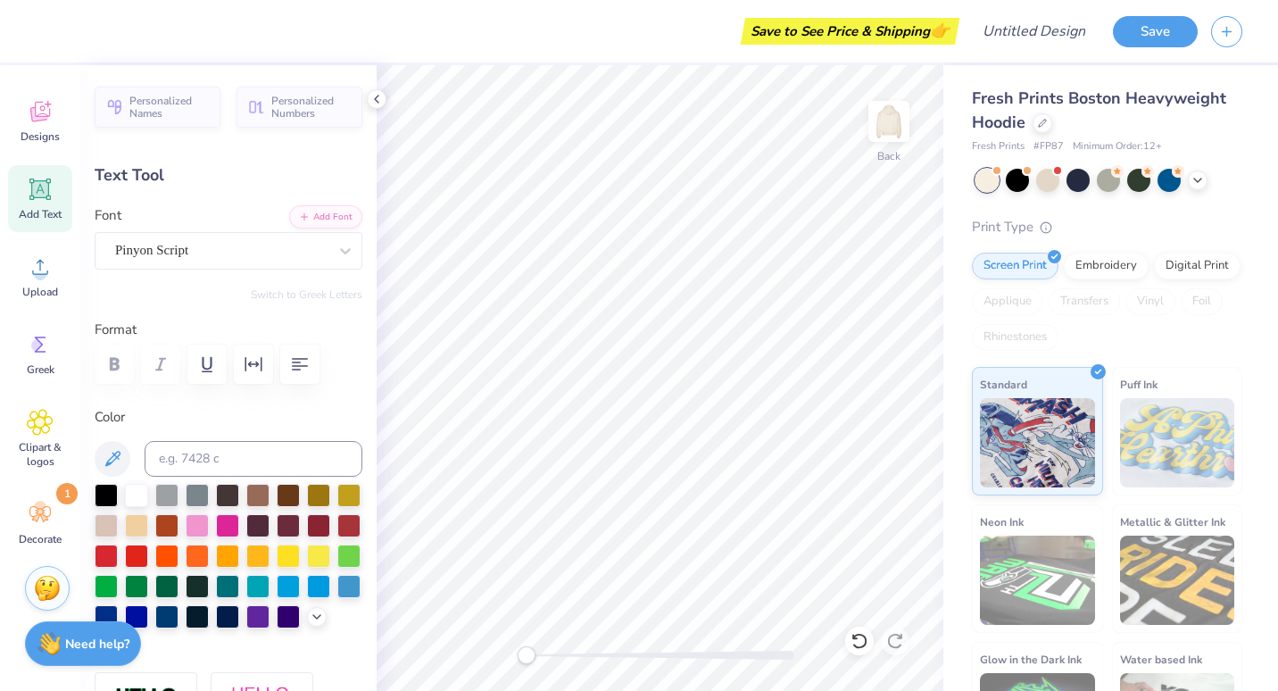
scroll to position [14, 3]
type textarea "Gamma Xi est. 1992"
click at [307, 536] on div at bounding box center [318, 523] width 23 height 23
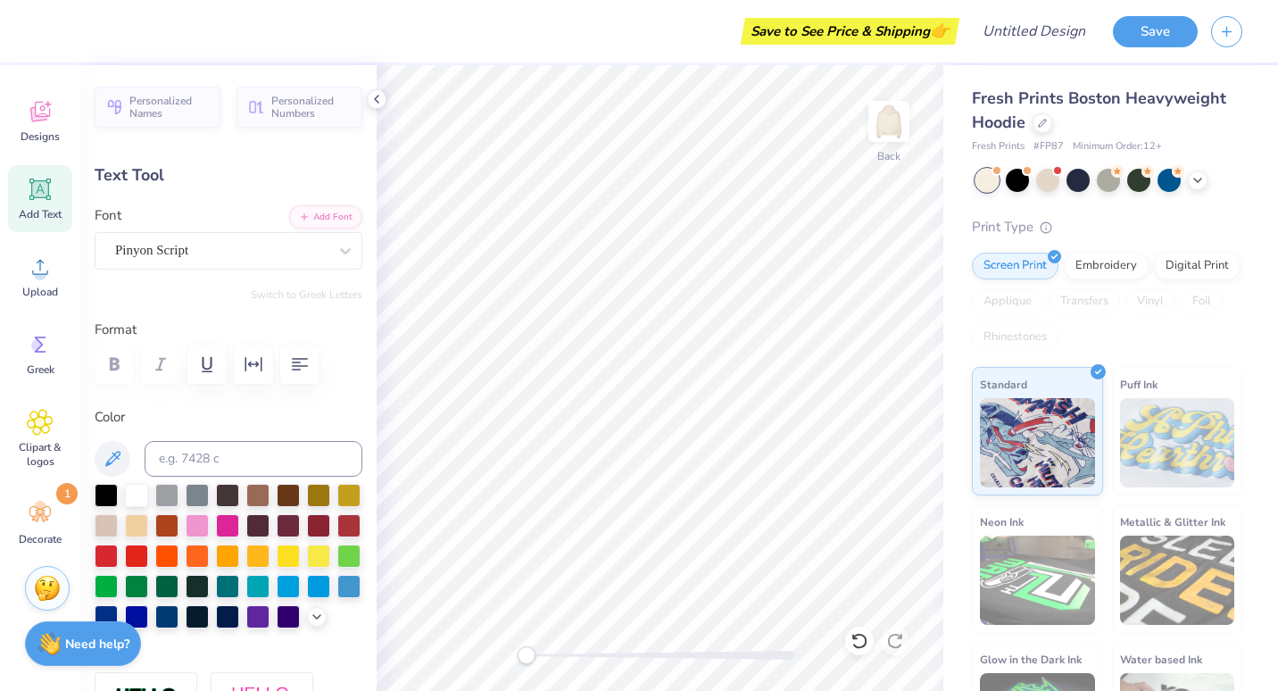
type textarea "est. 1992"
type input "4.08"
type input "0.73"
type input "11.18"
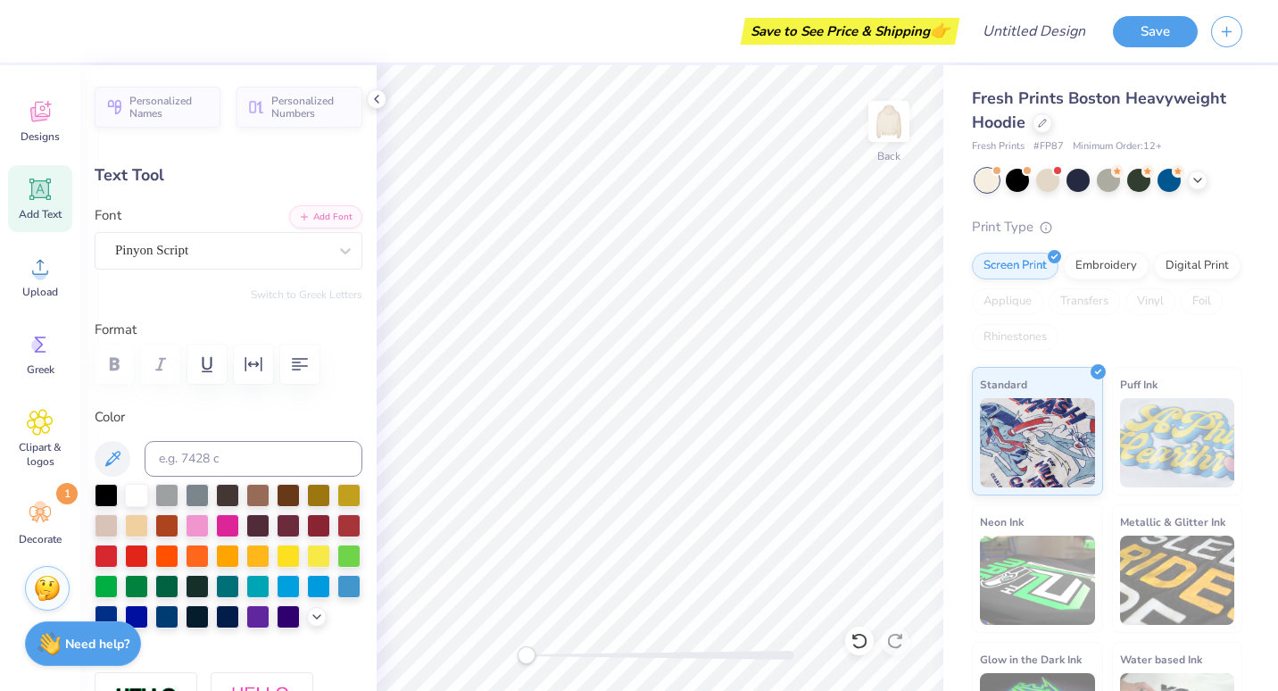
type textarea "Gamma Xi est. 1992"
type input "4.32"
type input "1.94"
type input "10.57"
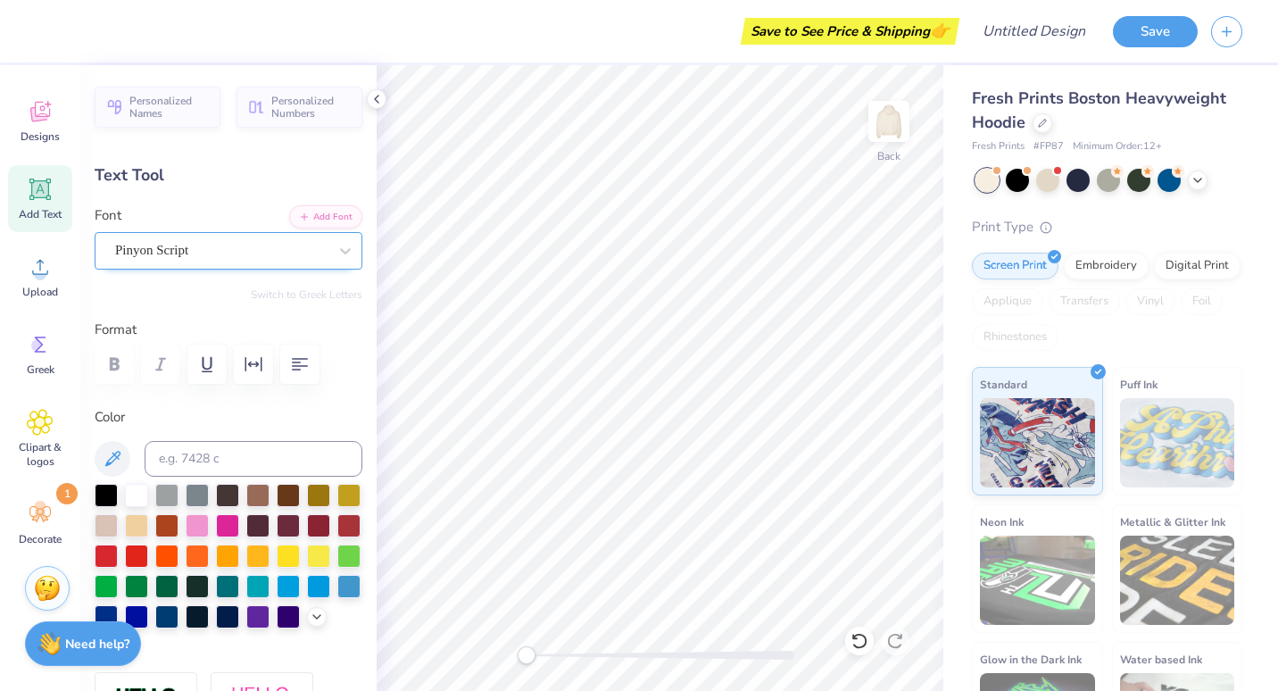
click at [210, 236] on div "Pinyon Script" at bounding box center [229, 250] width 268 height 37
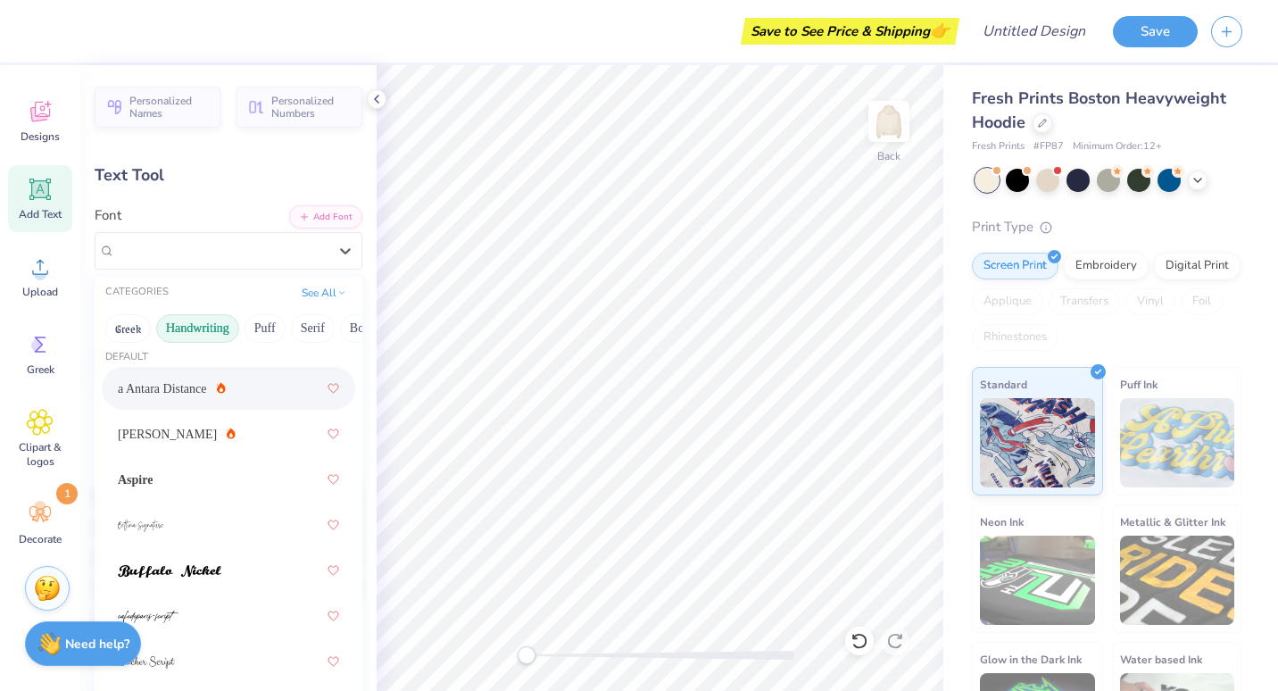
scroll to position [11, 0]
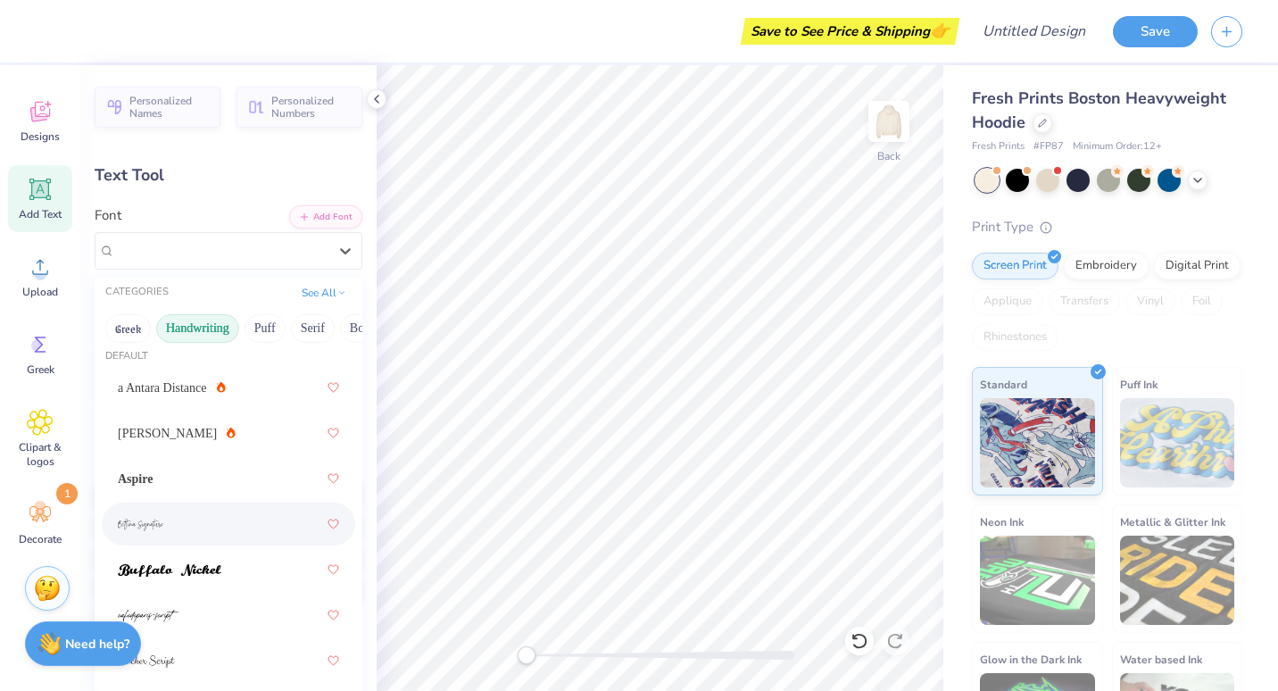
click at [156, 520] on img at bounding box center [141, 525] width 46 height 12
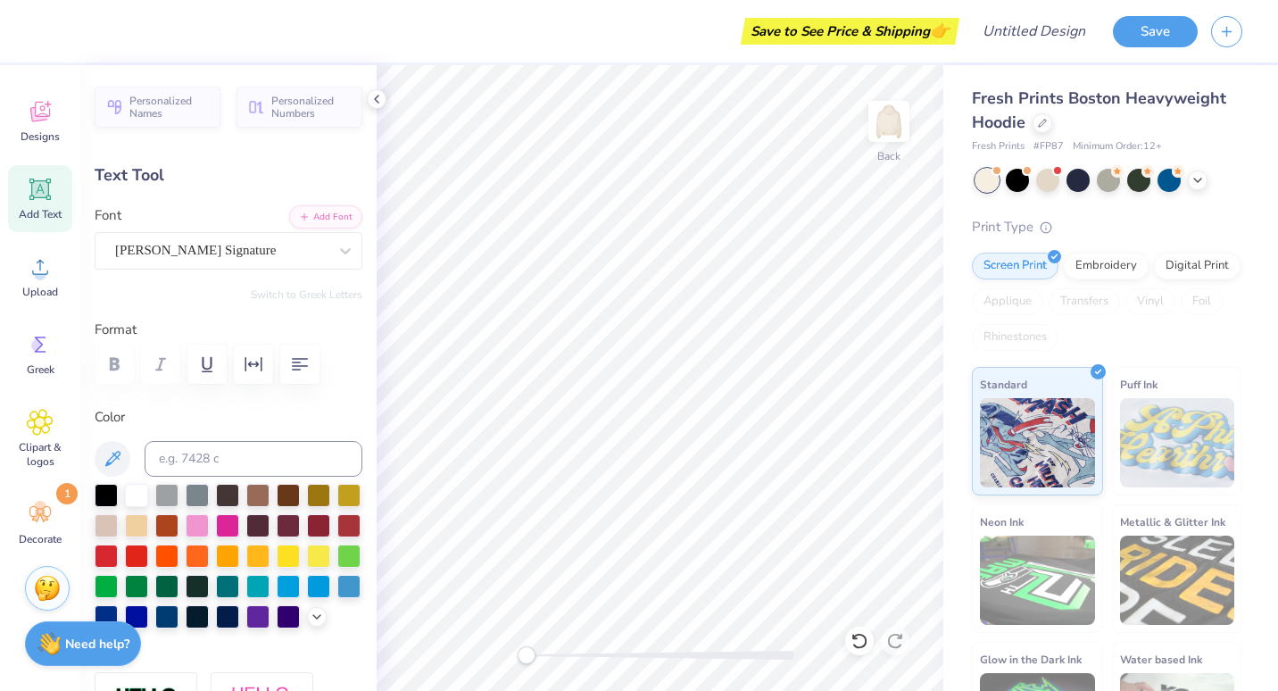
type input "4.86"
type input "2.41"
type input "10.55"
click at [950, 308] on div "Fresh Prints Boston Heavyweight Hoodie Fresh Prints # FP87 Minimum Order: 12 + …" at bounding box center [1110, 417] width 335 height 705
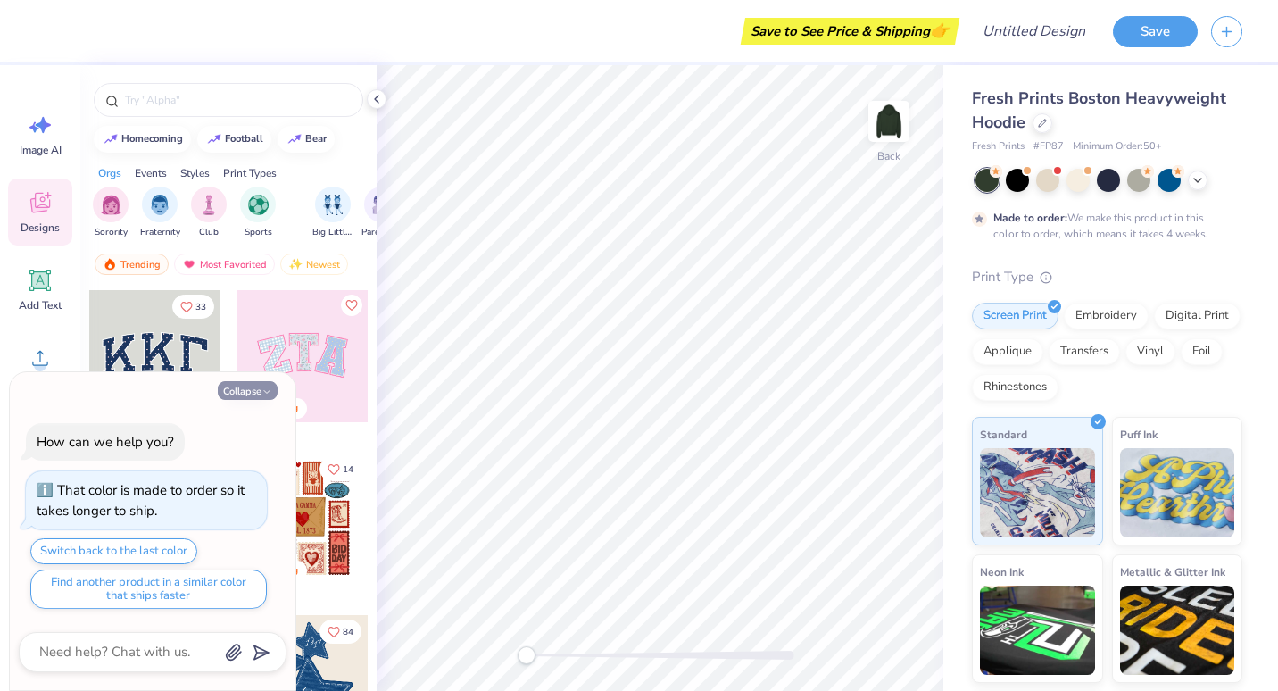
click at [271, 391] on icon "button" at bounding box center [267, 391] width 11 height 11
type textarea "x"
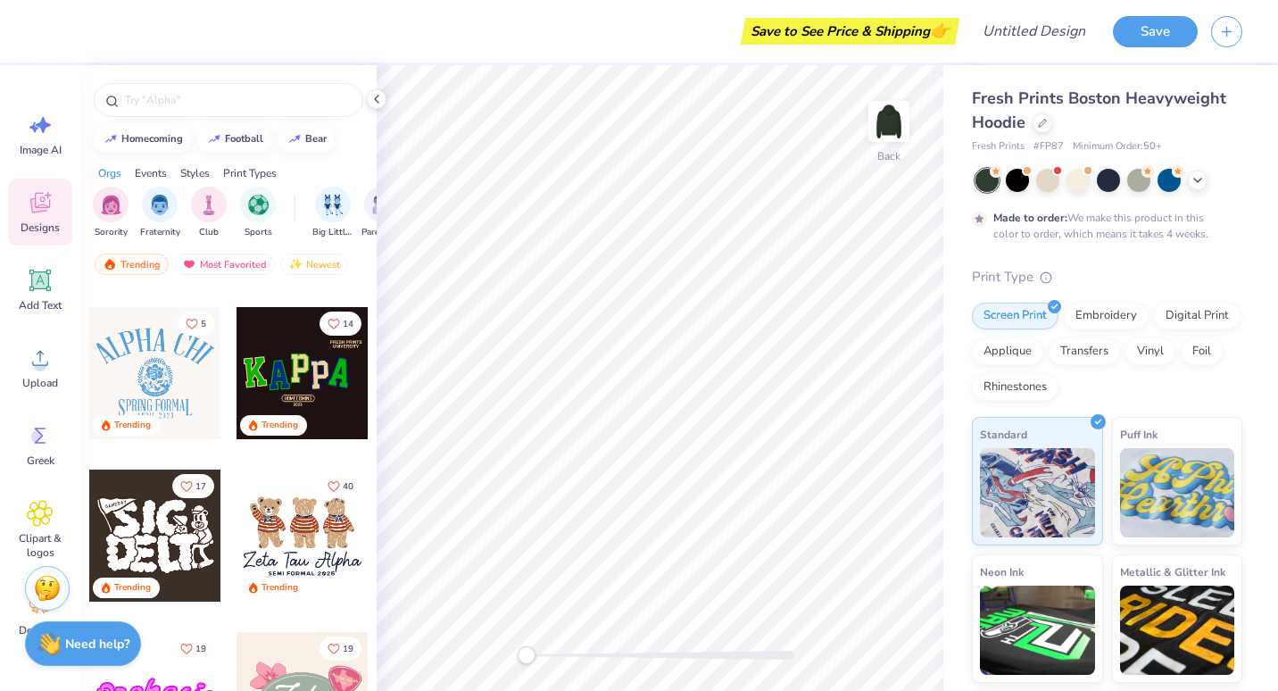
scroll to position [636, 0]
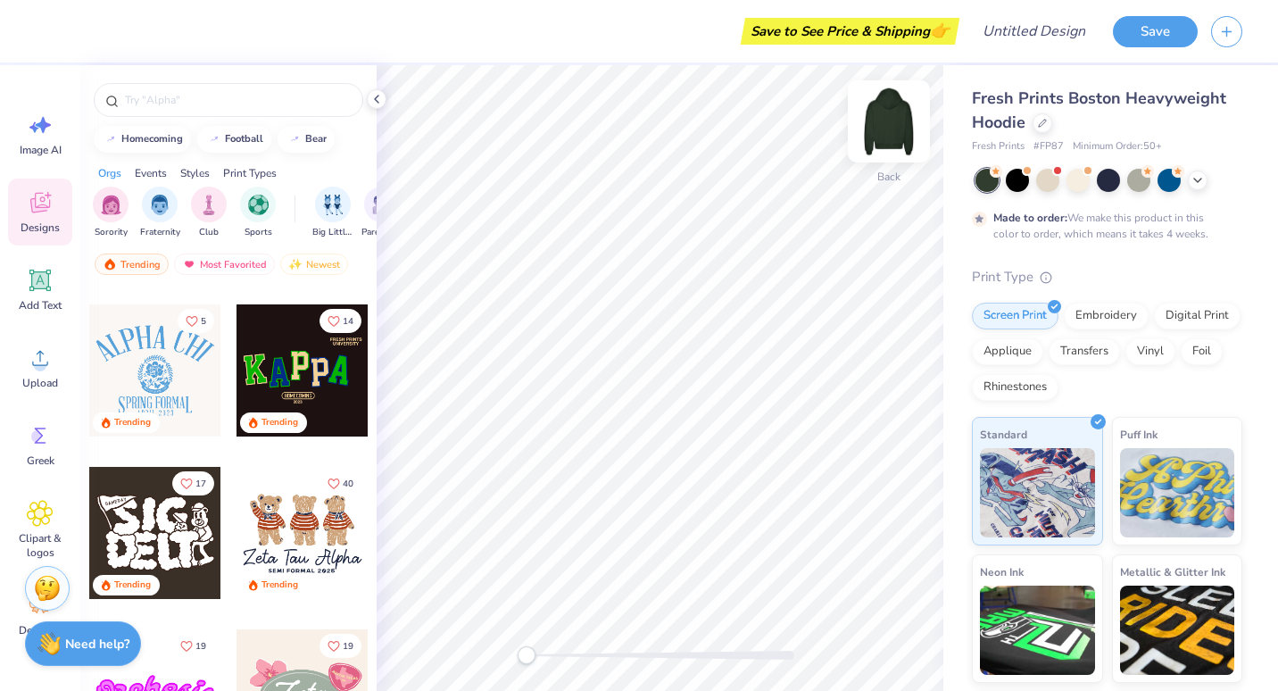
click at [894, 126] on img at bounding box center [888, 121] width 71 height 71
click at [37, 300] on span "Add Text" at bounding box center [40, 305] width 43 height 14
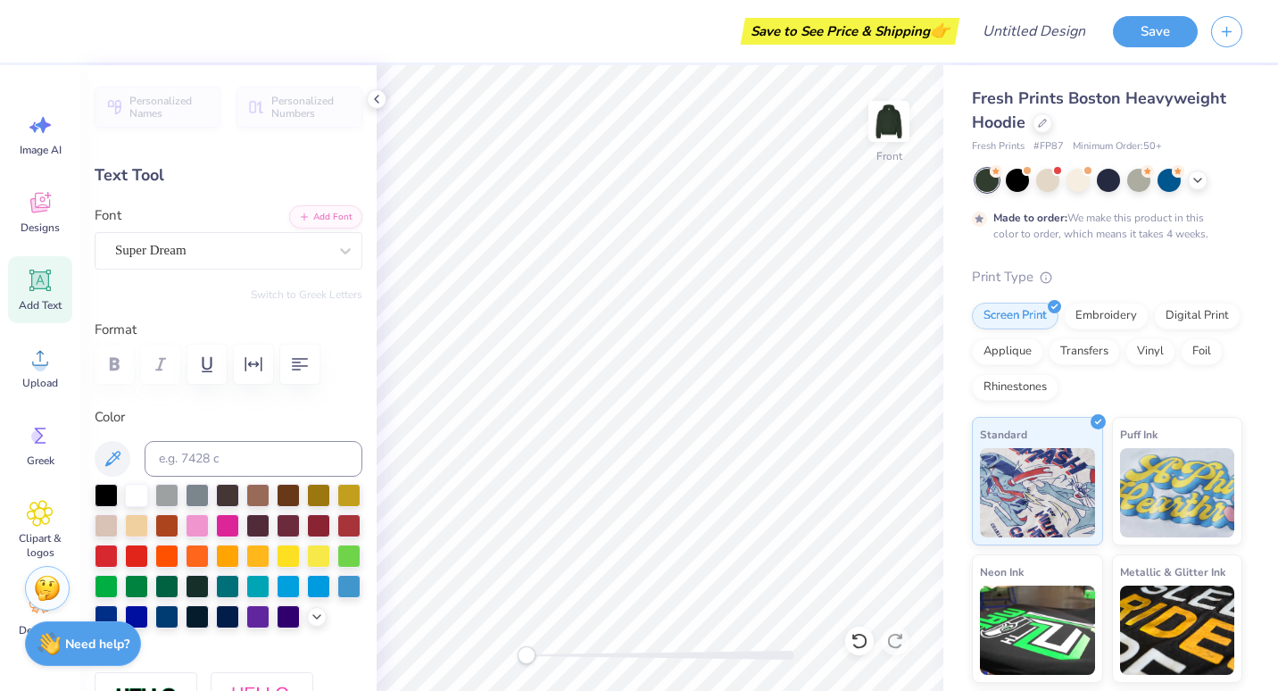
scroll to position [14, 3]
type textarea "1"
type textarea "19"
type input "2.94"
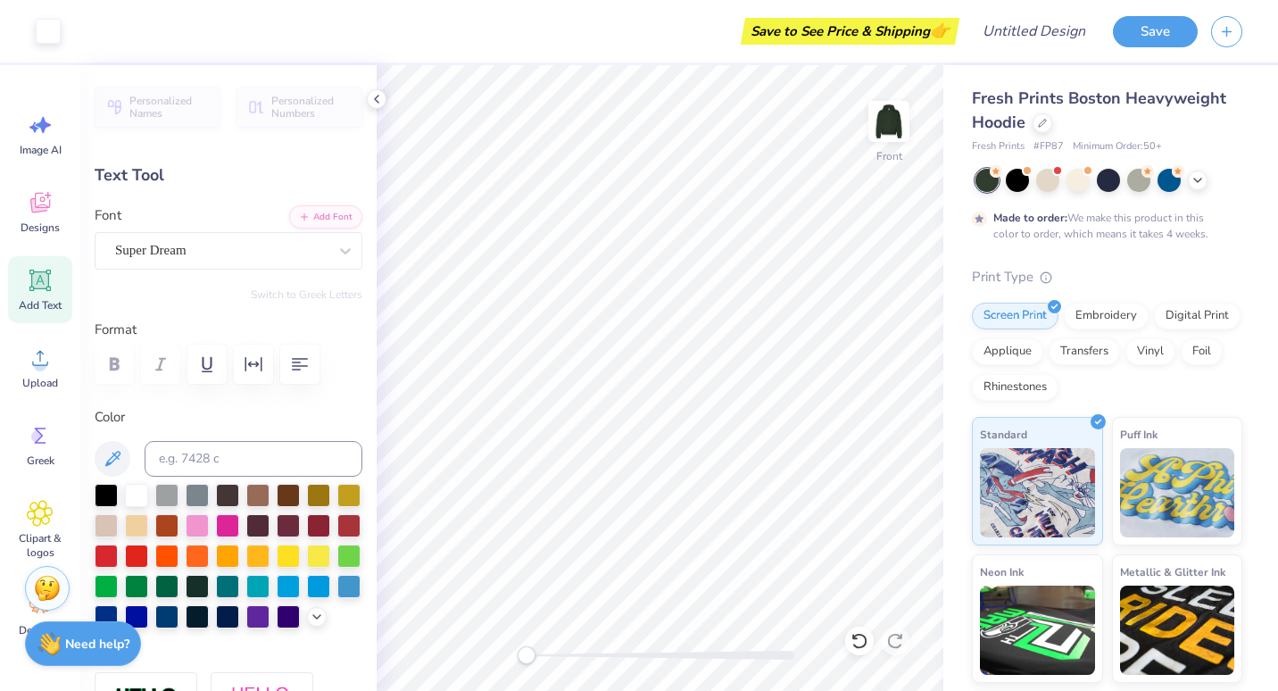
type input "2.10"
type input "13.70"
type input "11.26"
type input "8.01"
type input "5.00"
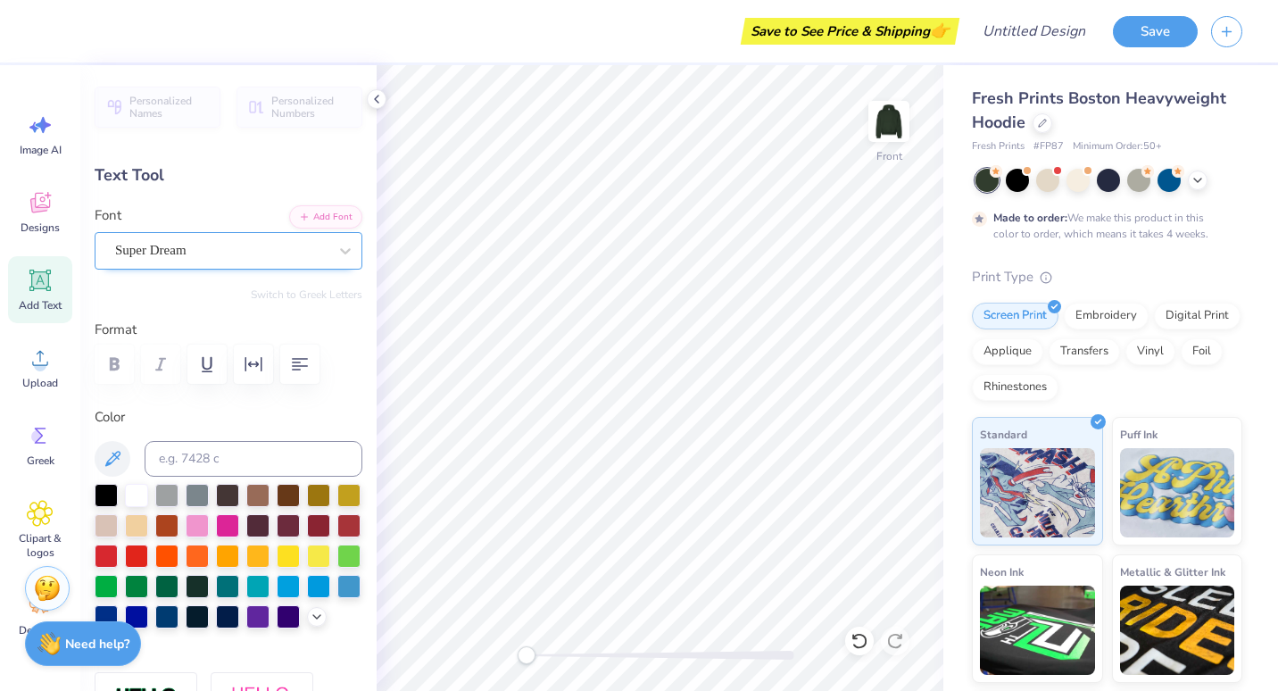
click at [235, 247] on div "Super Dream" at bounding box center [221, 251] width 216 height 28
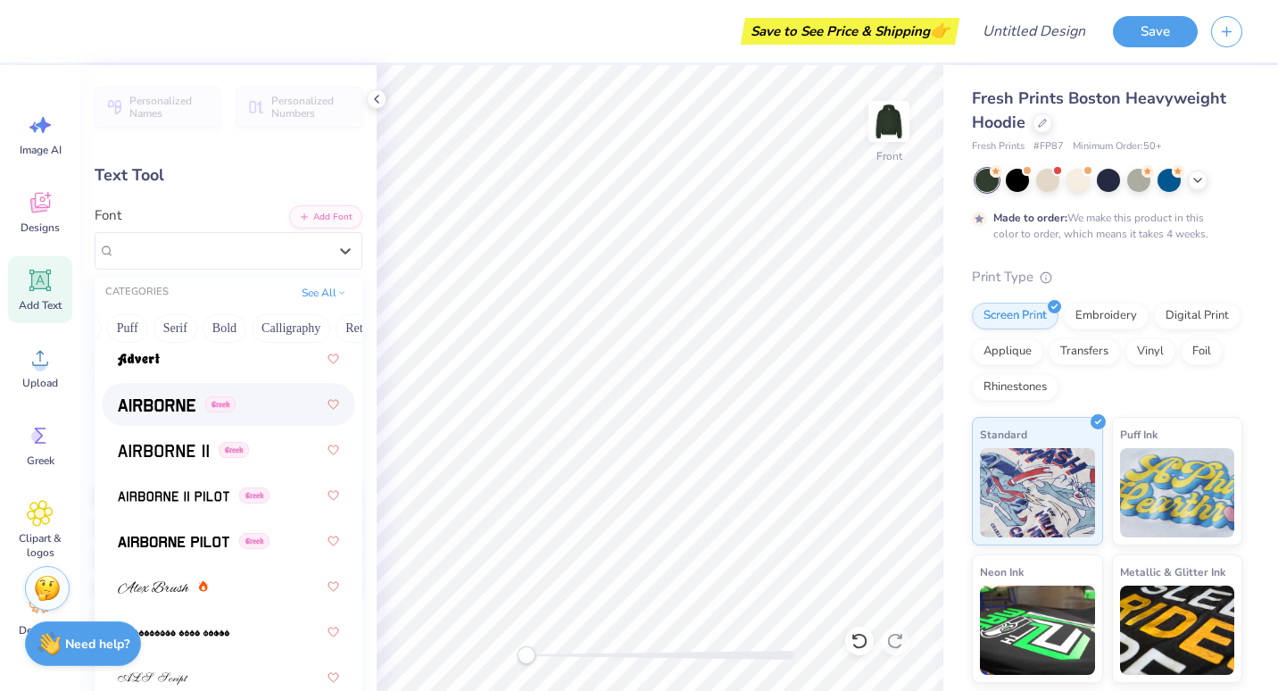
scroll to position [0, 138]
click at [229, 318] on button "Bold" at bounding box center [224, 328] width 44 height 29
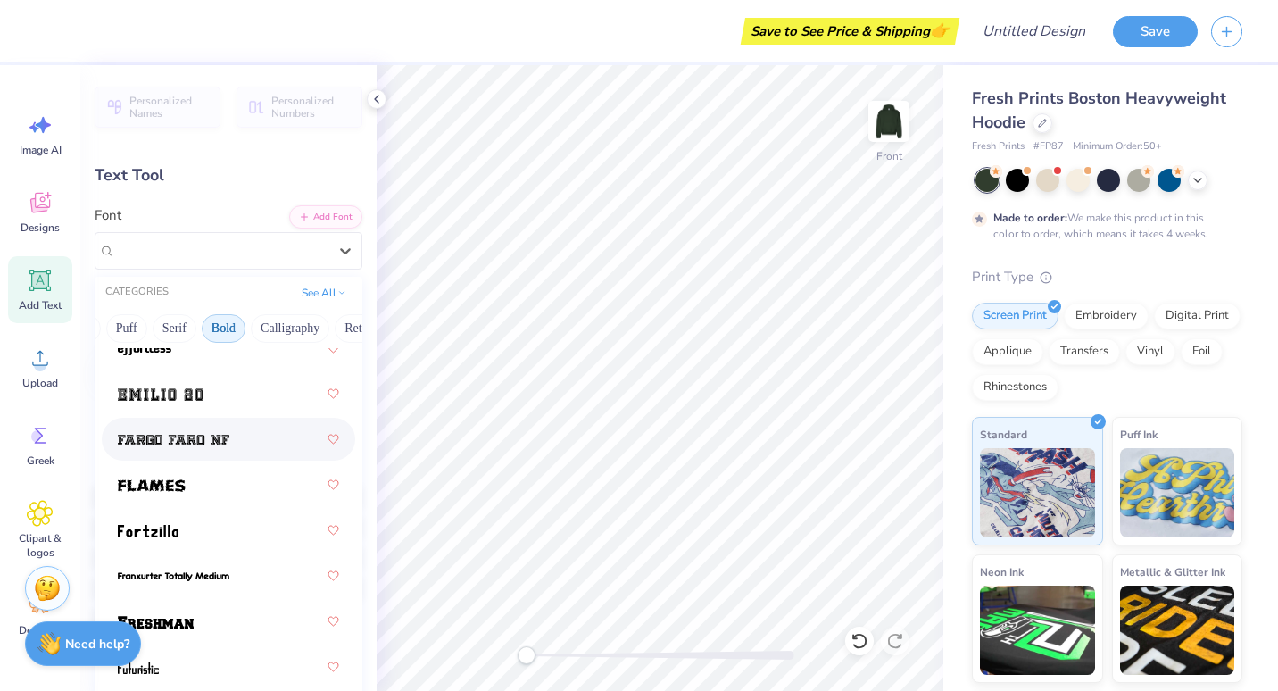
scroll to position [688, 0]
click at [217, 440] on img at bounding box center [174, 439] width 112 height 12
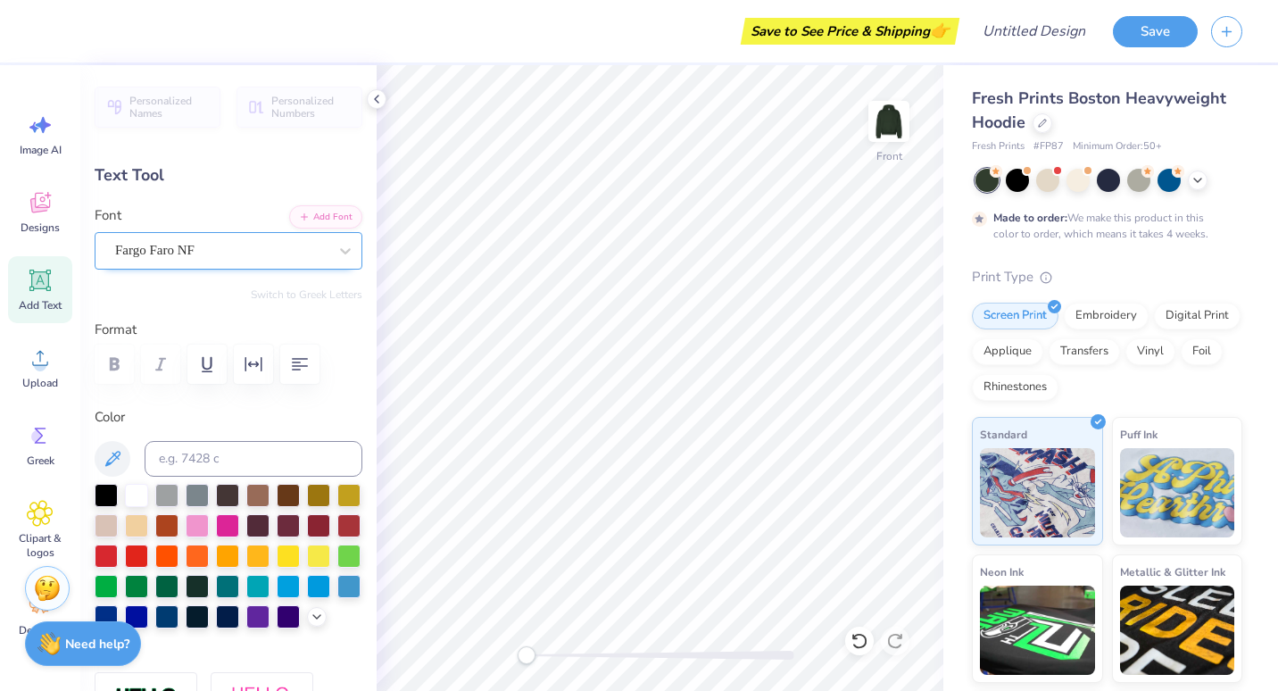
click at [241, 252] on div "Fargo Faro NF" at bounding box center [221, 251] width 216 height 28
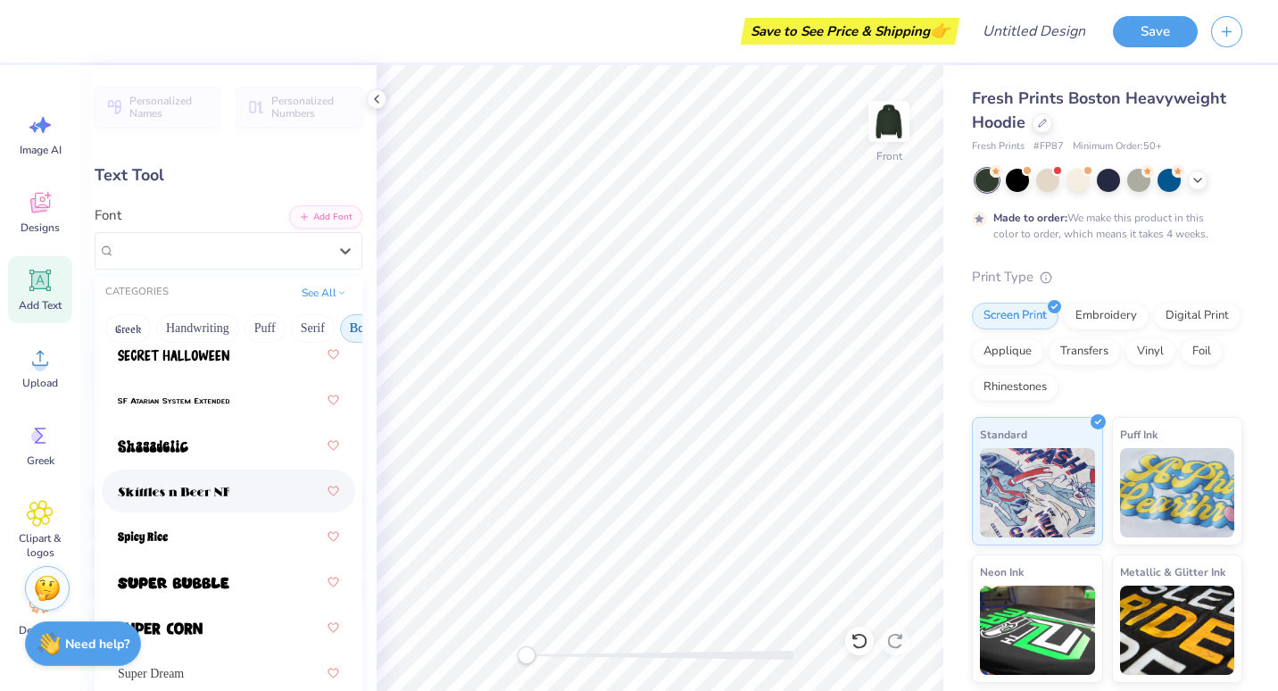
scroll to position [2548, 0]
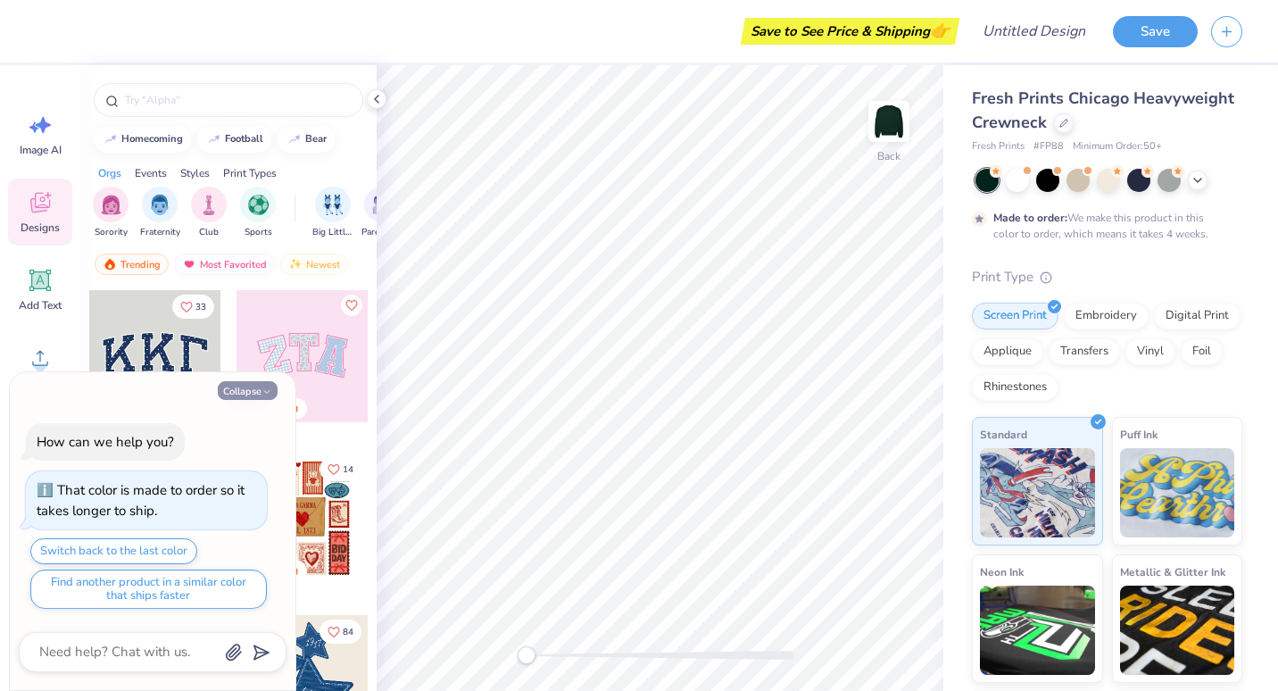
click at [241, 393] on button "Collapse" at bounding box center [248, 390] width 60 height 19
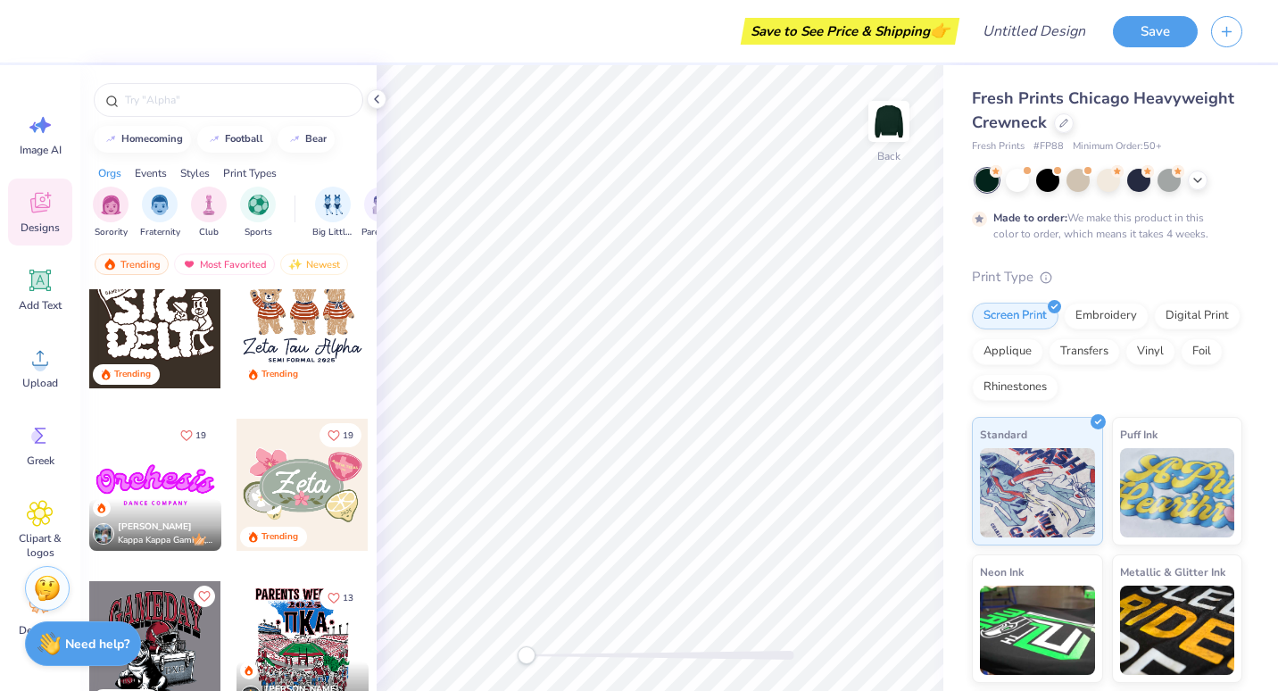
scroll to position [905, 0]
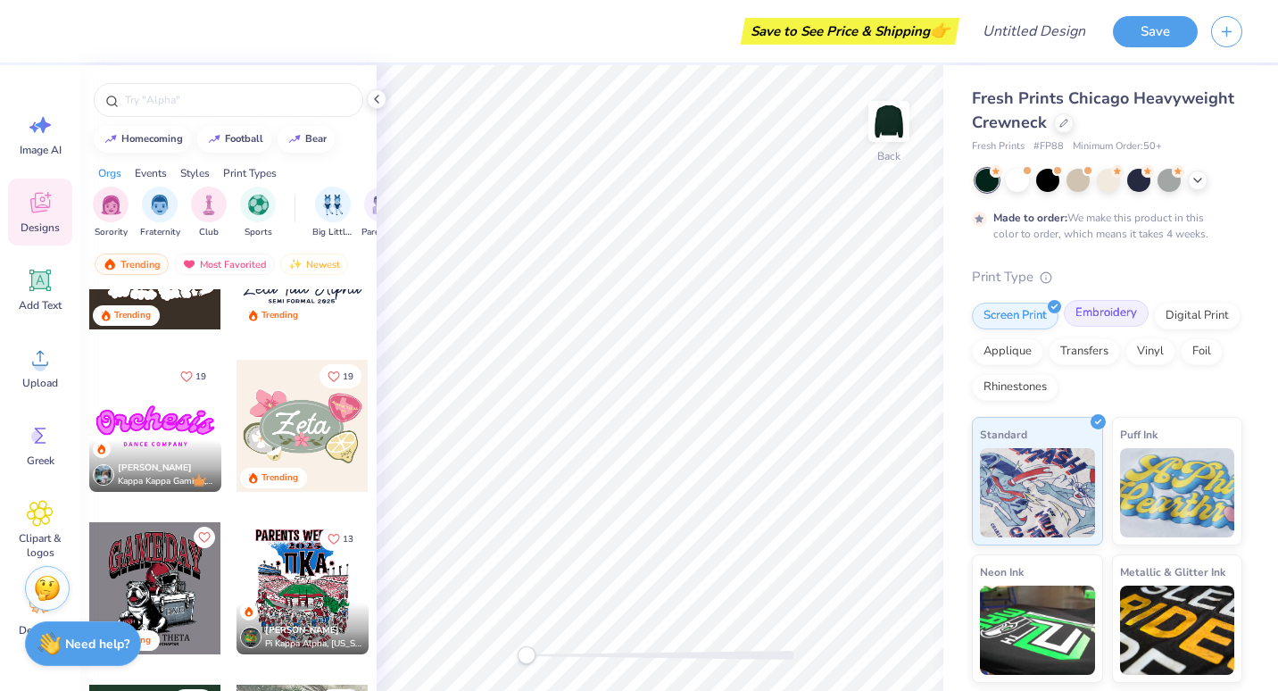
click at [1126, 313] on div "Embroidery" at bounding box center [1106, 313] width 85 height 27
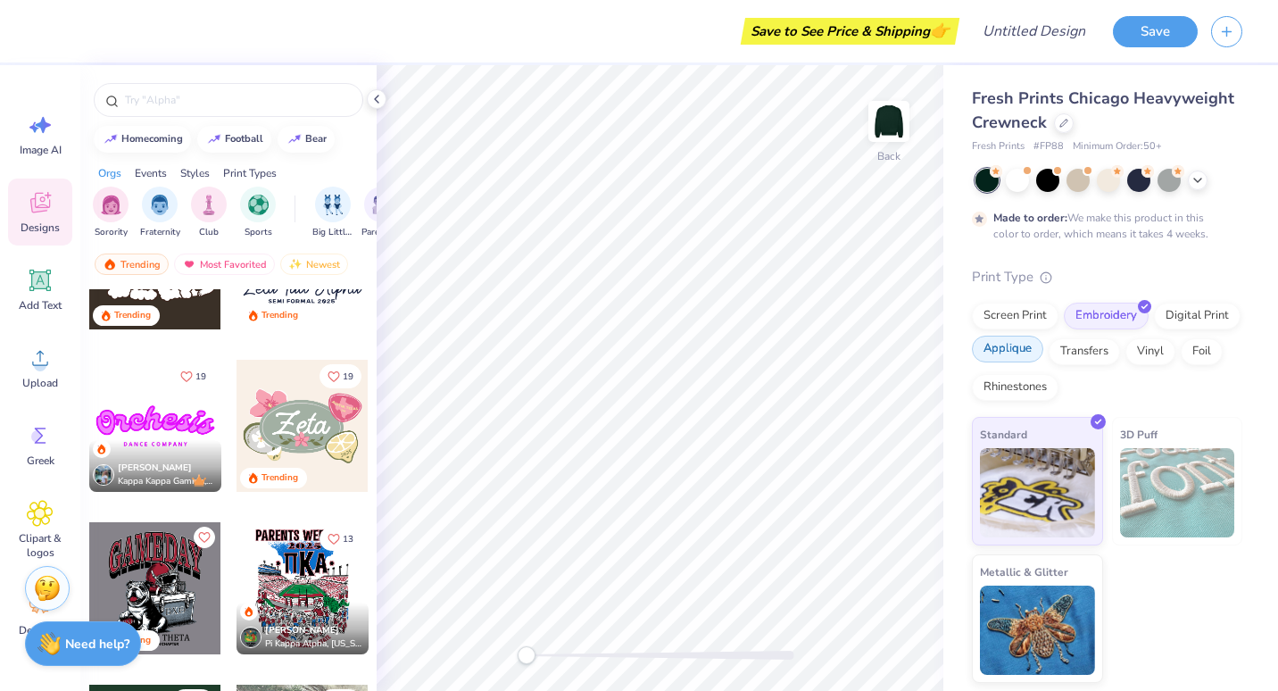
click at [1029, 348] on div "Applique" at bounding box center [1007, 349] width 71 height 27
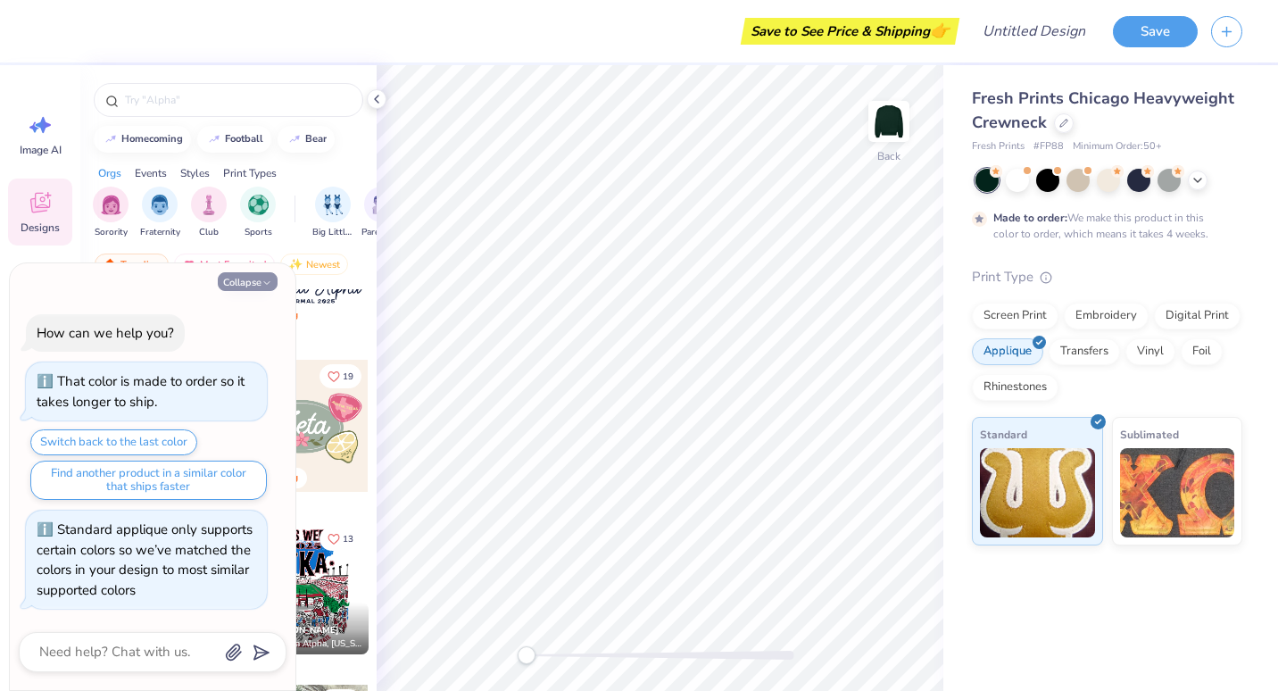
click at [247, 285] on button "Collapse" at bounding box center [248, 281] width 60 height 19
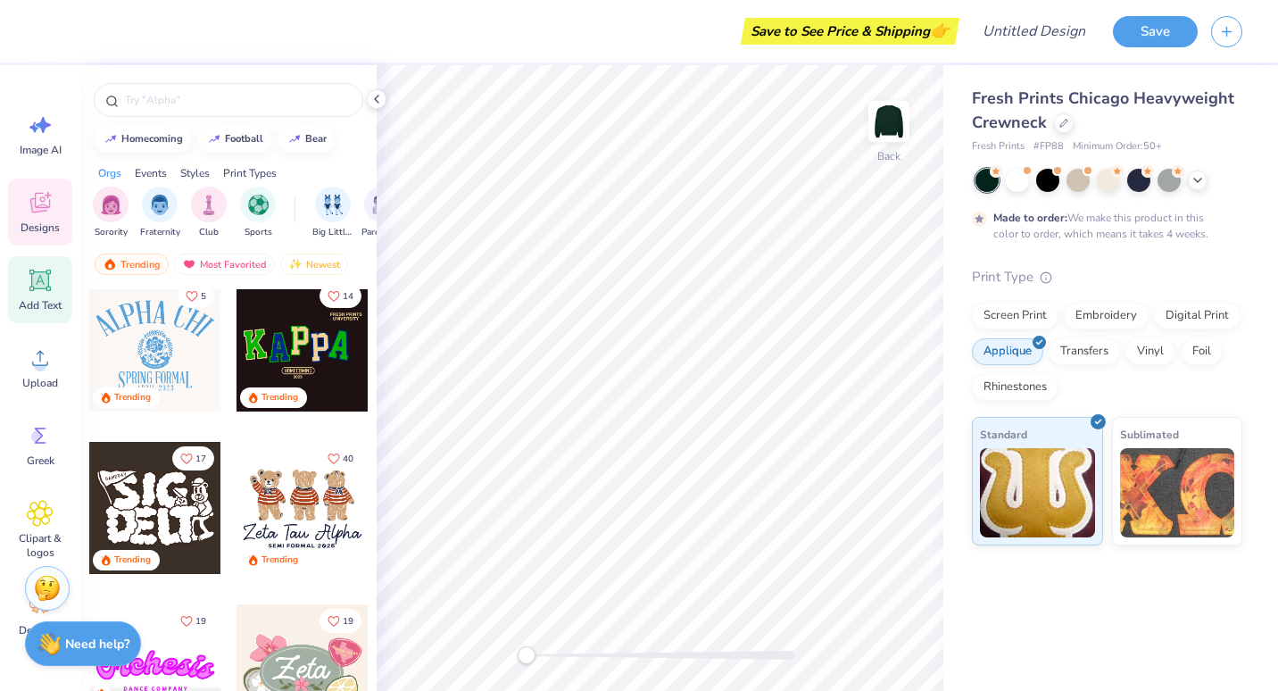
scroll to position [660, 0]
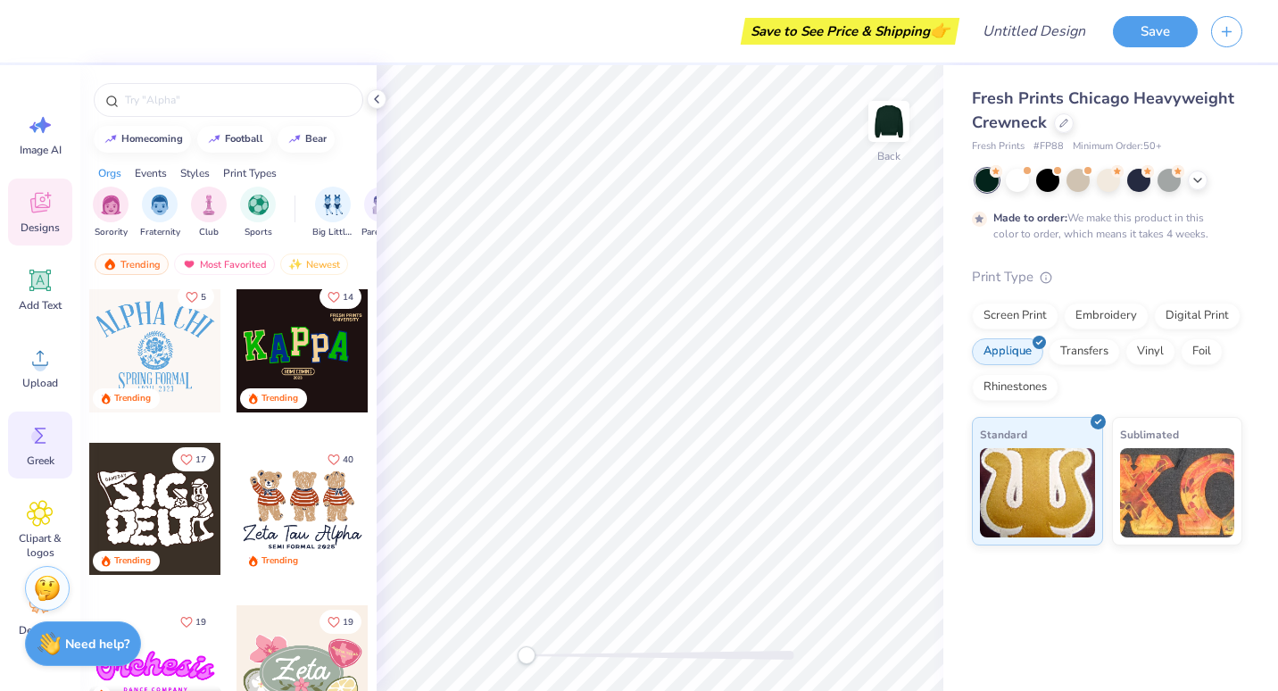
click at [54, 455] on span "Greek" at bounding box center [41, 460] width 28 height 14
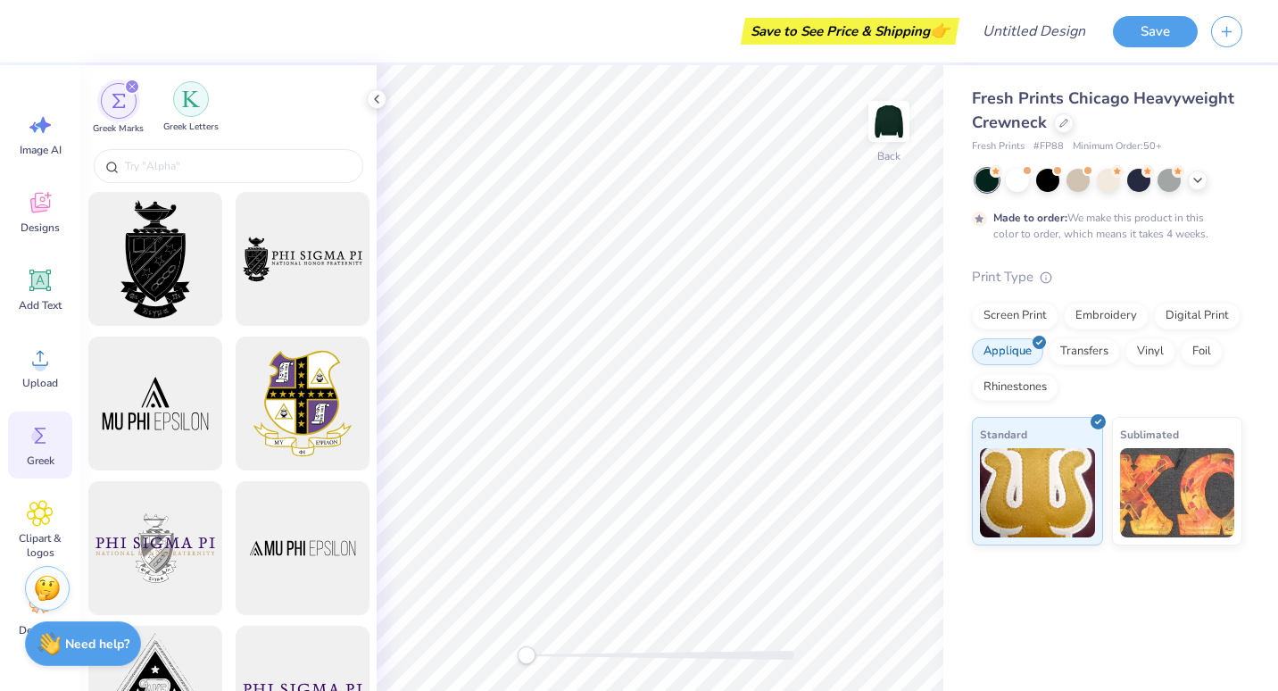
click at [188, 96] on img "filter for Greek Letters" at bounding box center [191, 99] width 18 height 18
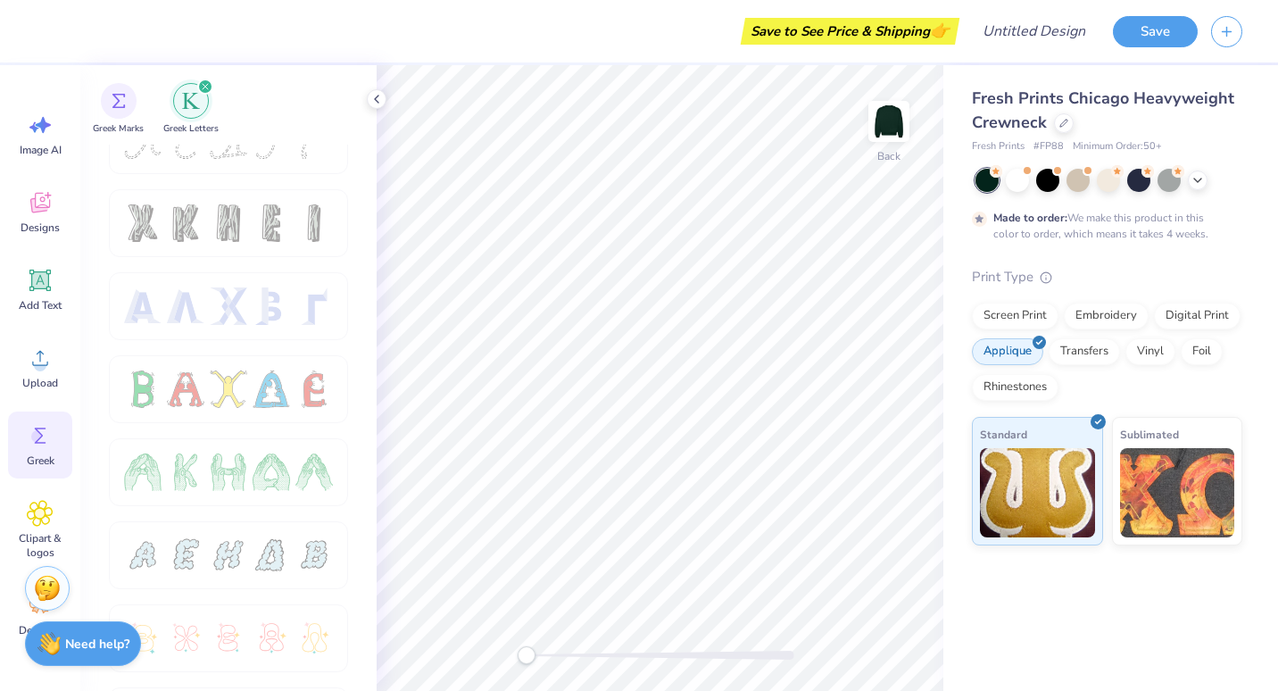
scroll to position [37, 0]
click at [45, 519] on icon at bounding box center [40, 513] width 26 height 27
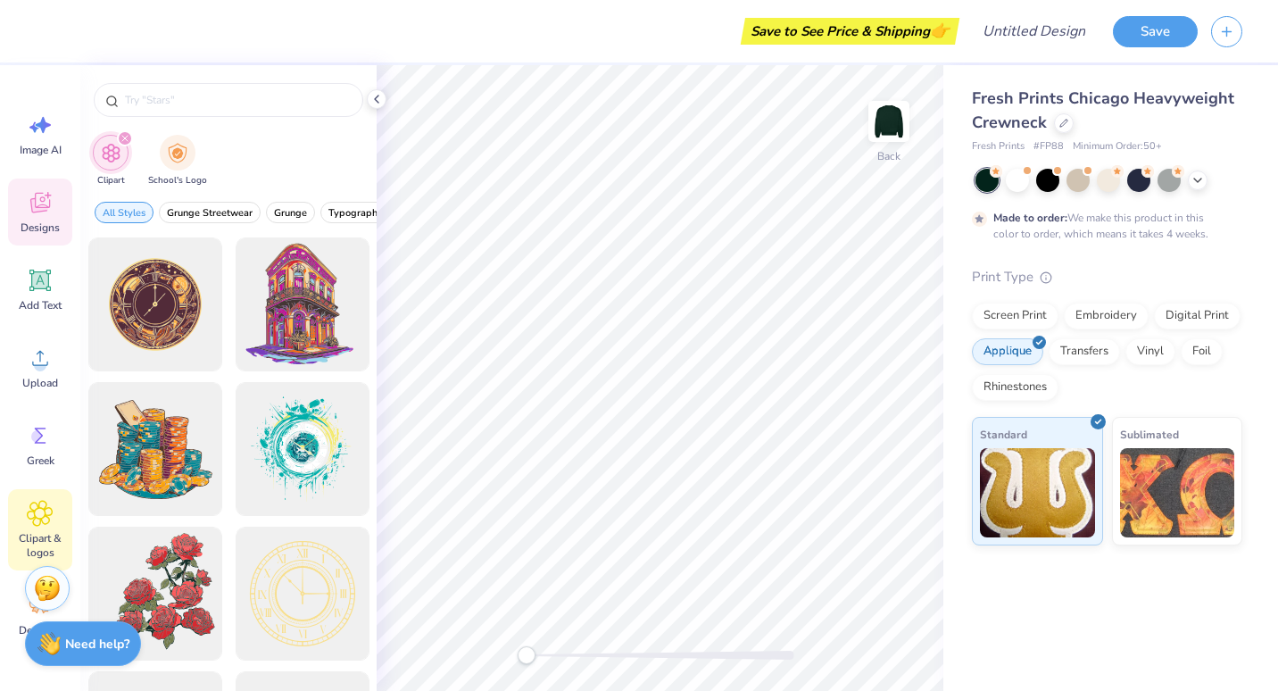
click at [45, 212] on icon at bounding box center [40, 202] width 27 height 27
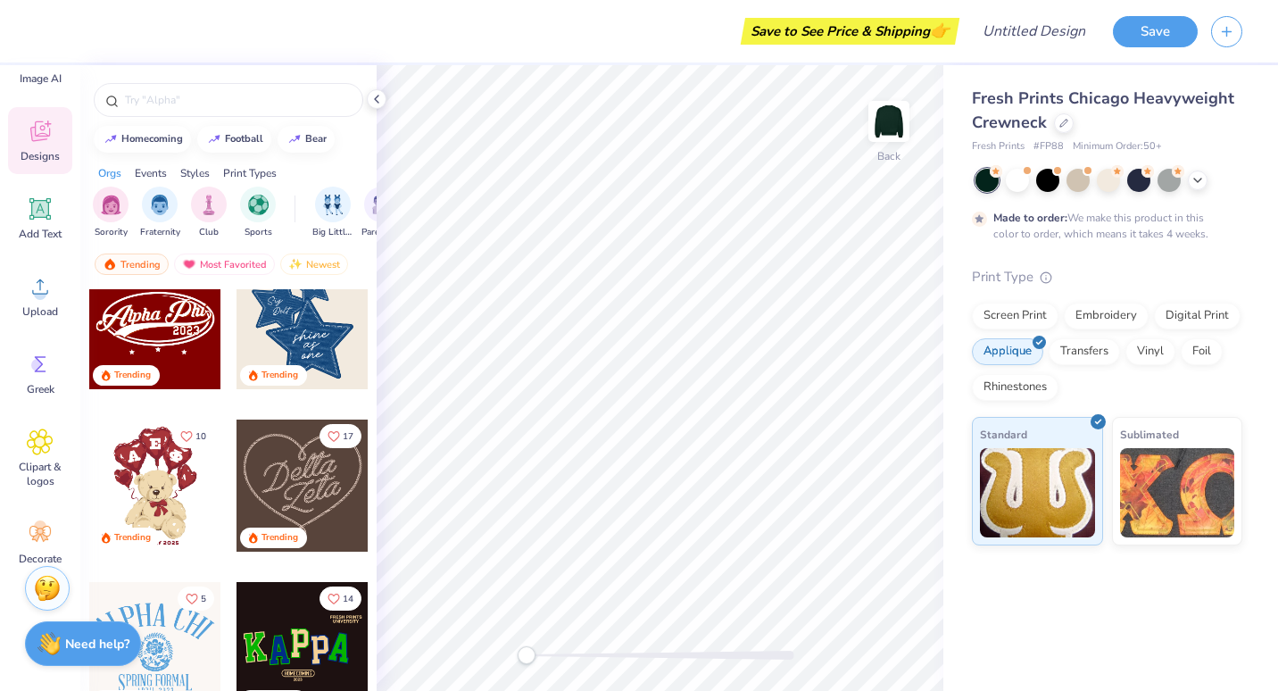
scroll to position [91, 0]
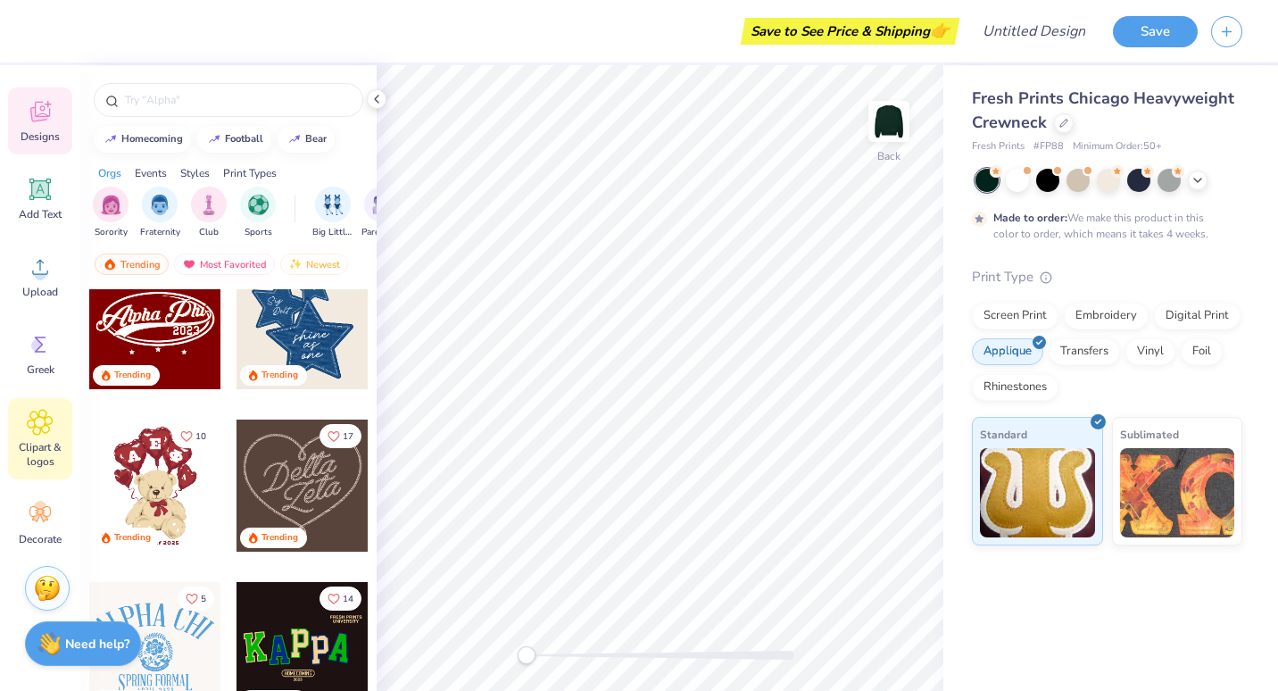
click at [31, 430] on icon at bounding box center [40, 422] width 26 height 27
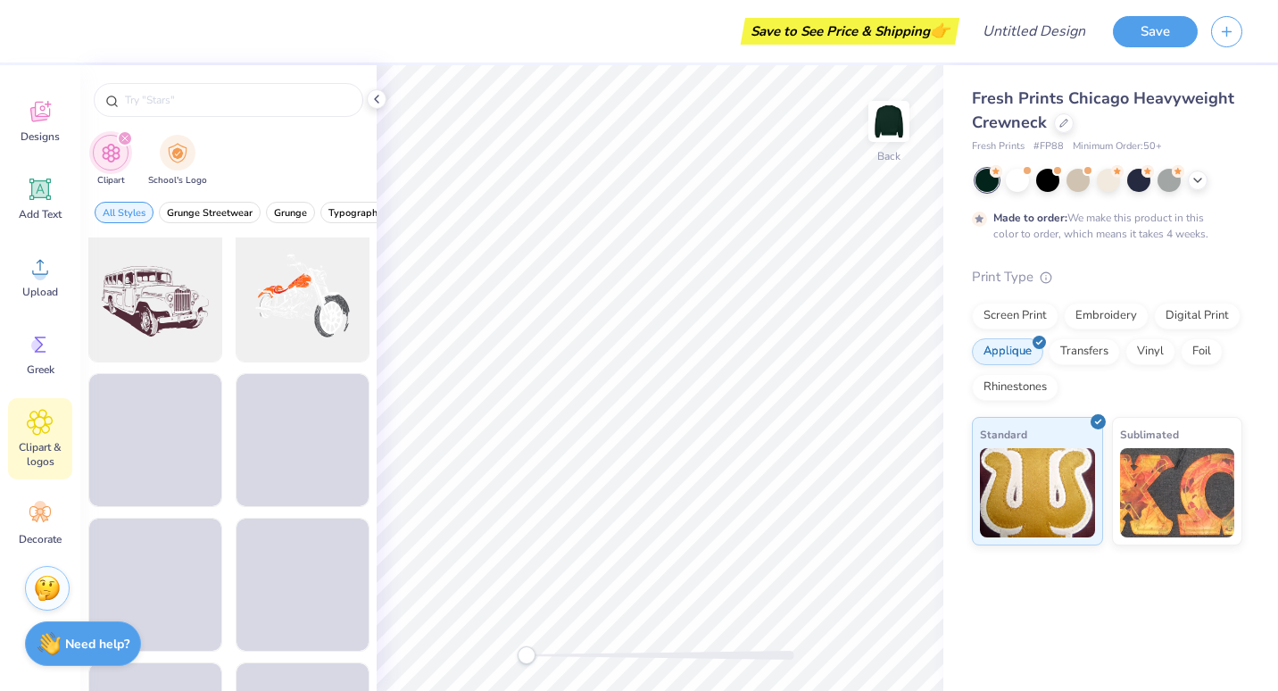
scroll to position [2034, 0]
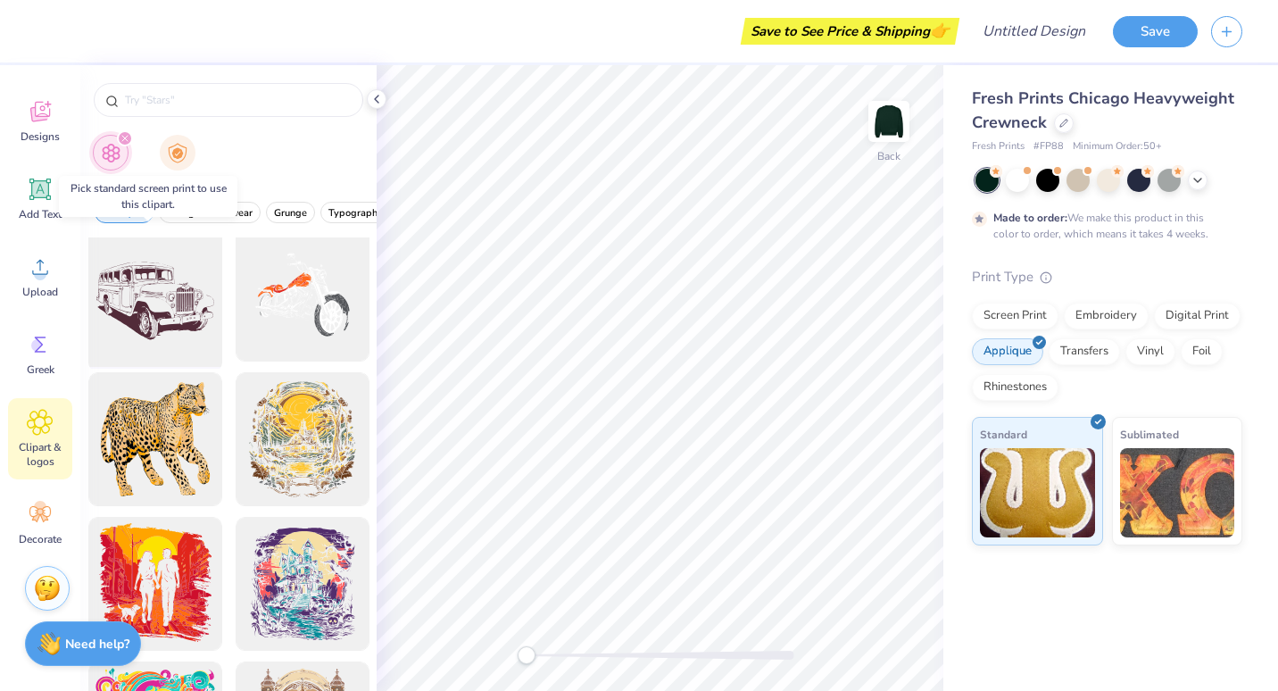
click at [157, 299] on div at bounding box center [154, 294] width 147 height 147
click at [149, 302] on div at bounding box center [154, 294] width 147 height 147
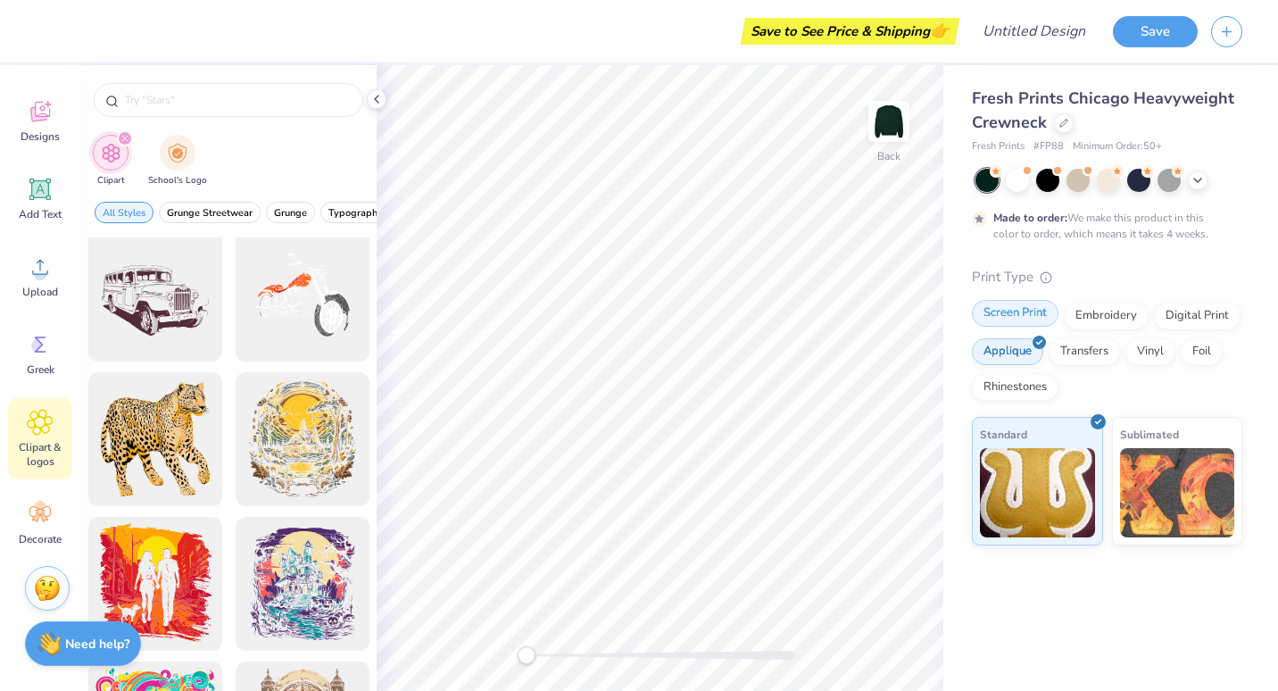
click at [1021, 313] on div "Screen Print" at bounding box center [1015, 313] width 87 height 27
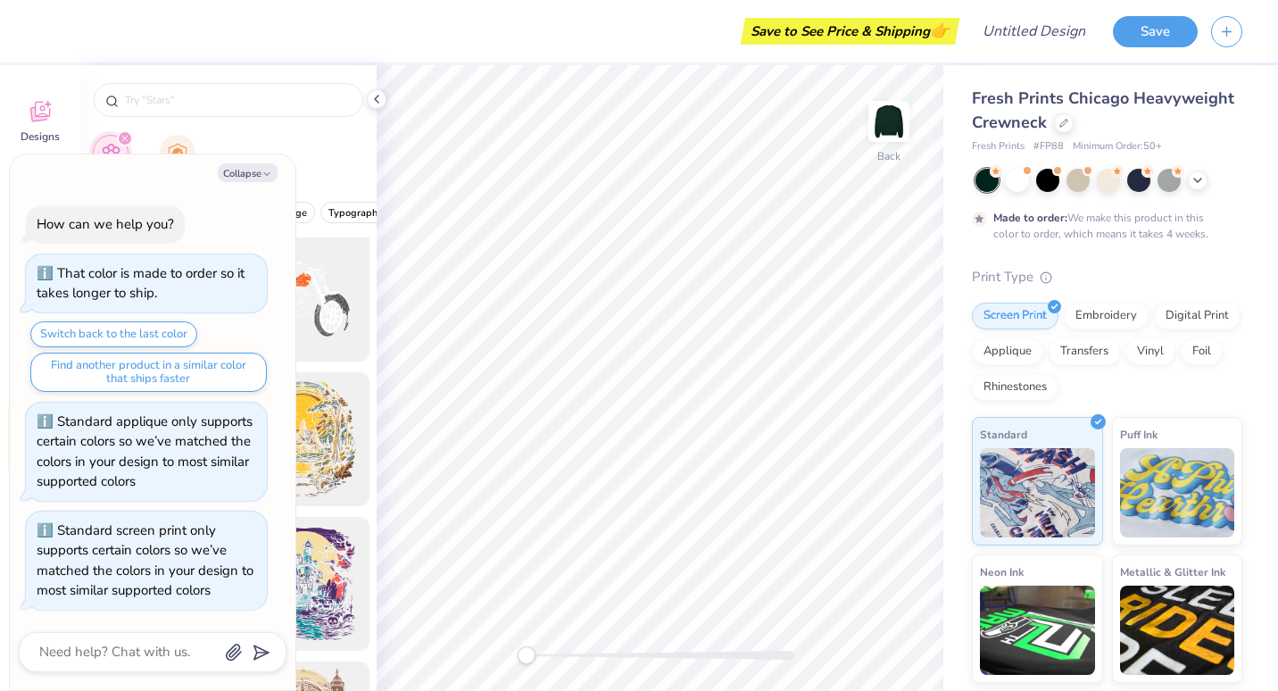
scroll to position [0, 0]
click at [253, 181] on button "Collapse" at bounding box center [248, 172] width 60 height 19
type textarea "x"
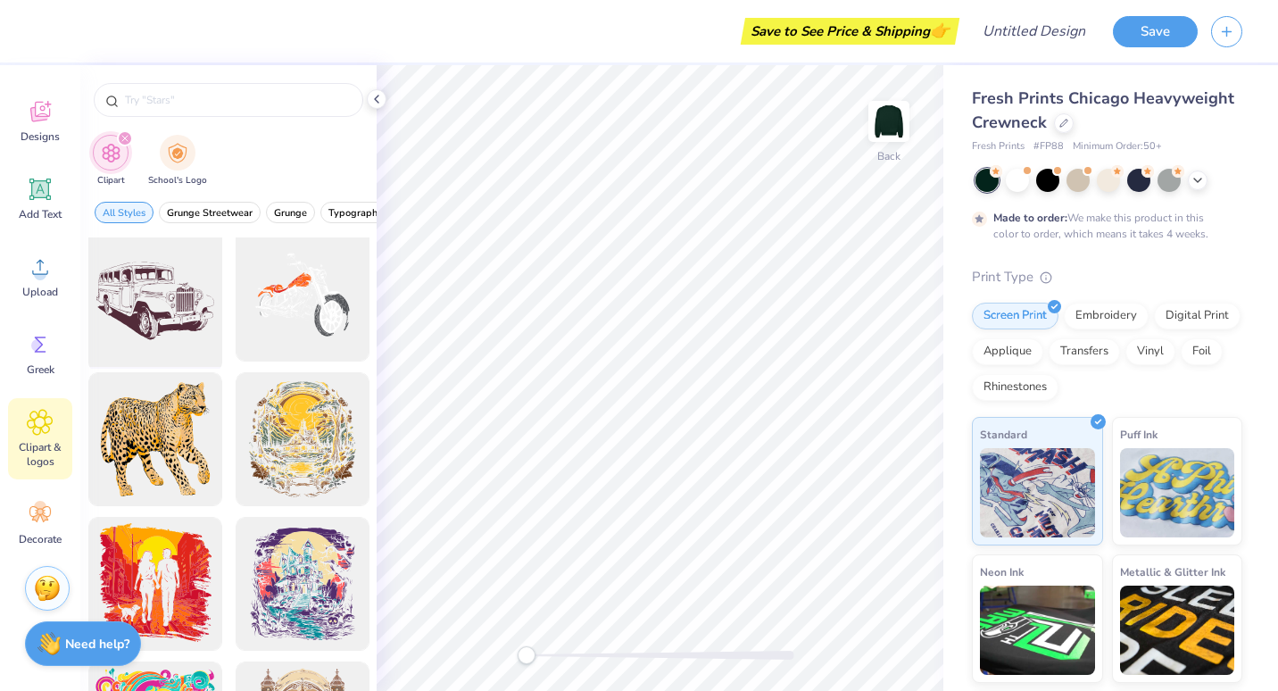
click at [148, 309] on div at bounding box center [154, 294] width 147 height 147
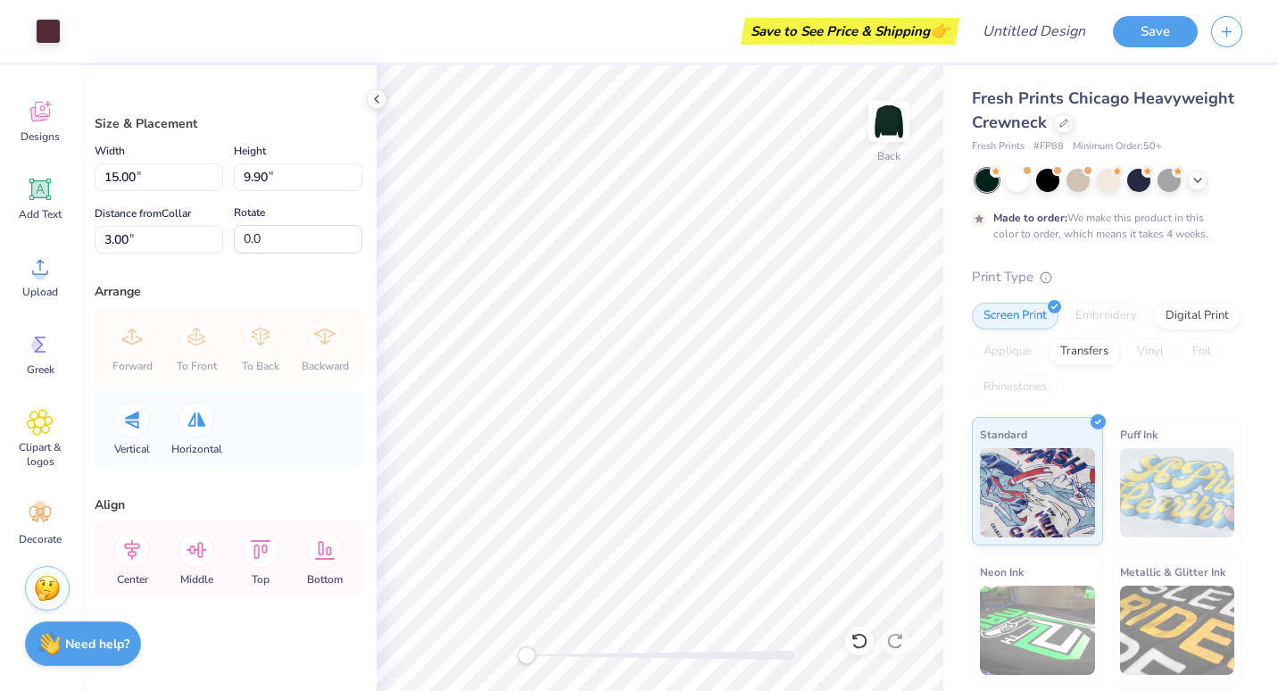
type input "8.92"
type input "5.89"
click at [46, 34] on div at bounding box center [48, 29] width 25 height 25
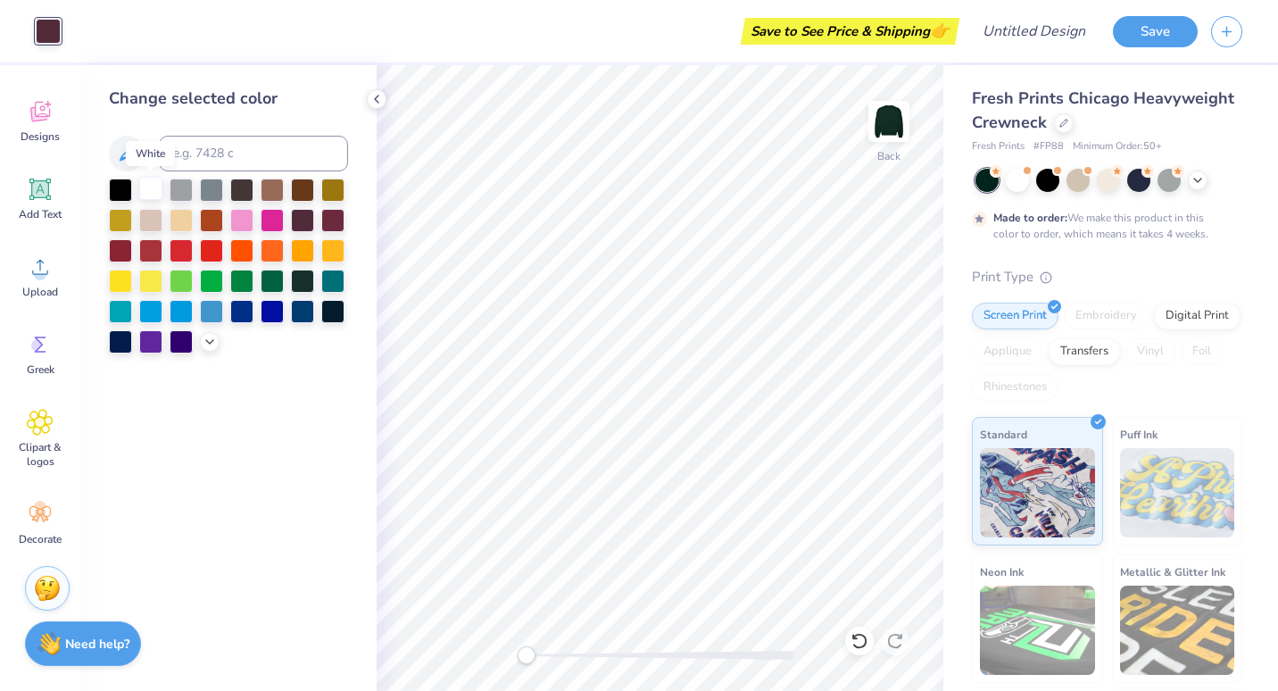
click at [155, 191] on div at bounding box center [150, 188] width 23 height 23
click at [1197, 184] on icon at bounding box center [1198, 178] width 14 height 14
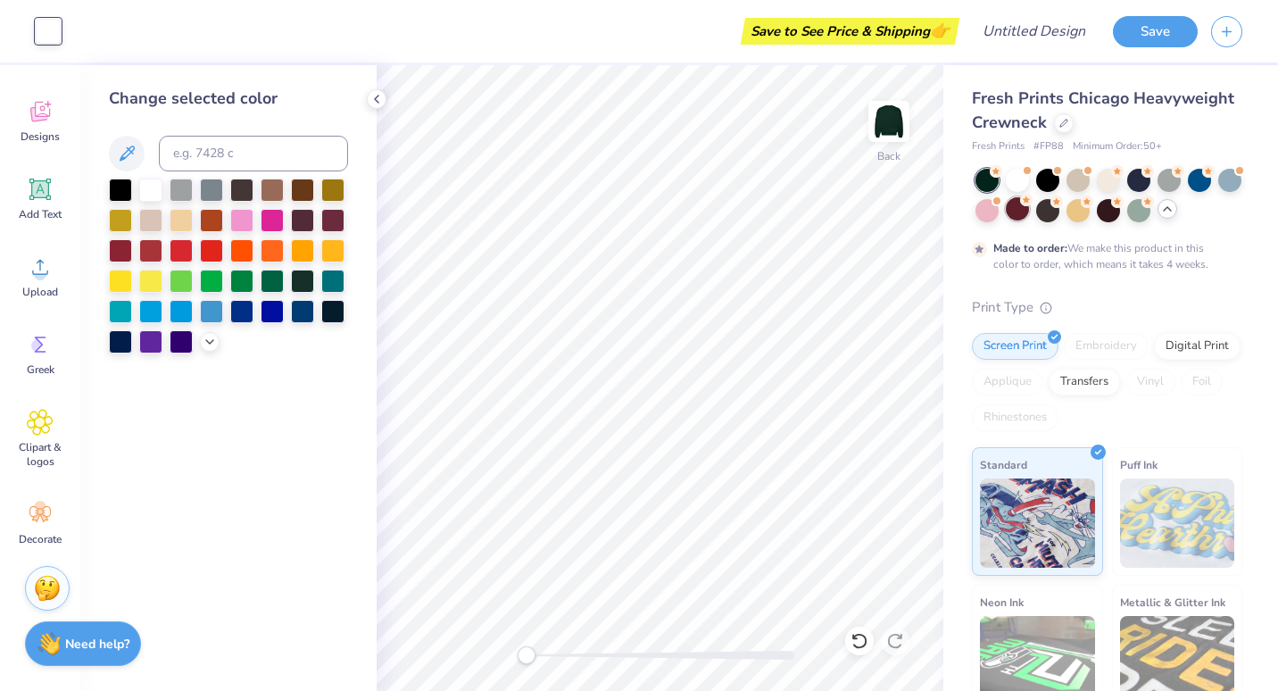
click at [1029, 215] on div at bounding box center [1017, 208] width 23 height 23
click at [1023, 186] on div at bounding box center [1017, 178] width 23 height 23
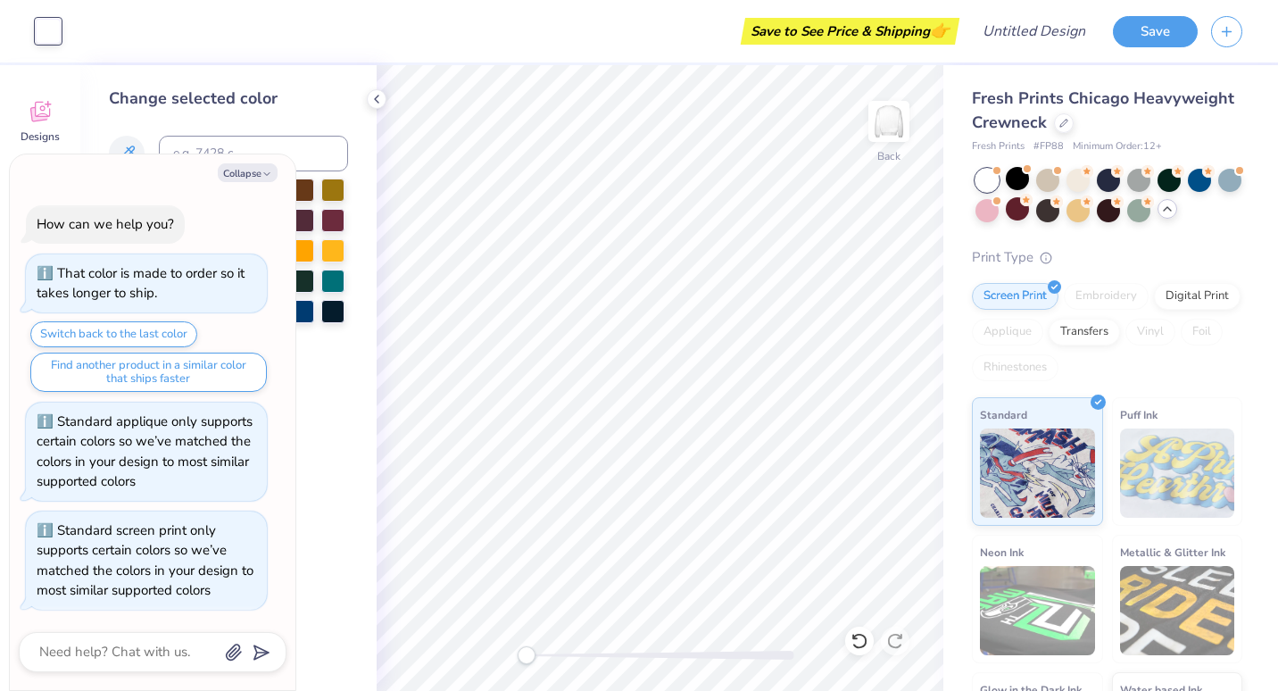
scroll to position [486, 0]
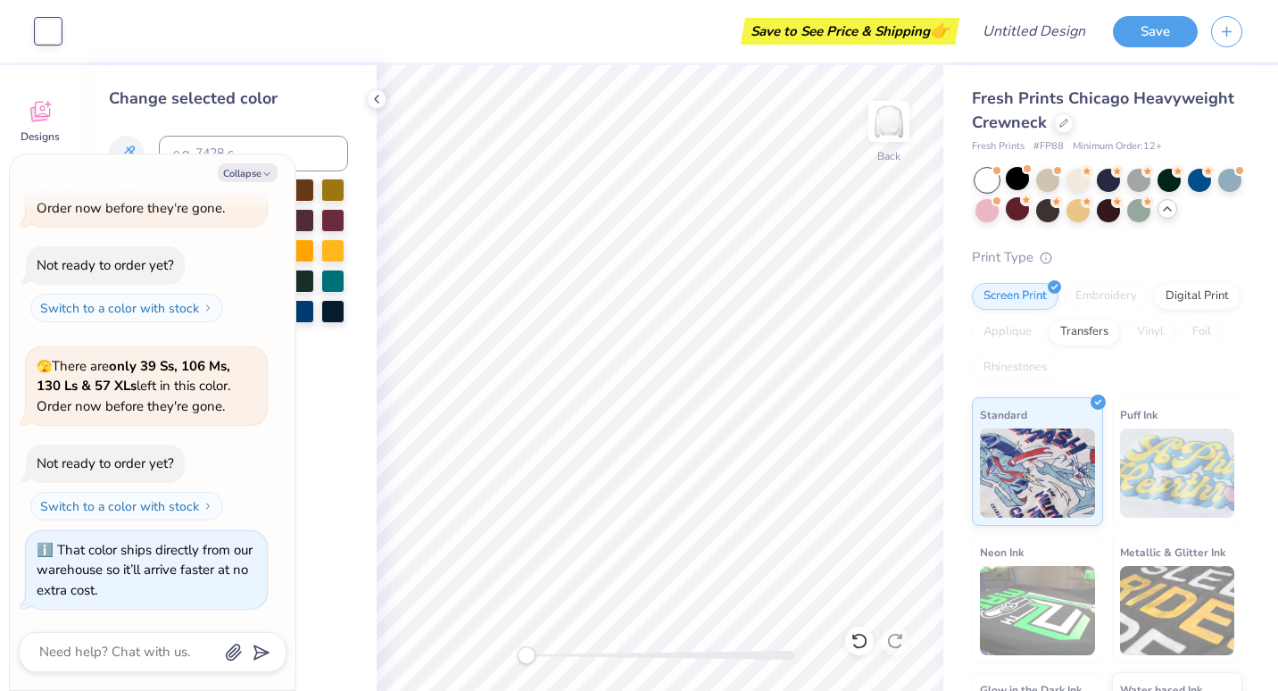
click at [64, 36] on div "Art colors Save to See Price & Shipping 👉 Design Title Save" at bounding box center [639, 31] width 1278 height 62
click at [52, 32] on div at bounding box center [48, 31] width 25 height 25
click at [240, 173] on button "Collapse" at bounding box center [248, 172] width 60 height 19
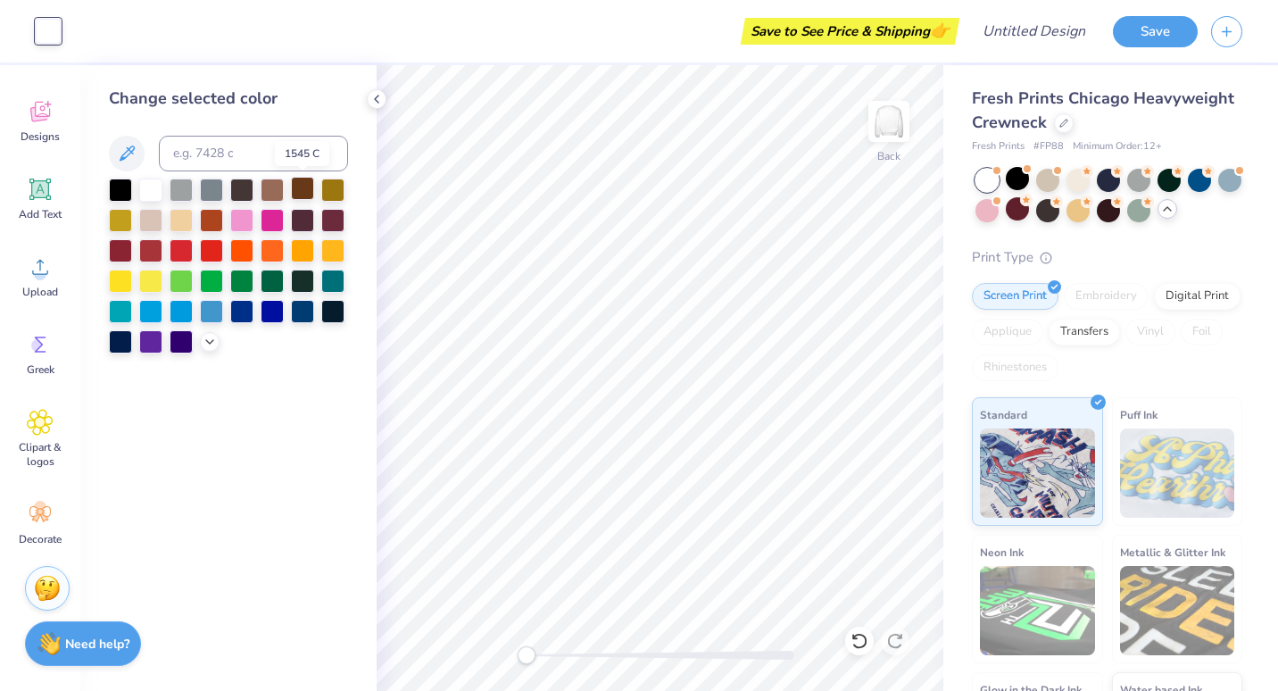
click at [307, 195] on div at bounding box center [302, 188] width 23 height 23
click at [1078, 179] on div at bounding box center [1078, 178] width 23 height 23
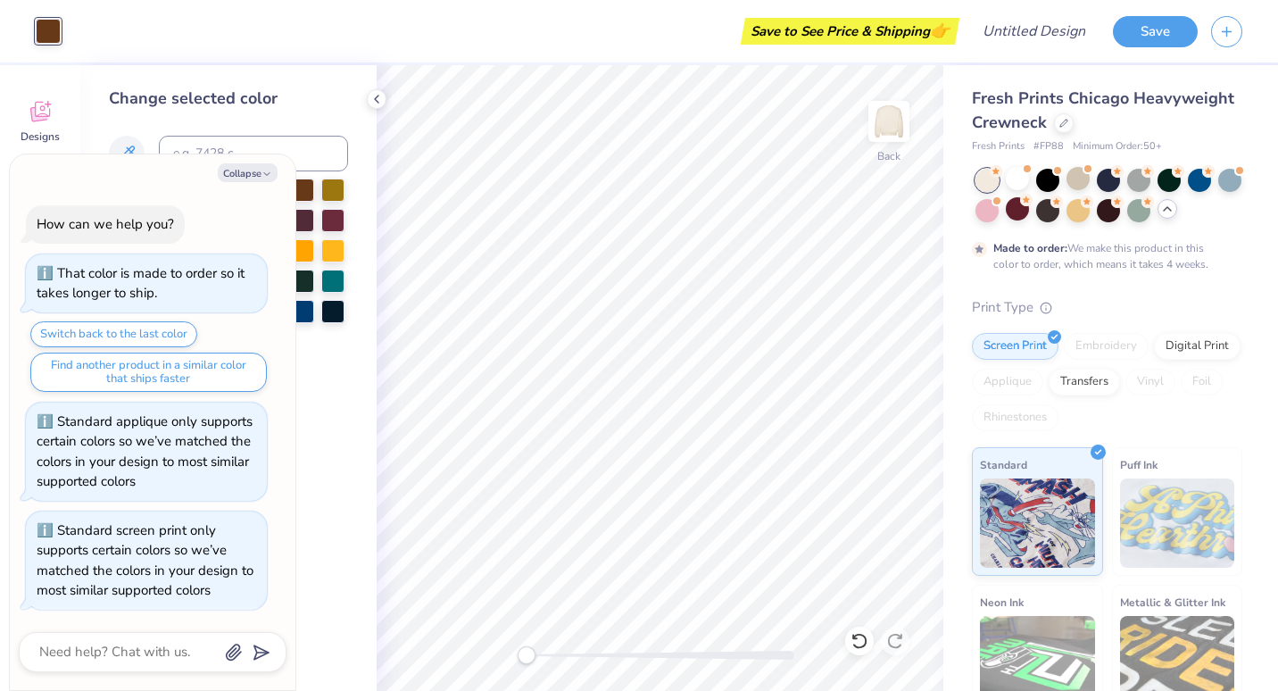
scroll to position [634, 0]
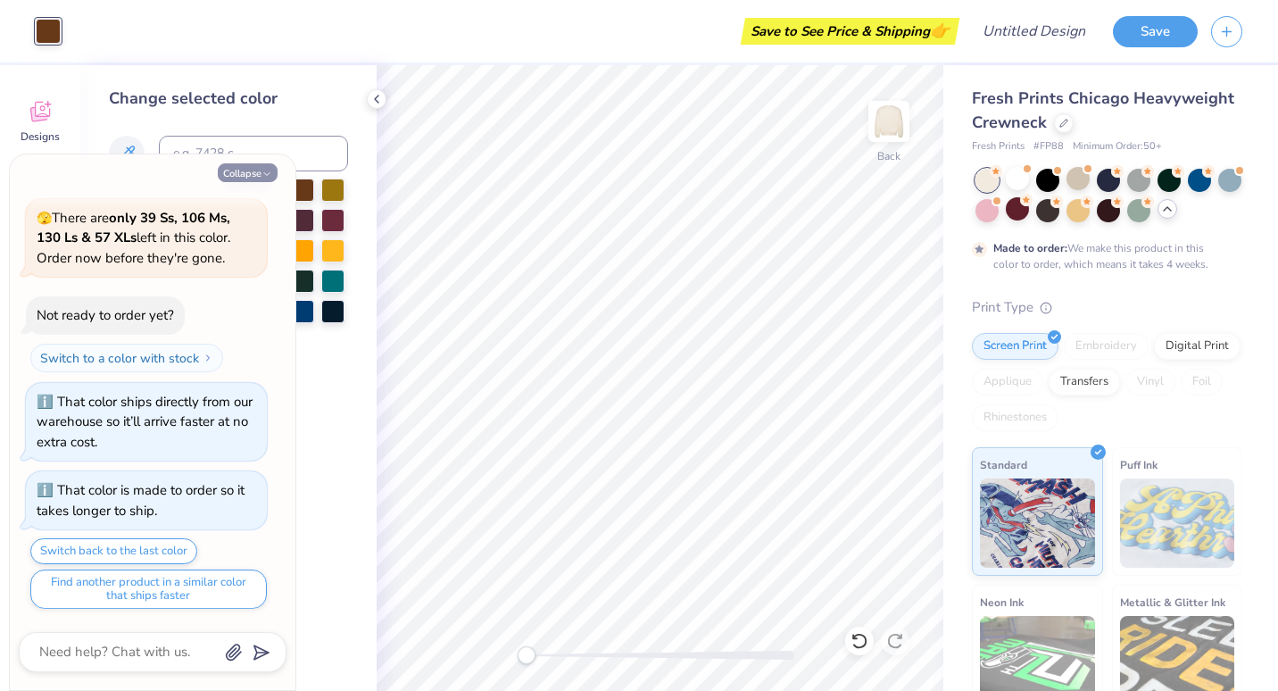
click at [254, 177] on button "Collapse" at bounding box center [248, 172] width 60 height 19
type textarea "x"
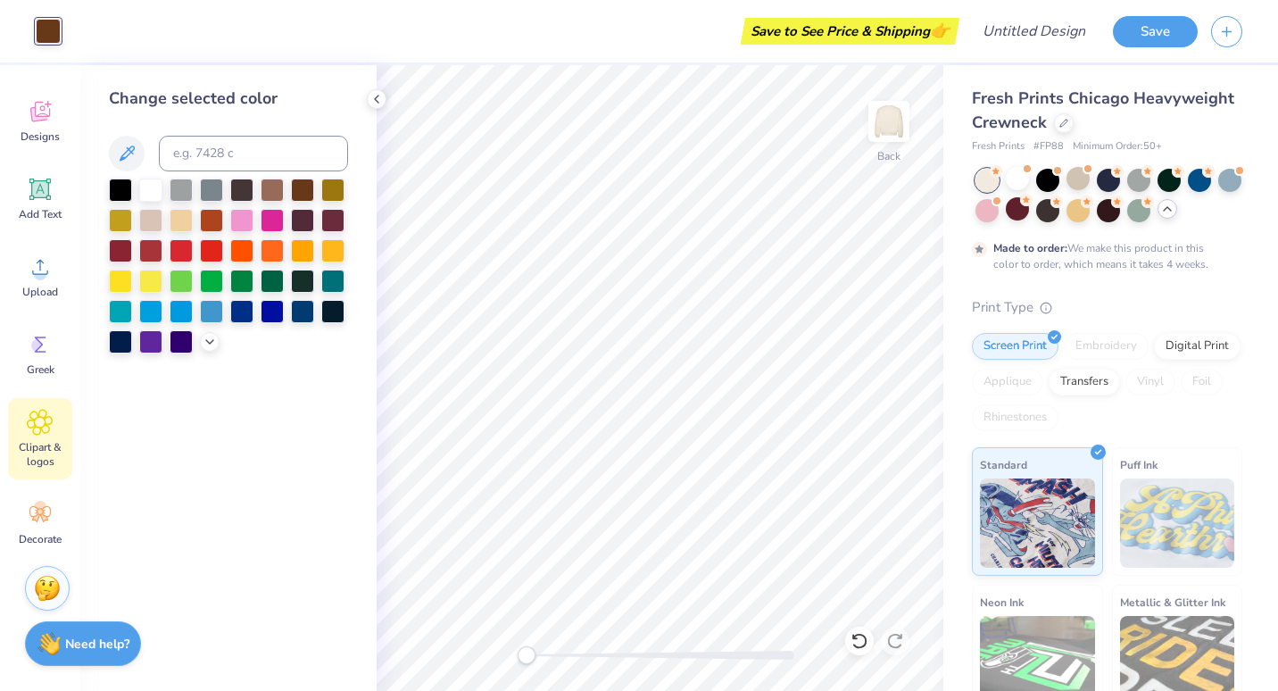
click at [48, 419] on icon at bounding box center [40, 422] width 26 height 27
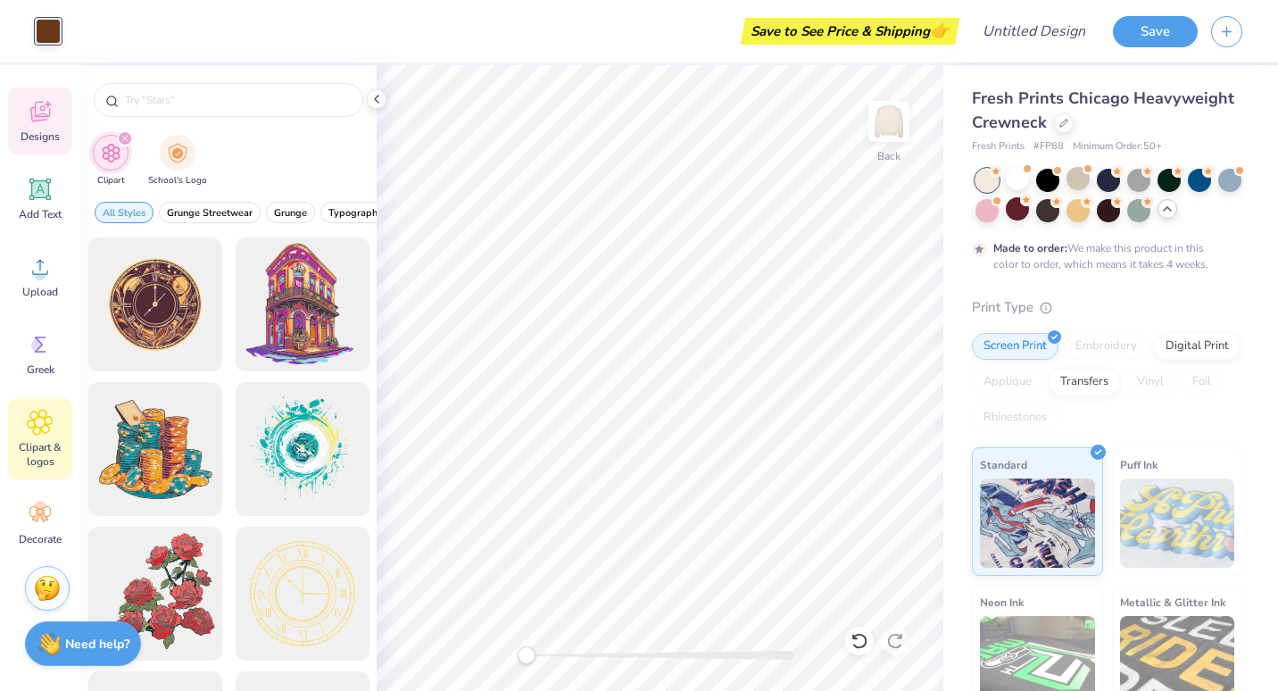
click at [46, 120] on icon at bounding box center [40, 111] width 27 height 27
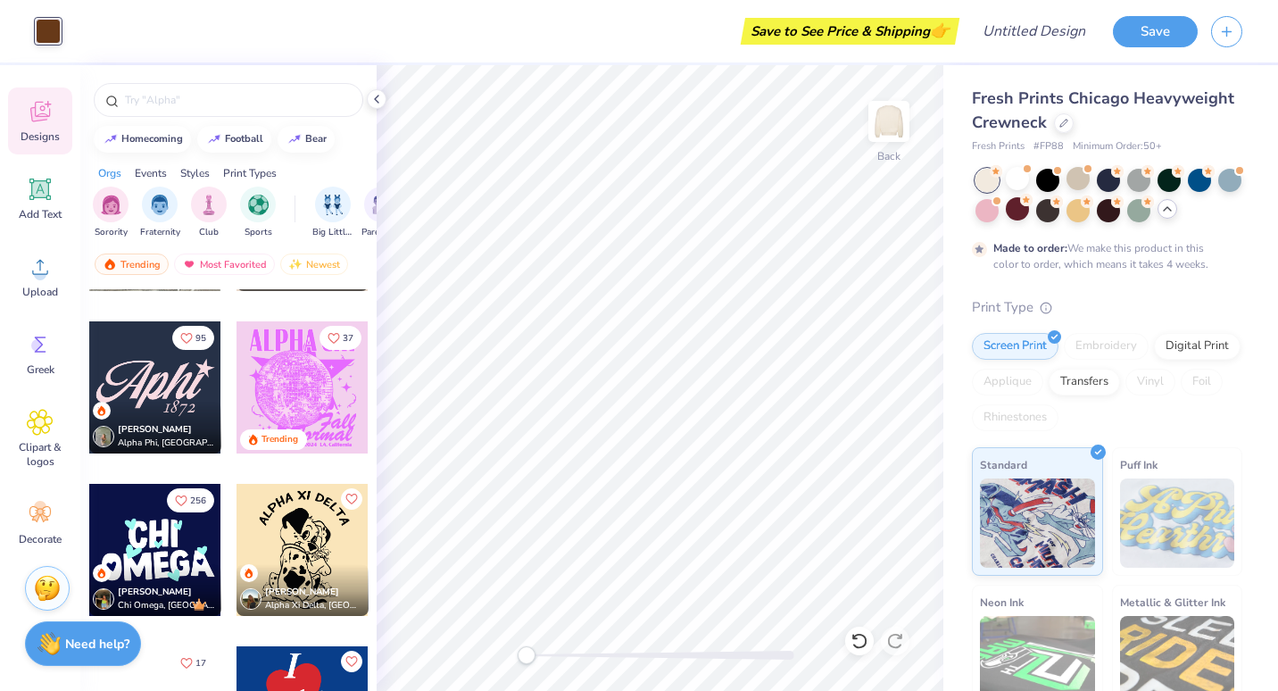
scroll to position [3056, 0]
click at [156, 404] on div "Hannah Suh Alpha Phi, University of California, Davis" at bounding box center [155, 427] width 132 height 52
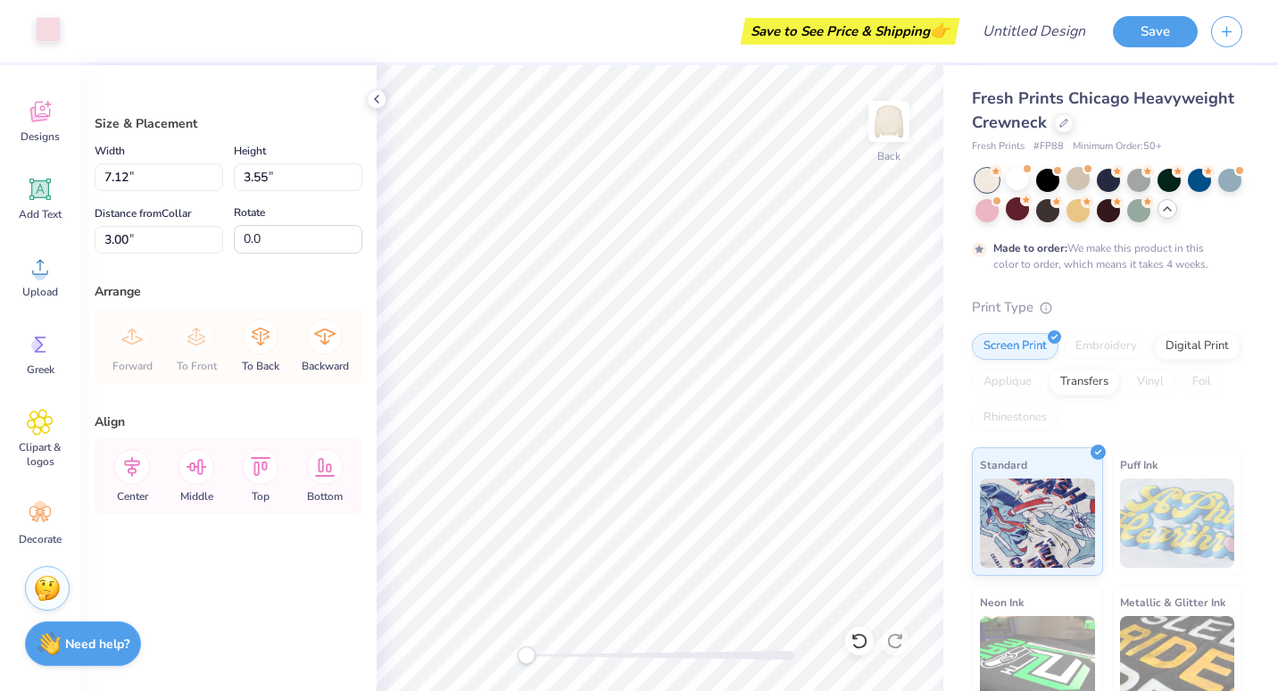
click at [54, 33] on div at bounding box center [48, 29] width 25 height 25
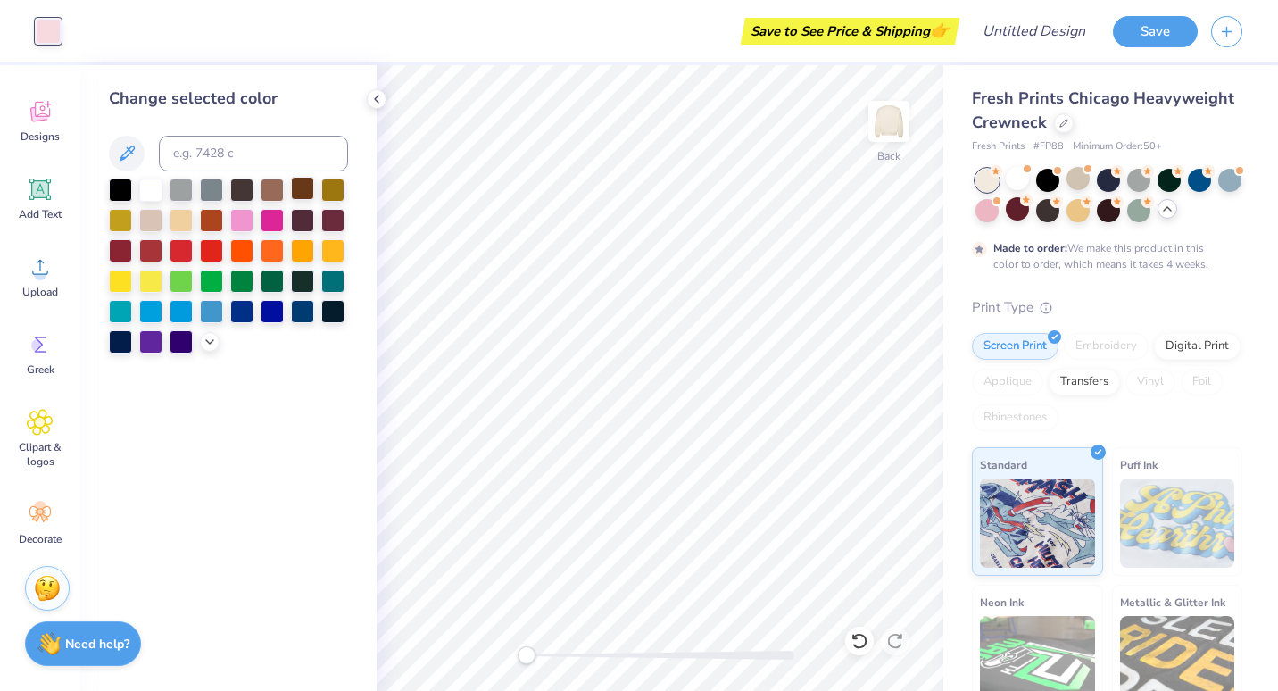
click at [309, 179] on div at bounding box center [302, 188] width 23 height 23
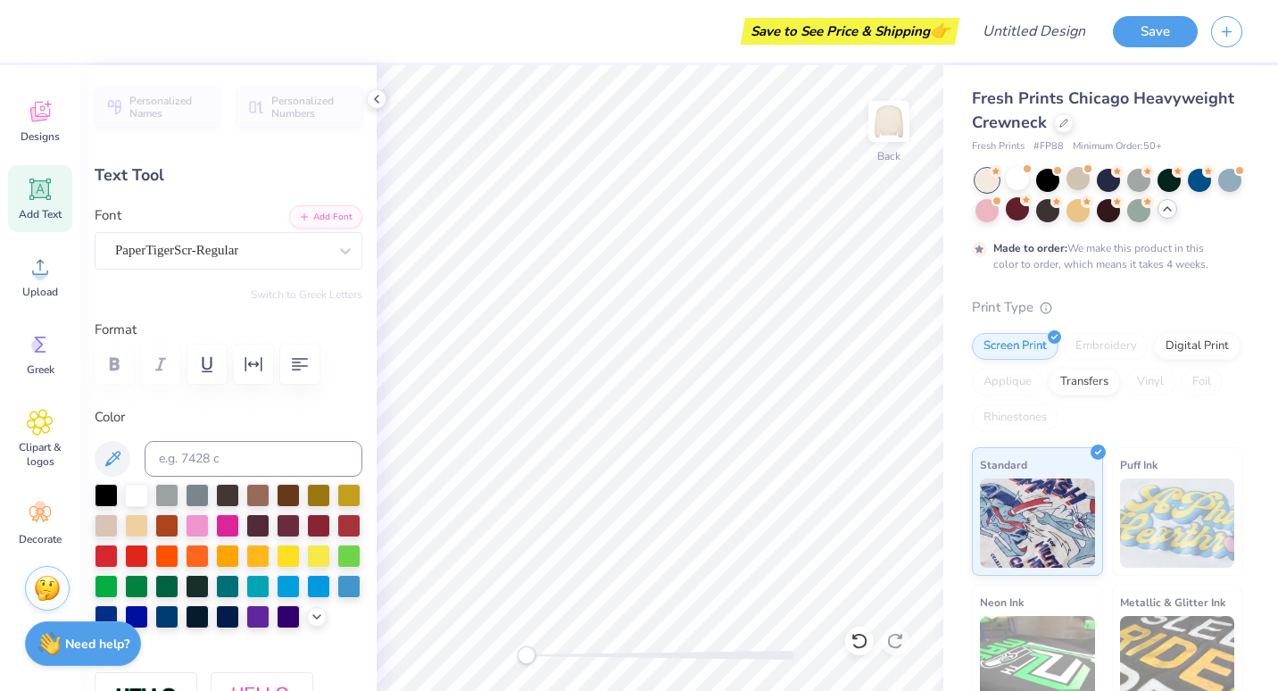
scroll to position [14, 4]
type textarea "Gamma Xi"
type input "1.94"
type input "0.97"
type input "5.58"
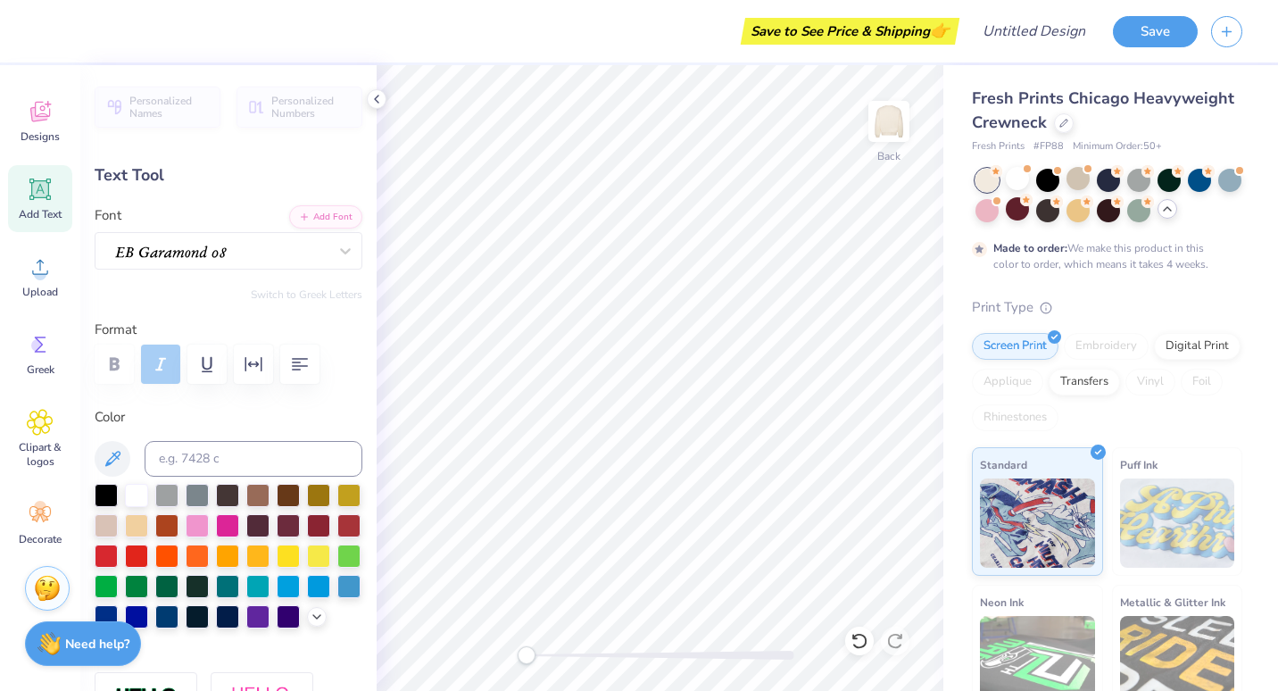
scroll to position [14, 2]
type input "13.46"
type input "3.09"
type input "3.68"
type input "1.94"
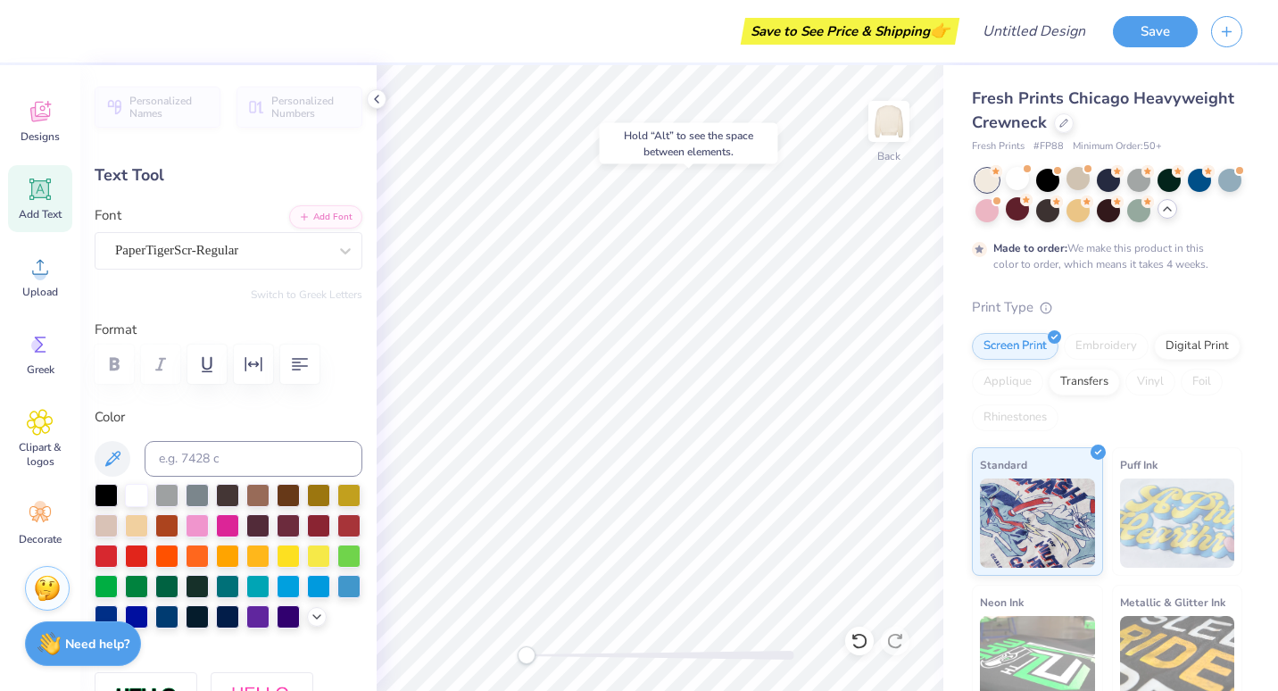
type input "0.97"
type input "5.58"
type textarea "9"
type textarea "1992"
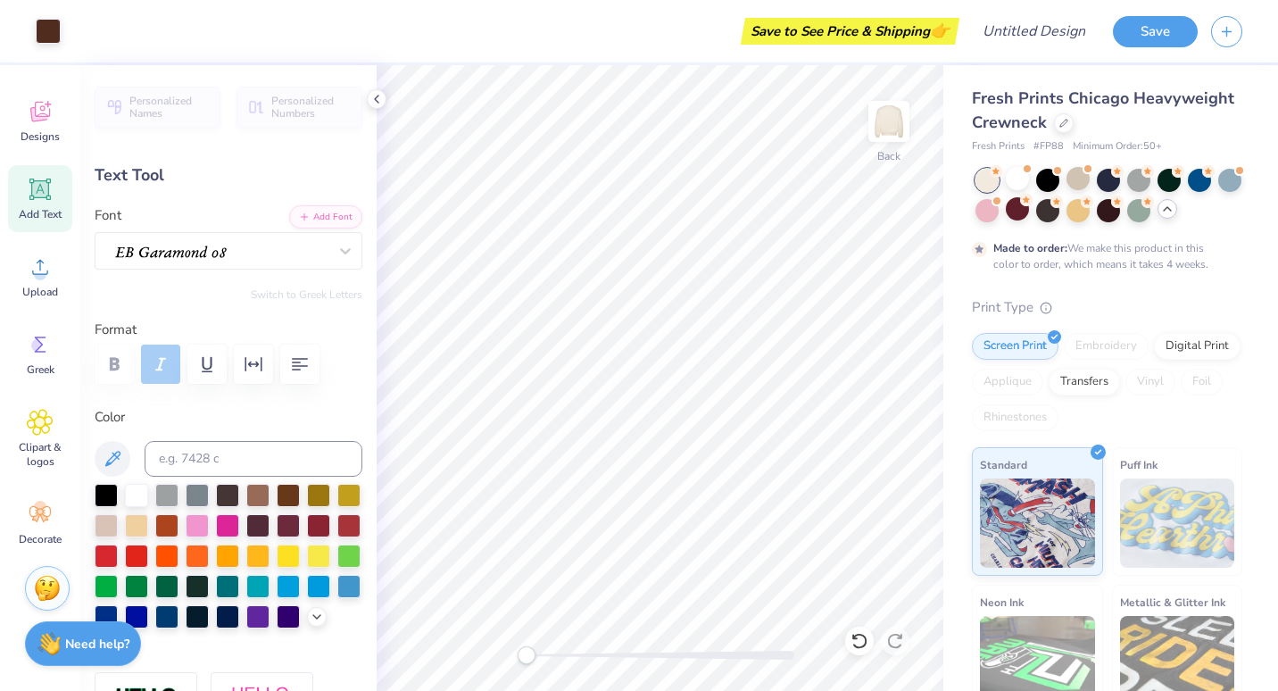
type input "1.79"
type input "0.79"
type input "5.79"
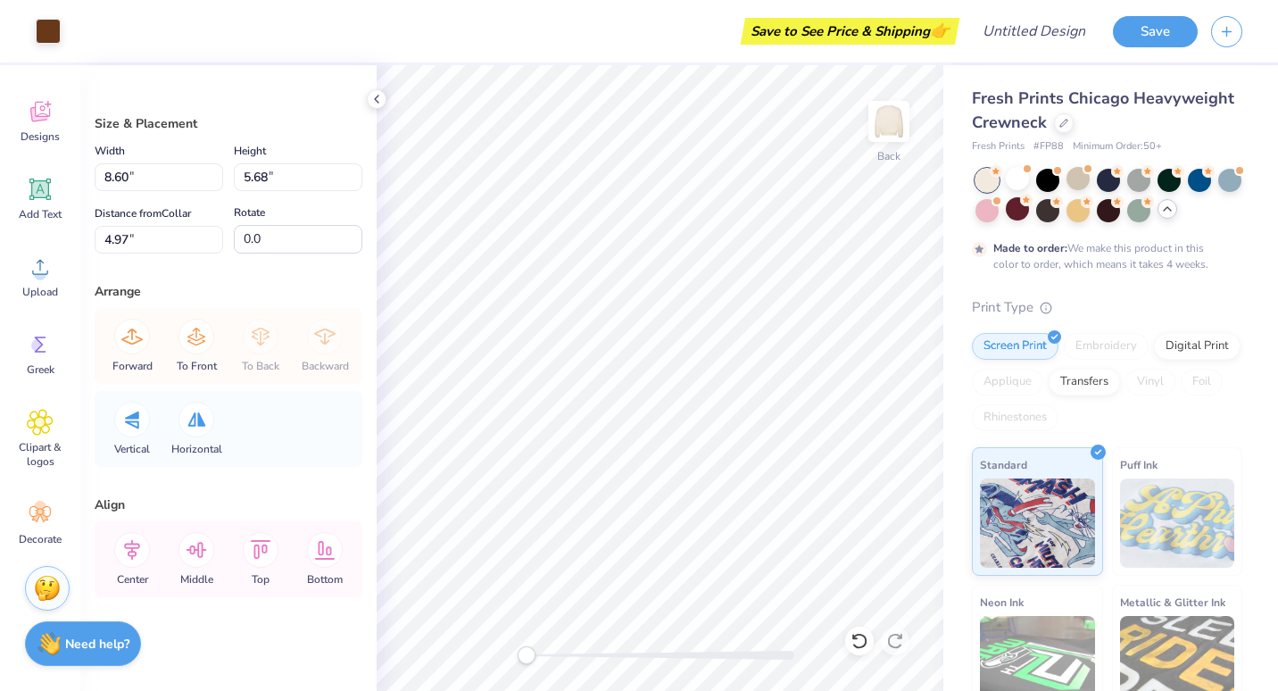
type input "8.60"
type input "5.68"
type input "4.97"
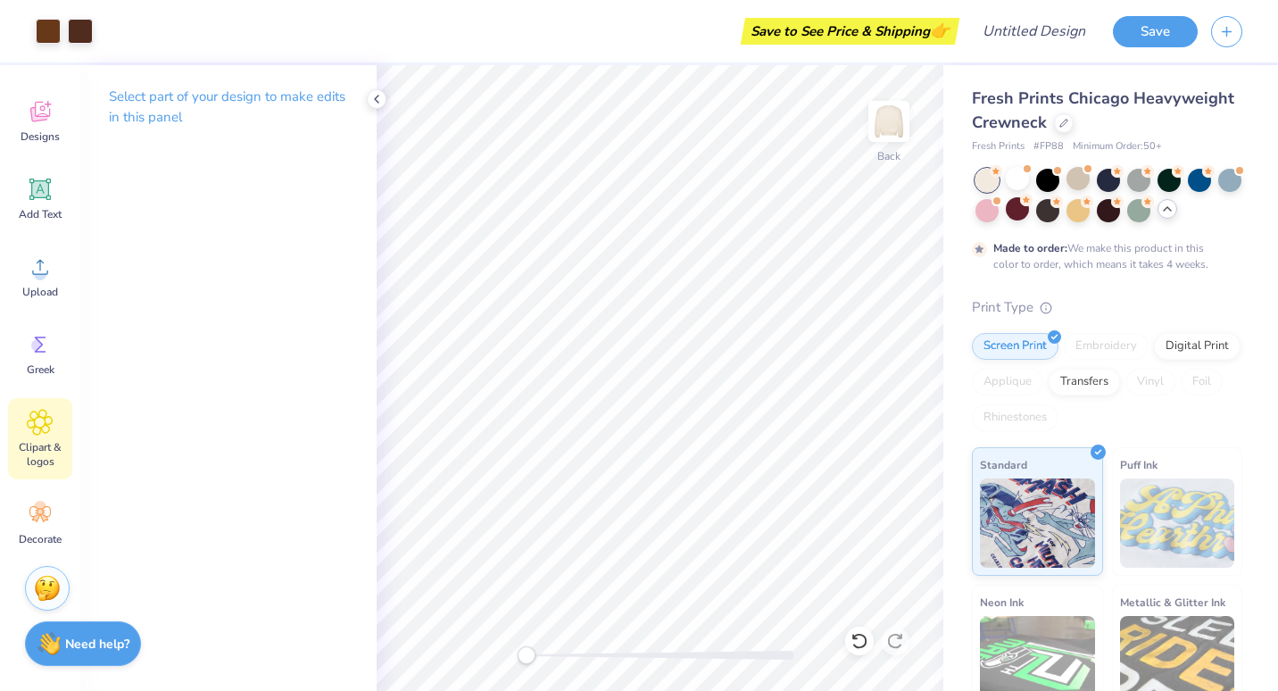
click at [41, 431] on icon at bounding box center [40, 422] width 25 height 25
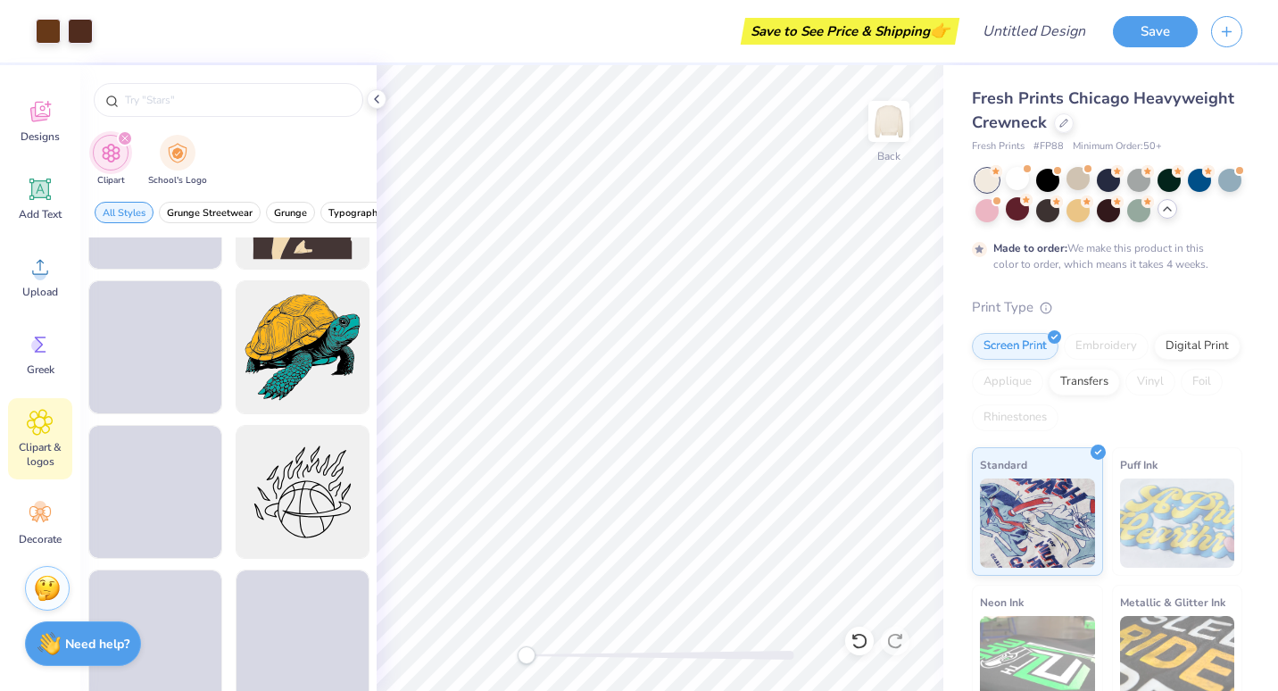
scroll to position [2848, 0]
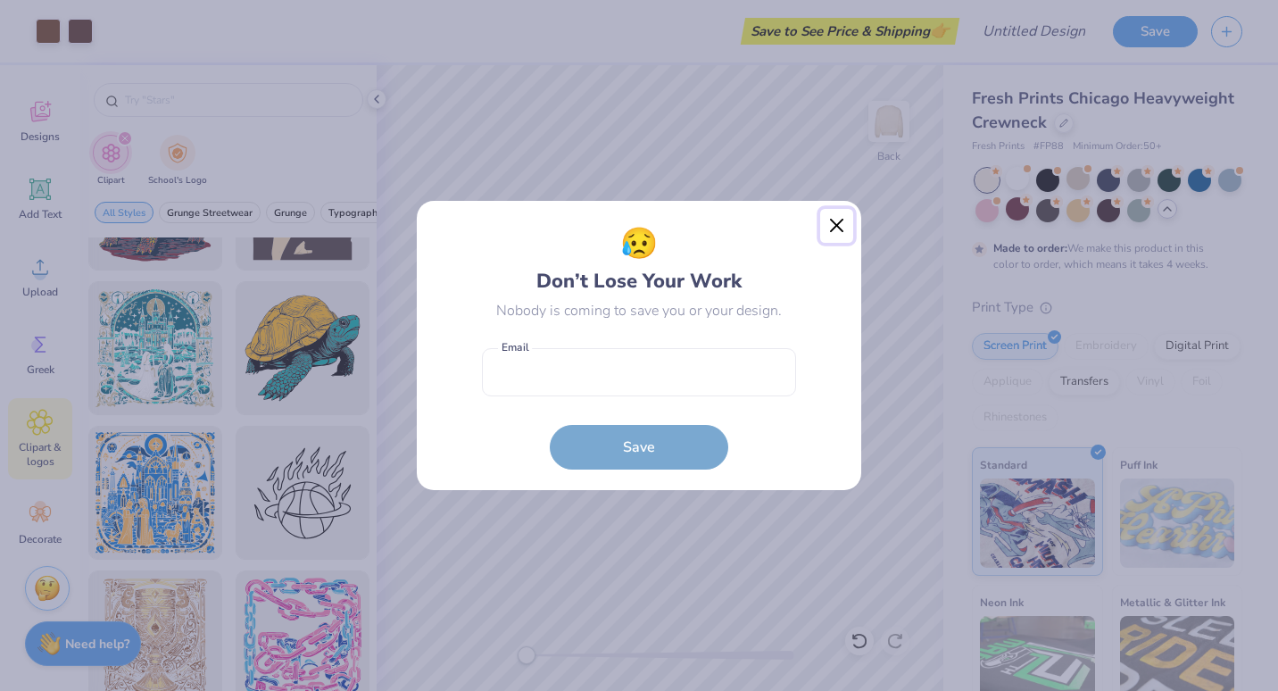
click at [835, 221] on button "Close" at bounding box center [837, 226] width 34 height 34
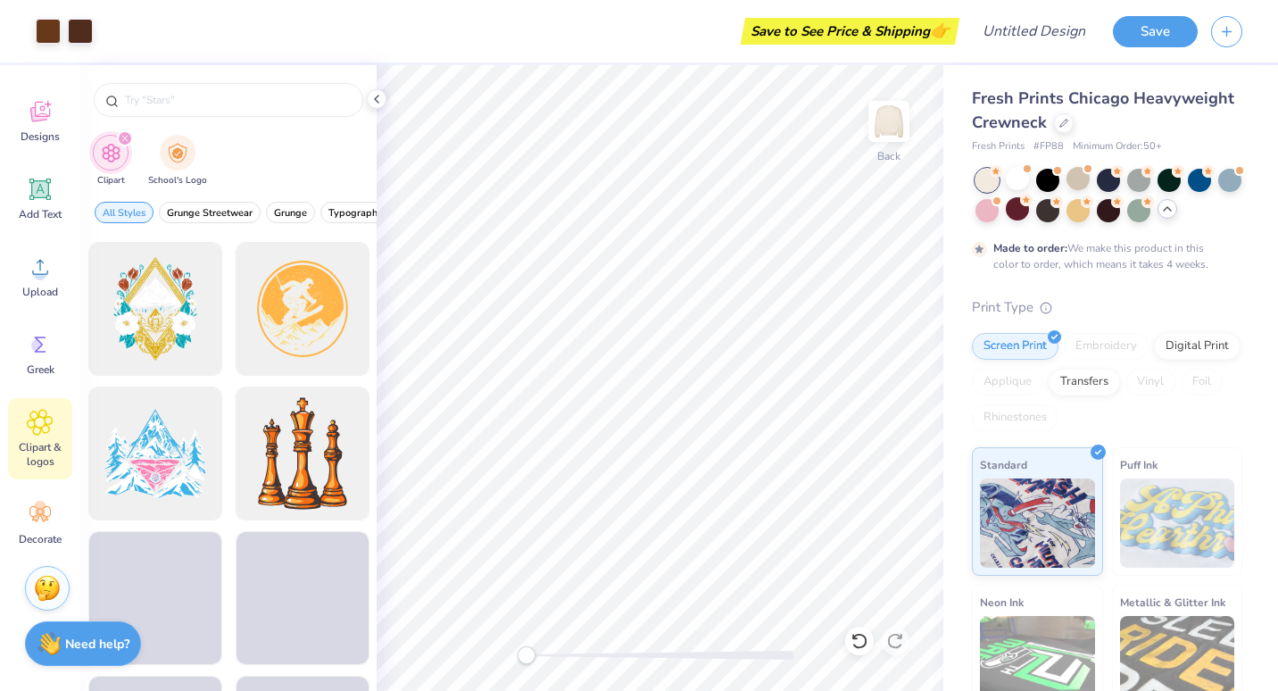
scroll to position [9106, 0]
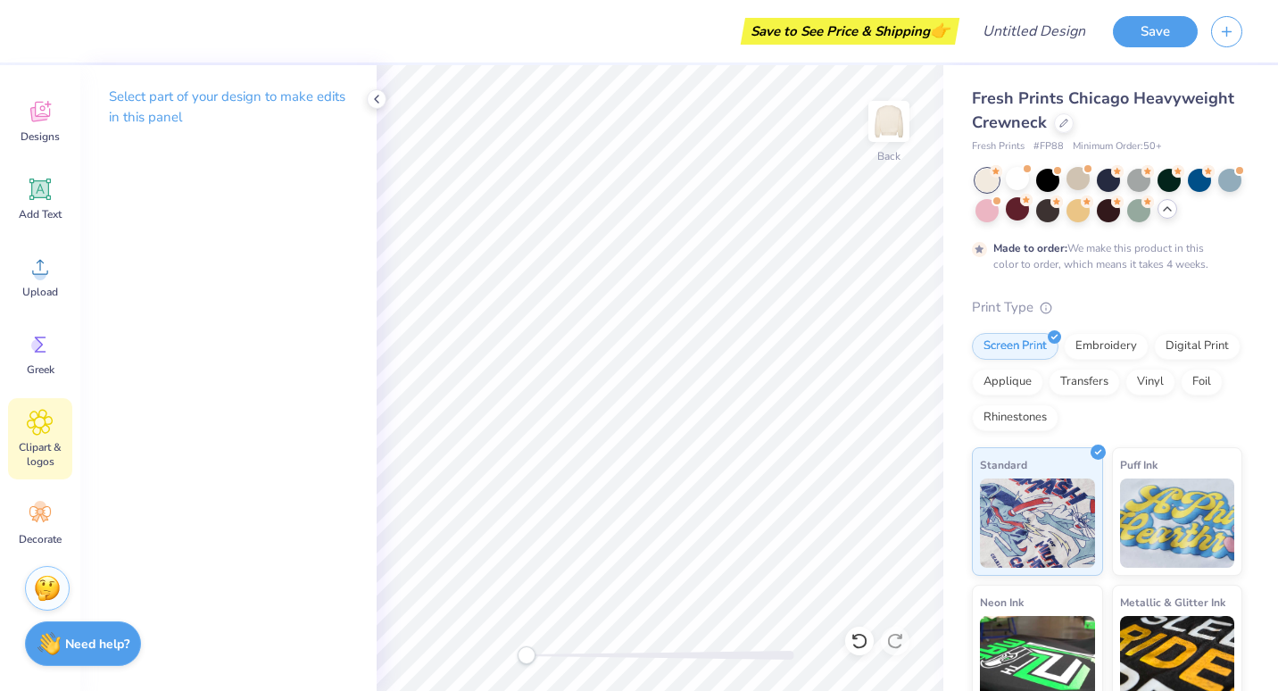
click at [45, 427] on icon at bounding box center [40, 422] width 26 height 27
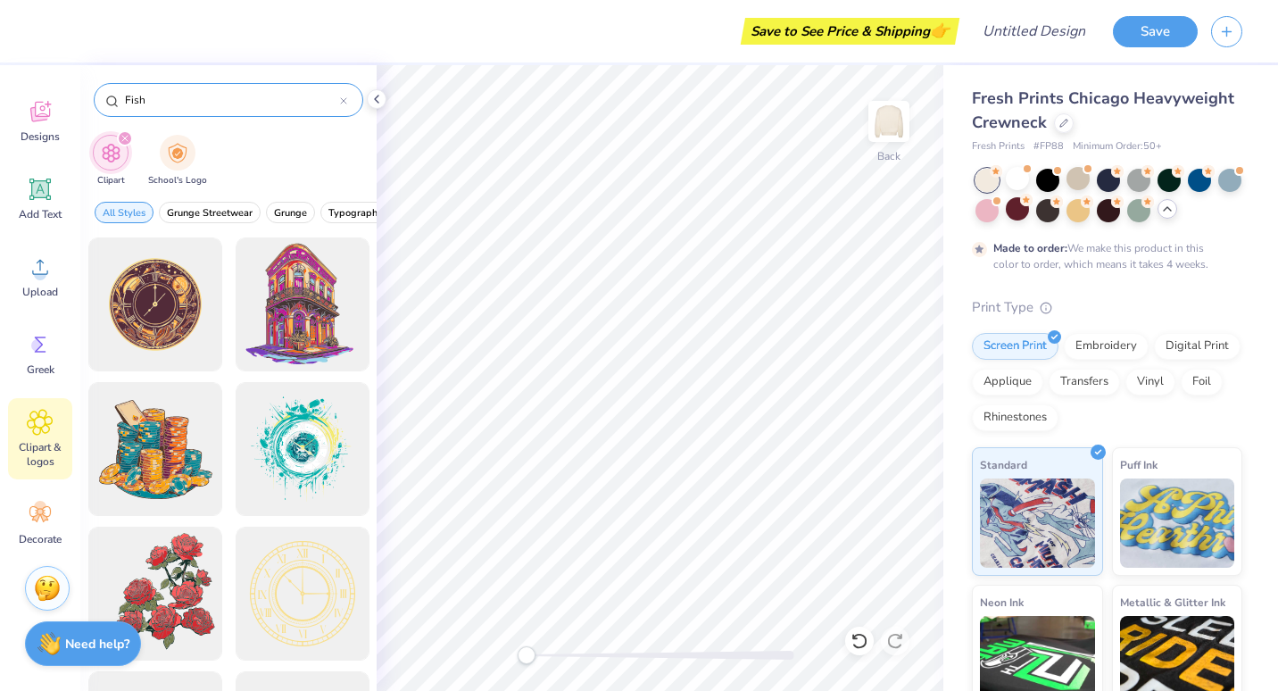
type input "Fish"
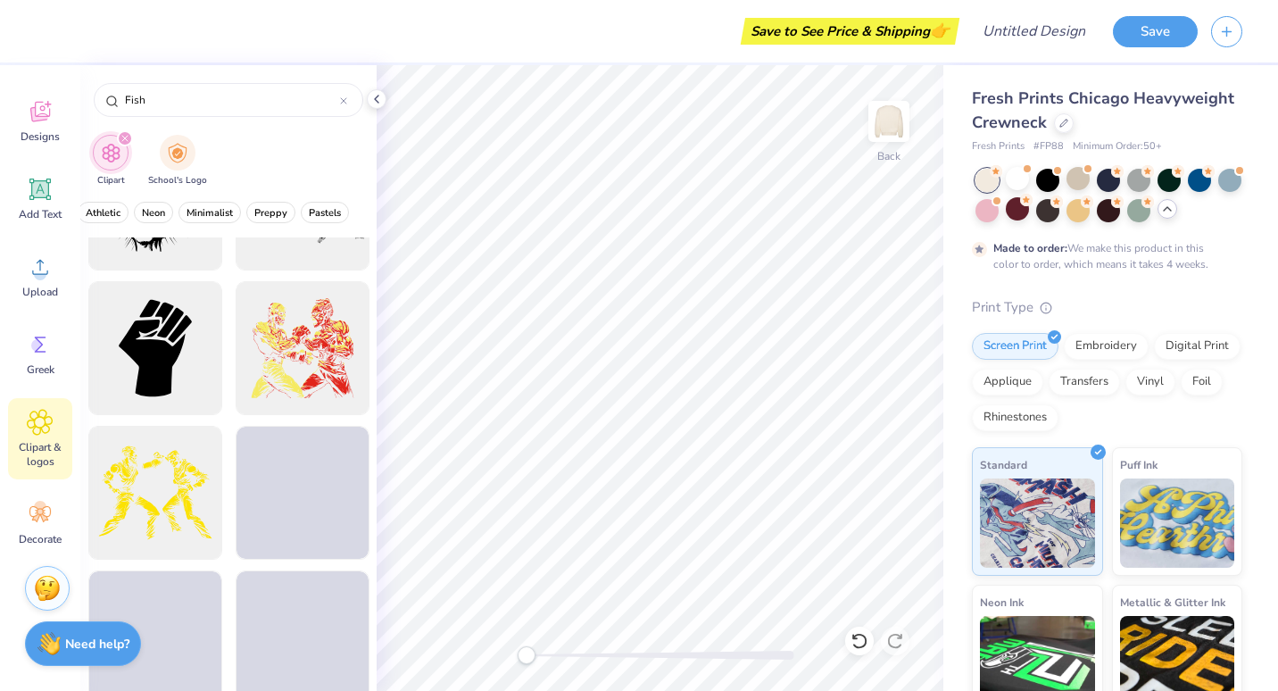
scroll to position [4296, 0]
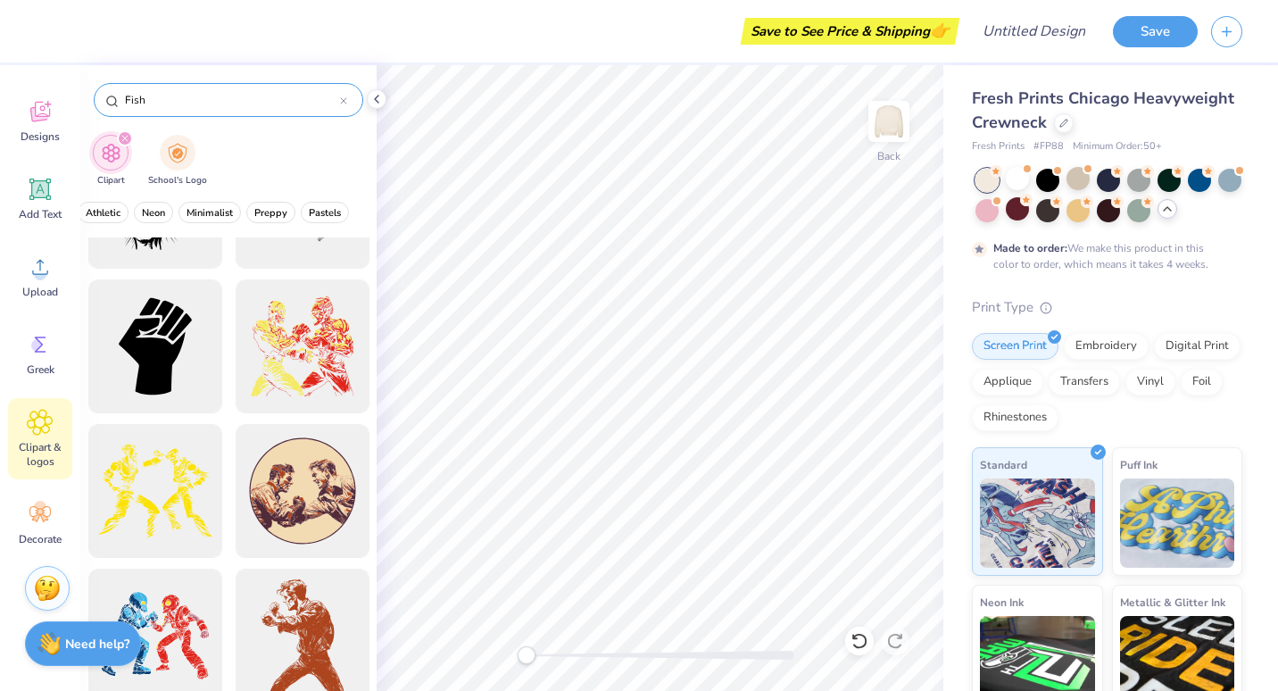
drag, startPoint x: 219, startPoint y: 107, endPoint x: 99, endPoint y: 111, distance: 119.7
click at [99, 111] on div "Fish" at bounding box center [229, 100] width 270 height 34
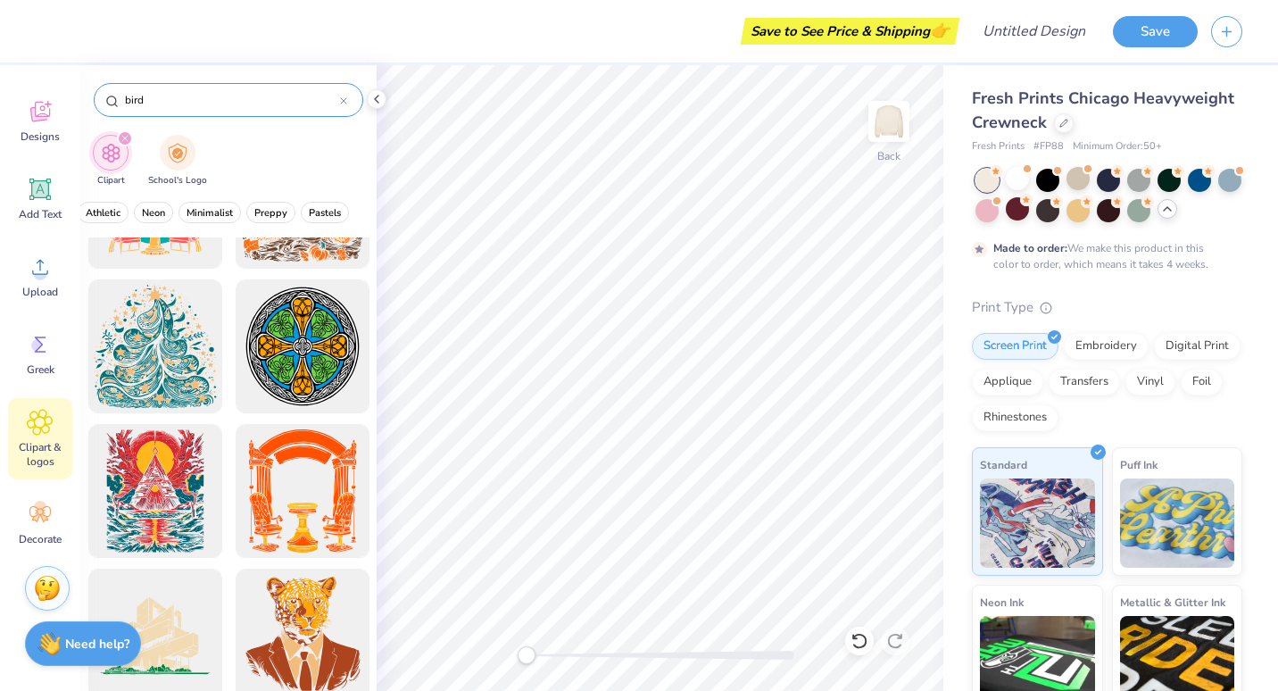
type input "bird"
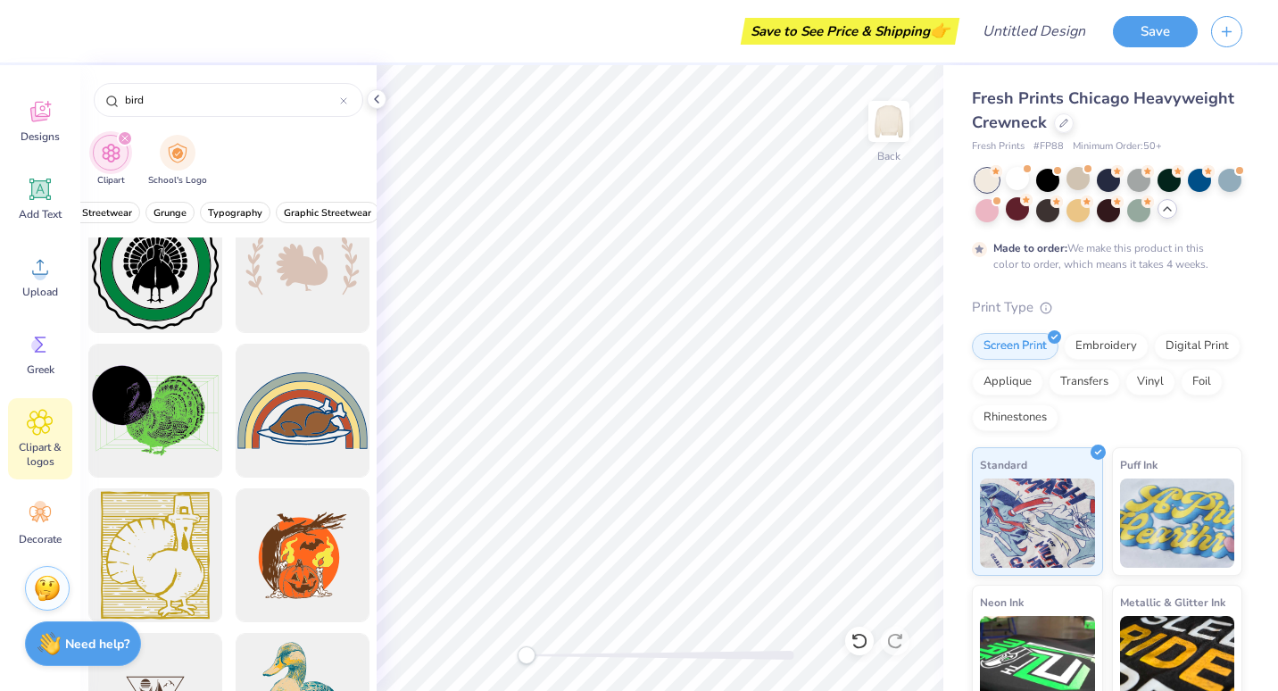
scroll to position [0, 0]
click at [121, 137] on icon "filter for Clipart" at bounding box center [124, 138] width 7 height 7
click at [125, 134] on div "filter for Clipart" at bounding box center [125, 138] width 16 height 16
click at [110, 158] on img "filter for Clipart" at bounding box center [111, 153] width 21 height 21
click at [47, 134] on span "Designs" at bounding box center [40, 136] width 39 height 14
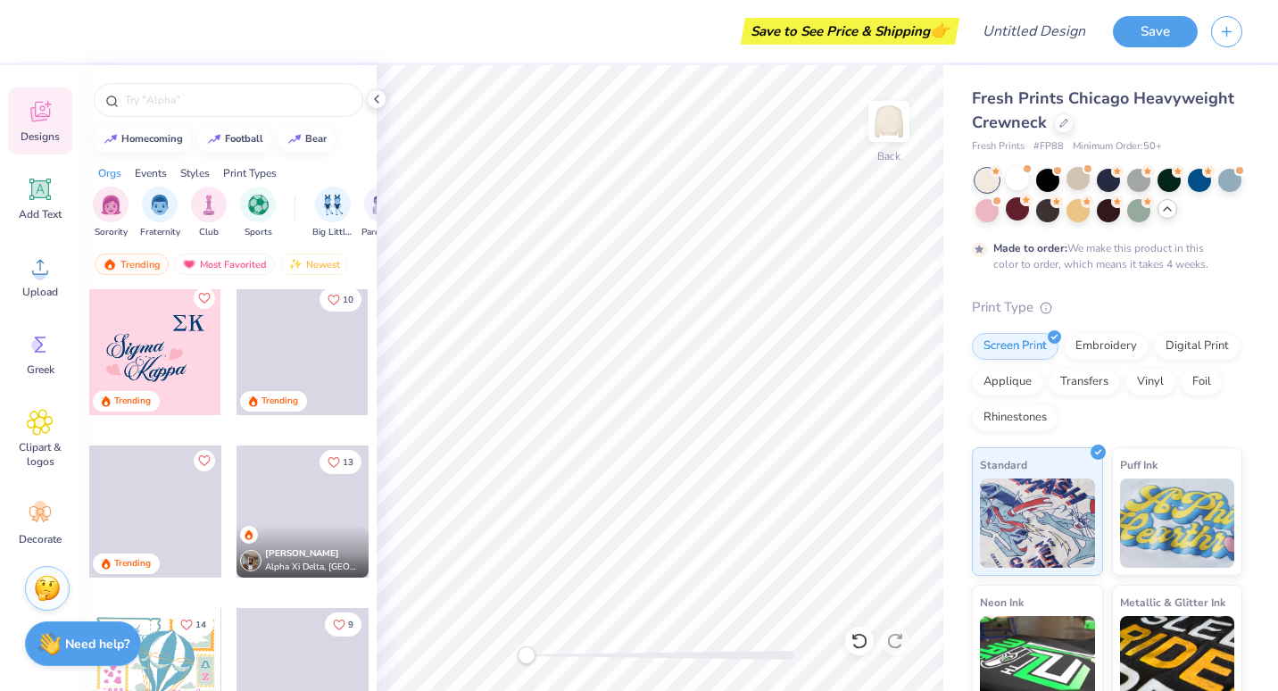
scroll to position [7645, 0]
